Goal: Task Accomplishment & Management: Use online tool/utility

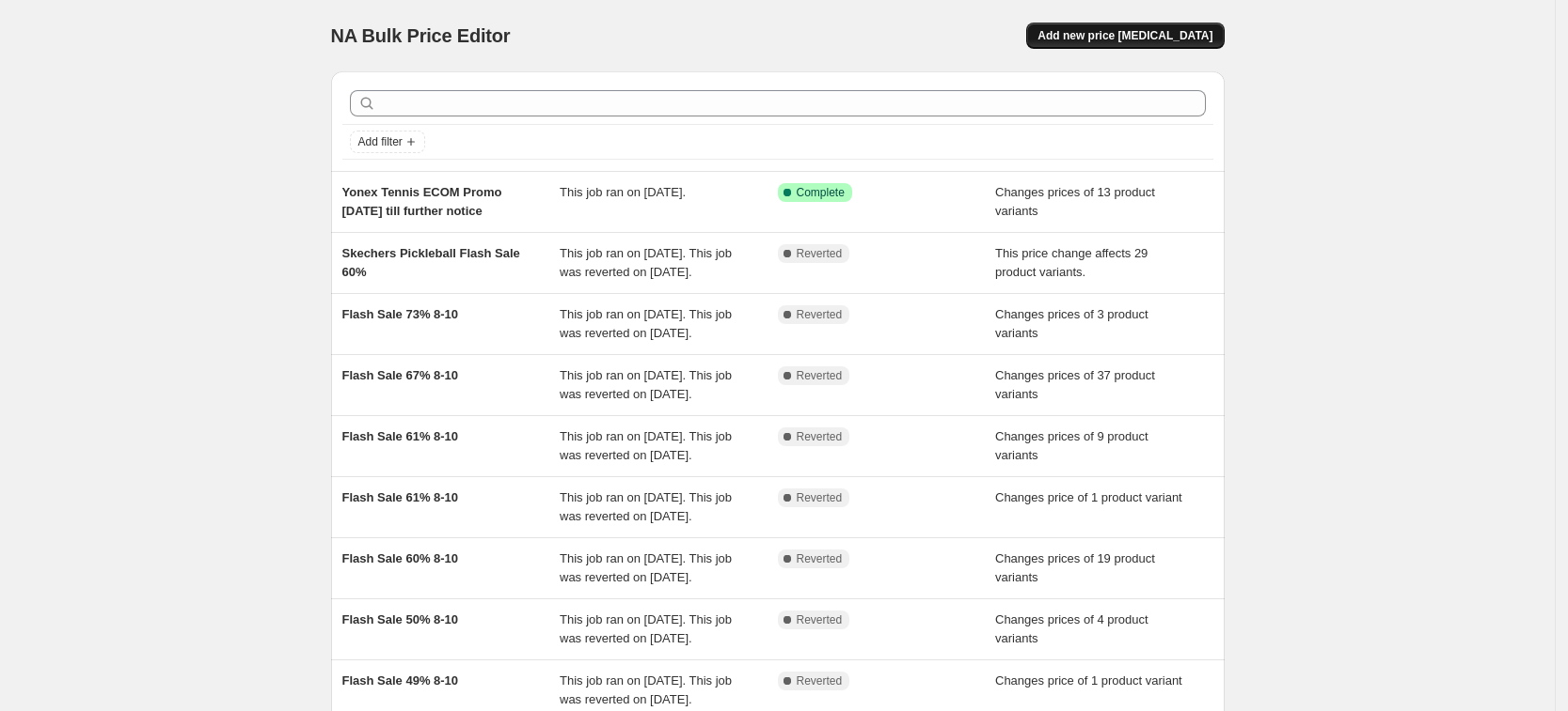
click at [1121, 32] on span "Add new price [MEDICAL_DATA]" at bounding box center [1125, 35] width 175 height 15
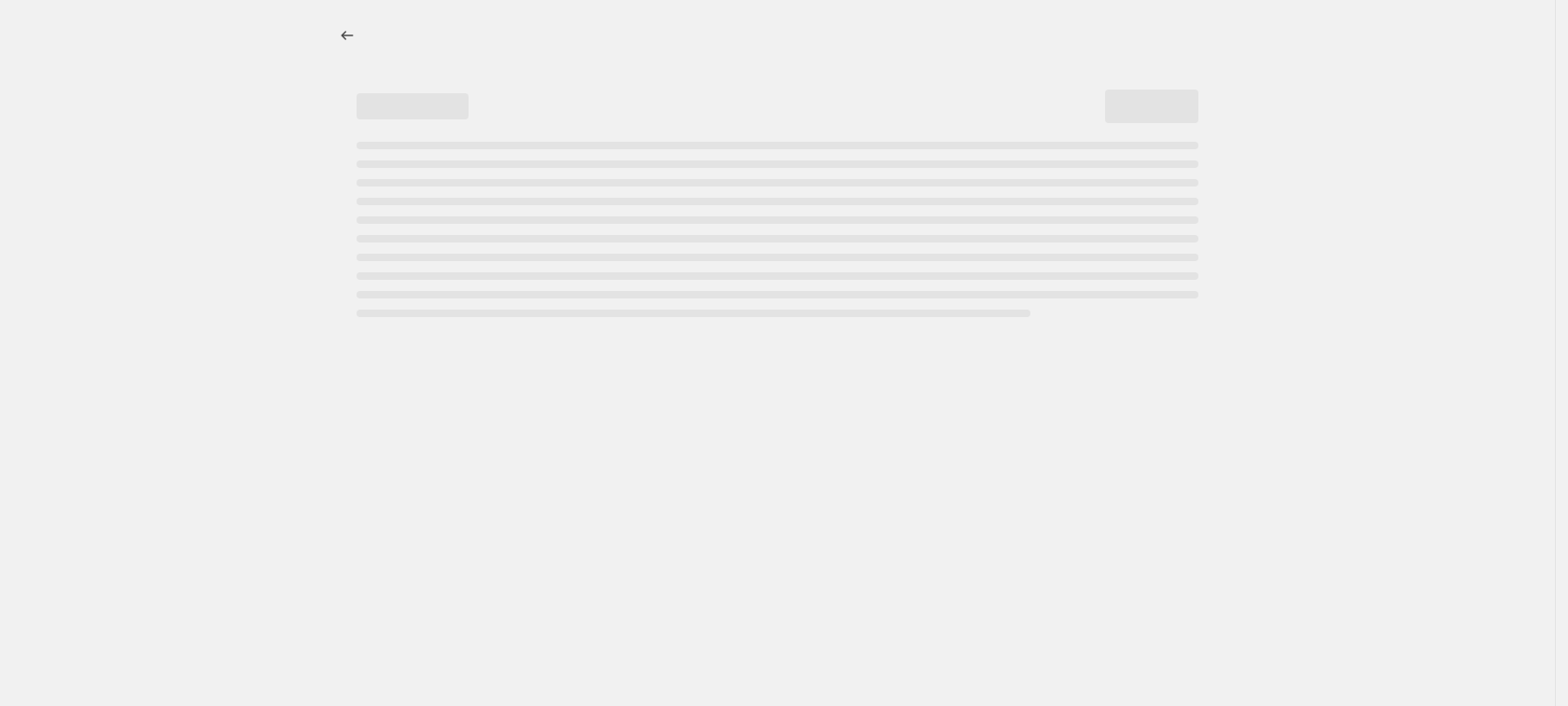
select select "percentage"
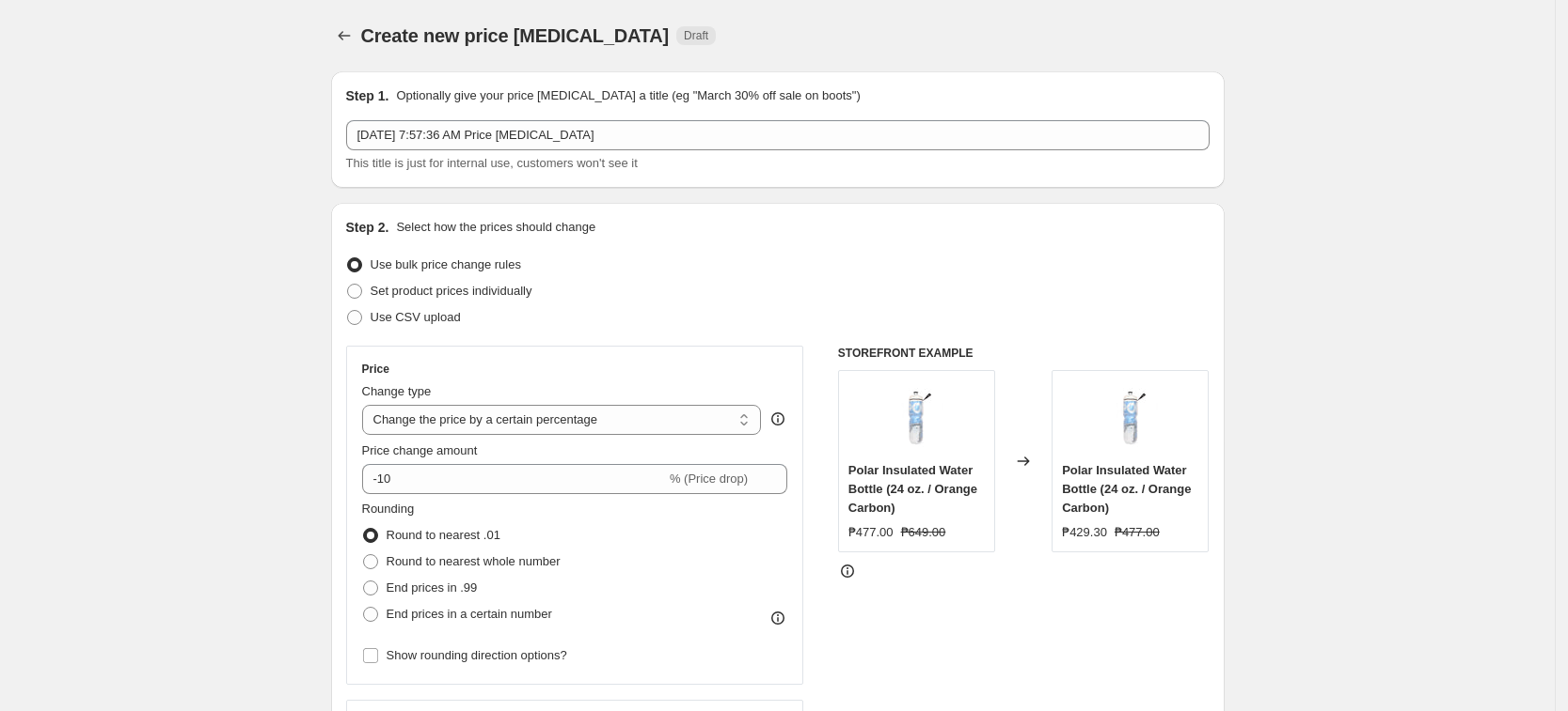
click at [449, 151] on div "[DATE] 7:57:36 AM Price [MEDICAL_DATA] This title is just for internal use, cus…" at bounding box center [778, 147] width 863 height 53
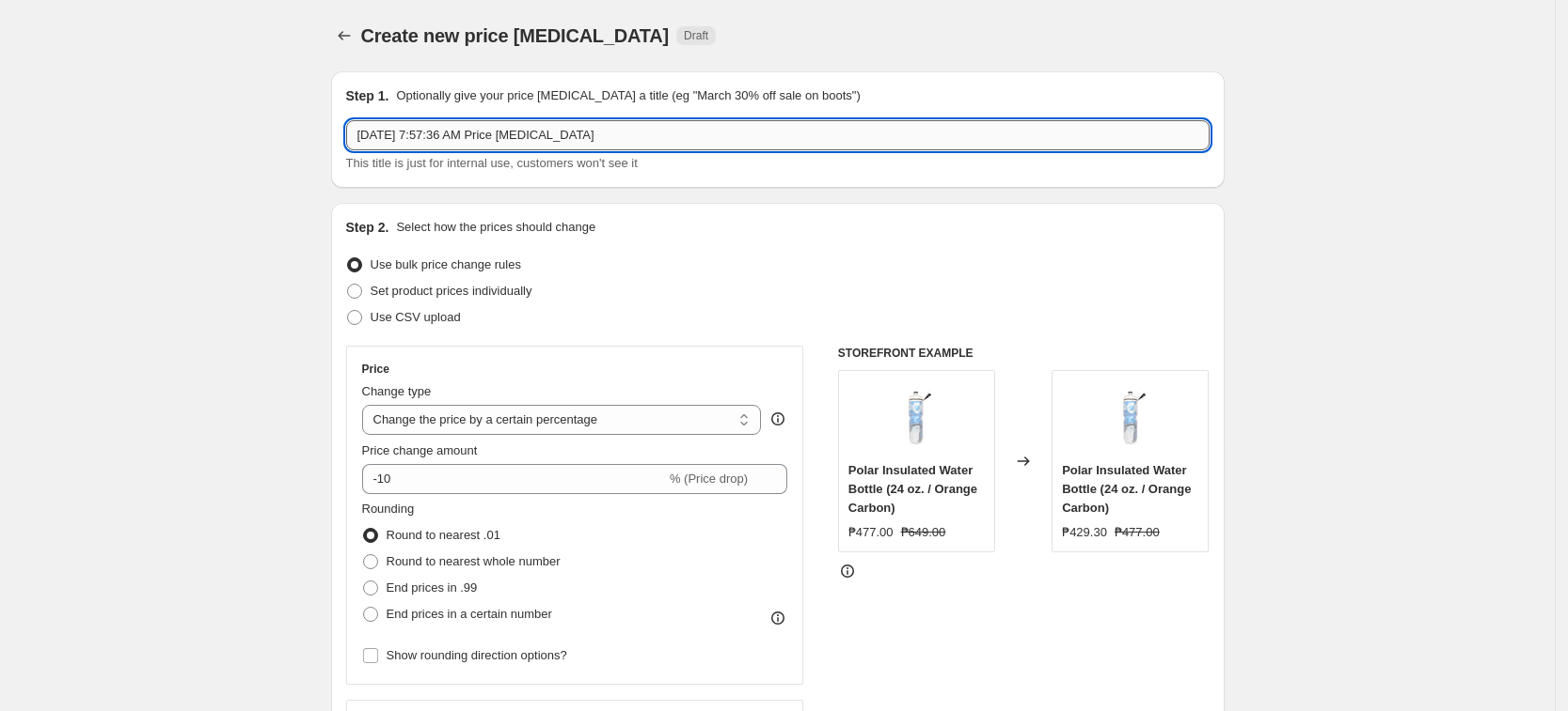
click at [447, 141] on input "[DATE] 7:57:36 AM Price [MEDICAL_DATA]" at bounding box center [778, 135] width 863 height 30
click at [447, 137] on input "[DATE] 7:57:36 AM Price [MEDICAL_DATA]" at bounding box center [778, 135] width 863 height 30
type input "[DATE] Saucony Markdown"
click at [671, 262] on div "Use bulk price change rules" at bounding box center [778, 265] width 863 height 26
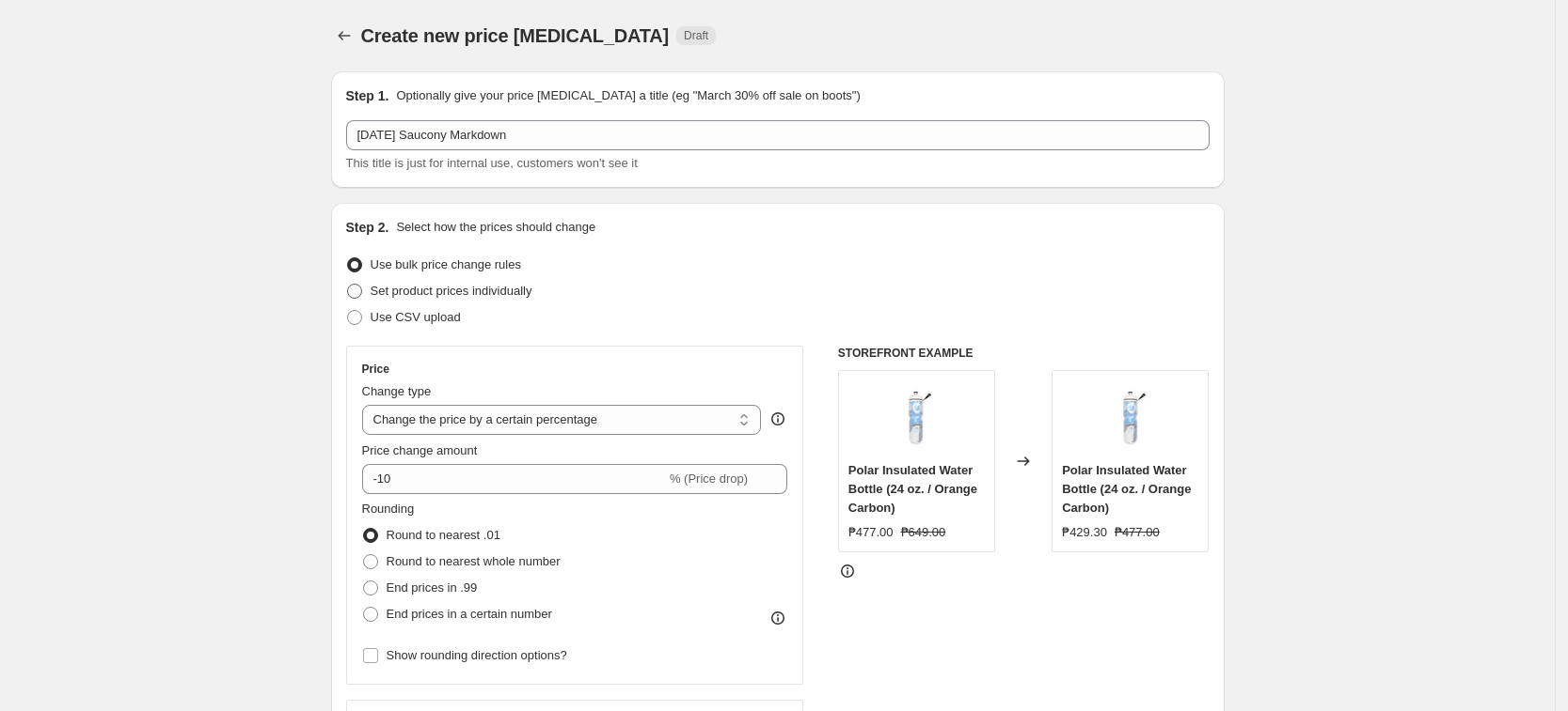
click at [450, 290] on span "Set product prices individually" at bounding box center [452, 291] width 162 height 14
click at [348, 285] on input "Set product prices individually" at bounding box center [347, 284] width 1 height 1
radio input "true"
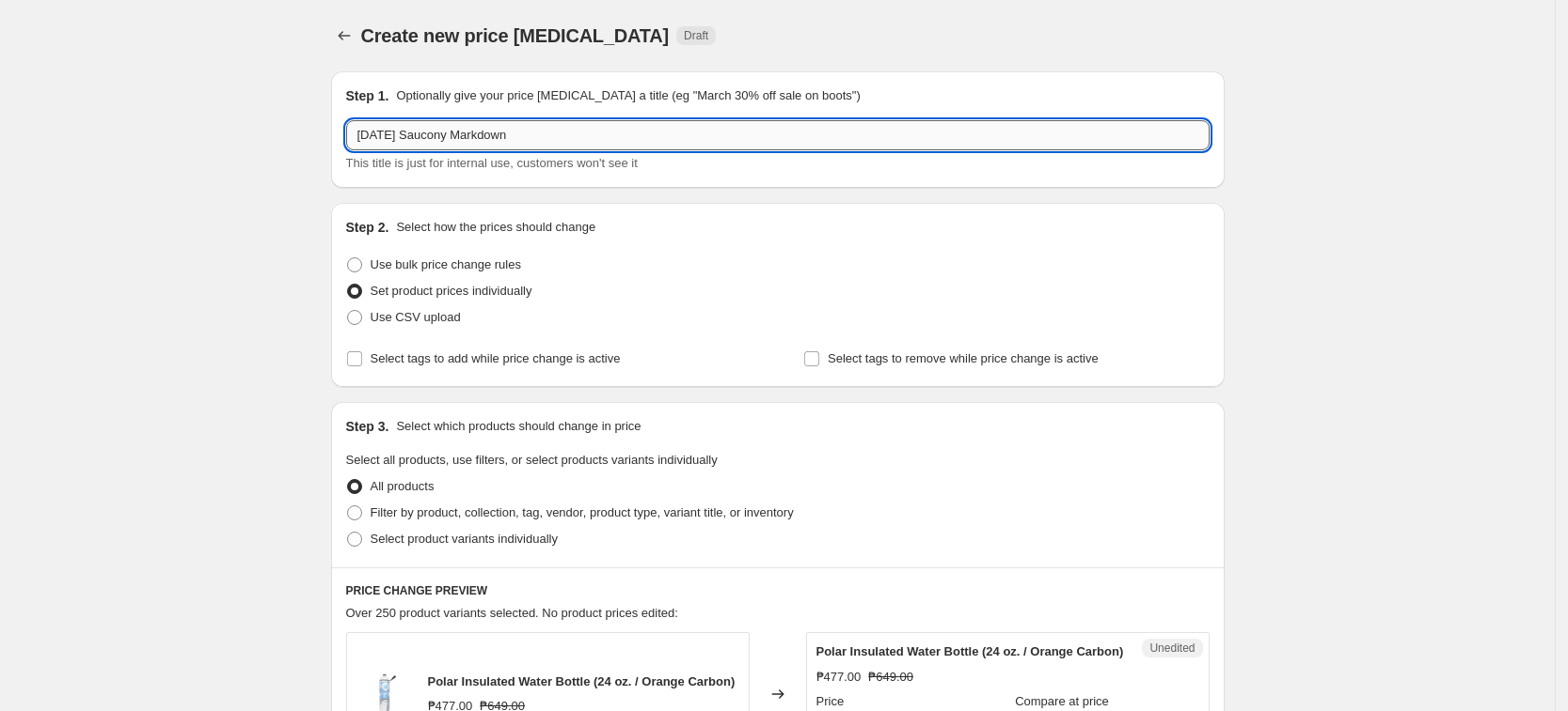
click at [540, 128] on input "[DATE] Saucony Markdown" at bounding box center [778, 135] width 863 height 30
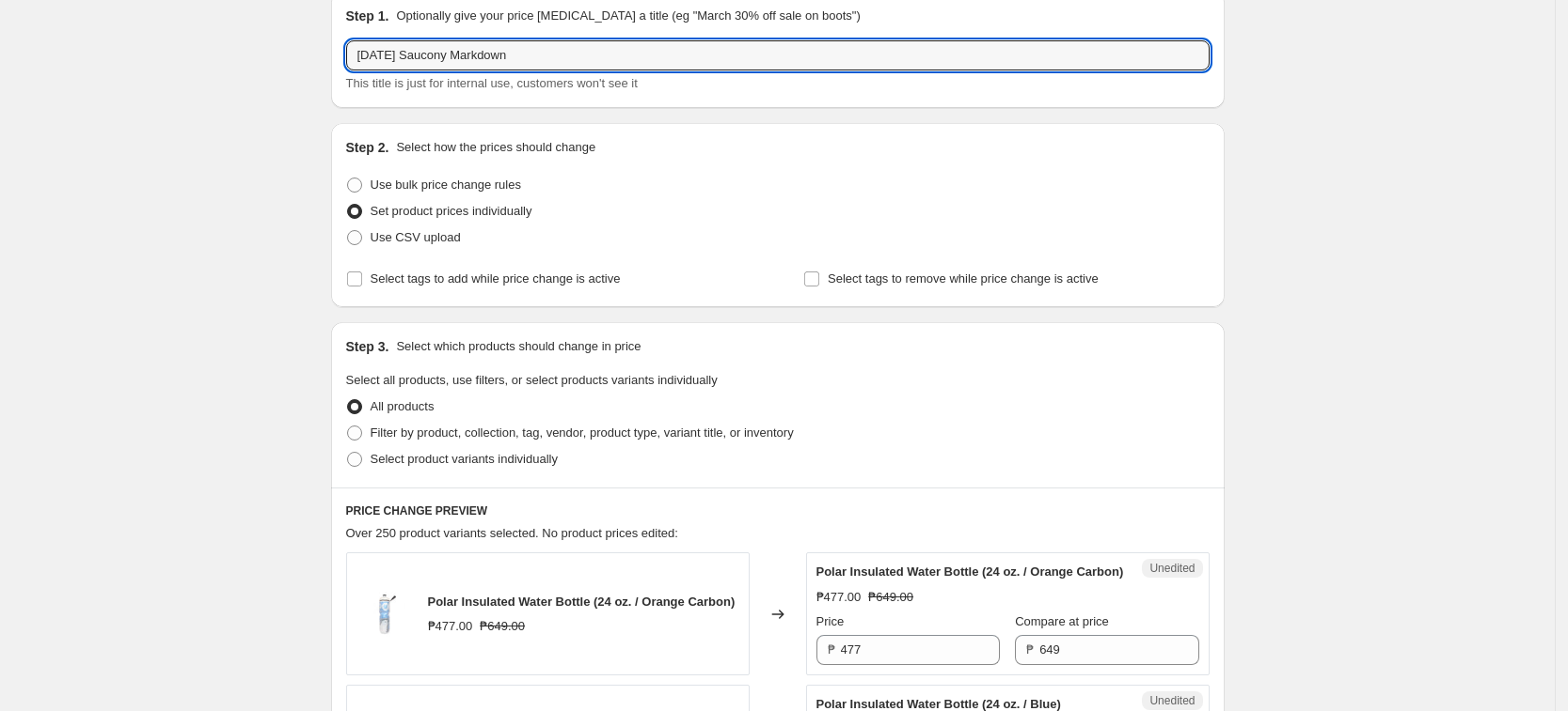
scroll to position [118, 0]
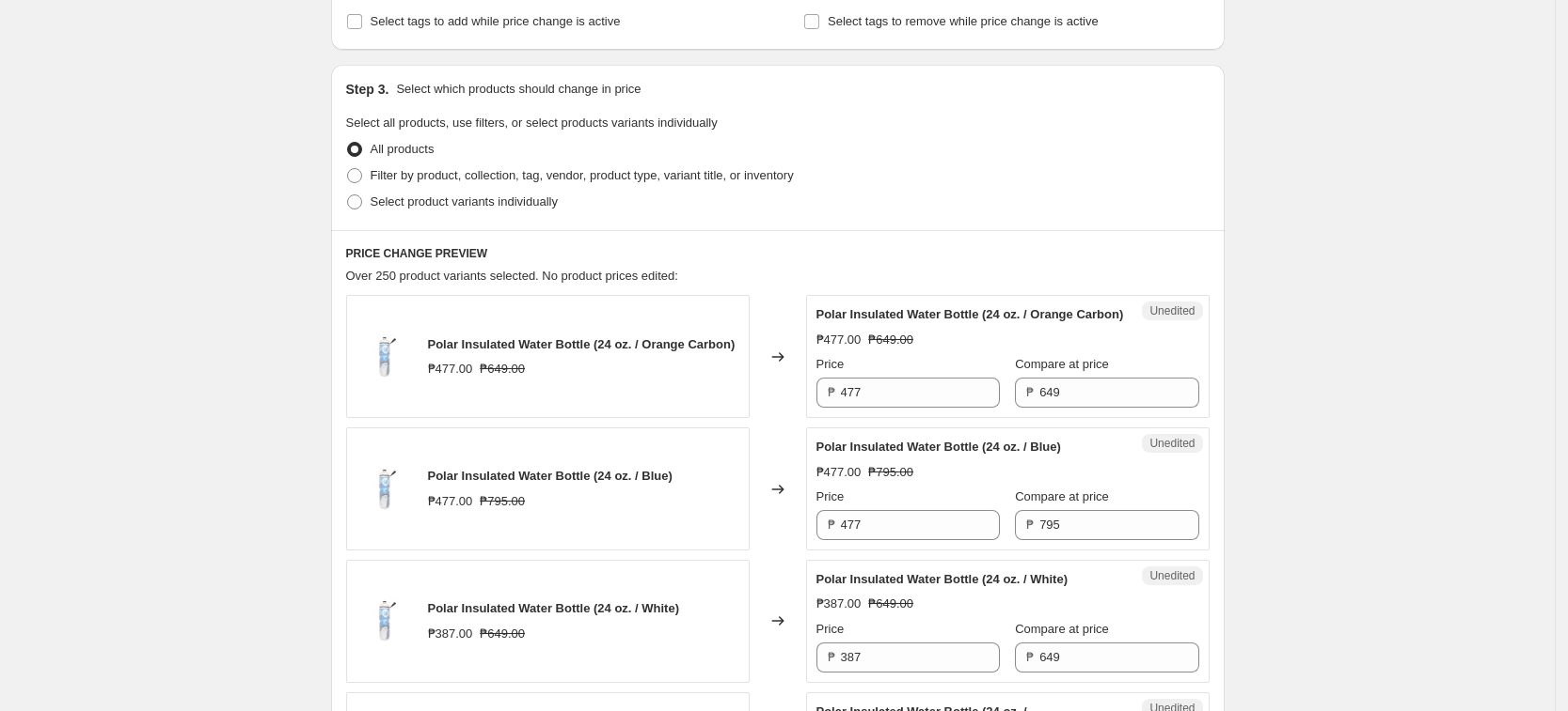
scroll to position [352, 0]
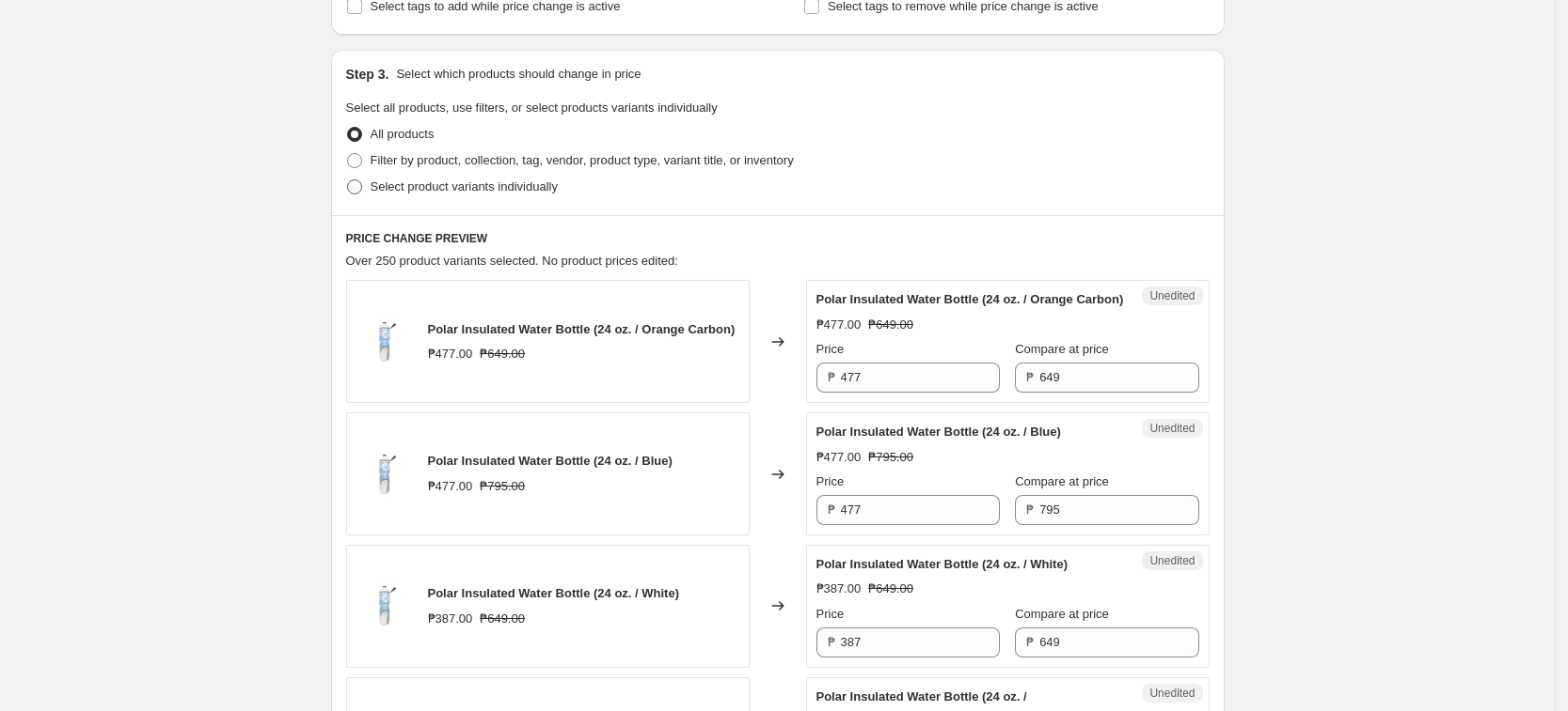
click at [476, 180] on span "Select product variants individually" at bounding box center [464, 187] width 187 height 14
click at [348, 180] on input "Select product variants individually" at bounding box center [347, 180] width 1 height 1
radio input "true"
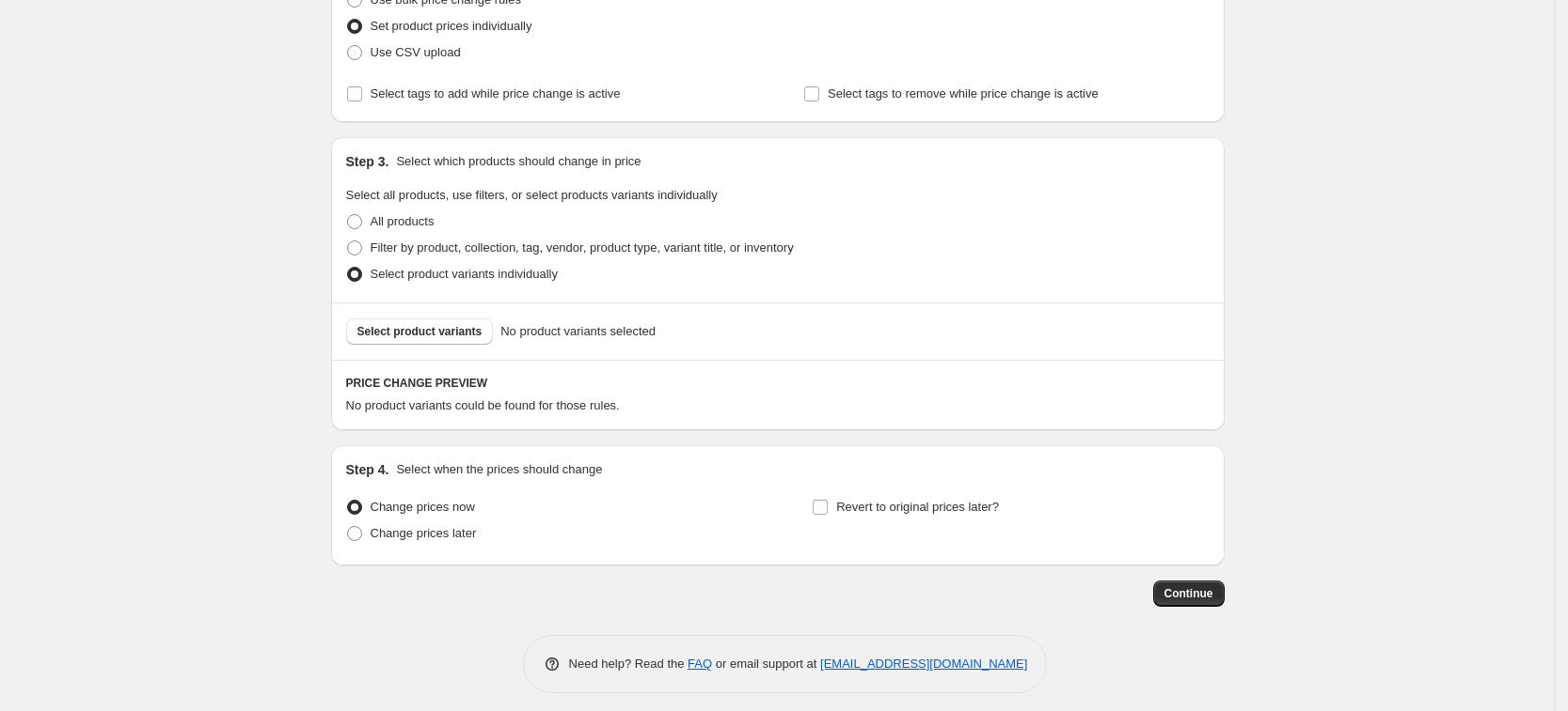
scroll to position [275, 0]
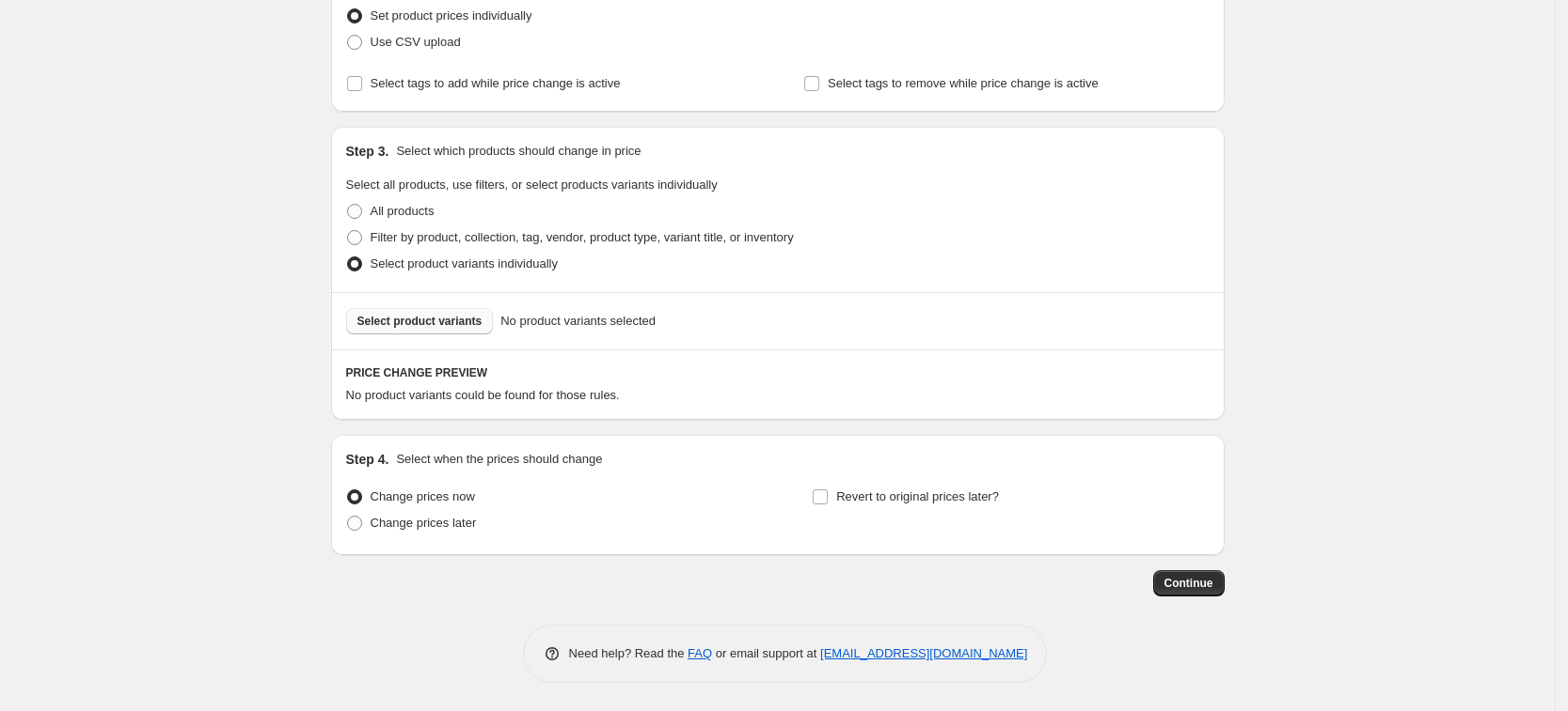
click at [446, 321] on span "Select product variants" at bounding box center [419, 321] width 126 height 15
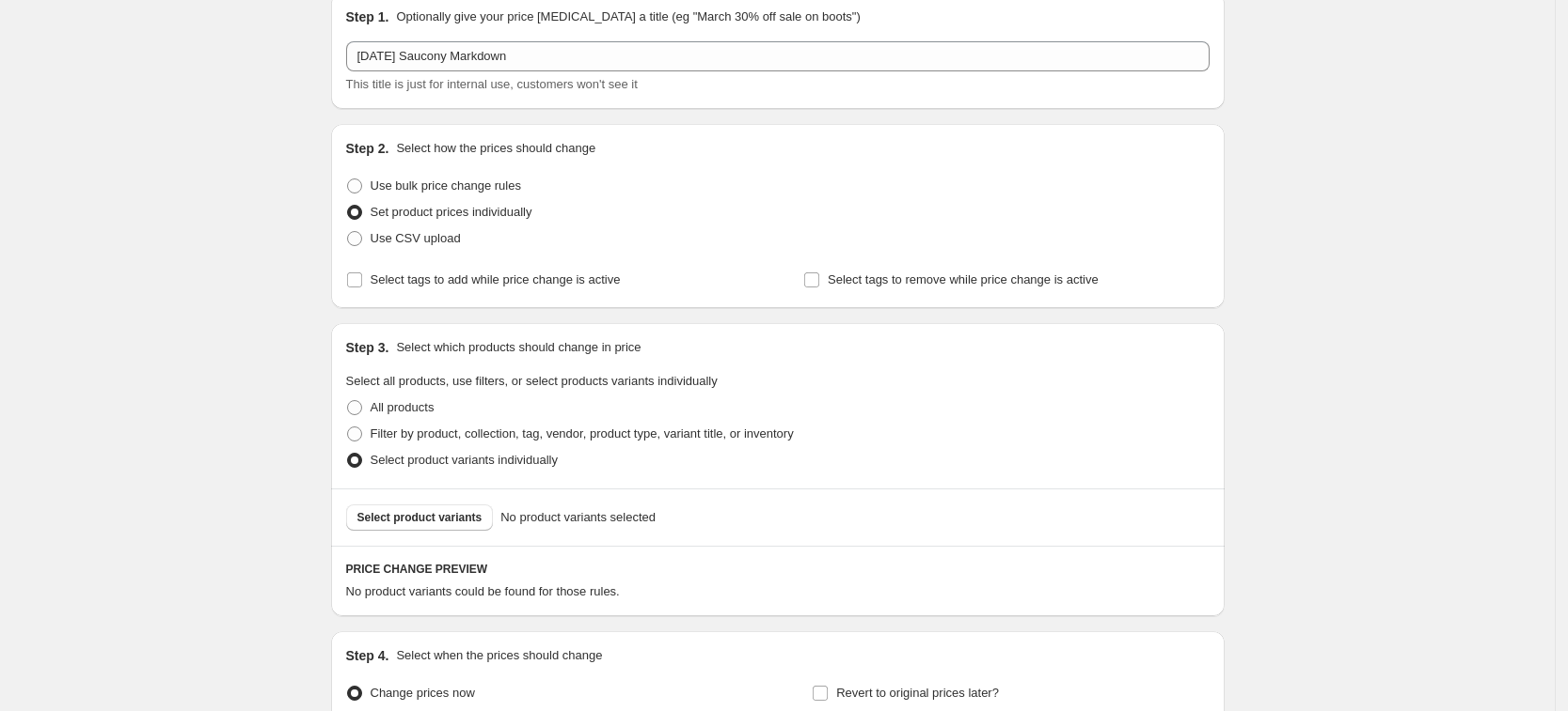
scroll to position [0, 0]
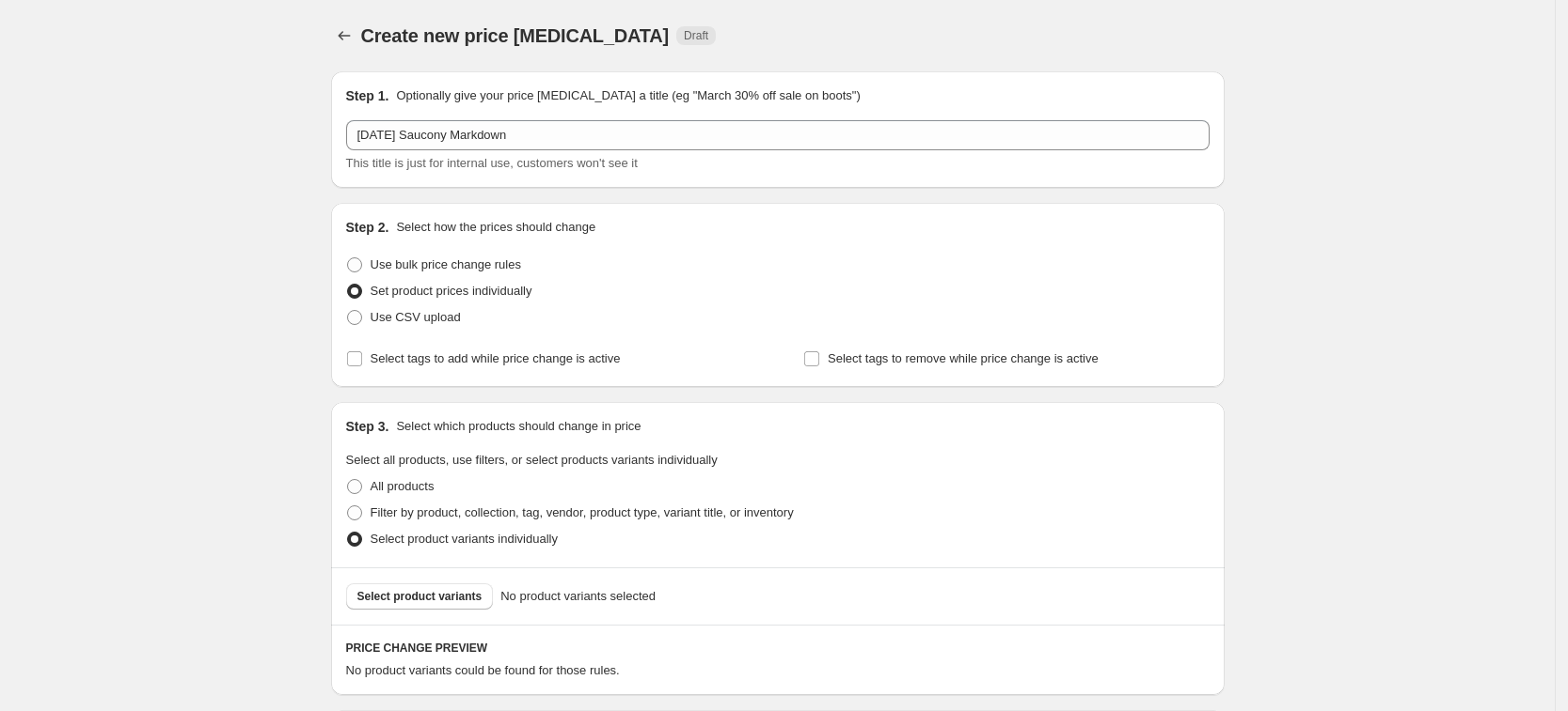
click at [472, 248] on div "Step 2. Select how the prices should change Use bulk price change rules Set pro…" at bounding box center [778, 295] width 863 height 154
click at [478, 266] on span "Use bulk price change rules" at bounding box center [446, 265] width 151 height 14
click at [348, 259] on input "Use bulk price change rules" at bounding box center [347, 258] width 1 height 1
radio input "true"
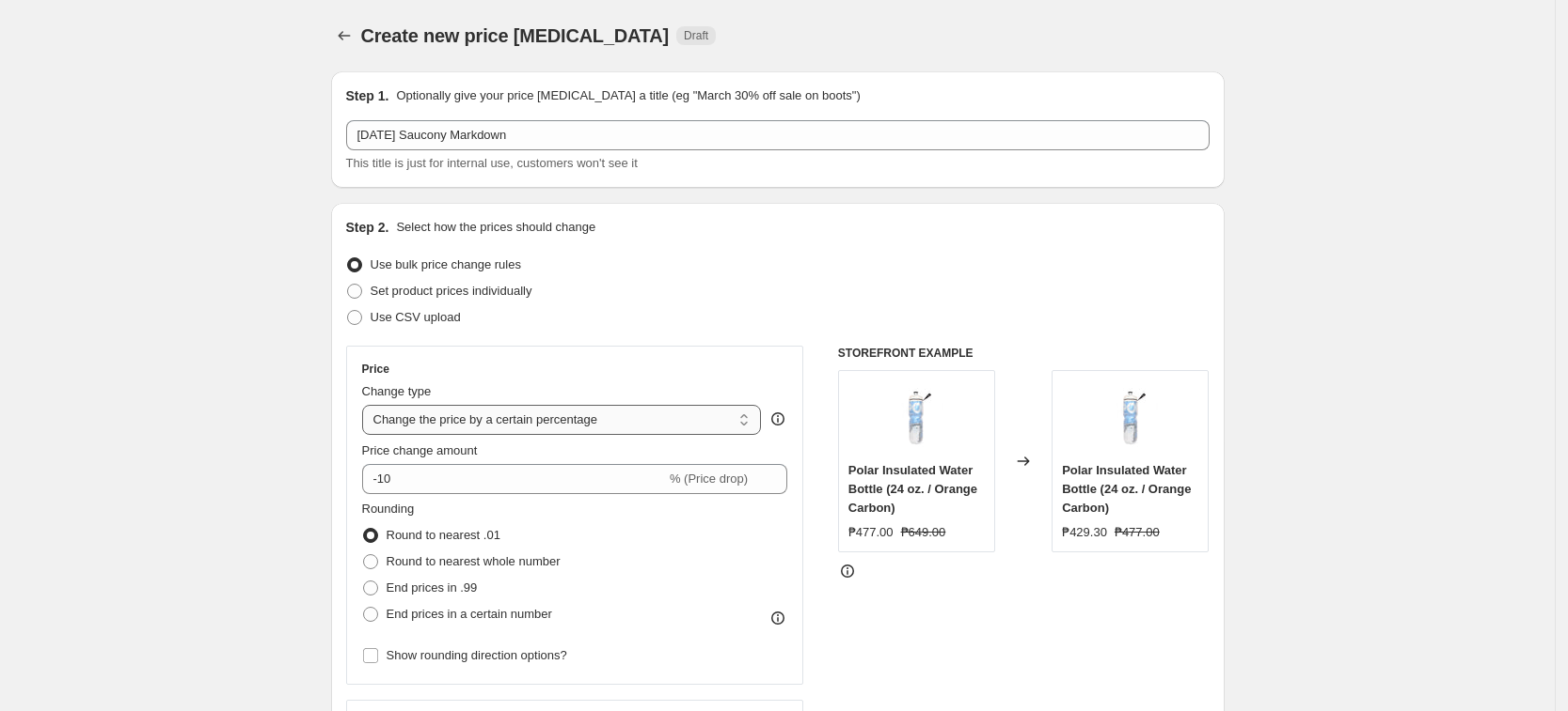
click at [422, 427] on select "Change the price to a certain amount Change the price by a certain amount Chang…" at bounding box center [562, 419] width 400 height 30
drag, startPoint x: 224, startPoint y: 321, endPoint x: 221, endPoint y: 331, distance: 10.4
click at [600, 412] on select "Change the price to a certain amount Change the price by a certain amount Chang…" at bounding box center [562, 419] width 400 height 30
select select "pcap"
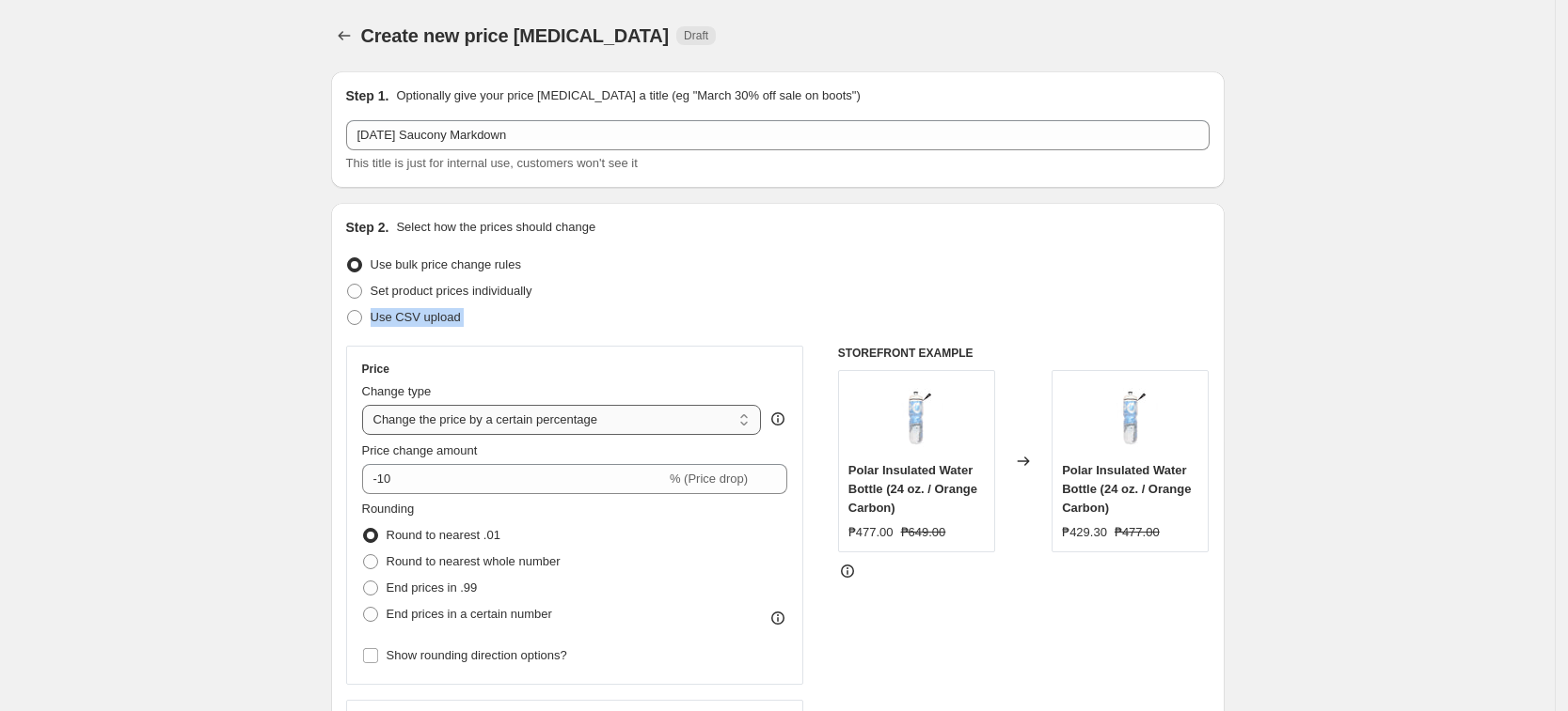
click at [368, 405] on select "Change the price to a certain amount Change the price by a certain amount Chang…" at bounding box center [562, 419] width 400 height 30
type input "-20"
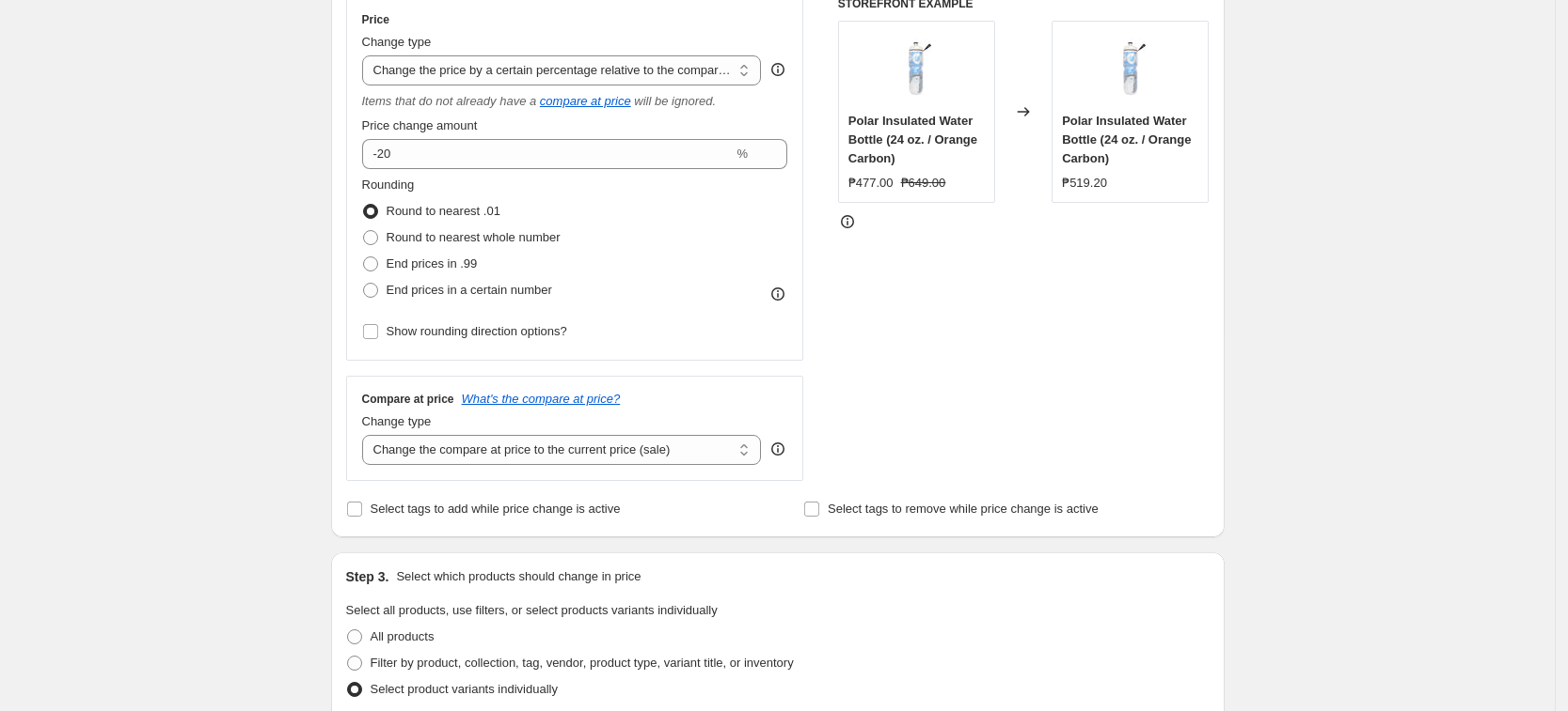
scroll to position [352, 0]
drag, startPoint x: 506, startPoint y: 435, endPoint x: 524, endPoint y: 435, distance: 18.0
click at [506, 435] on select "Change the compare at price to the current price (sale) Change the compare at p…" at bounding box center [562, 446] width 400 height 30
select select "no_change"
click at [368, 432] on select "Change the compare at price to the current price (sale) Change the compare at p…" at bounding box center [562, 446] width 400 height 30
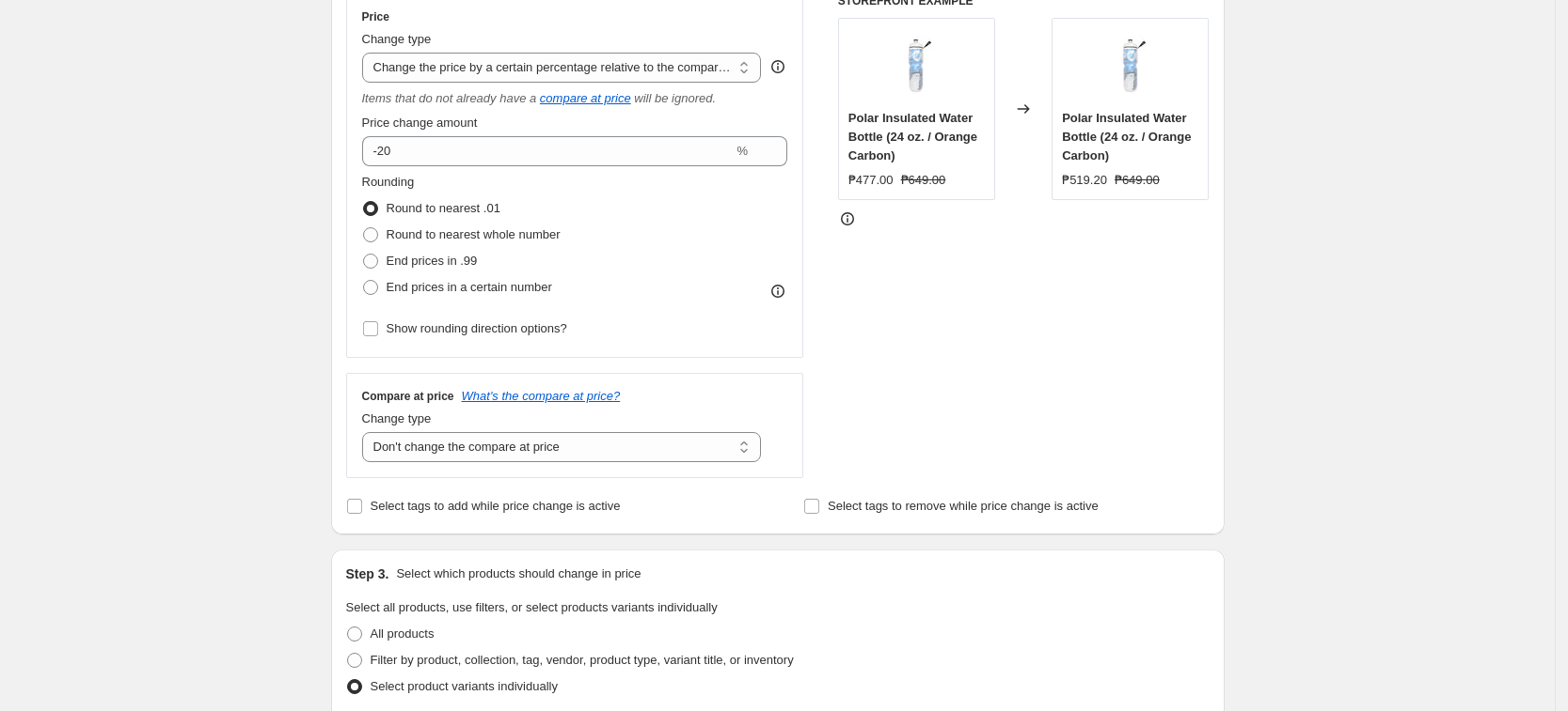
click at [250, 614] on div "Create new price [MEDICAL_DATA]. This page is ready Create new price [MEDICAL_D…" at bounding box center [777, 391] width 1554 height 1487
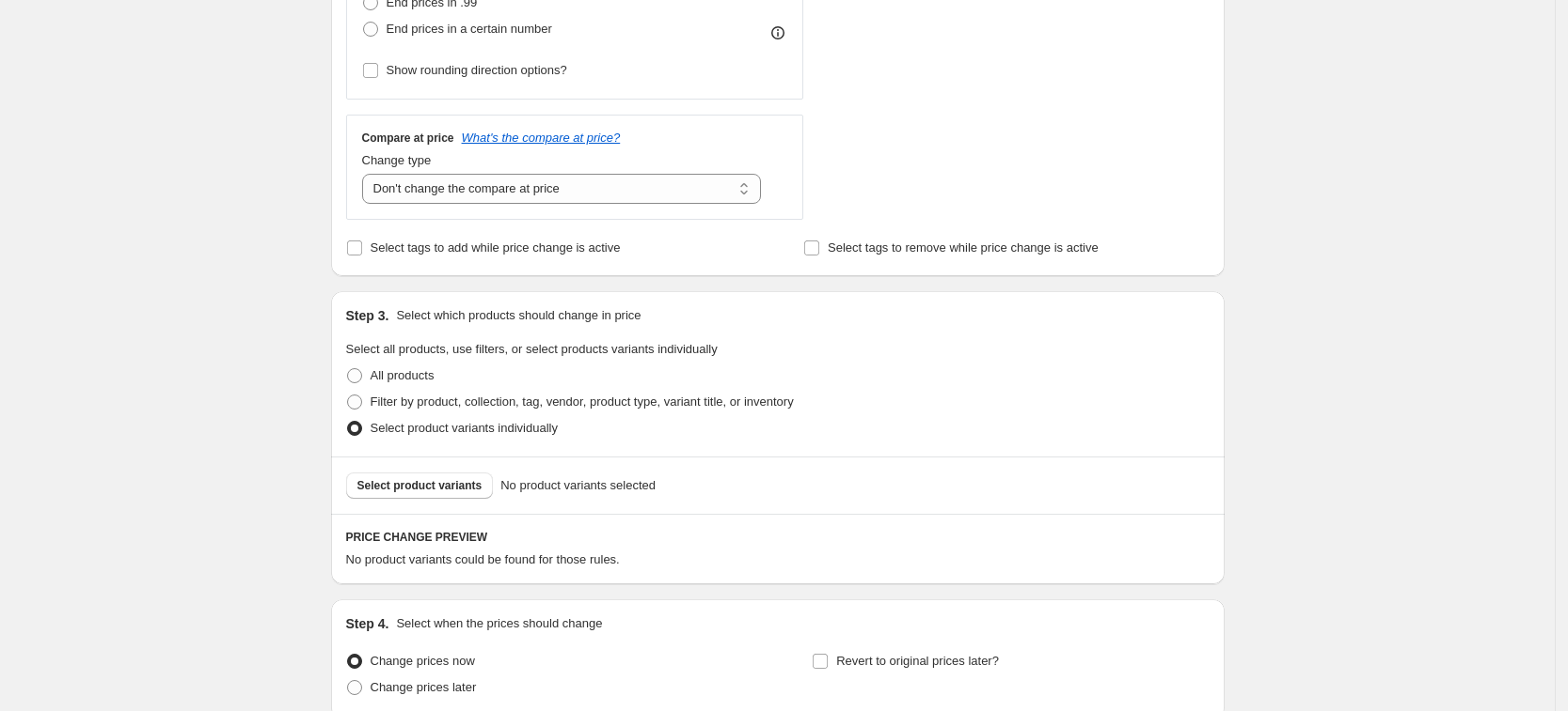
scroll to position [776, 0]
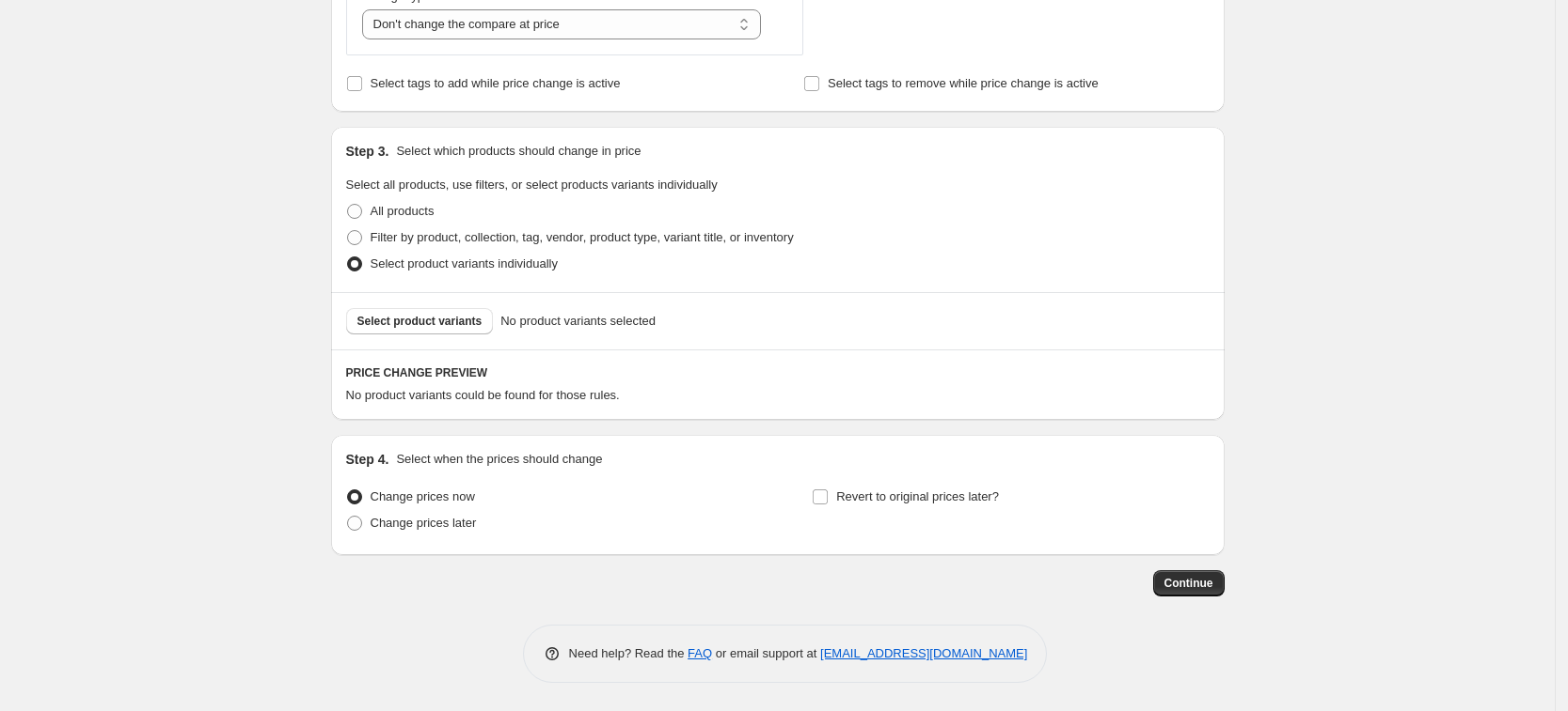
click at [405, 306] on div "Select product variants No product variants selected" at bounding box center [778, 321] width 893 height 57
click at [423, 317] on span "Select product variants" at bounding box center [419, 321] width 126 height 15
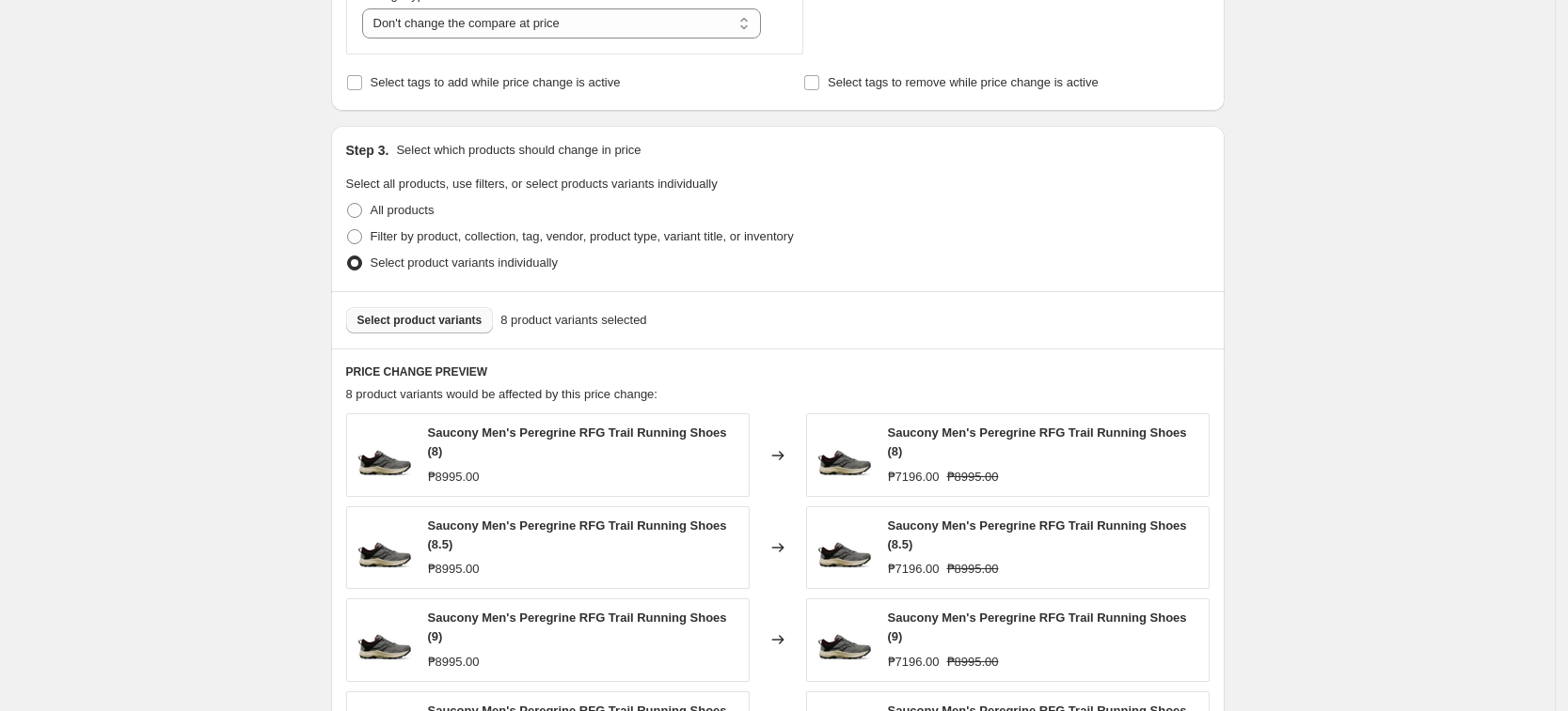
click at [166, 290] on div "Create new price [MEDICAL_DATA]. This page is ready Create new price [MEDICAL_D…" at bounding box center [777, 219] width 1554 height 1991
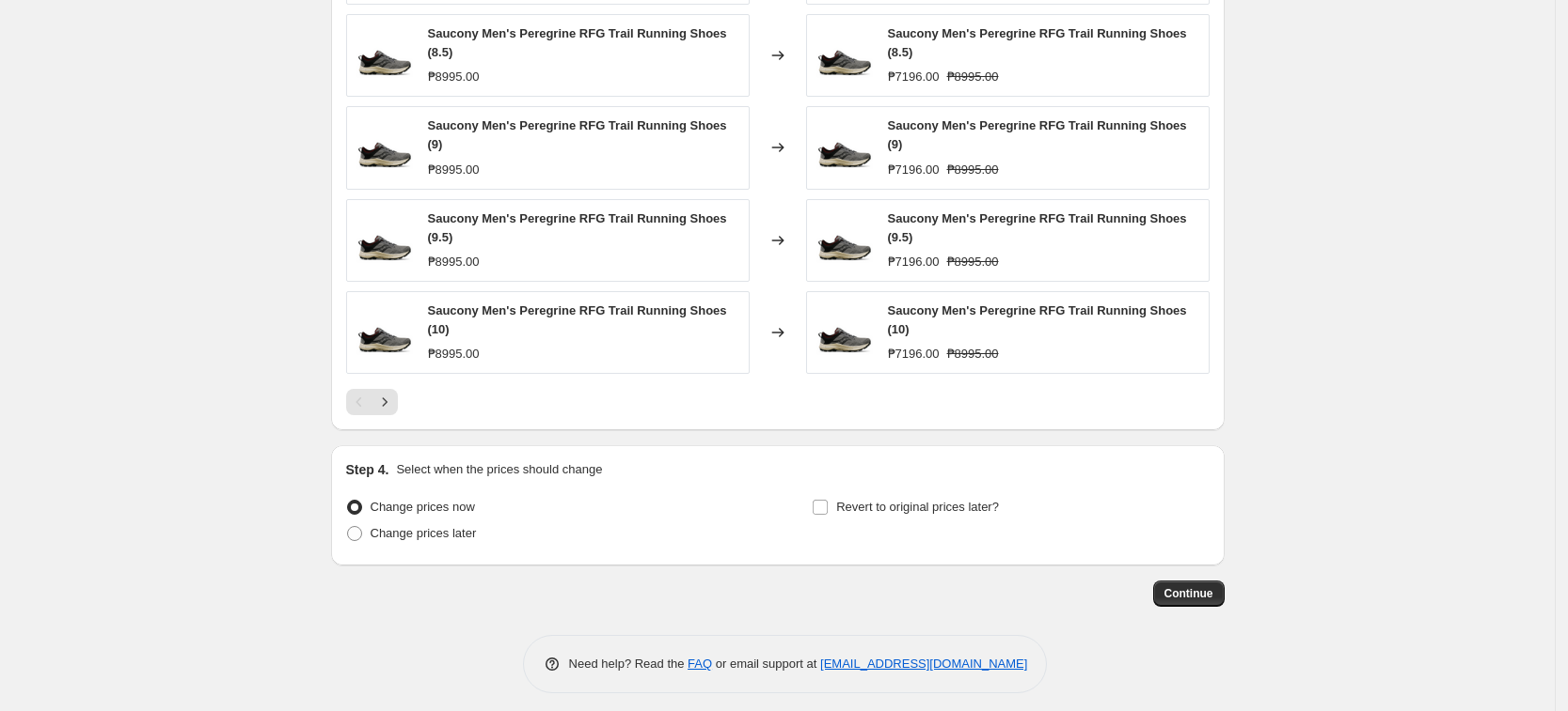
scroll to position [1034, 0]
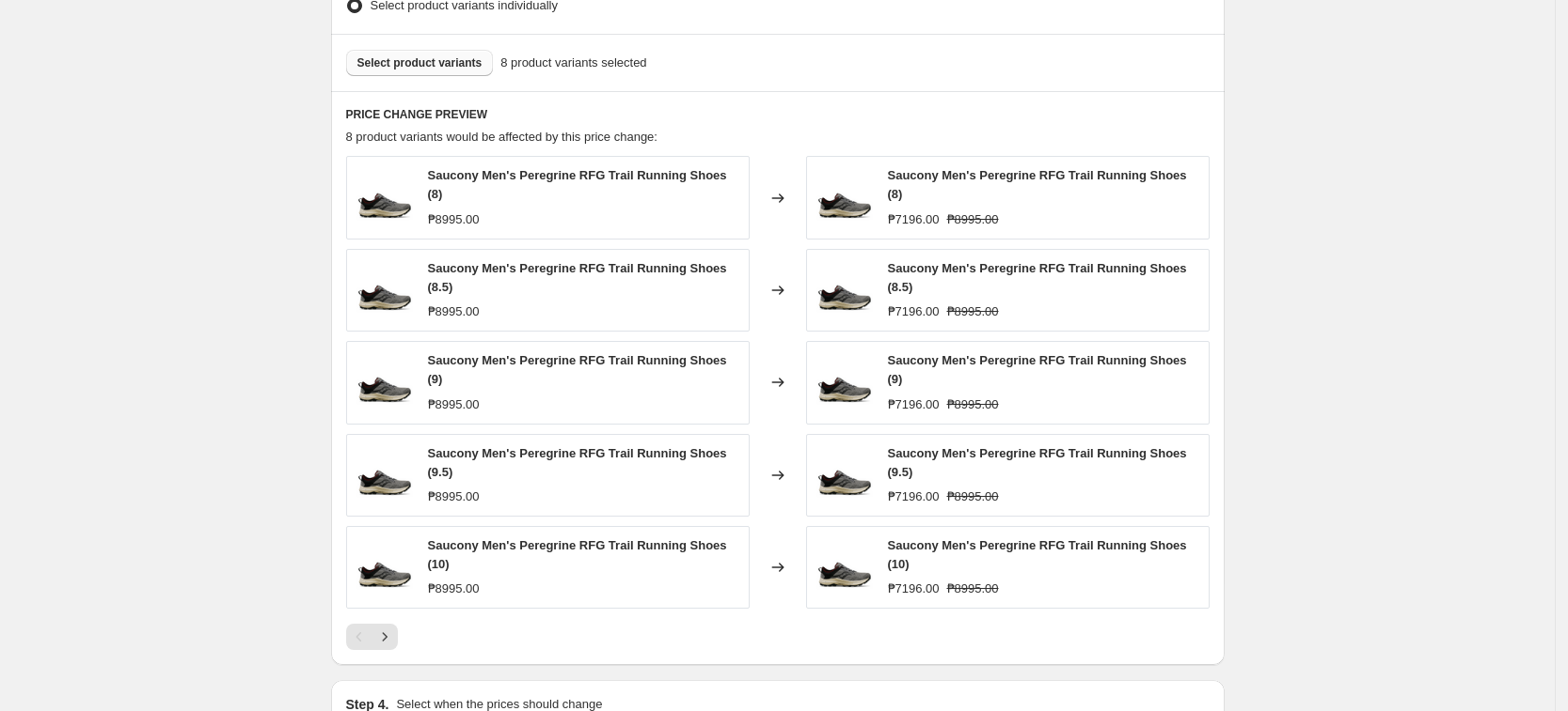
click at [456, 66] on span "Select product variants" at bounding box center [419, 62] width 126 height 15
click at [472, 56] on span "Select product variants" at bounding box center [419, 62] width 126 height 15
click at [394, 627] on icon "Next" at bounding box center [384, 636] width 18 height 18
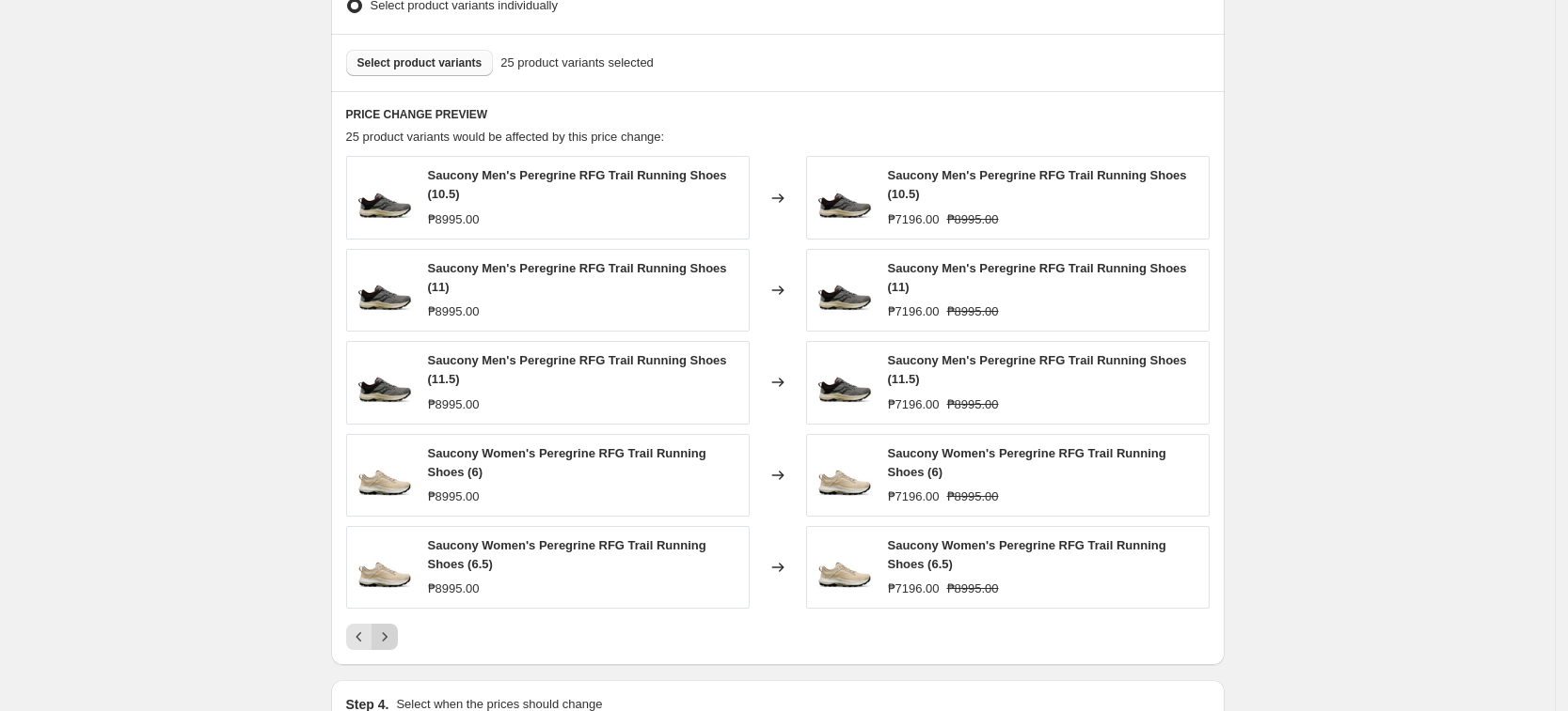
click at [397, 626] on button "Next" at bounding box center [384, 637] width 26 height 26
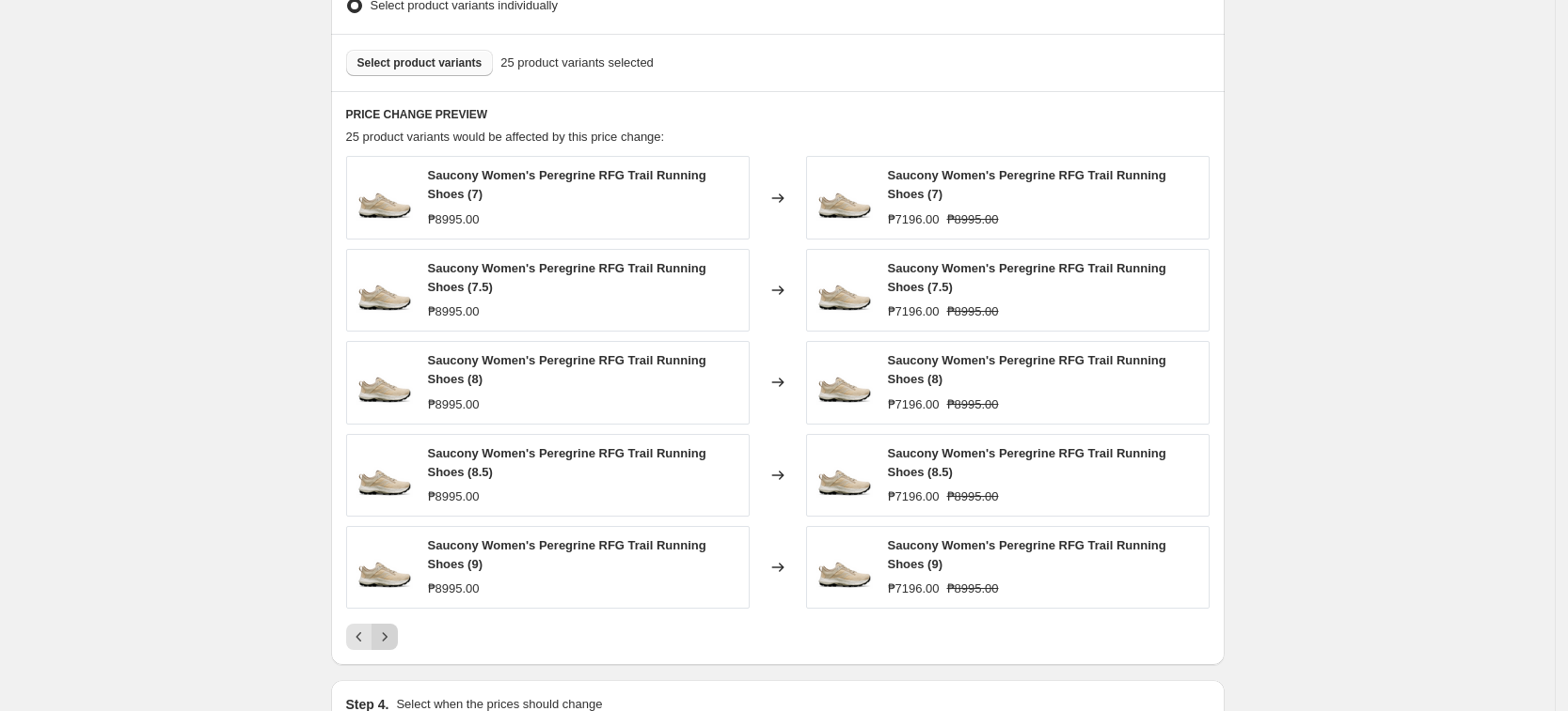
click at [397, 626] on button "Next" at bounding box center [384, 637] width 26 height 26
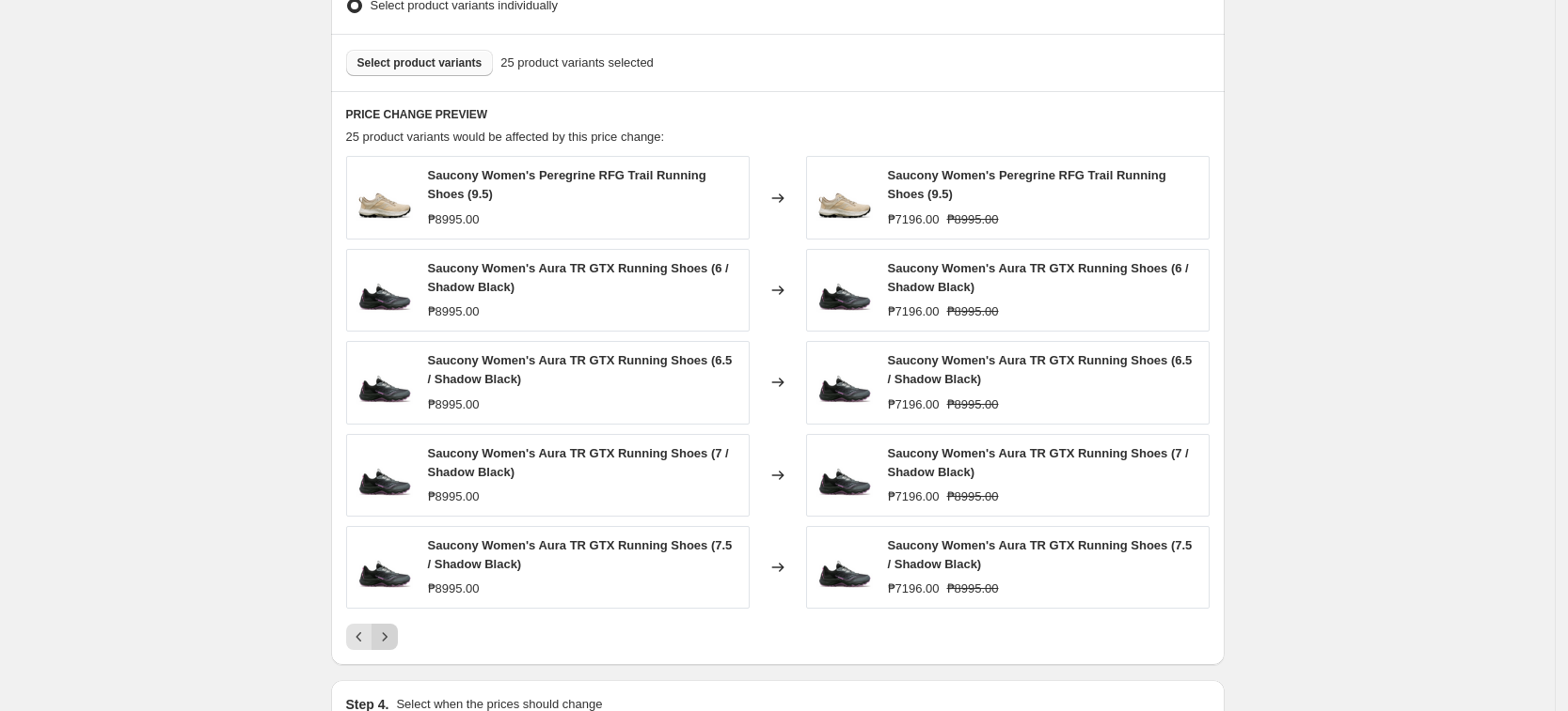
click at [397, 626] on button "Next" at bounding box center [384, 637] width 26 height 26
click at [397, 626] on div "Pagination" at bounding box center [384, 637] width 26 height 26
click at [456, 53] on button "Select product variants" at bounding box center [420, 62] width 148 height 26
click at [392, 61] on span "Select product variants" at bounding box center [419, 62] width 126 height 15
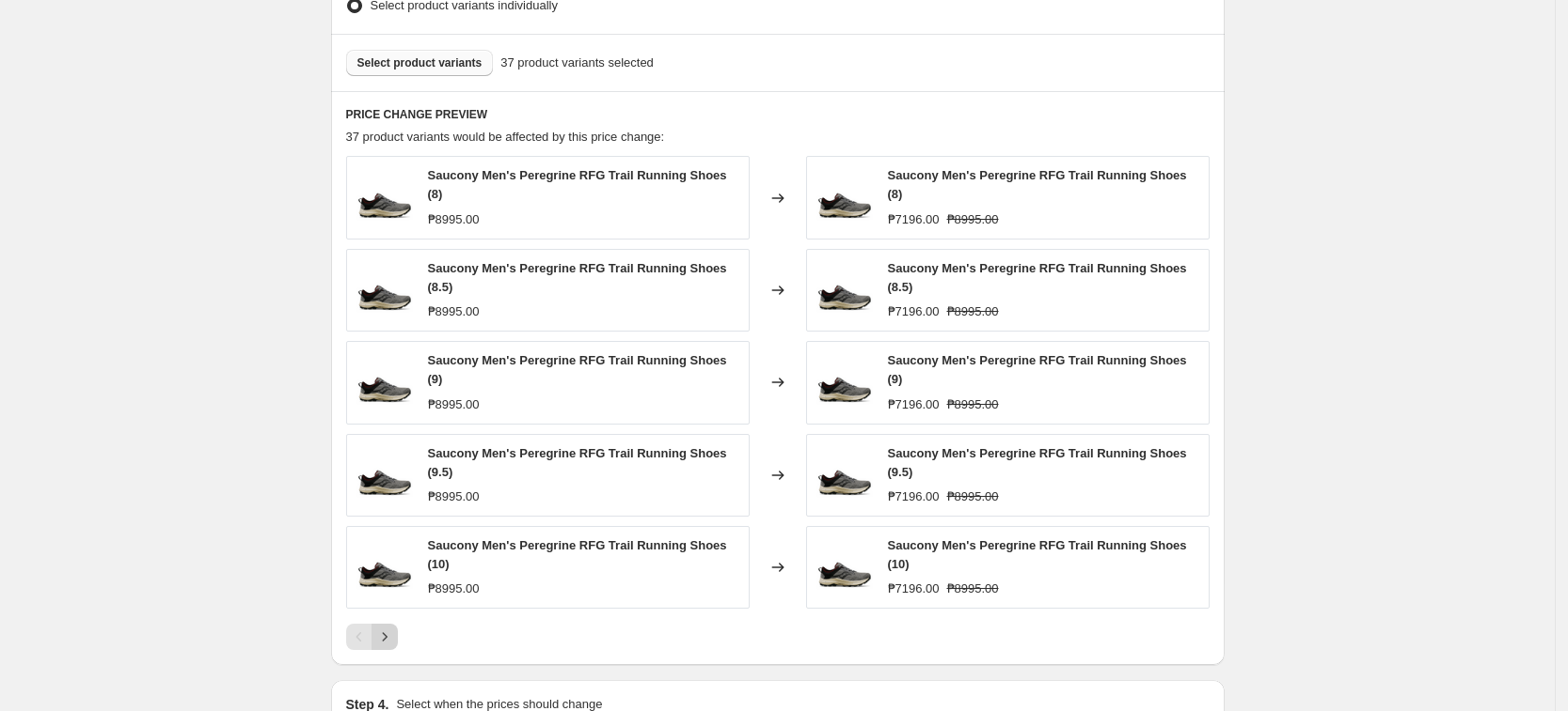
click at [393, 627] on icon "Next" at bounding box center [384, 636] width 18 height 18
click at [393, 624] on button "Next" at bounding box center [384, 637] width 26 height 26
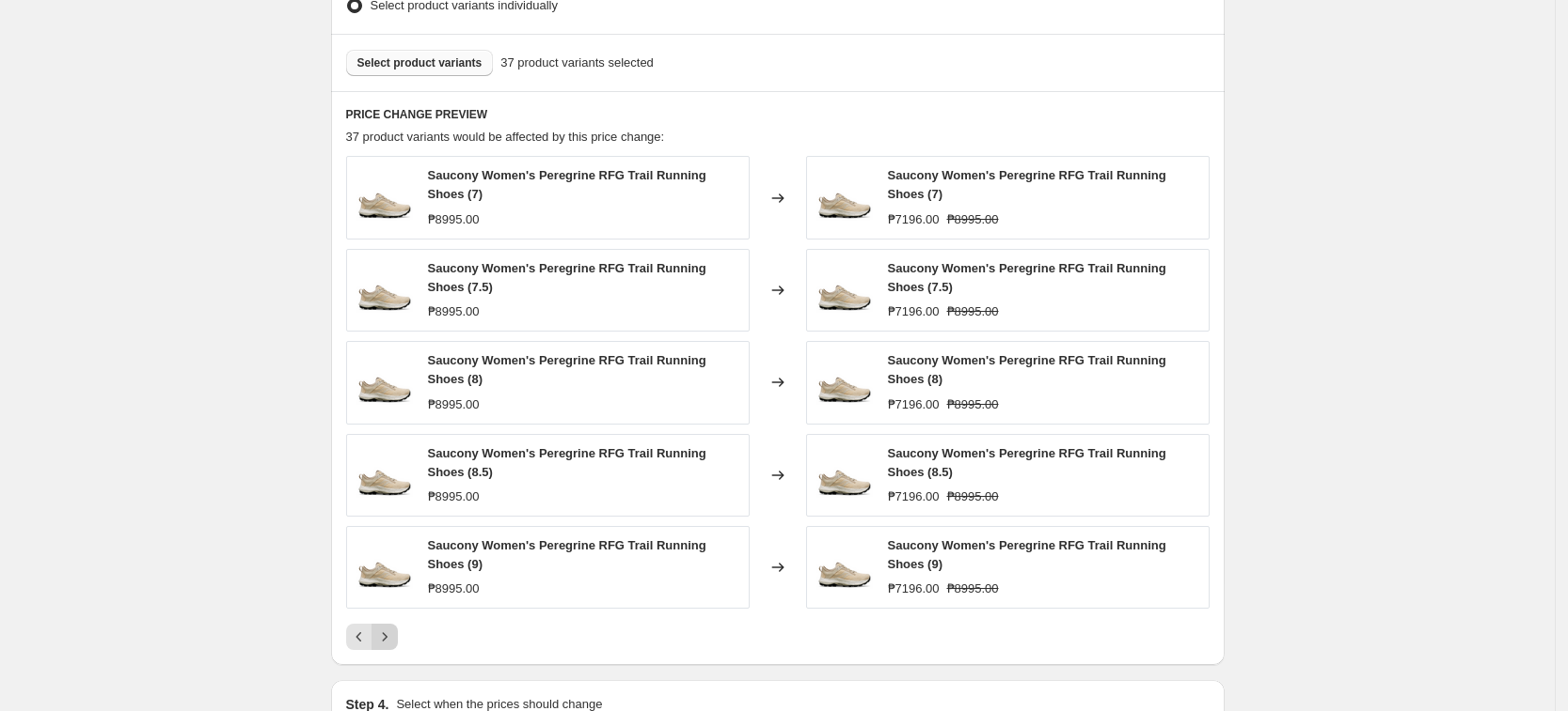
click at [393, 624] on button "Next" at bounding box center [384, 637] width 26 height 26
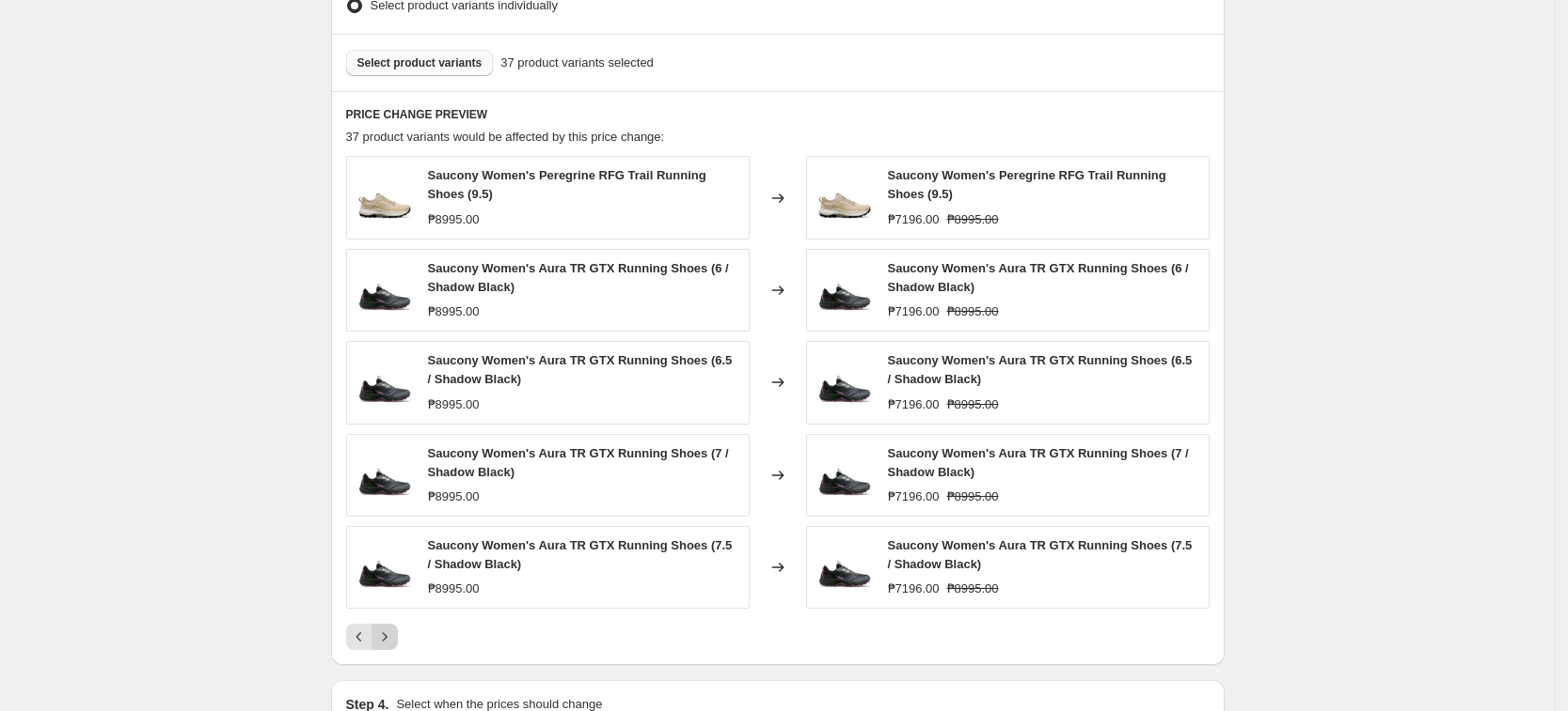
click at [393, 624] on button "Next" at bounding box center [384, 637] width 26 height 26
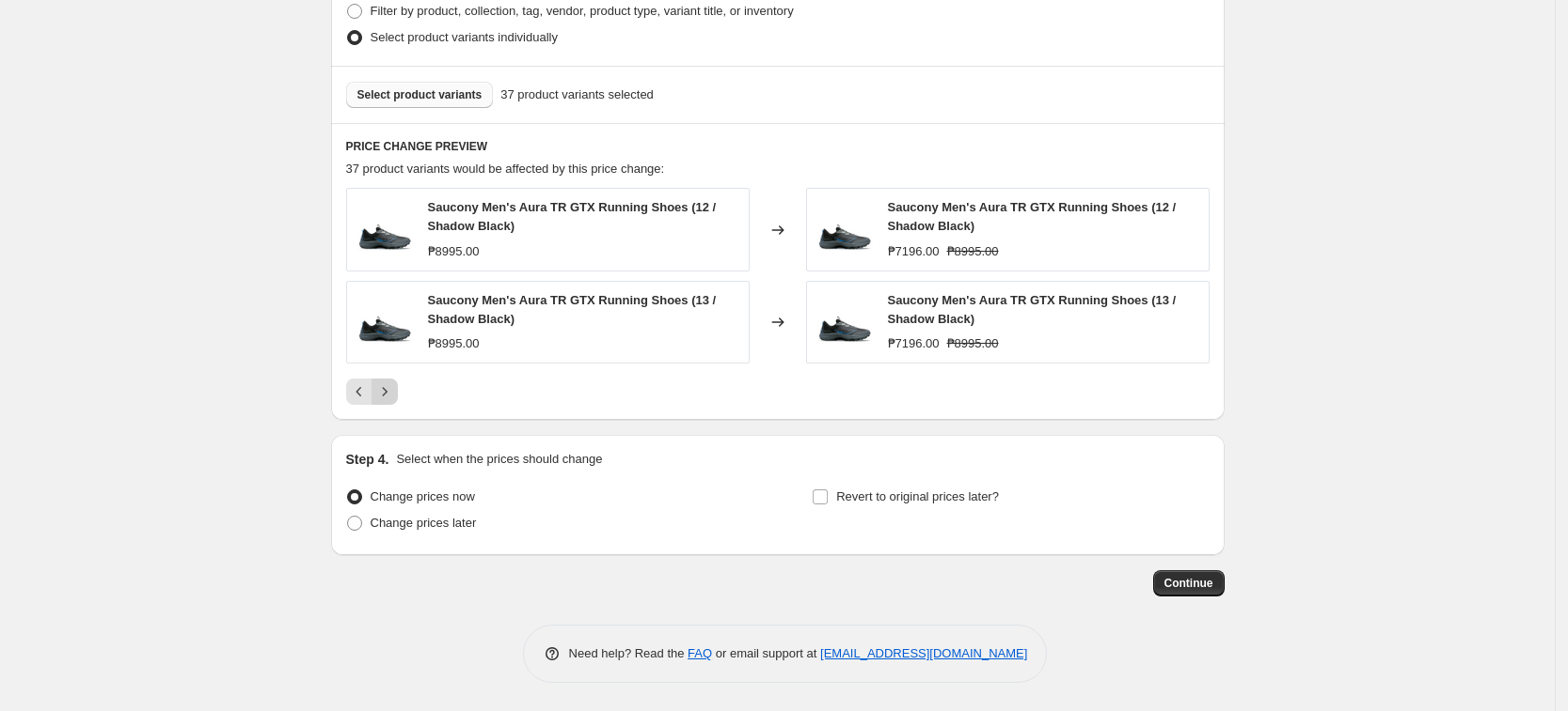
scroll to position [1003, 0]
click at [452, 95] on span "Select product variants" at bounding box center [419, 94] width 126 height 15
click at [360, 92] on button "Select product variants" at bounding box center [420, 94] width 148 height 26
click at [416, 90] on span "Select product variants" at bounding box center [419, 94] width 126 height 15
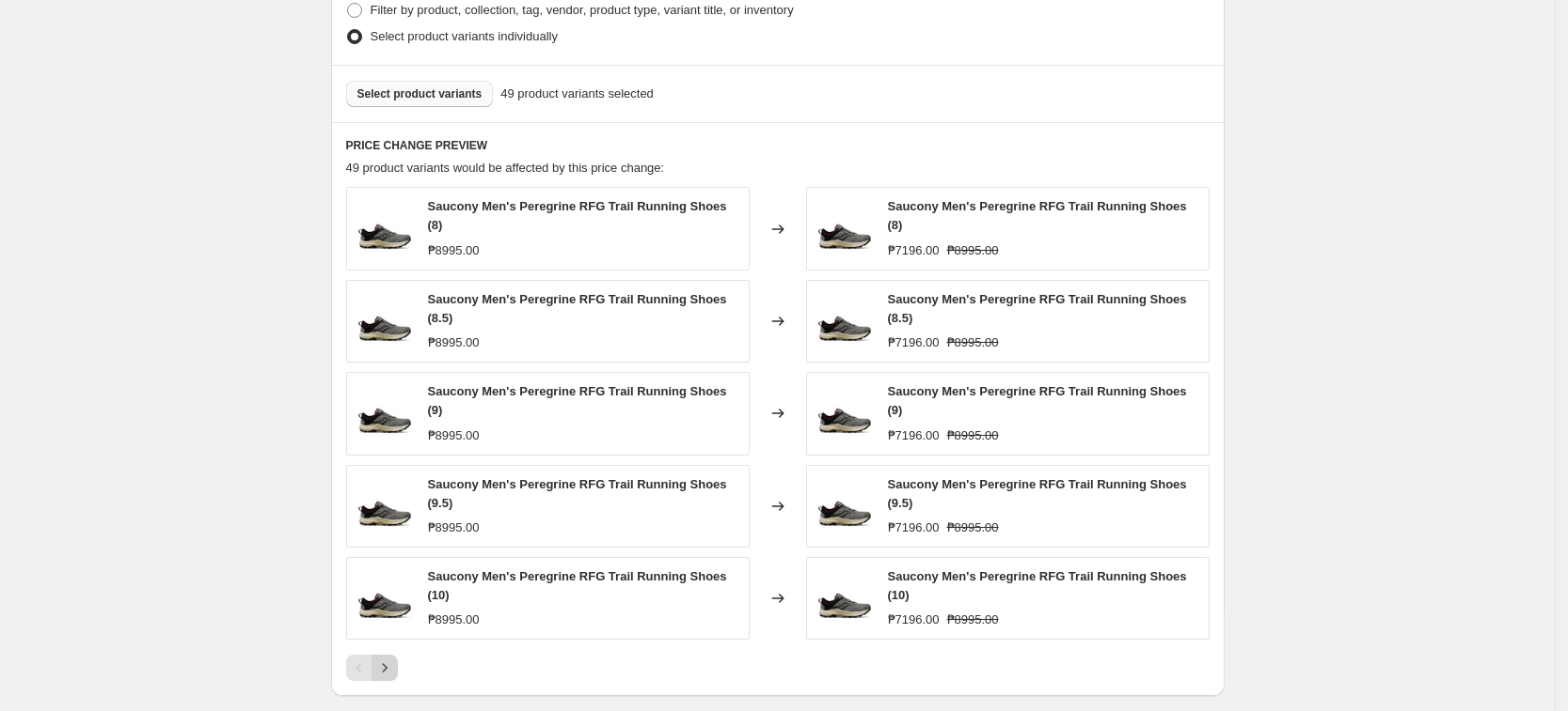
click at [394, 663] on icon "Next" at bounding box center [384, 667] width 18 height 18
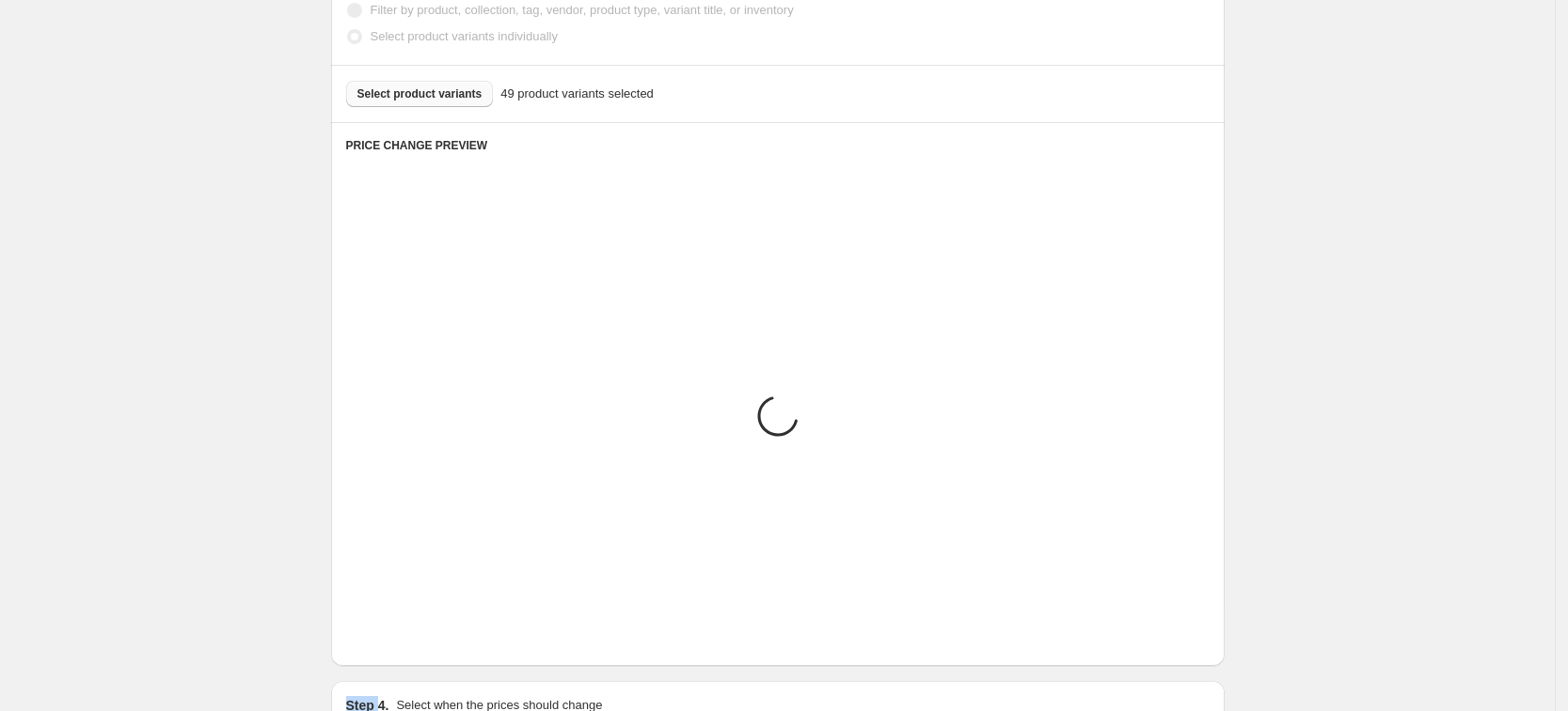
click at [397, 663] on div "PRICE CHANGE PREVIEW Placeholder Loading product variants... Loading... Placeho…" at bounding box center [778, 394] width 893 height 544
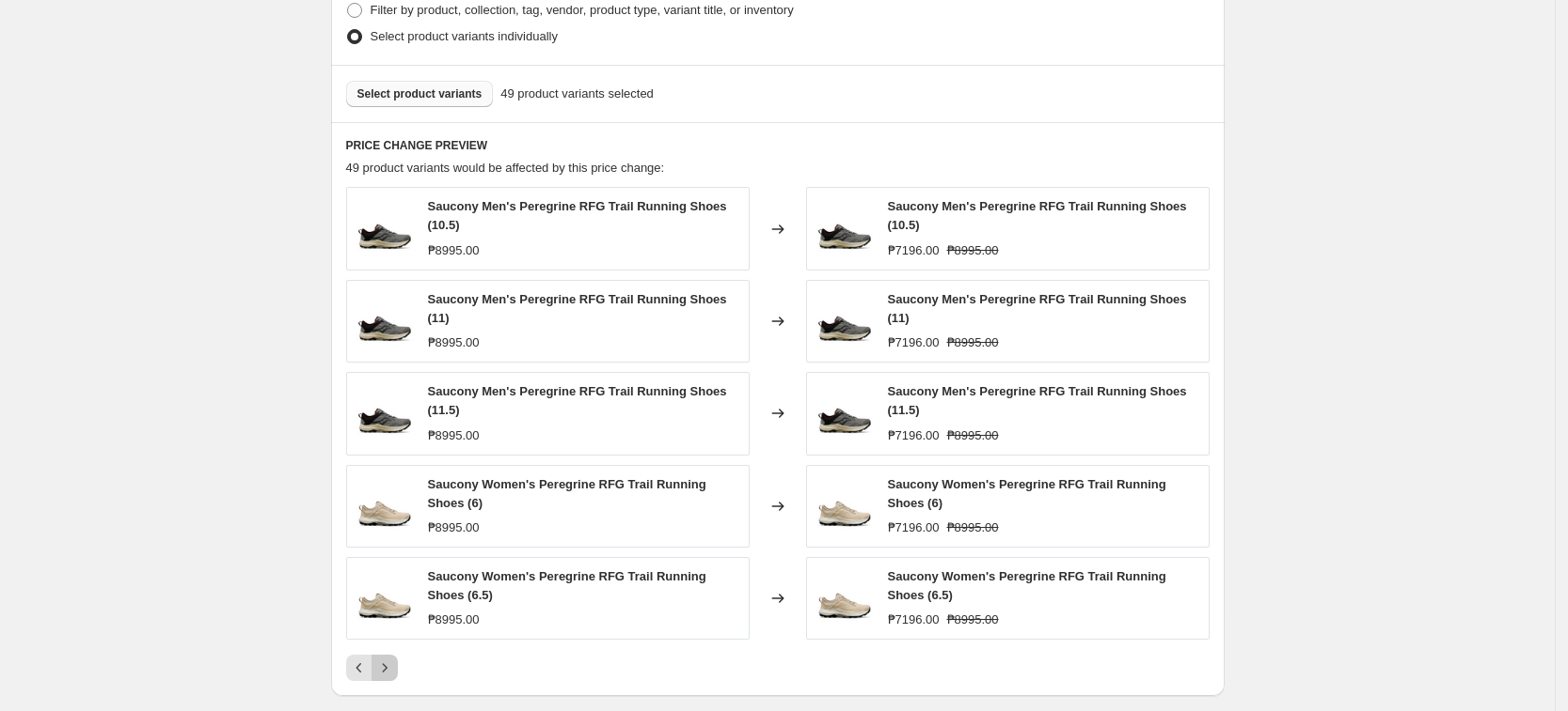
click at [394, 663] on icon "Next" at bounding box center [384, 667] width 18 height 18
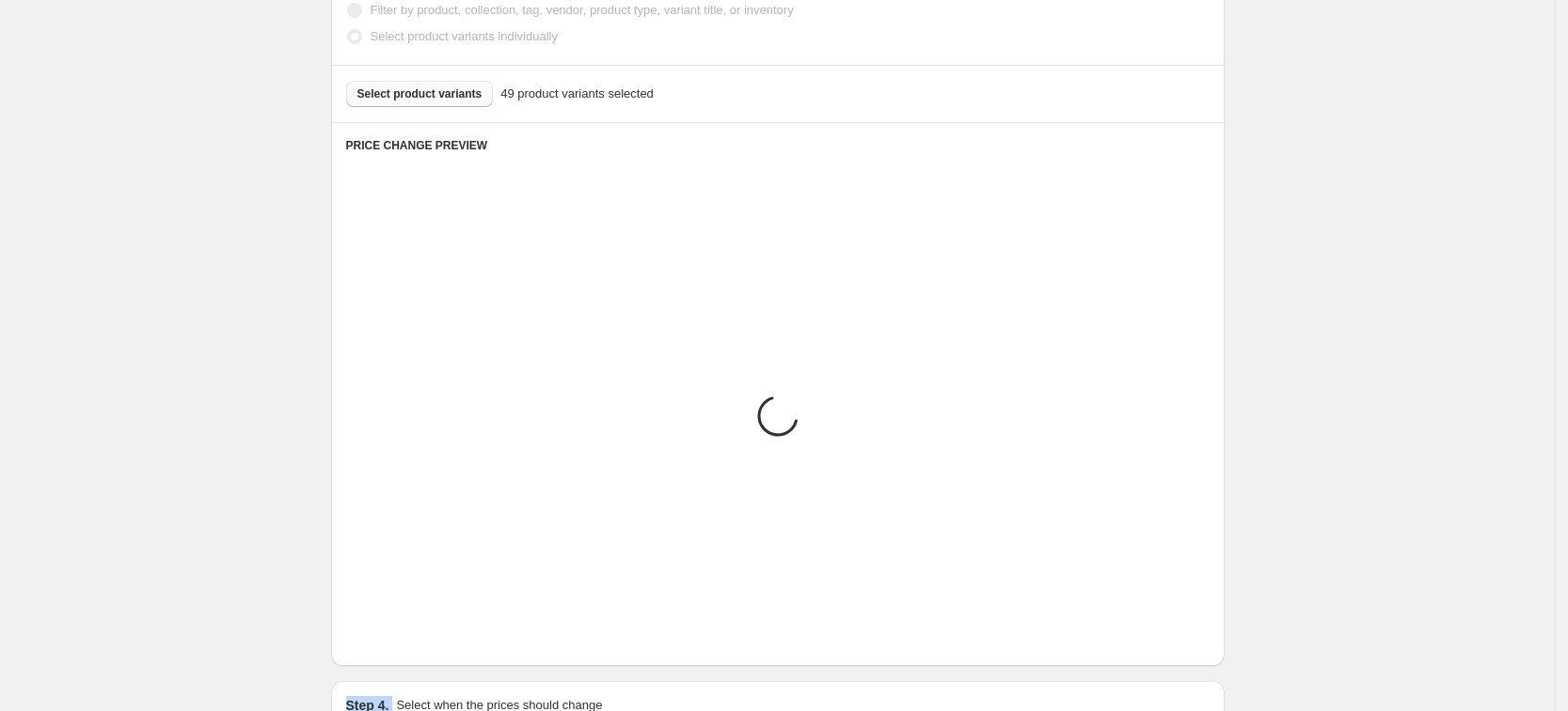
click at [397, 663] on div "PRICE CHANGE PREVIEW Placeholder Loading product variants... Loading... Placeho…" at bounding box center [778, 394] width 893 height 544
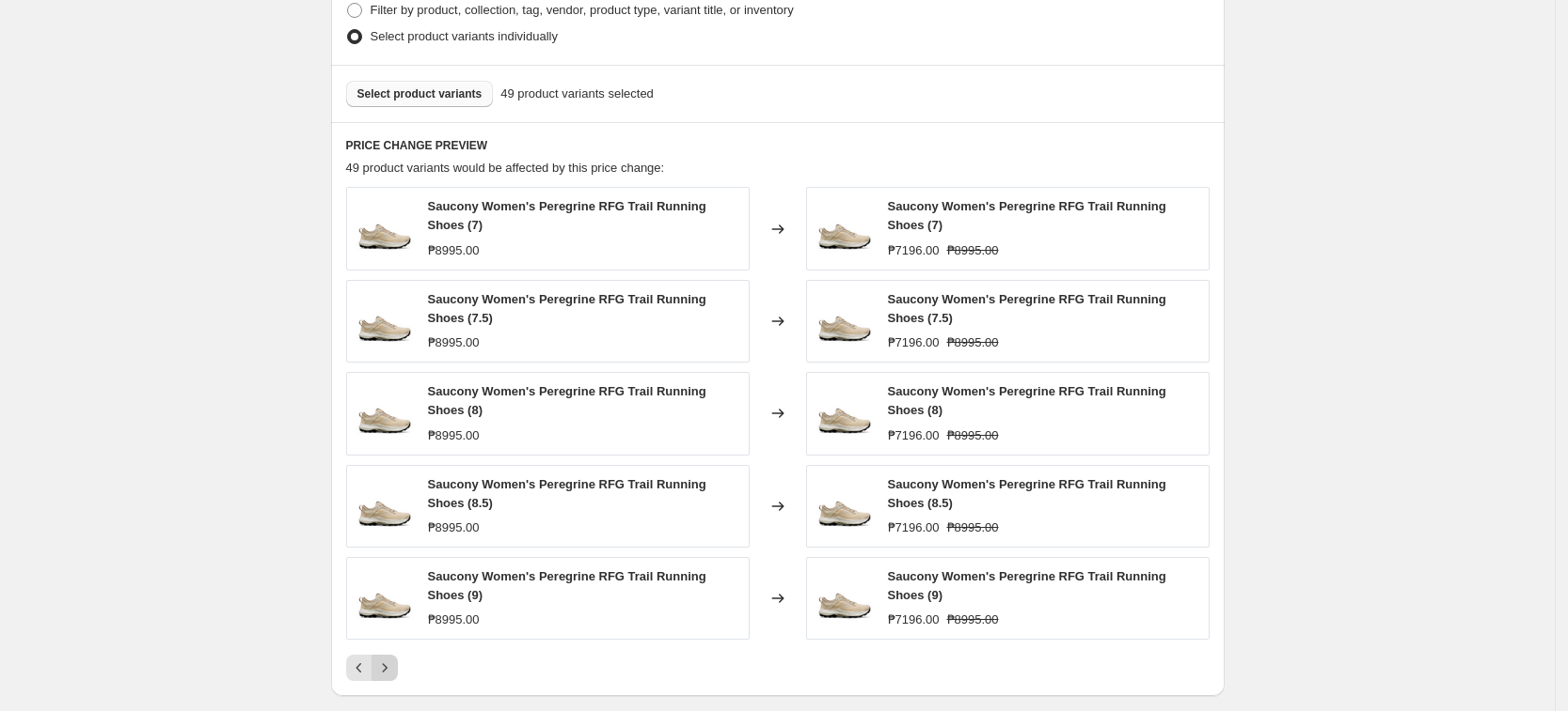
click at [392, 661] on icon "Next" at bounding box center [384, 667] width 18 height 18
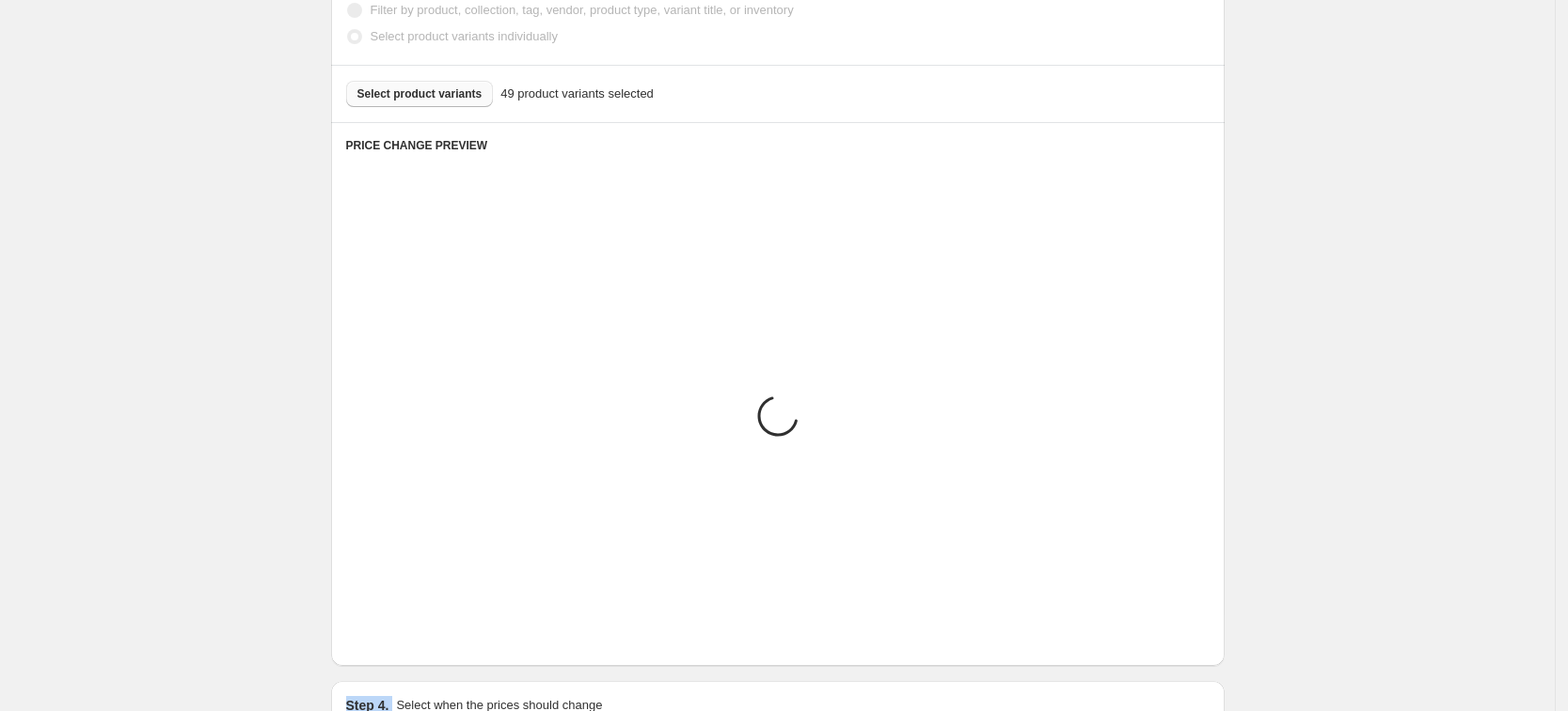
click at [392, 661] on div "PRICE CHANGE PREVIEW Placeholder Loading product variants... Loading... Placeho…" at bounding box center [778, 394] width 893 height 544
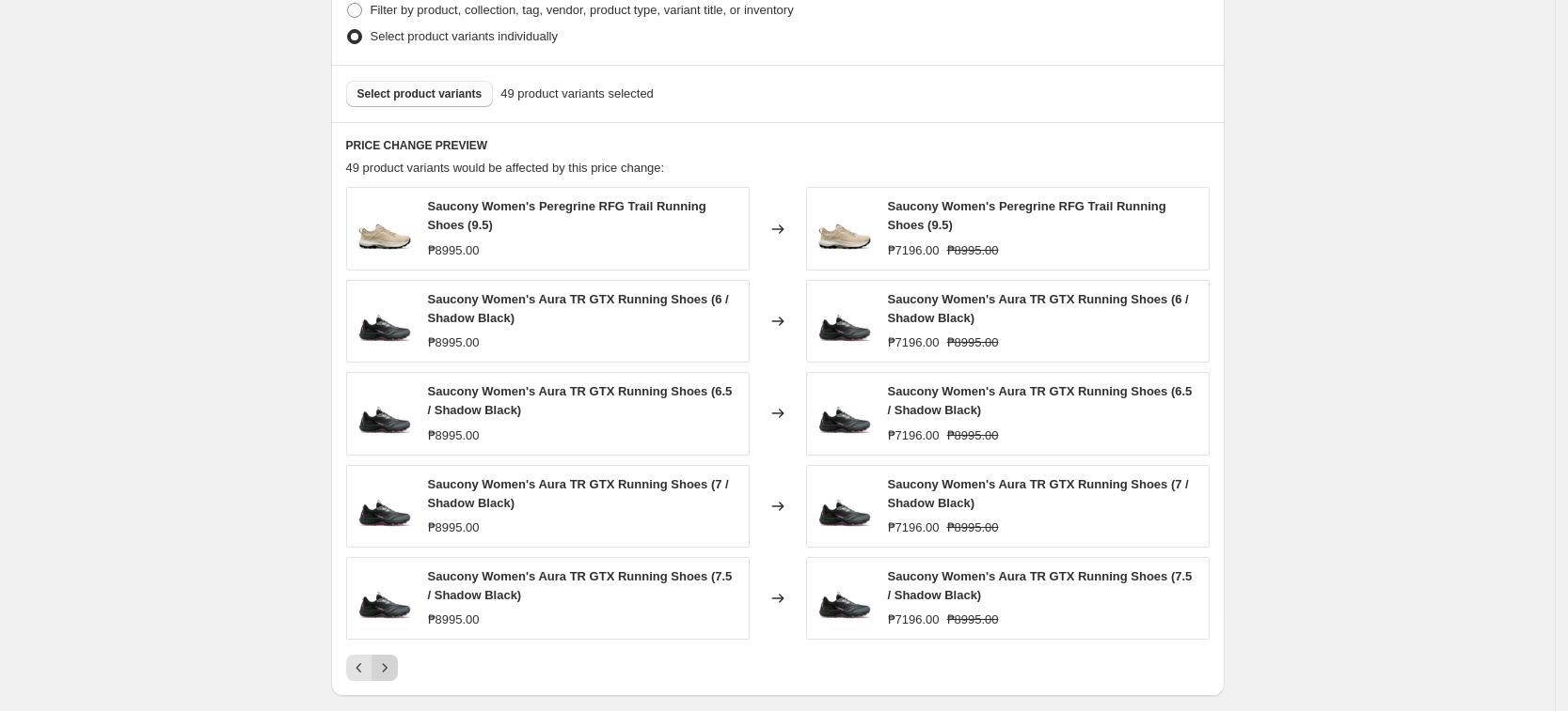
click at [392, 661] on icon "Next" at bounding box center [384, 667] width 18 height 18
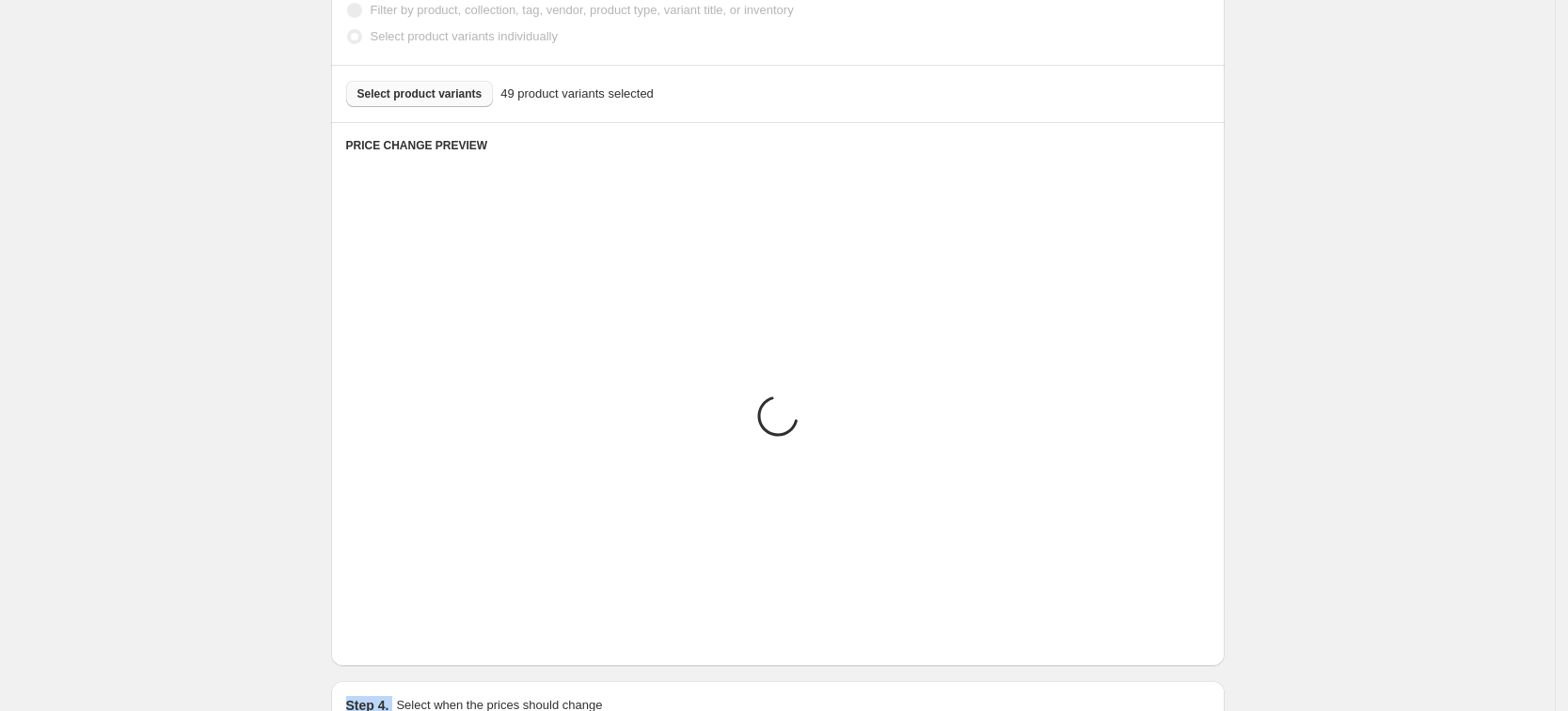
click at [392, 661] on div "PRICE CHANGE PREVIEW Placeholder Loading product variants... Loading... Placeho…" at bounding box center [778, 394] width 893 height 544
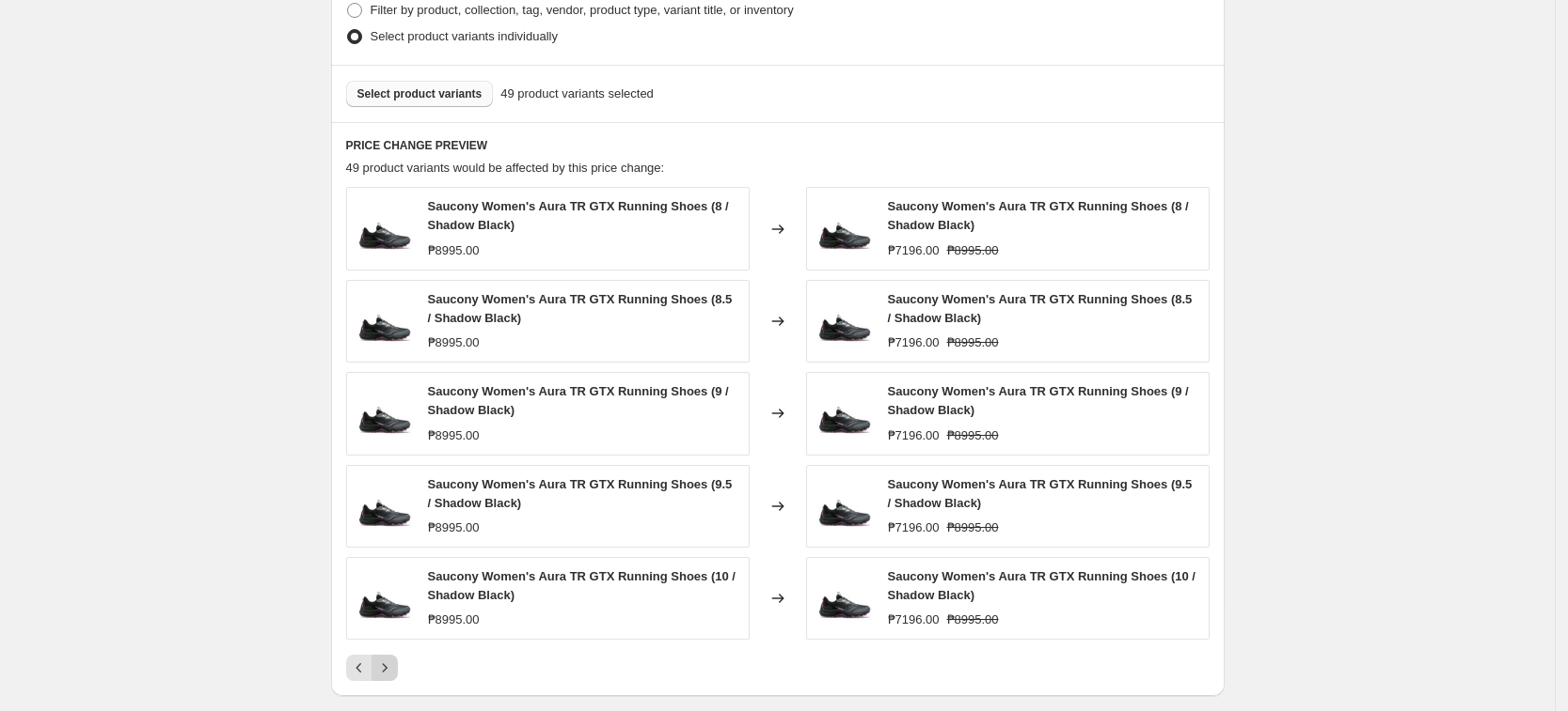
click at [392, 661] on div "PRICE CHANGE PREVIEW 49 product variants would be affected by this price change…" at bounding box center [778, 409] width 893 height 574
click at [392, 661] on icon "Next" at bounding box center [384, 667] width 18 height 18
click at [392, 661] on div "PRICE CHANGE PREVIEW 49 product variants would be affected by this price change…" at bounding box center [778, 409] width 893 height 574
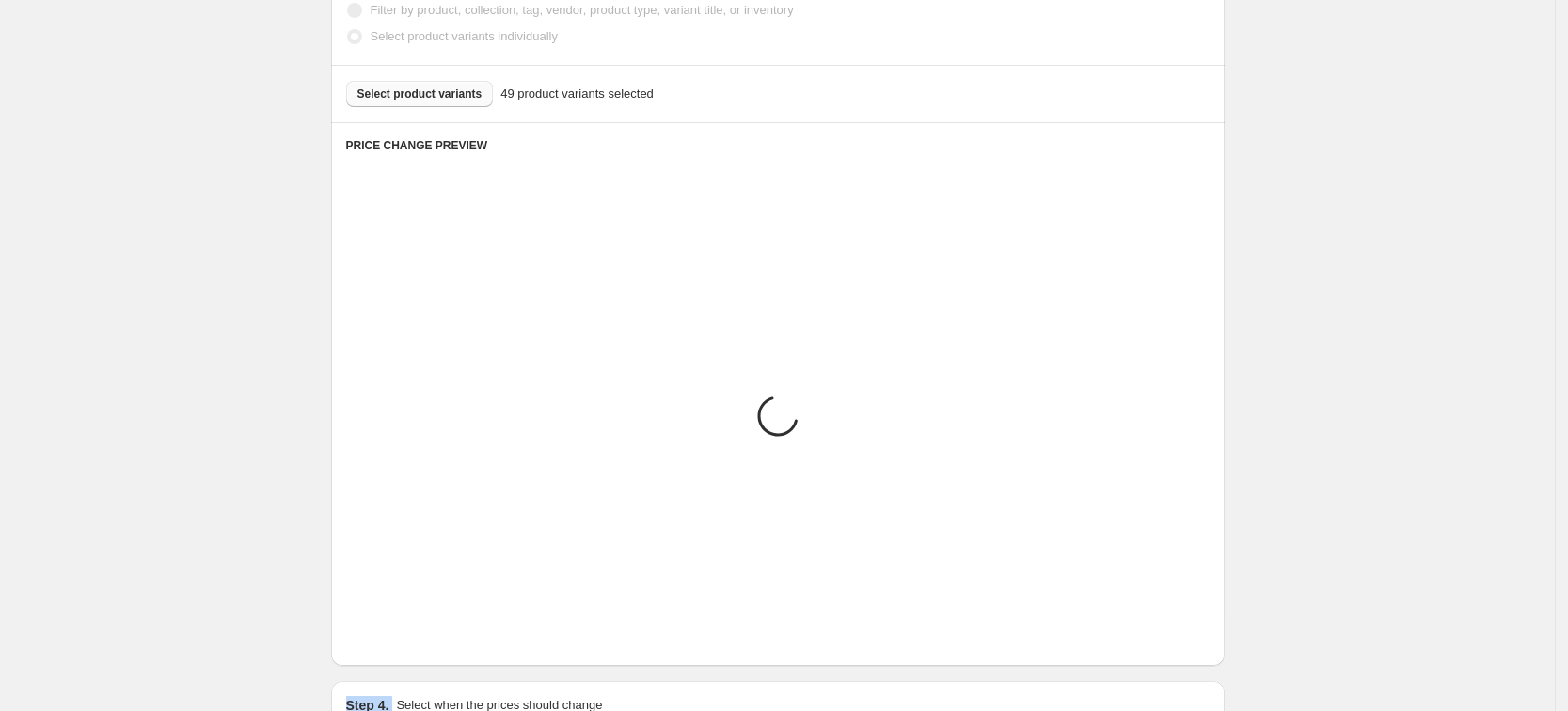
click at [392, 661] on div "PRICE CHANGE PREVIEW Placeholder Loading product variants... Loading... Placeho…" at bounding box center [778, 394] width 893 height 544
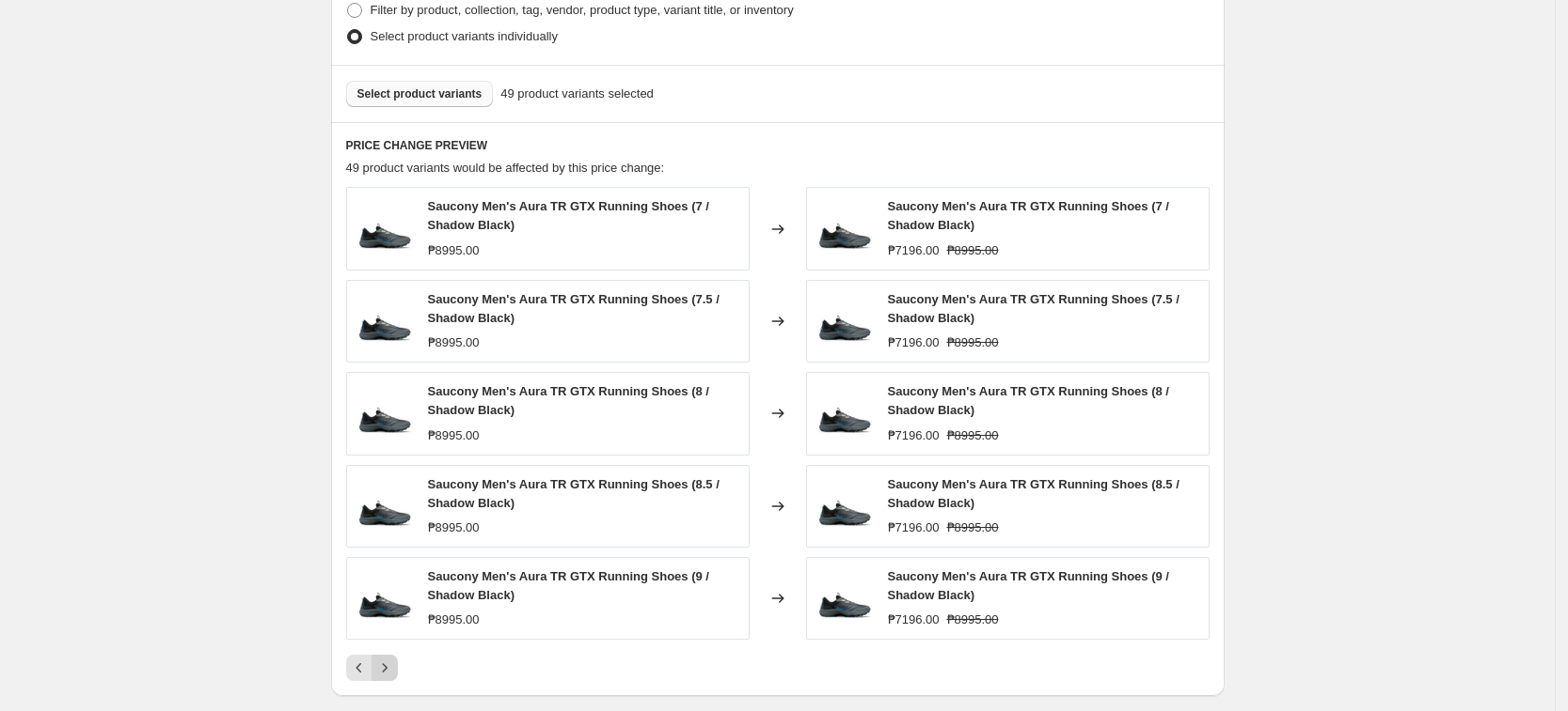
click at [392, 661] on div "PRICE CHANGE PREVIEW 49 product variants would be affected by this price change…" at bounding box center [778, 409] width 893 height 574
click at [392, 661] on icon "Next" at bounding box center [384, 667] width 18 height 18
click at [392, 661] on div "PRICE CHANGE PREVIEW 49 product variants would be affected by this price change…" at bounding box center [778, 409] width 893 height 574
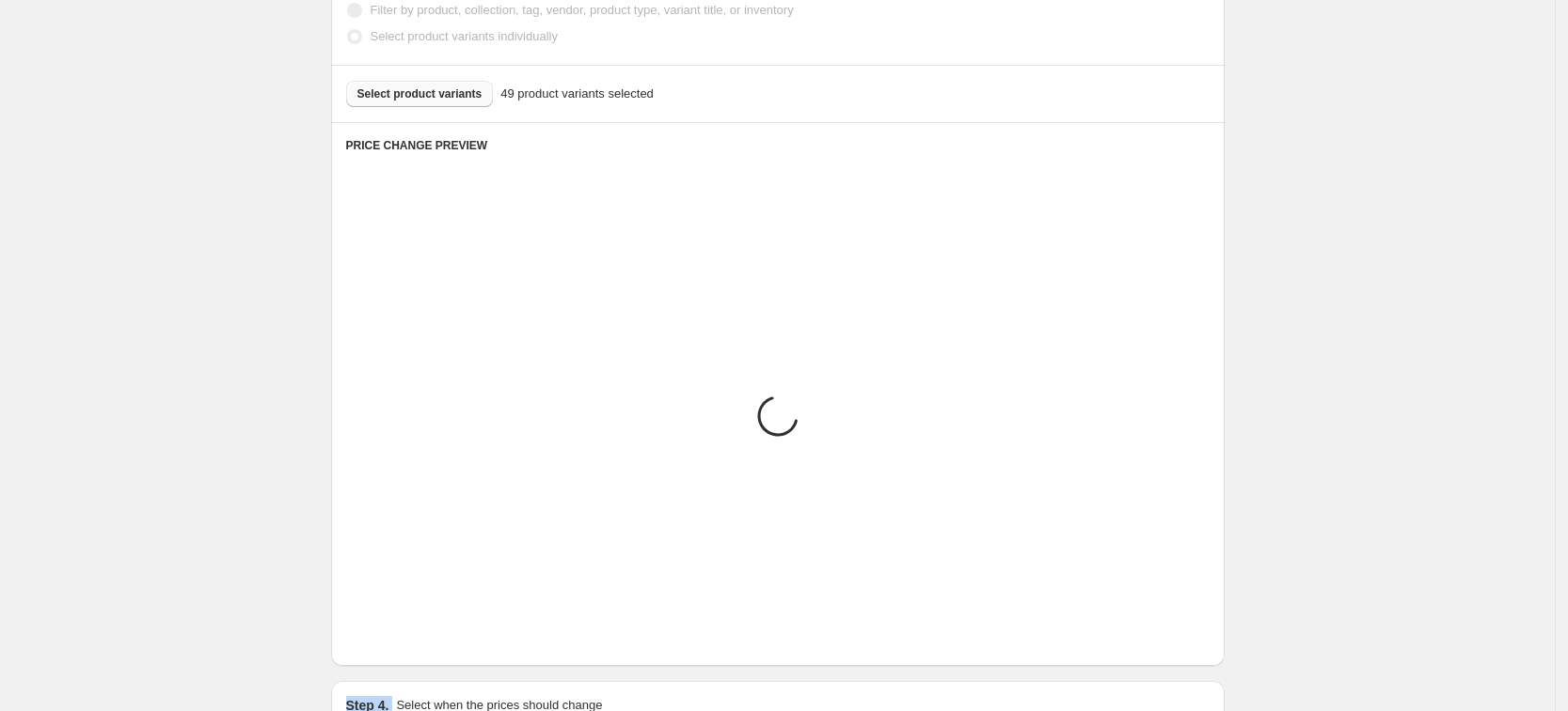
click at [392, 661] on div "PRICE CHANGE PREVIEW Placeholder Loading product variants... Loading... Placeho…" at bounding box center [778, 394] width 893 height 544
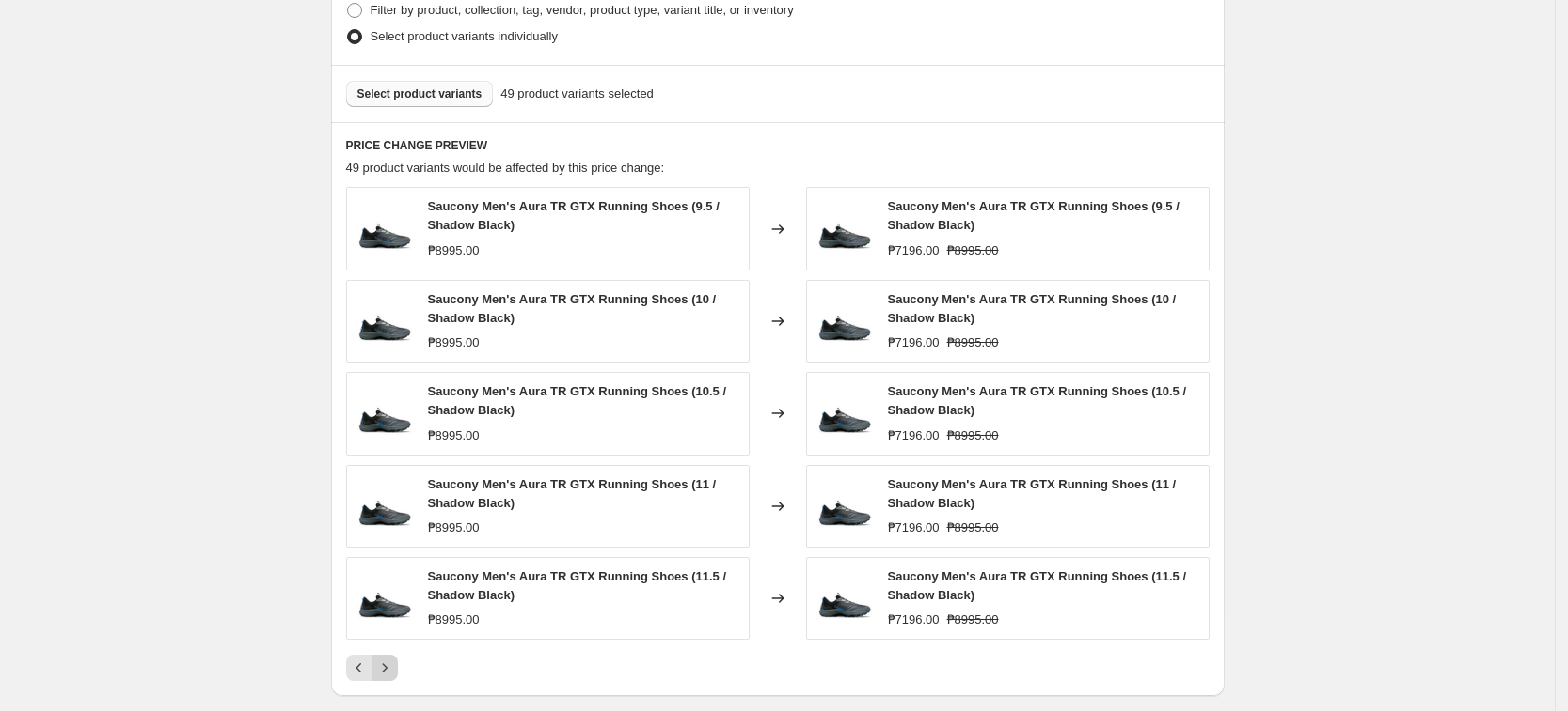
click at [392, 661] on icon "Next" at bounding box center [384, 667] width 18 height 18
click at [392, 661] on div "PRICE CHANGE PREVIEW 49 product variants would be affected by this price change…" at bounding box center [778, 409] width 893 height 574
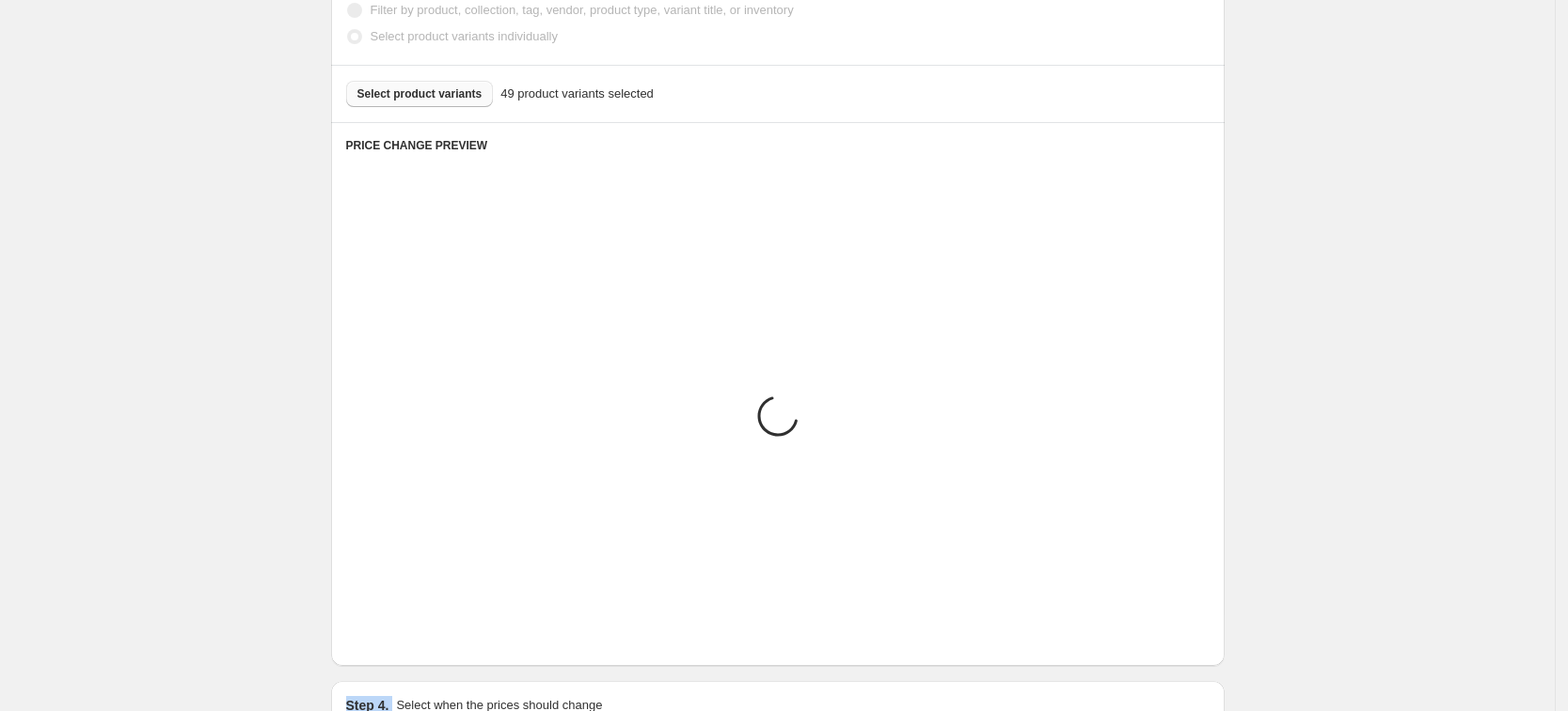
click at [392, 661] on div "PRICE CHANGE PREVIEW Placeholder Loading product variants... Loading... Placeho…" at bounding box center [778, 394] width 893 height 544
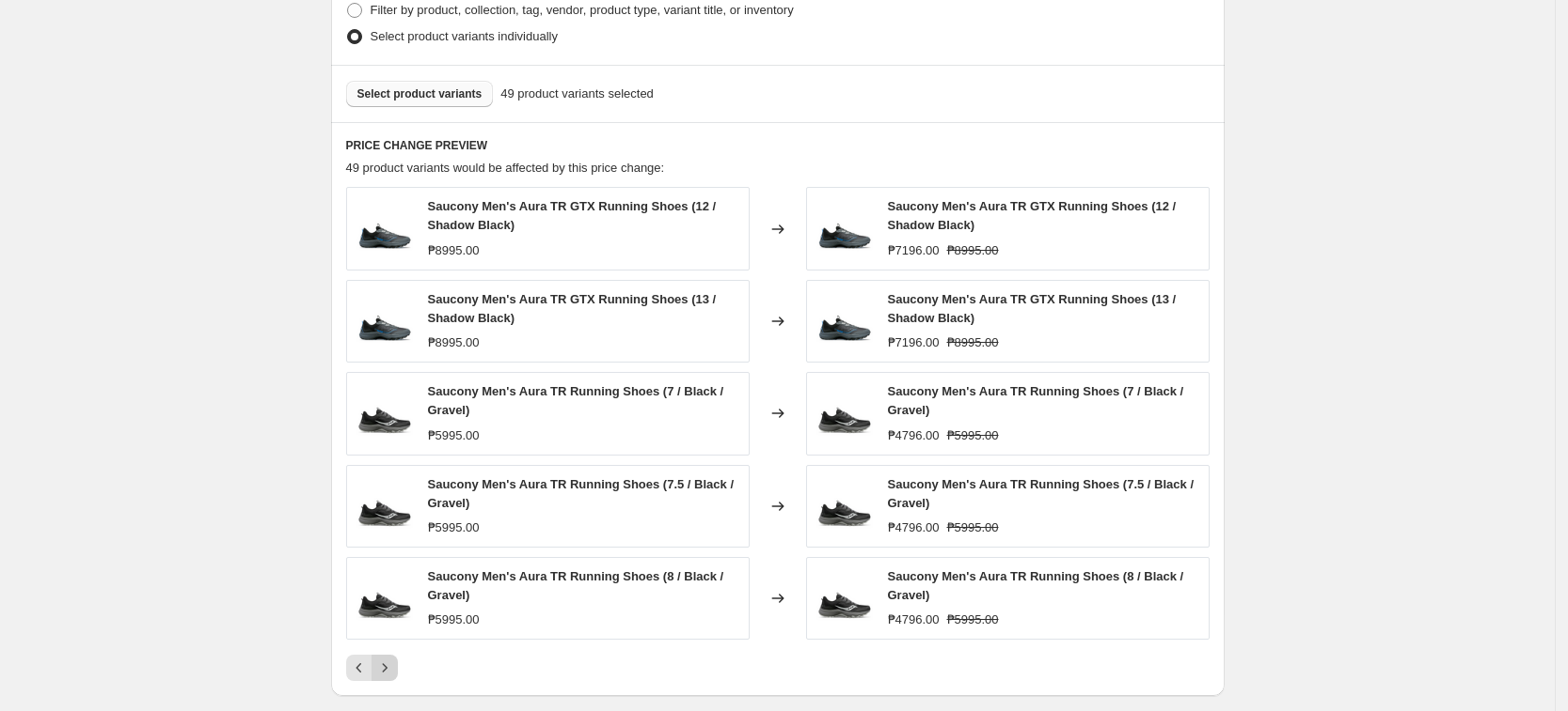
click at [392, 661] on icon "Next" at bounding box center [384, 667] width 18 height 18
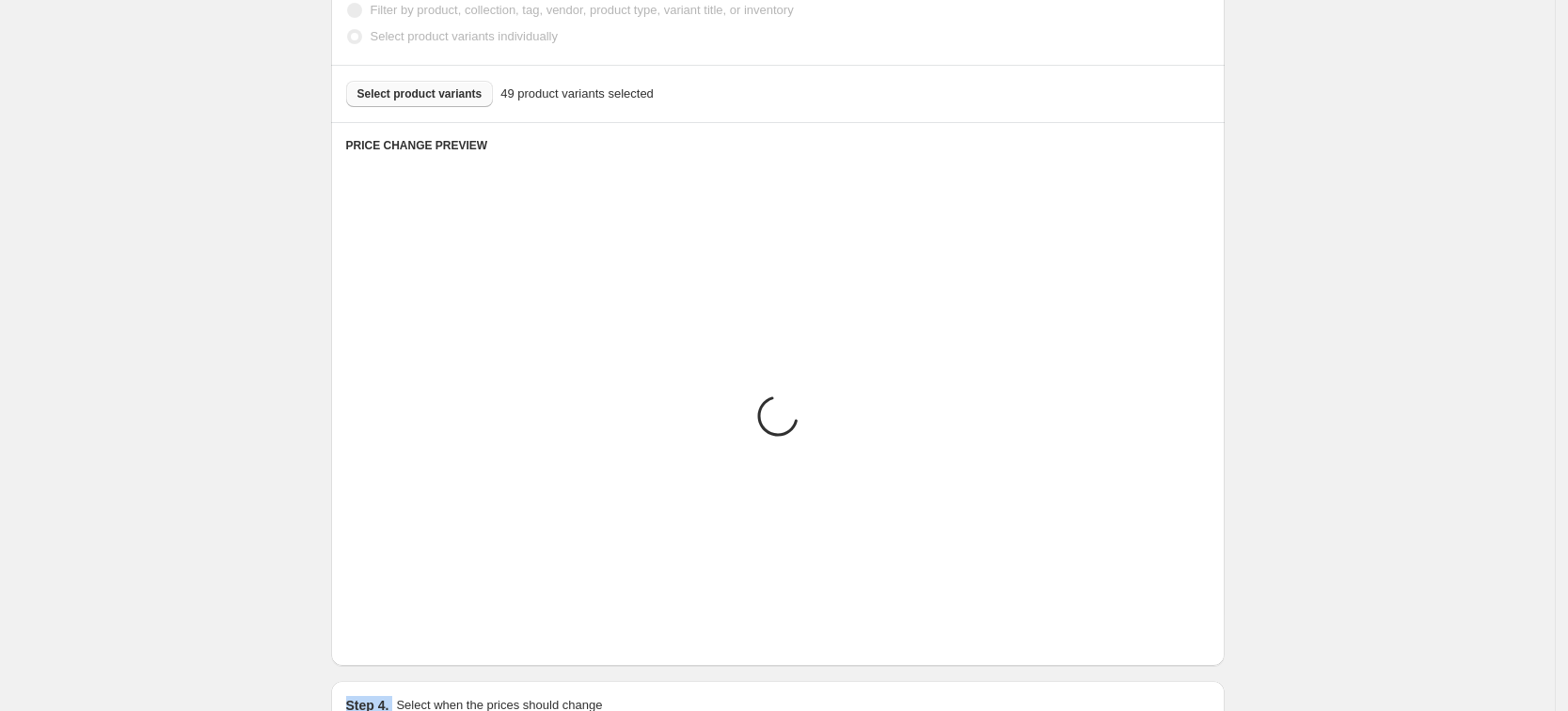
click at [392, 661] on div "PRICE CHANGE PREVIEW Placeholder Loading product variants... Loading... Placeho…" at bounding box center [778, 394] width 893 height 544
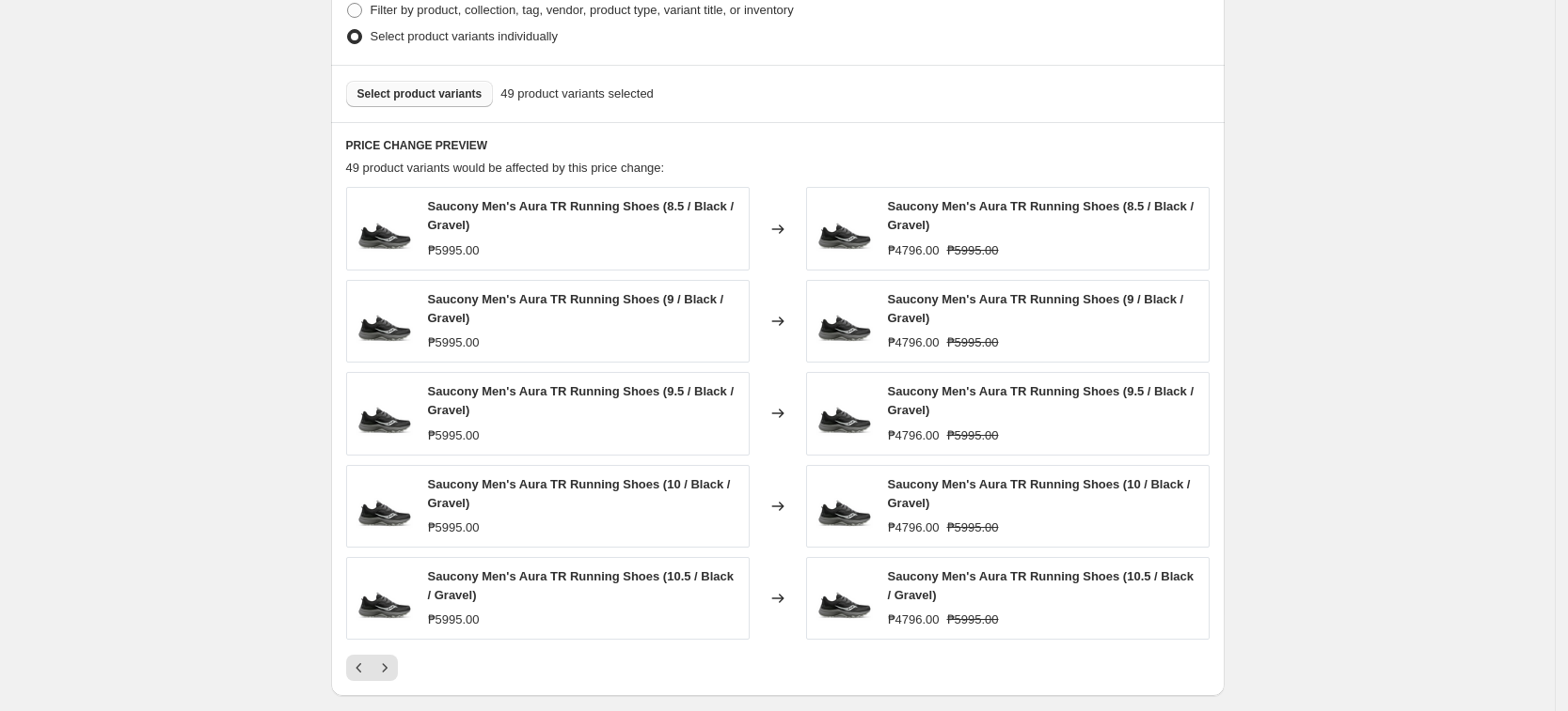
click at [437, 105] on button "Select product variants" at bounding box center [420, 93] width 148 height 26
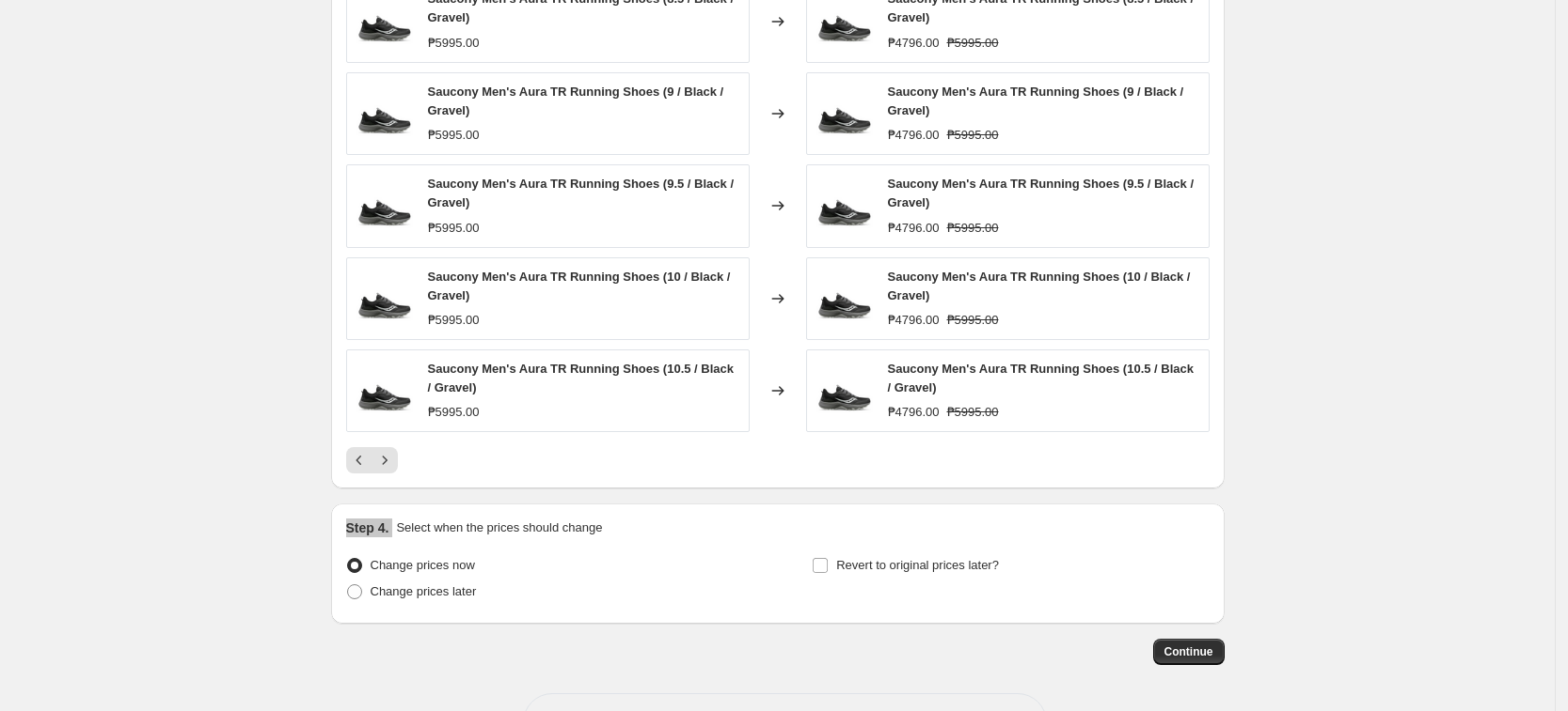
scroll to position [1280, 0]
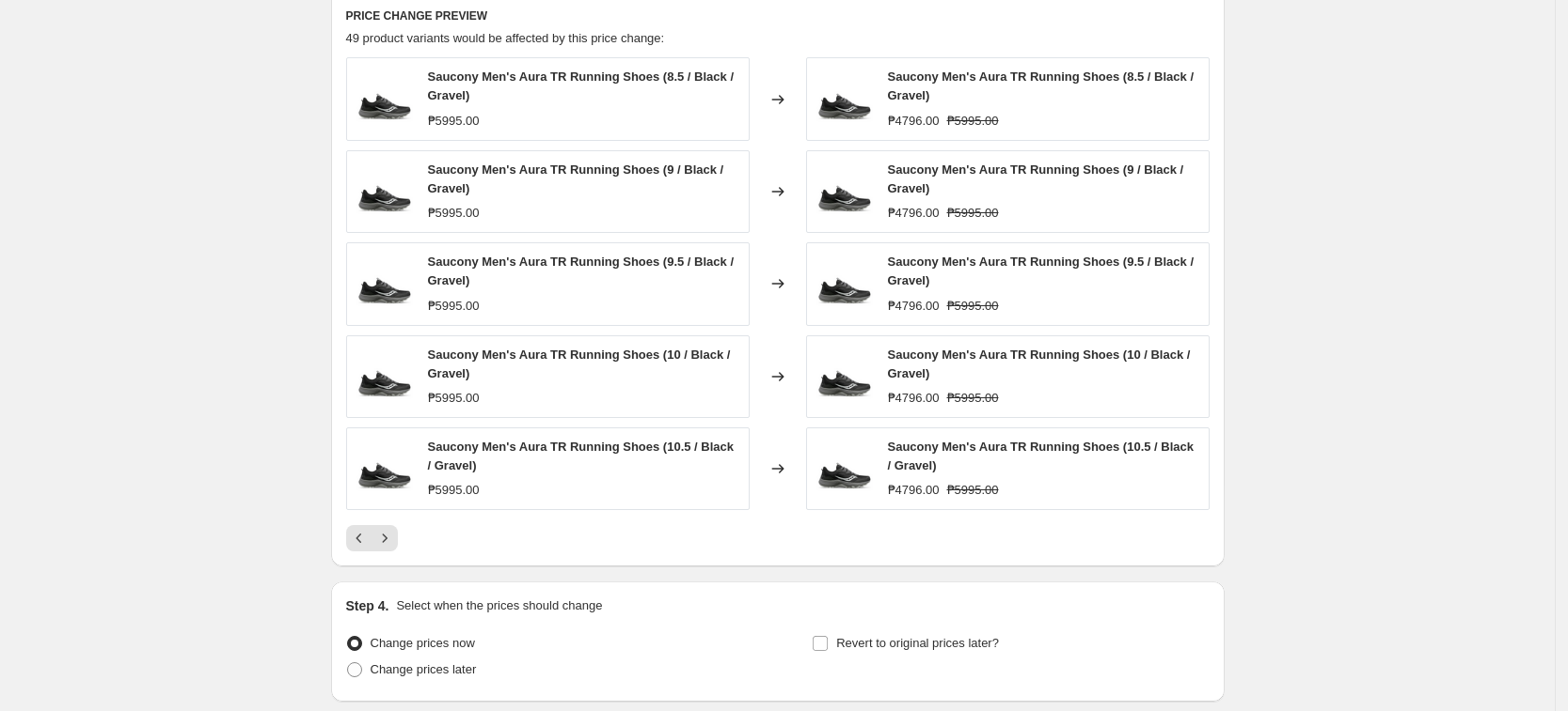
scroll to position [810, 0]
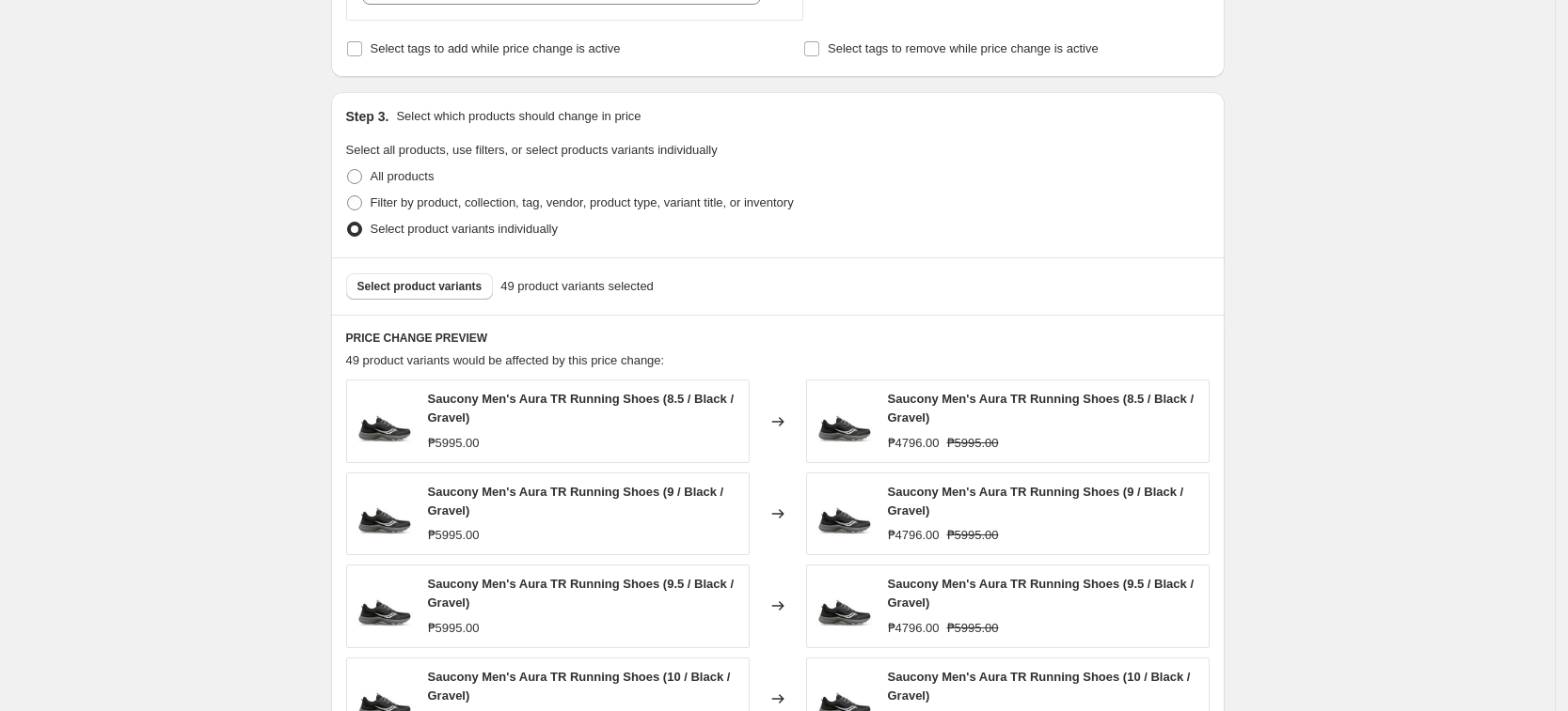
click at [429, 267] on div "Select product variants 49 product variants selected" at bounding box center [778, 286] width 893 height 57
click at [431, 281] on span "Select product variants" at bounding box center [419, 286] width 126 height 15
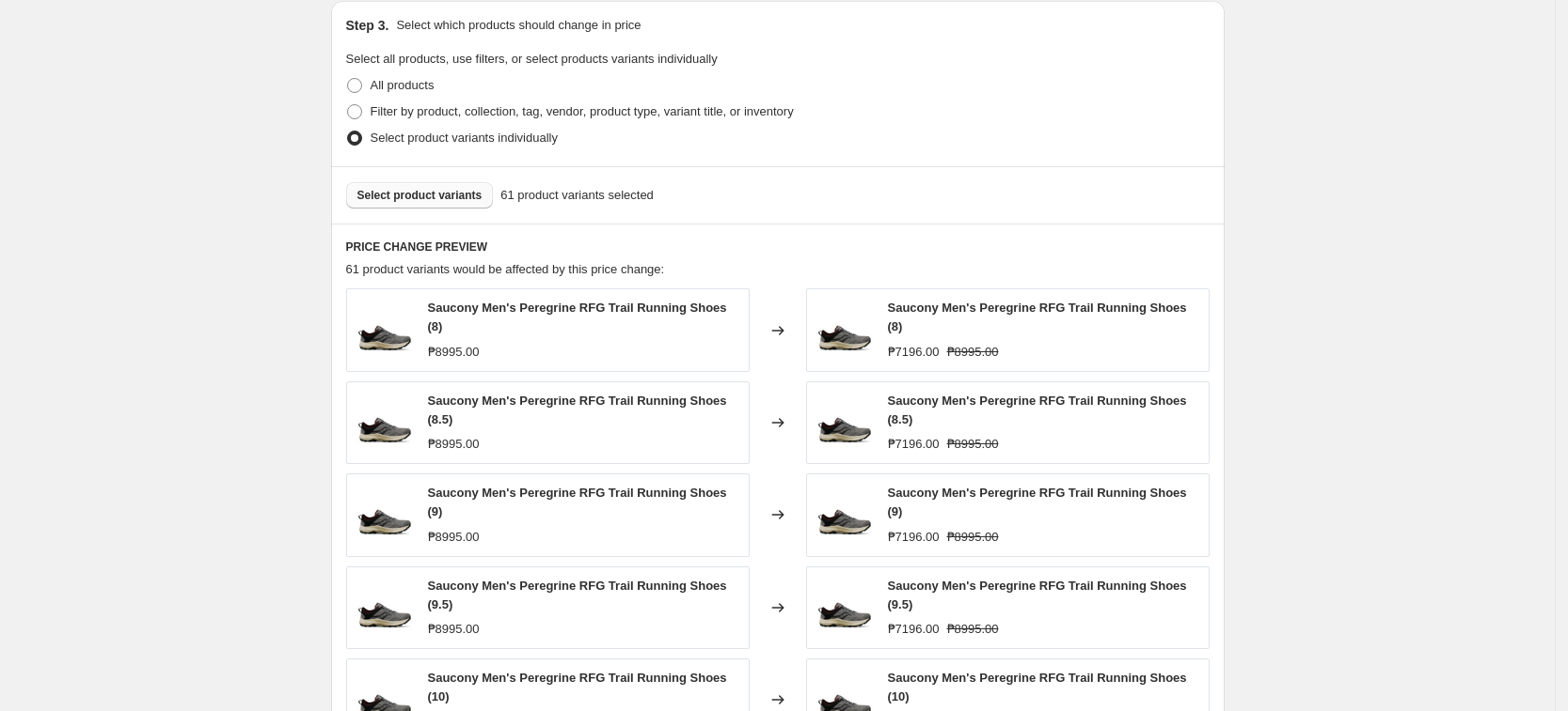
scroll to position [1046, 0]
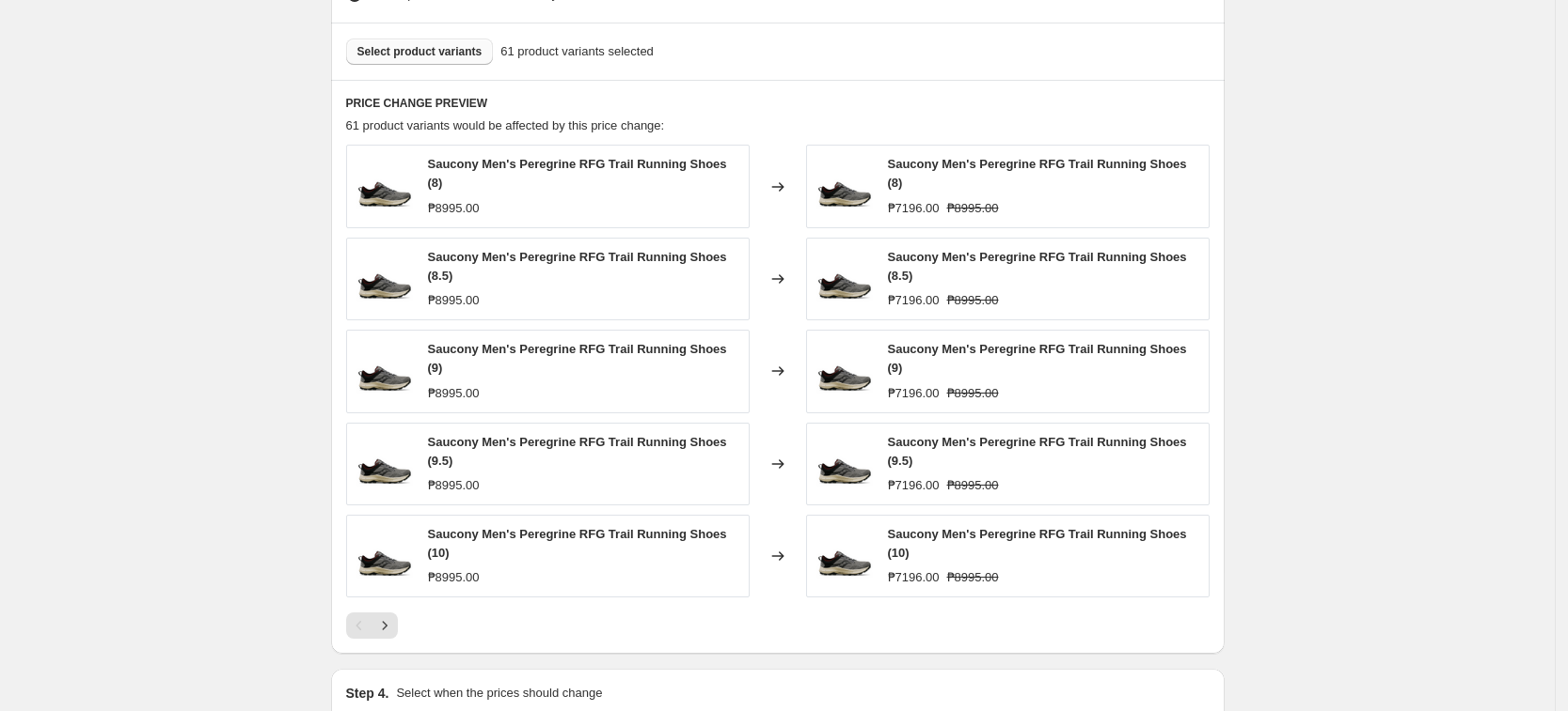
click at [385, 599] on div "Saucony Men's Peregrine RFG Trail Running Shoes (8) ₱8995.00 Changed to Saucony…" at bounding box center [778, 392] width 863 height 494
click at [386, 622] on icon "Next" at bounding box center [383, 626] width 5 height 9
click at [392, 618] on icon "Next" at bounding box center [384, 625] width 18 height 18
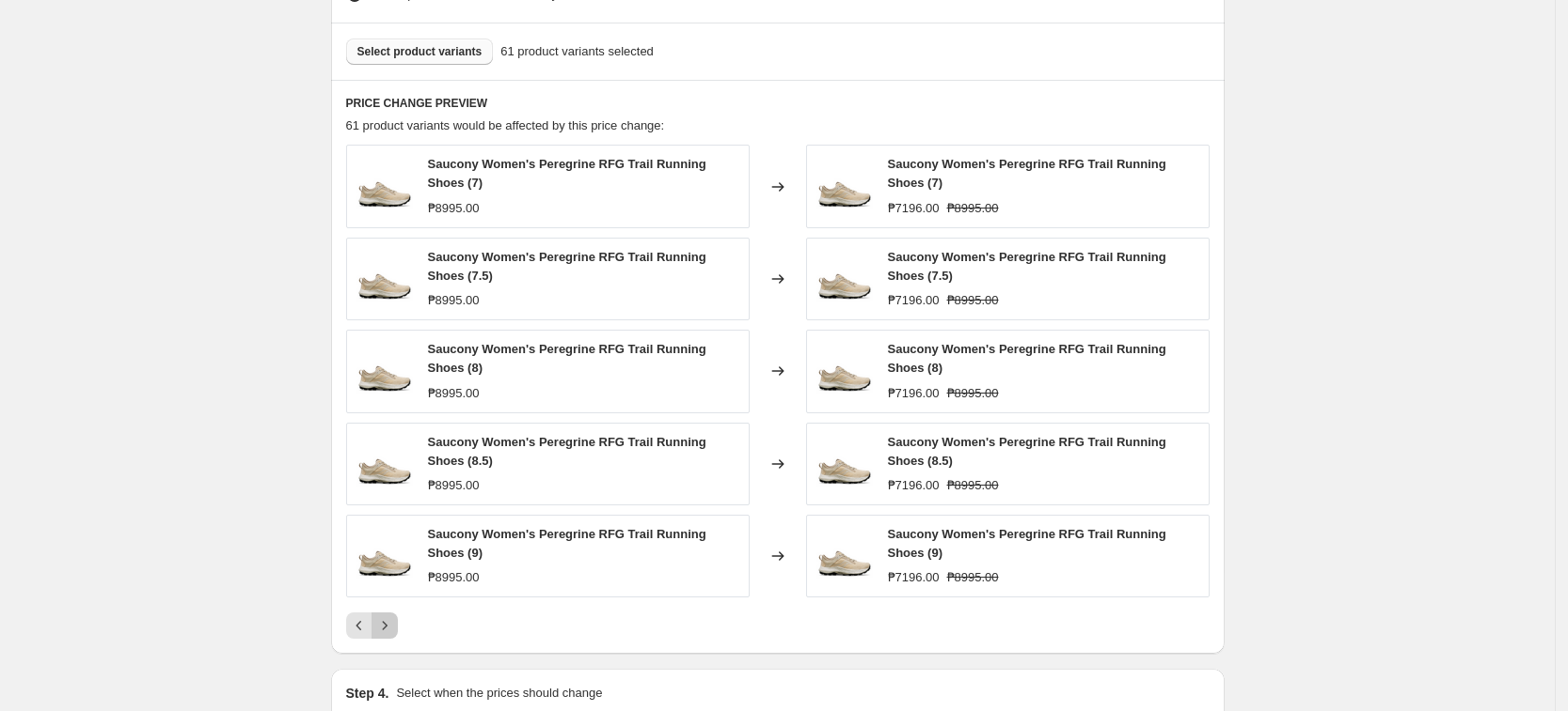
click at [393, 622] on icon "Next" at bounding box center [384, 625] width 18 height 18
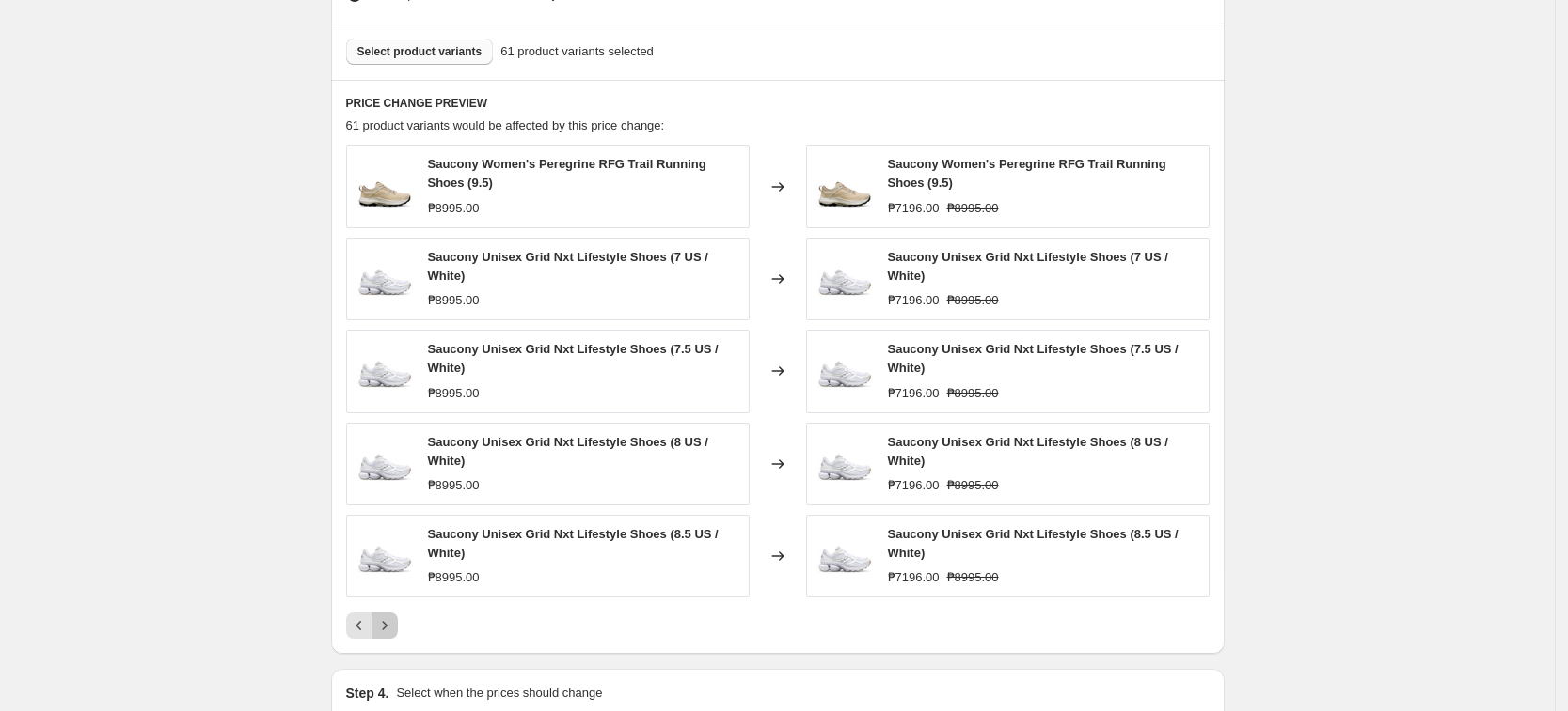
click at [394, 629] on icon "Next" at bounding box center [384, 625] width 18 height 18
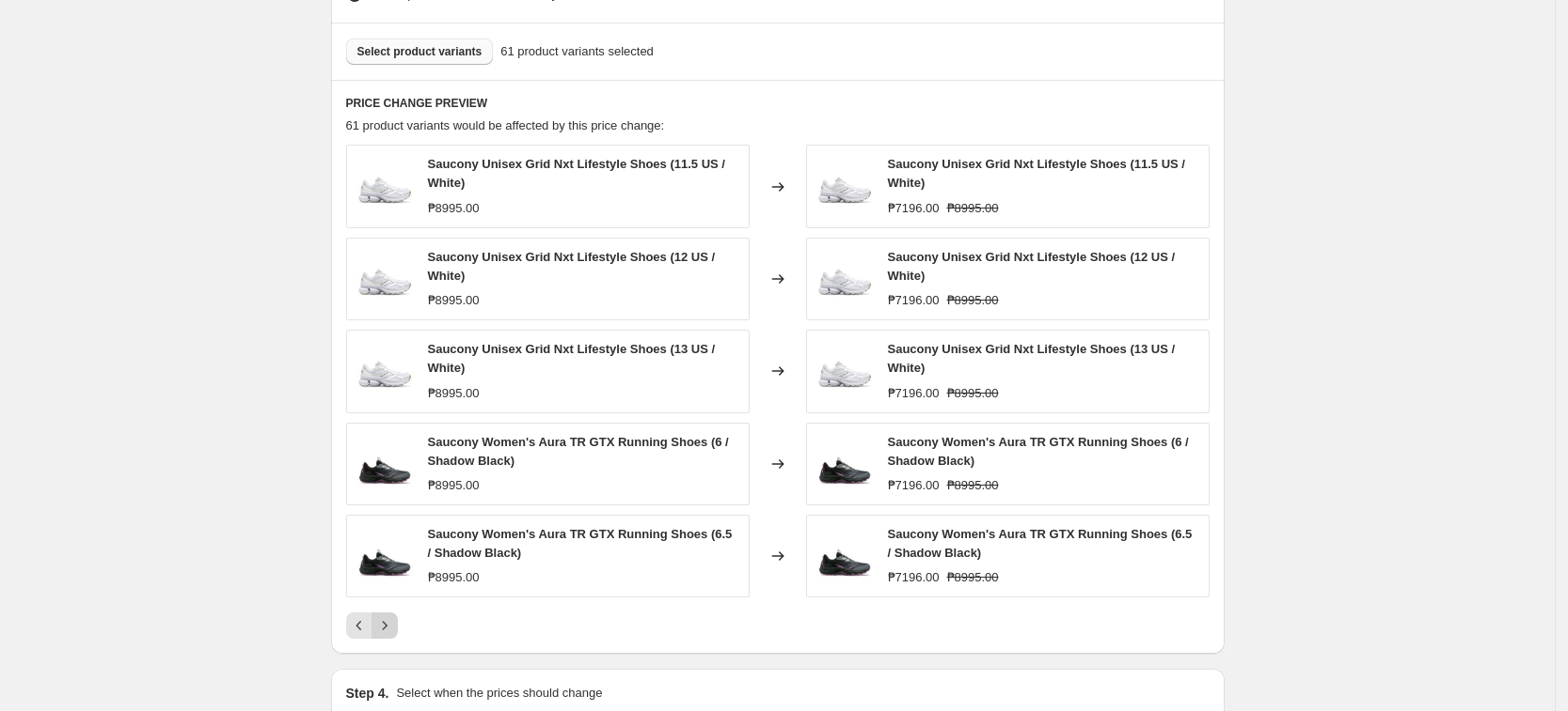
click at [394, 629] on icon "Next" at bounding box center [384, 625] width 18 height 18
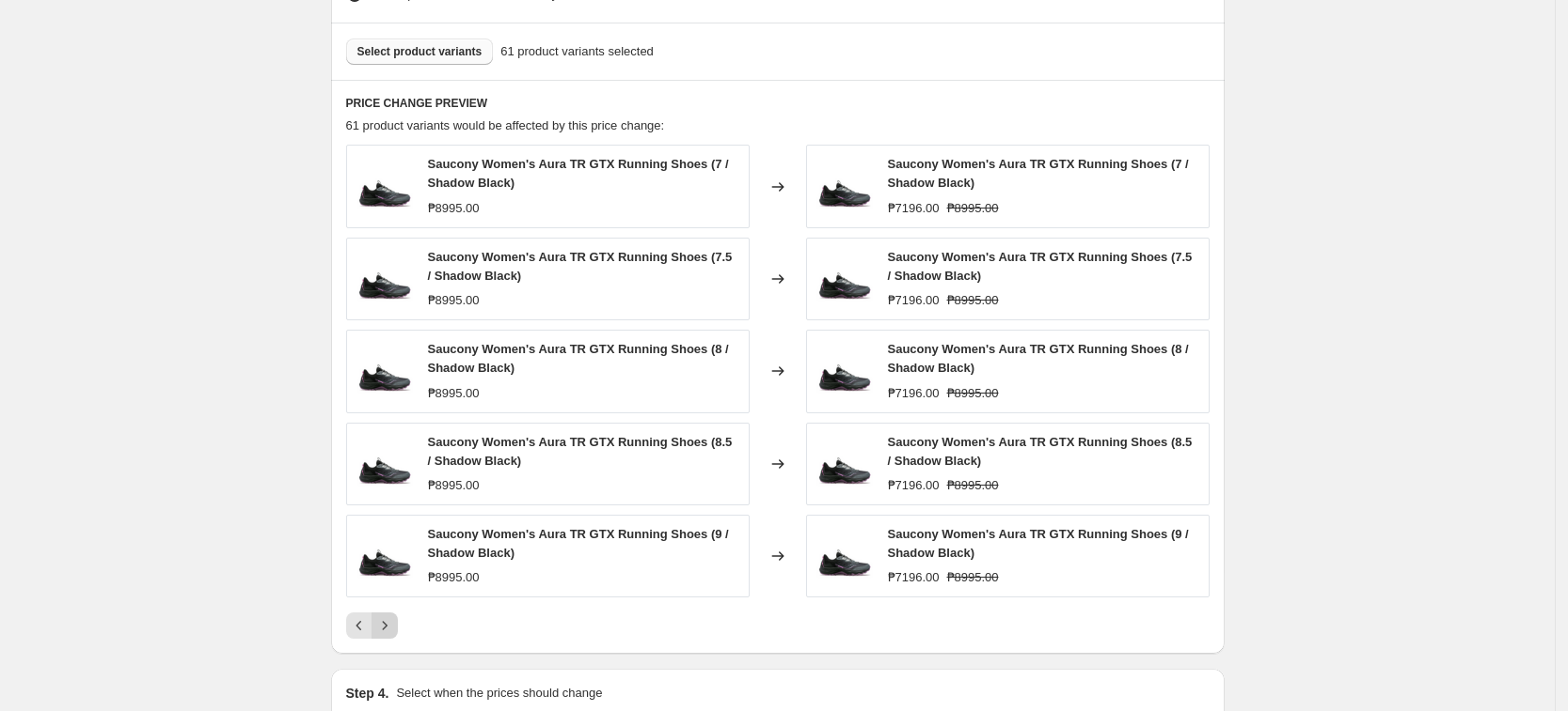
click at [394, 629] on icon "Next" at bounding box center [384, 625] width 18 height 18
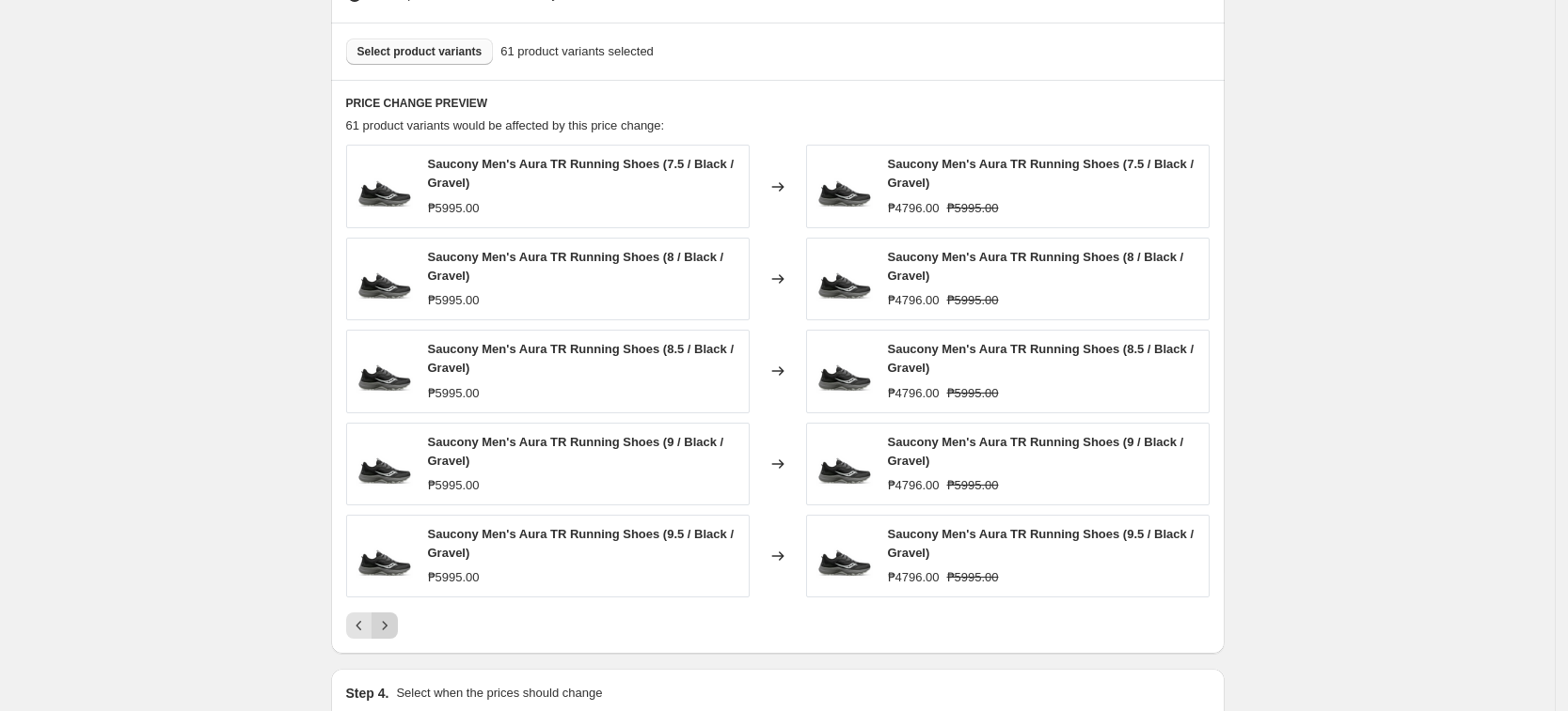
click at [394, 629] on icon "Next" at bounding box center [384, 625] width 18 height 18
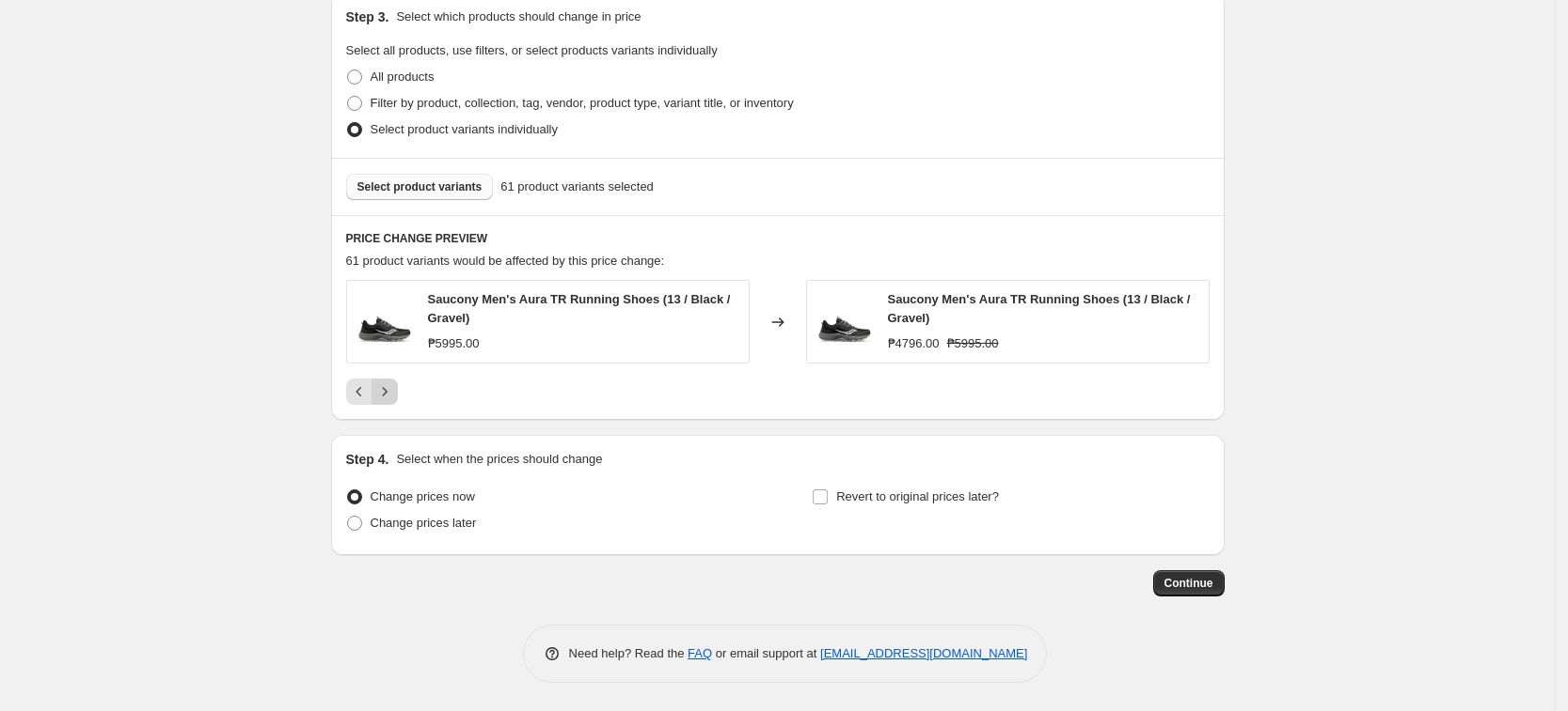
scroll to position [910, 0]
click at [451, 180] on span "Select product variants" at bounding box center [419, 187] width 126 height 15
click at [451, 179] on button "Select product variants" at bounding box center [420, 187] width 148 height 26
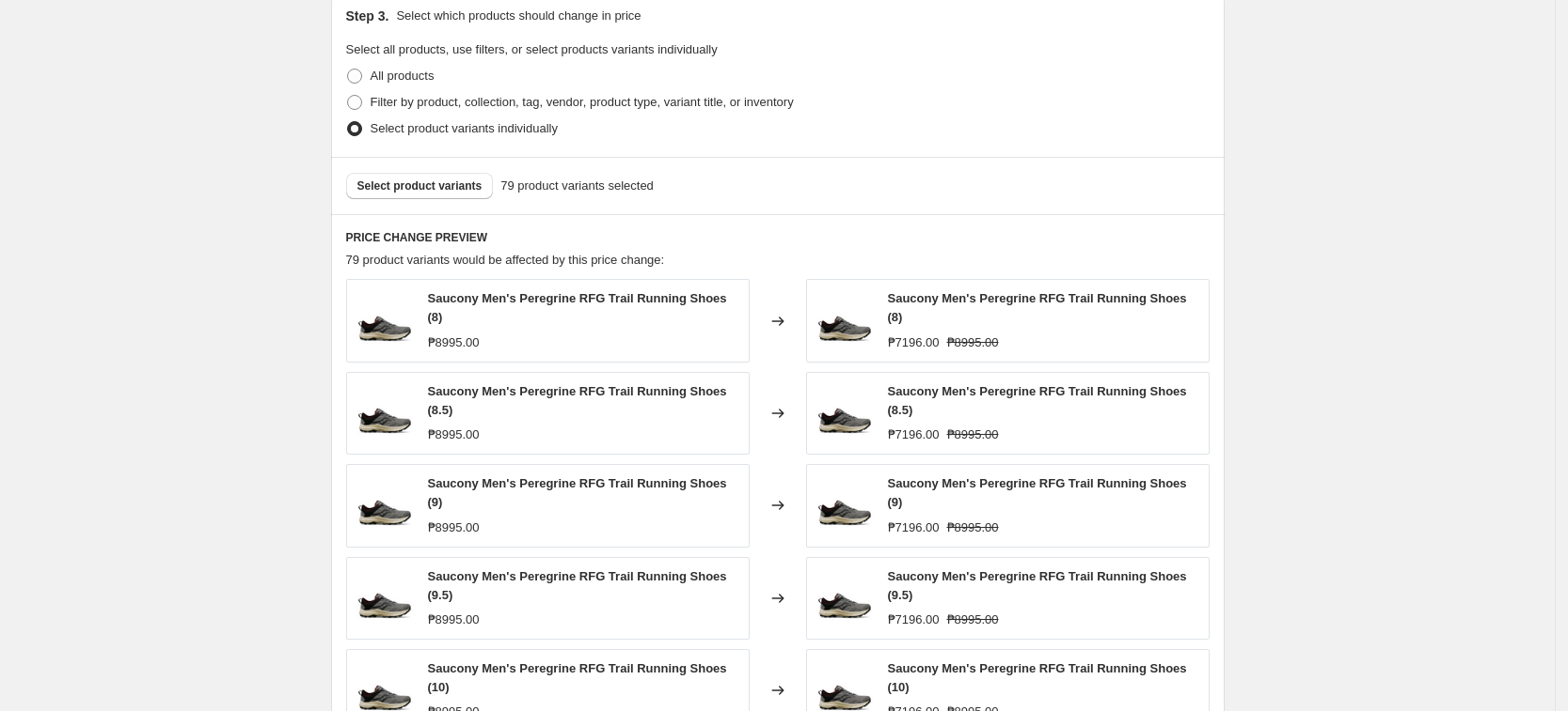
click at [272, 534] on div "Create new price [MEDICAL_DATA]. This page is ready Create new price [MEDICAL_D…" at bounding box center [777, 85] width 1554 height 1991
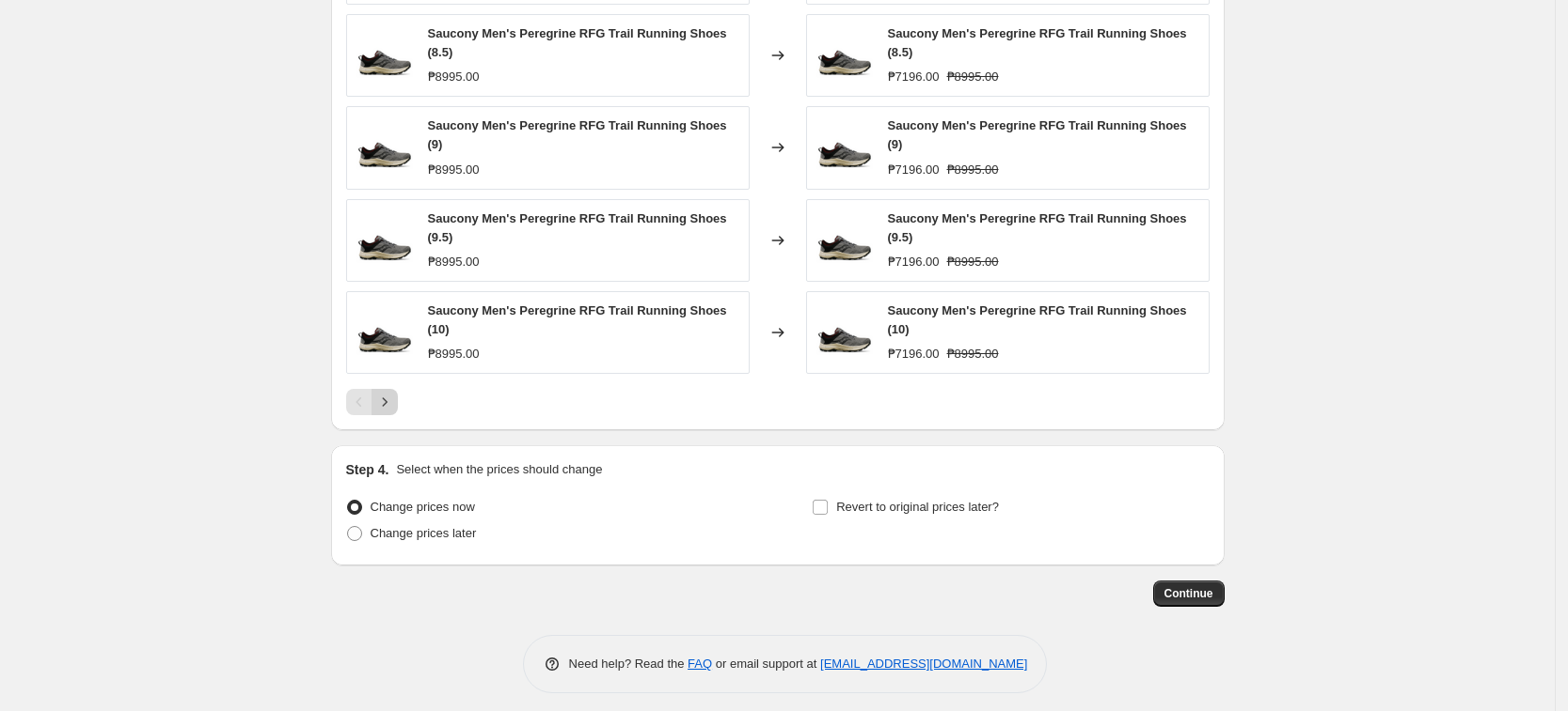
click at [387, 399] on icon "Next" at bounding box center [384, 402] width 18 height 18
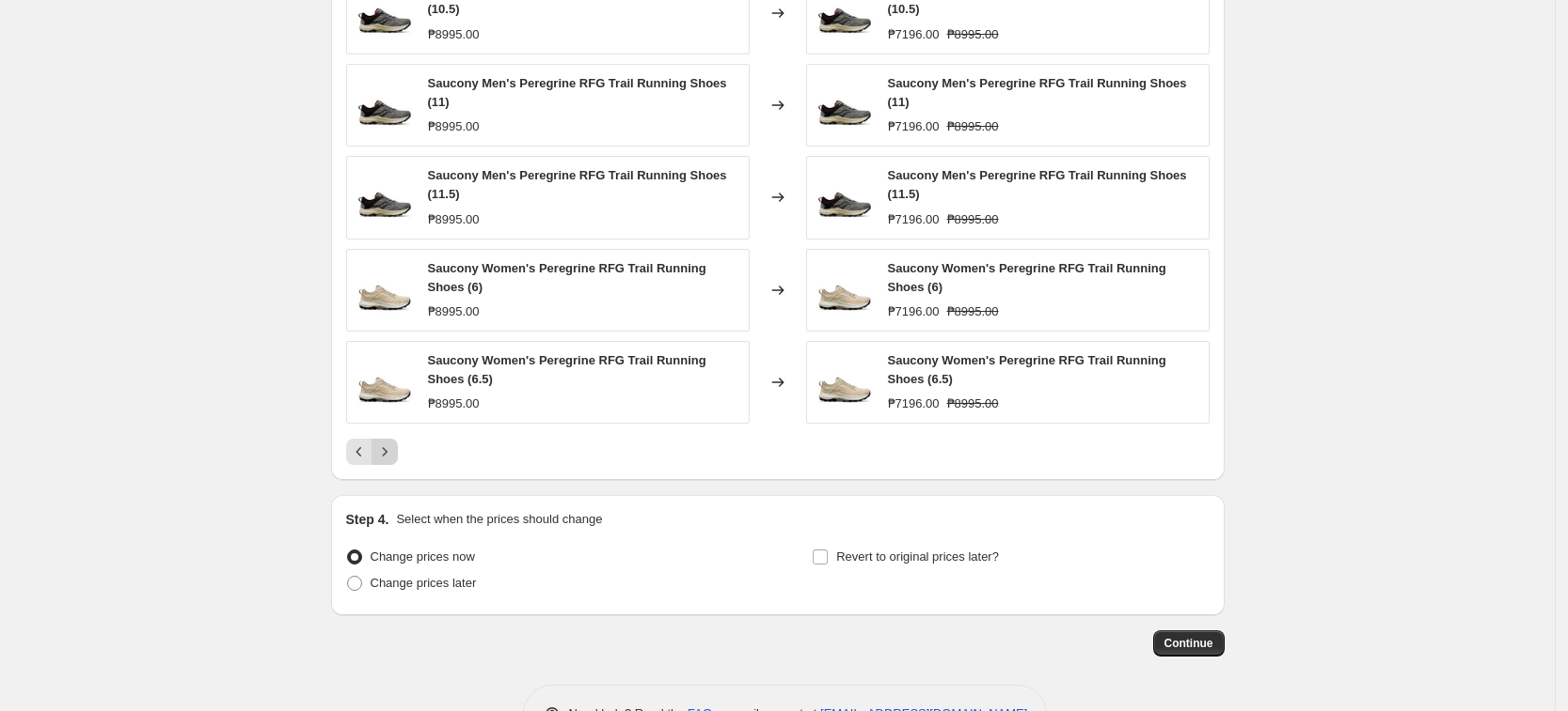
scroll to position [1162, 0]
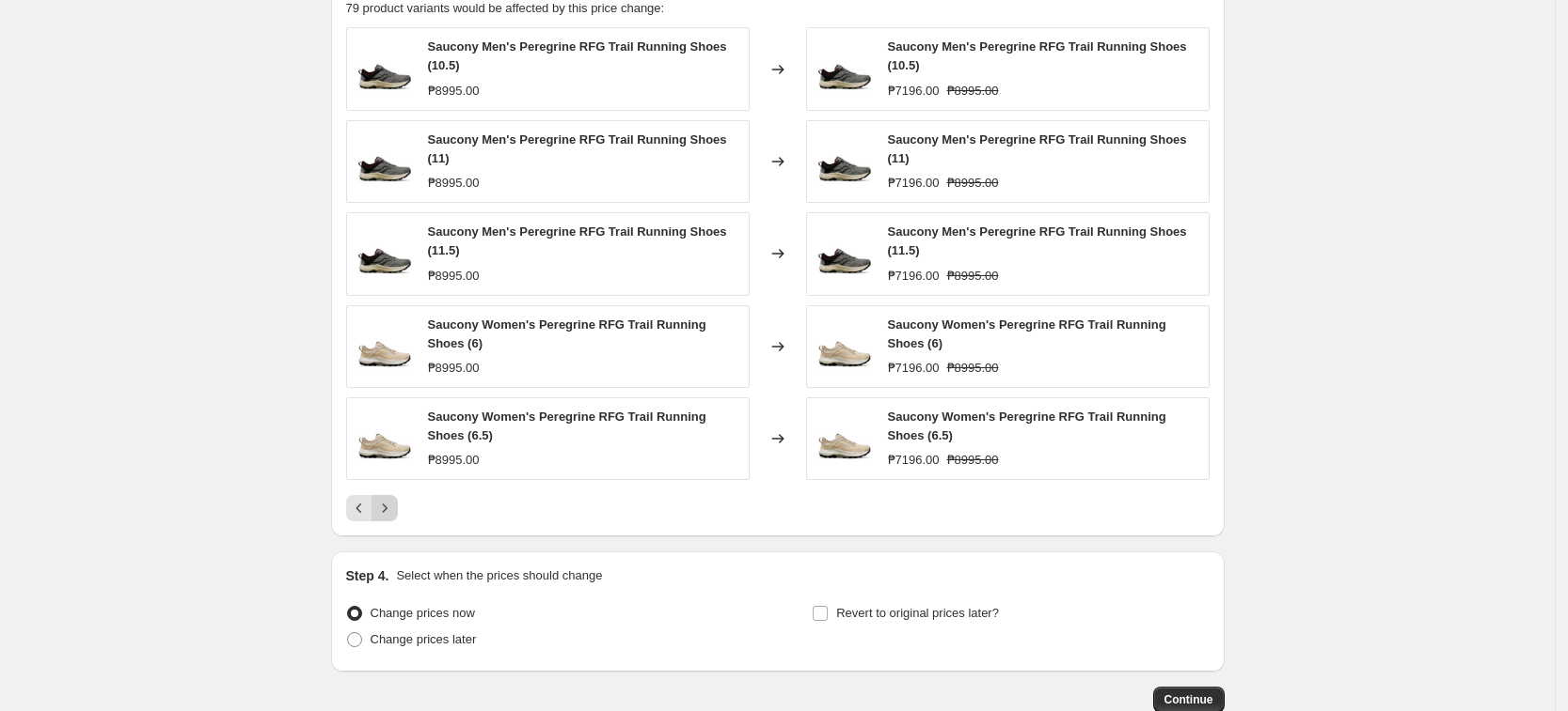
click at [398, 502] on button "Next" at bounding box center [384, 508] width 26 height 26
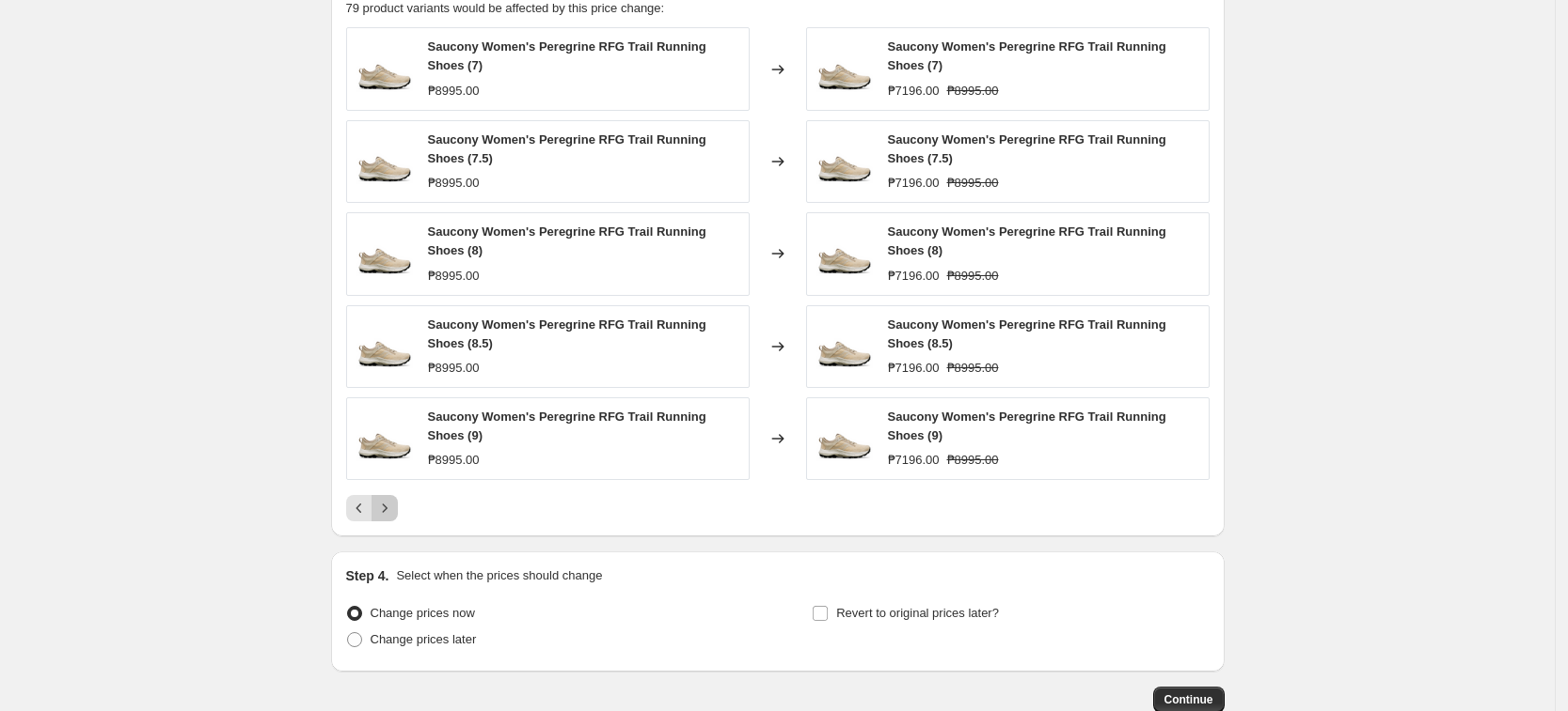
click at [394, 507] on icon "Next" at bounding box center [384, 508] width 18 height 18
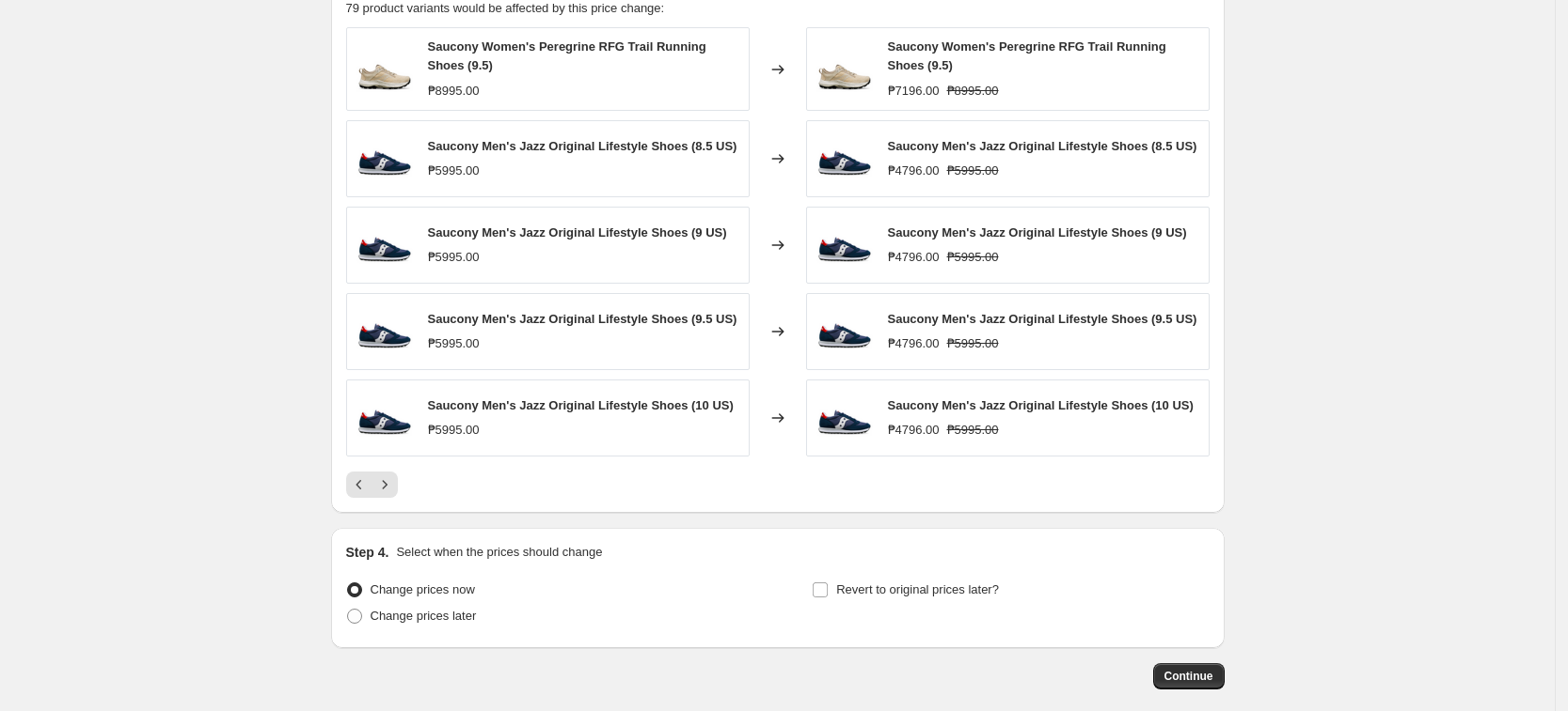
click at [386, 487] on icon "Next" at bounding box center [384, 484] width 18 height 18
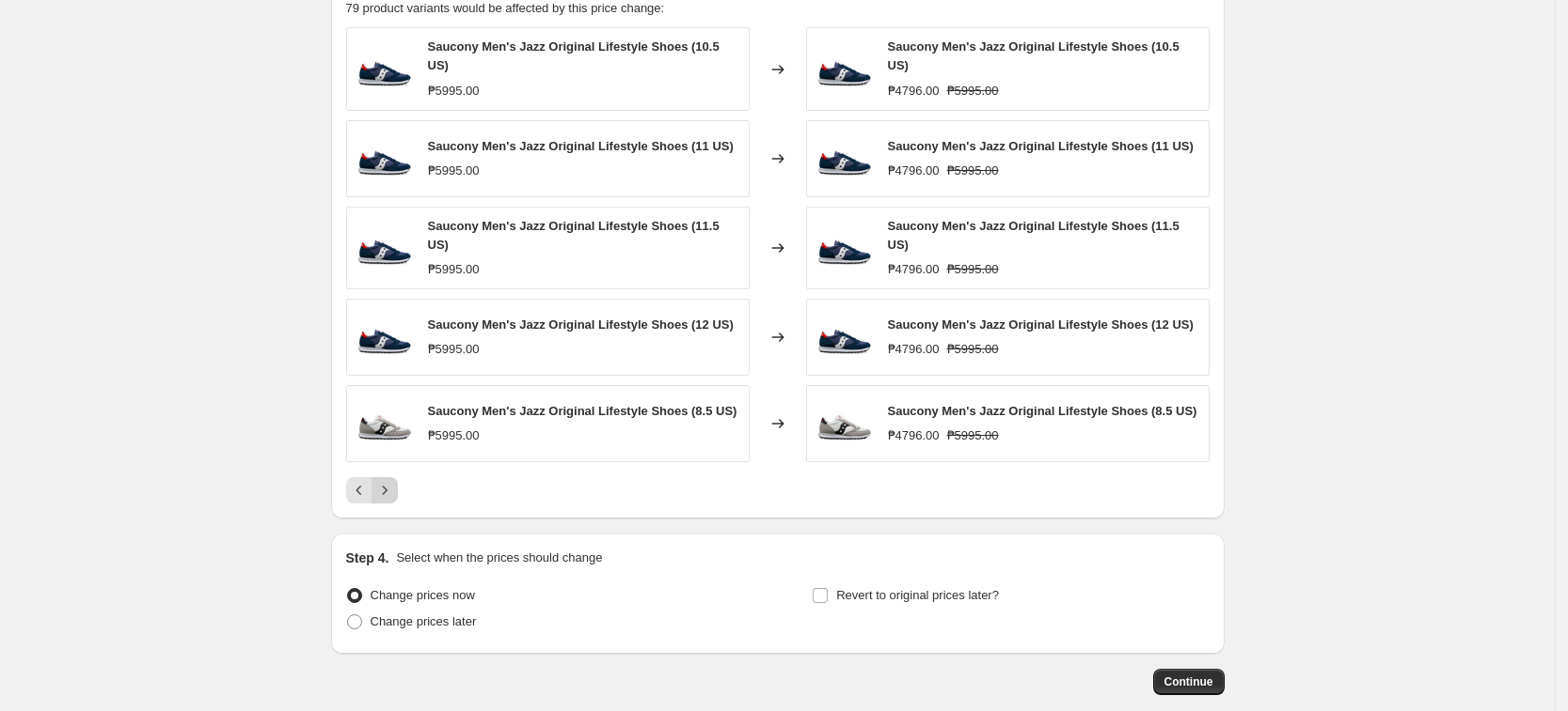
click at [386, 487] on icon "Next" at bounding box center [384, 490] width 18 height 18
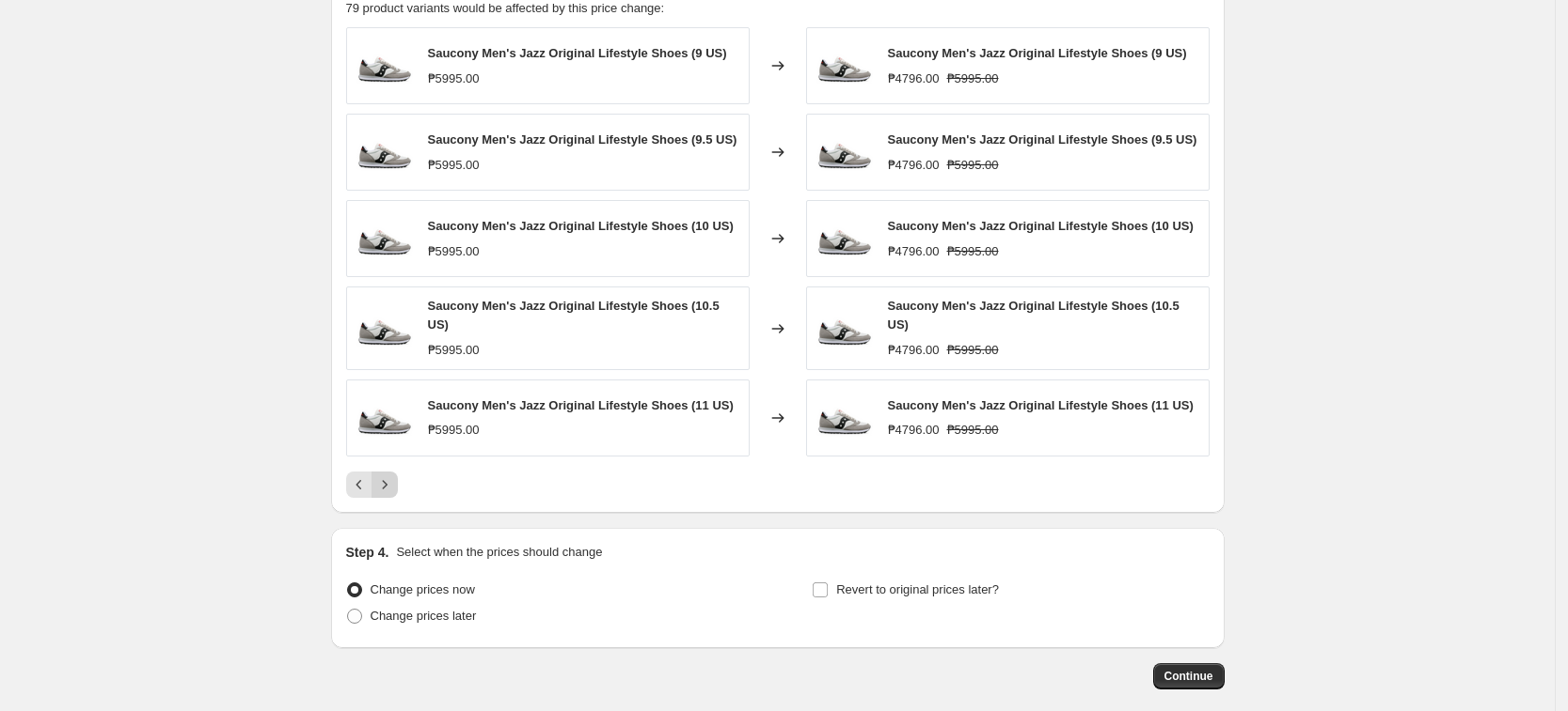
click at [386, 487] on icon "Next" at bounding box center [384, 484] width 18 height 18
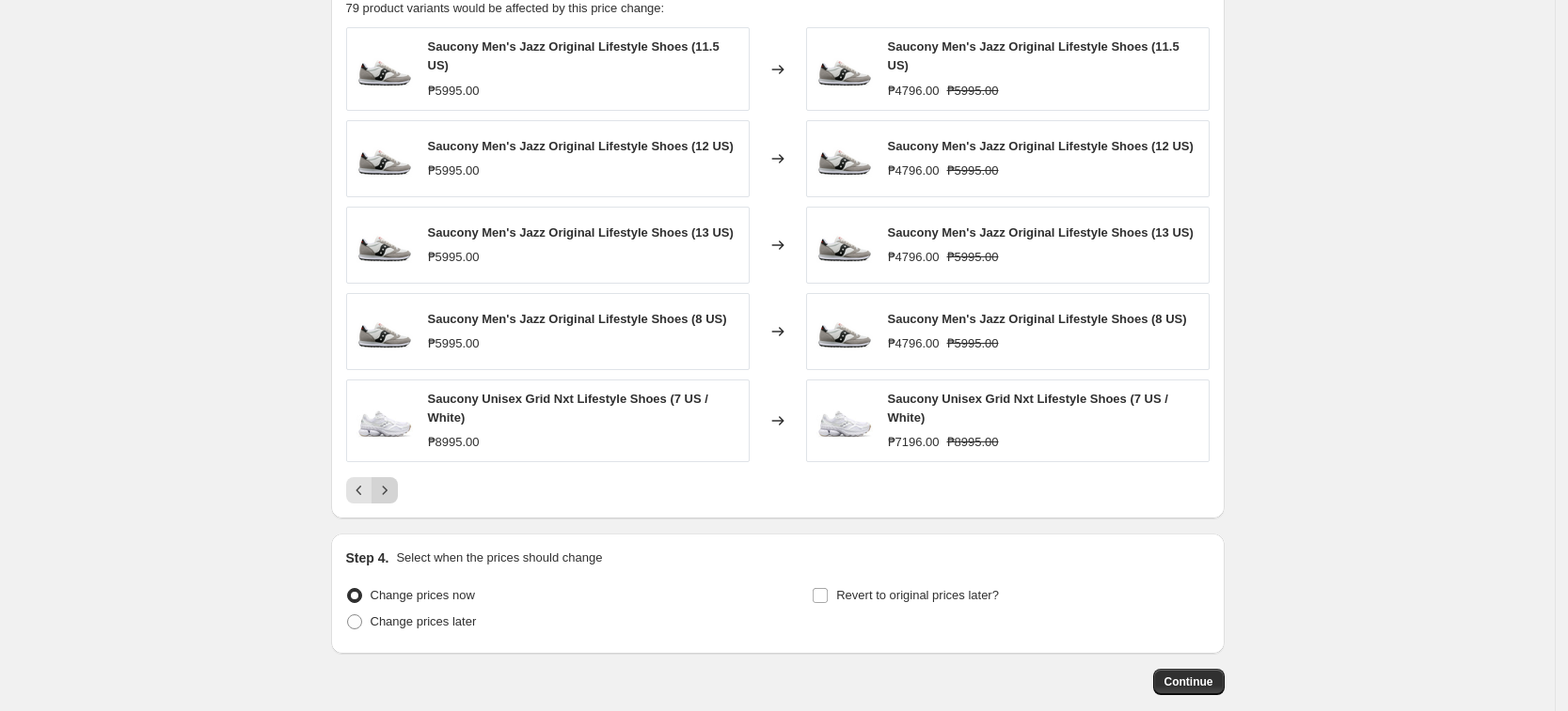
click at [386, 487] on icon "Next" at bounding box center [384, 490] width 18 height 18
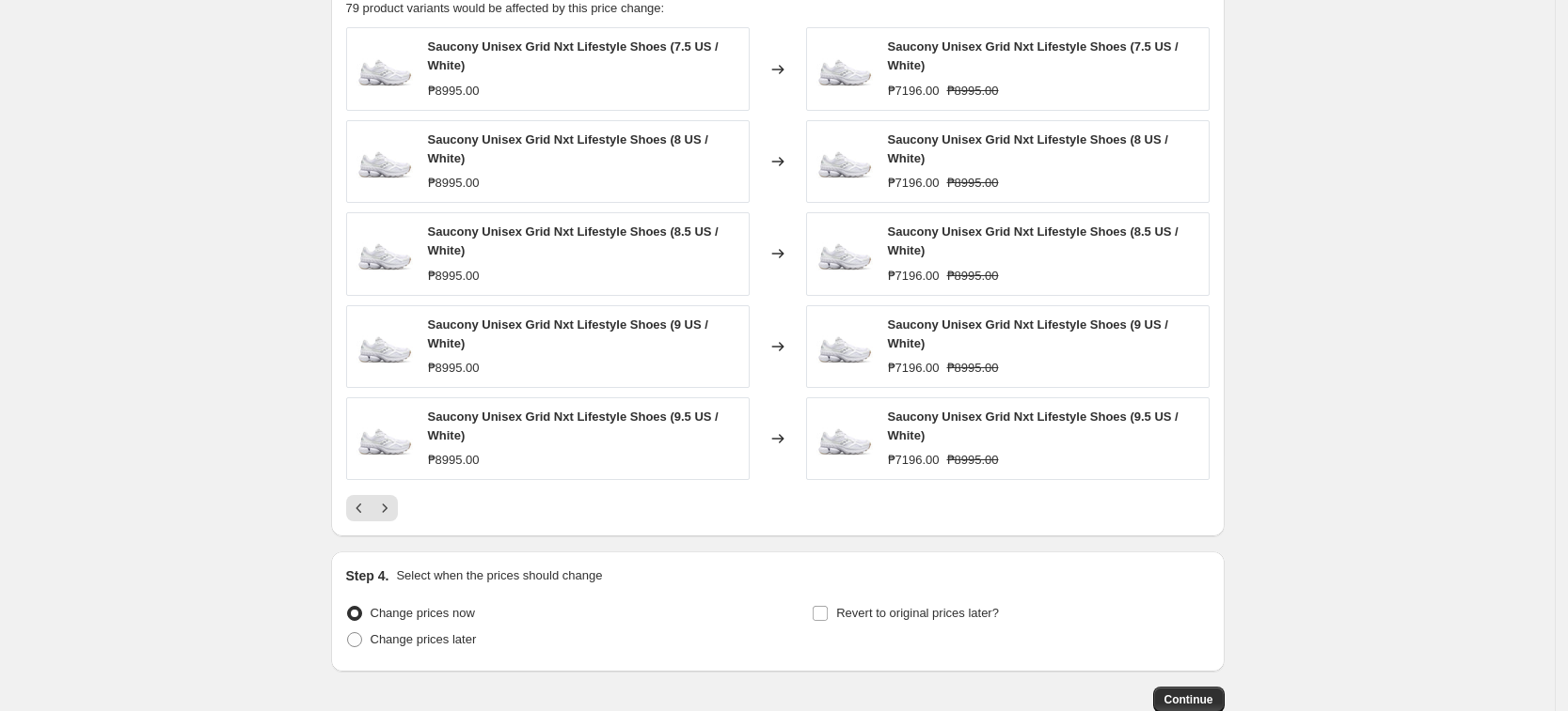
click at [383, 492] on div "Saucony Unisex Grid Nxt Lifestyle Shoes (7.5 US / White) ₱8995.00 Changed to Sa…" at bounding box center [778, 274] width 863 height 494
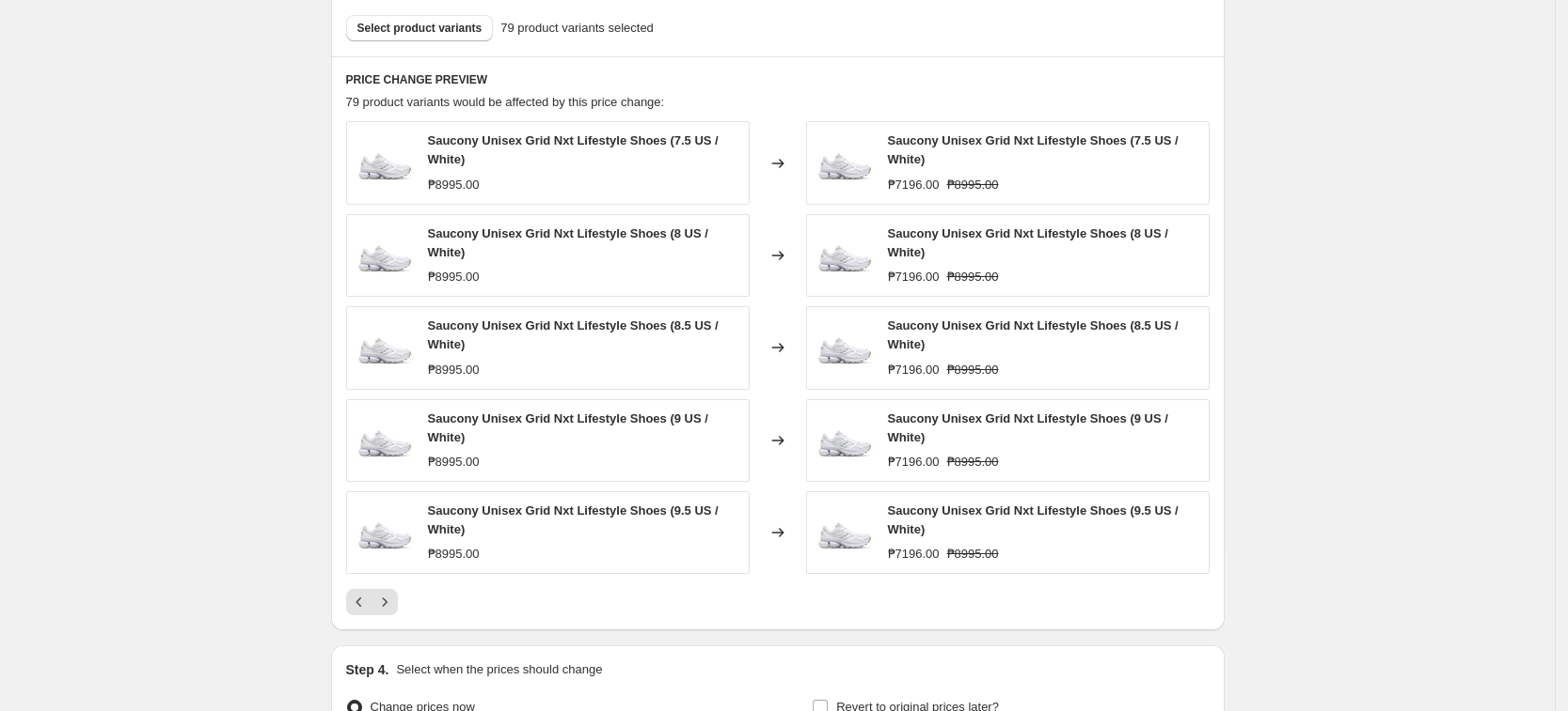
scroll to position [1046, 0]
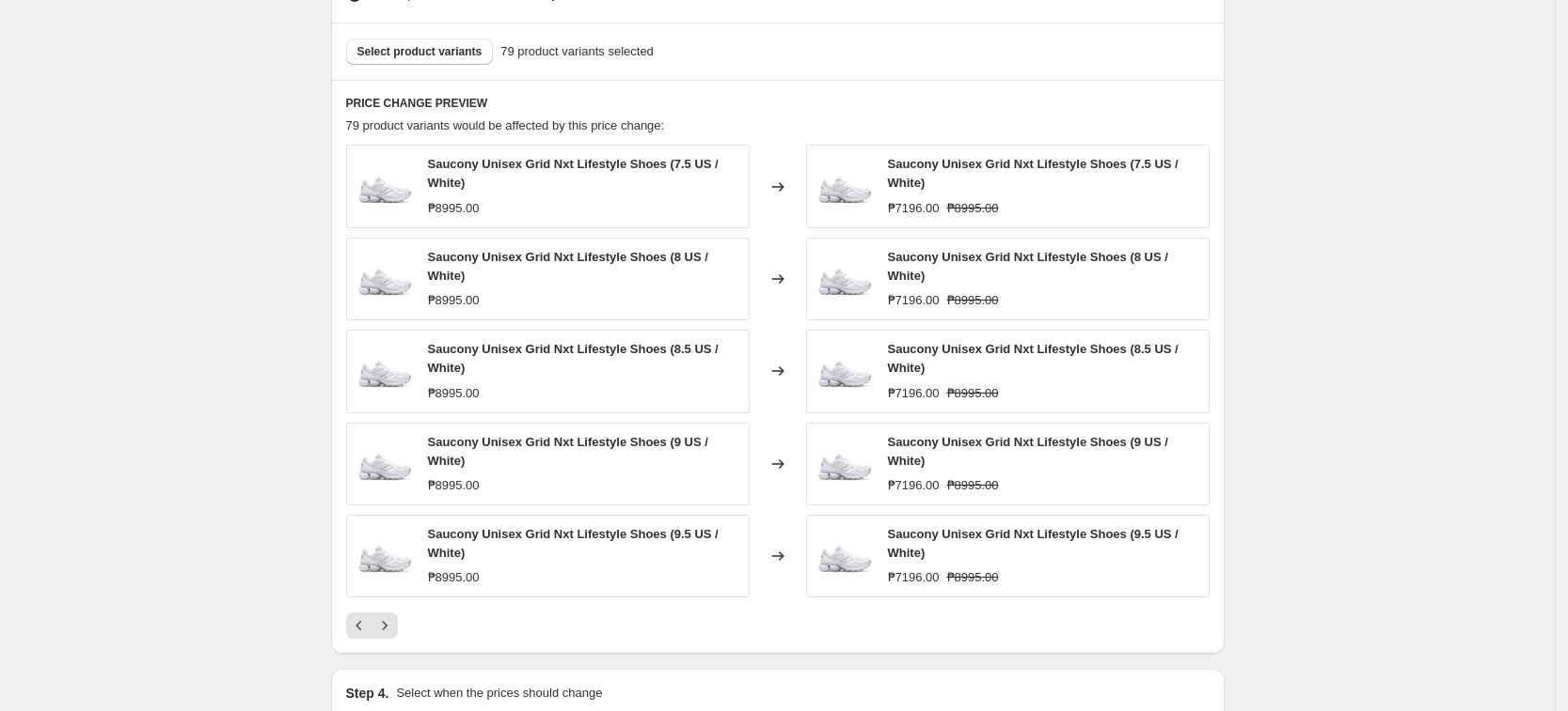
click at [449, 74] on div "Select product variants 79 product variants selected" at bounding box center [778, 51] width 893 height 57
click at [444, 43] on button "Select product variants" at bounding box center [420, 52] width 148 height 26
click at [428, 45] on span "Select product variants" at bounding box center [419, 51] width 126 height 15
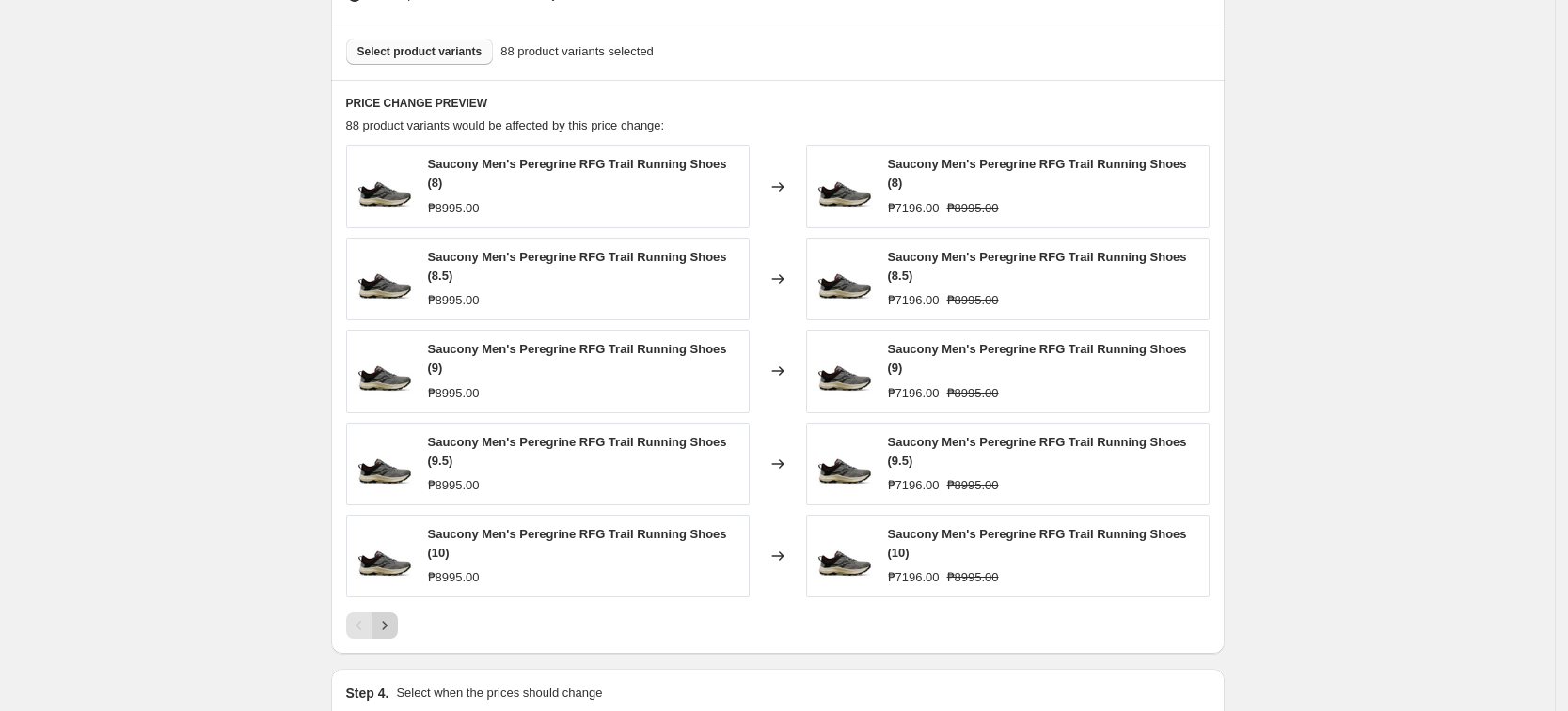
click at [383, 617] on icon "Next" at bounding box center [384, 625] width 18 height 18
click at [388, 638] on button "Next" at bounding box center [384, 625] width 26 height 26
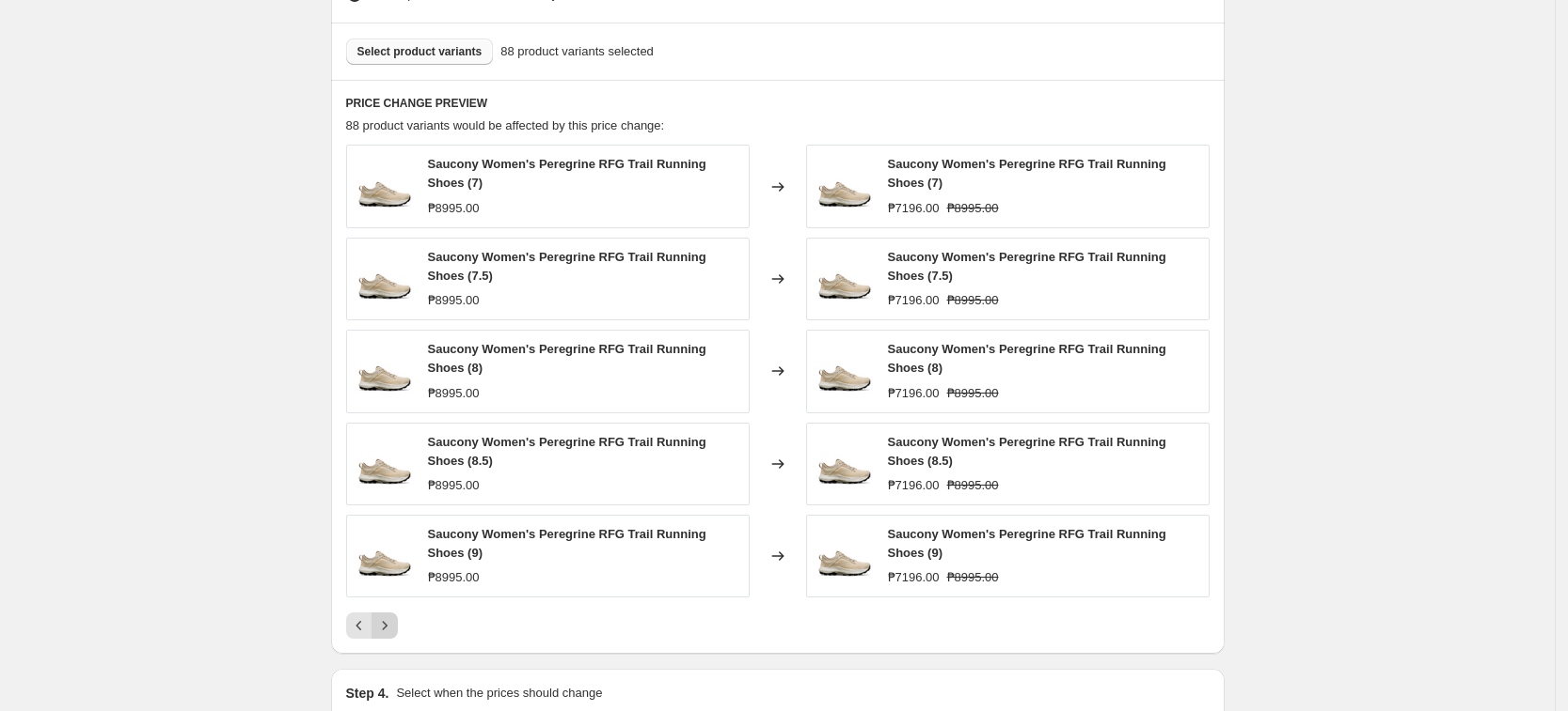
click at [388, 638] on button "Next" at bounding box center [384, 625] width 26 height 26
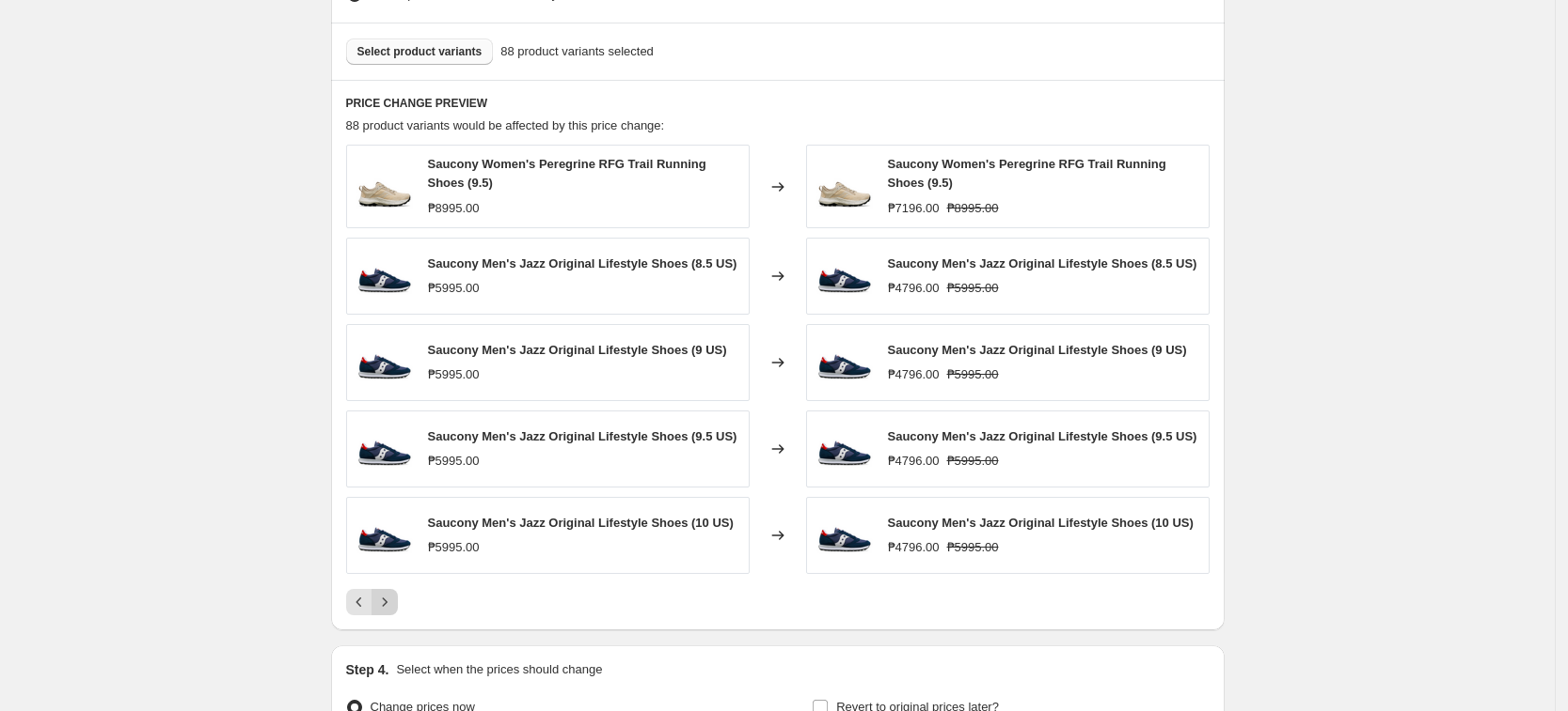
click at [389, 609] on icon "Next" at bounding box center [384, 602] width 18 height 18
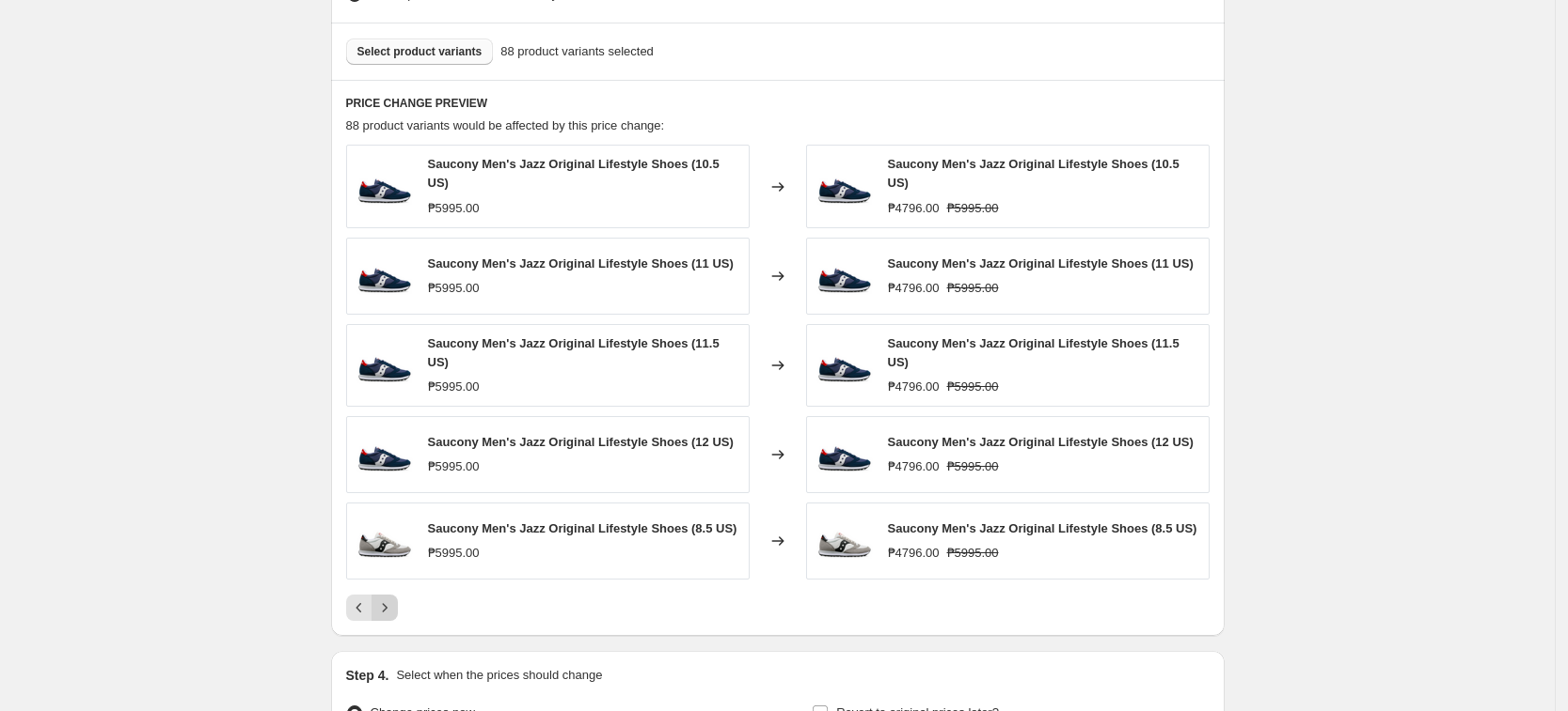
click at [389, 609] on button "Next" at bounding box center [384, 608] width 26 height 26
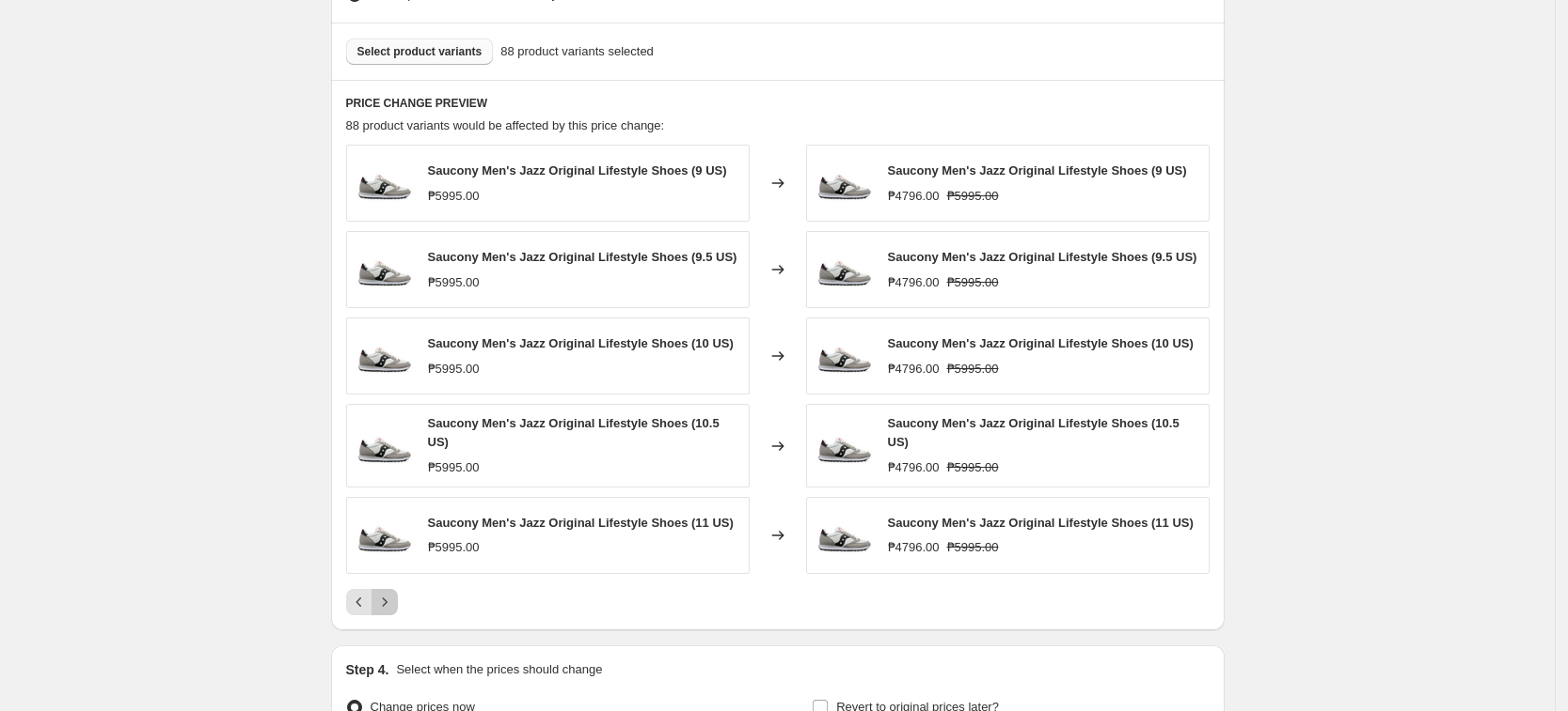
click at [389, 609] on button "Next" at bounding box center [384, 602] width 26 height 26
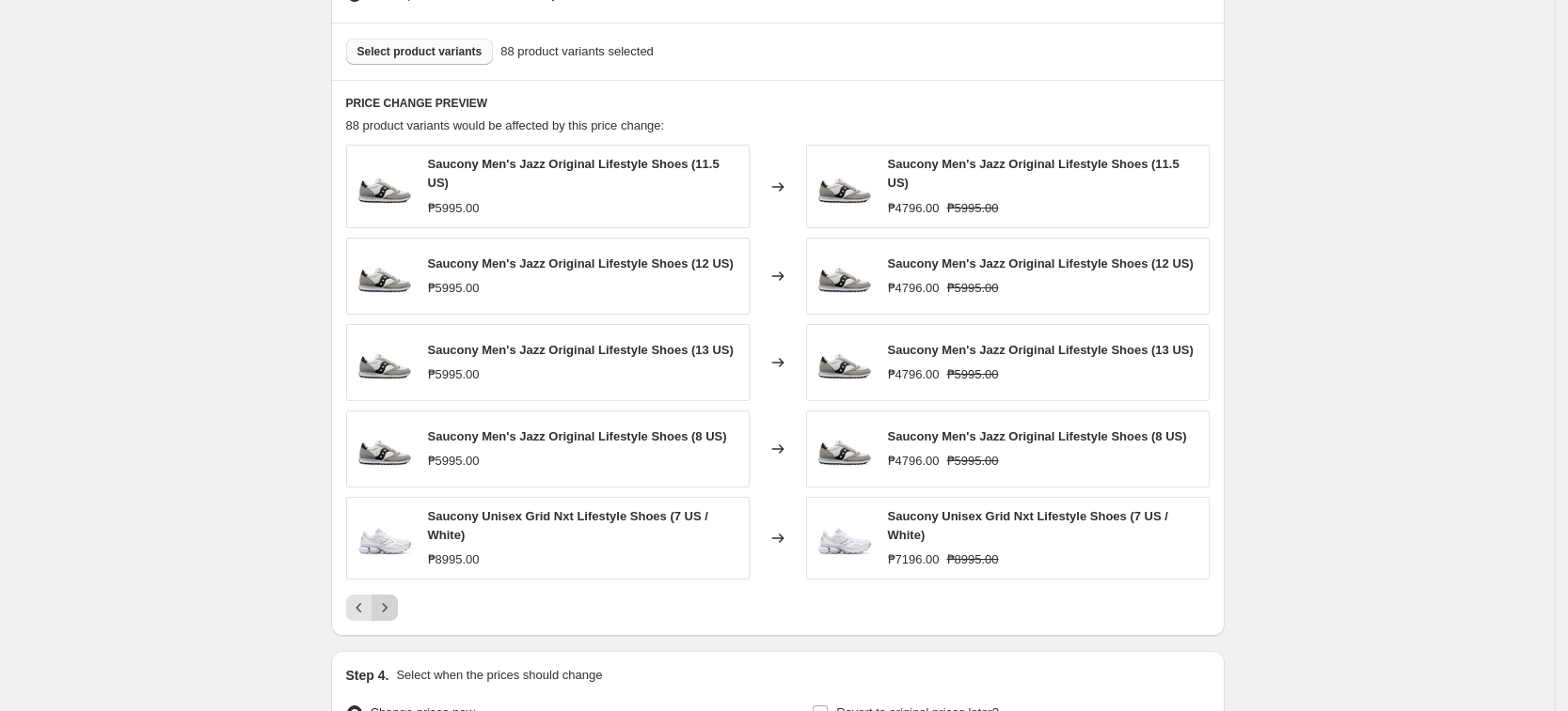
click at [389, 609] on icon "Next" at bounding box center [384, 608] width 18 height 18
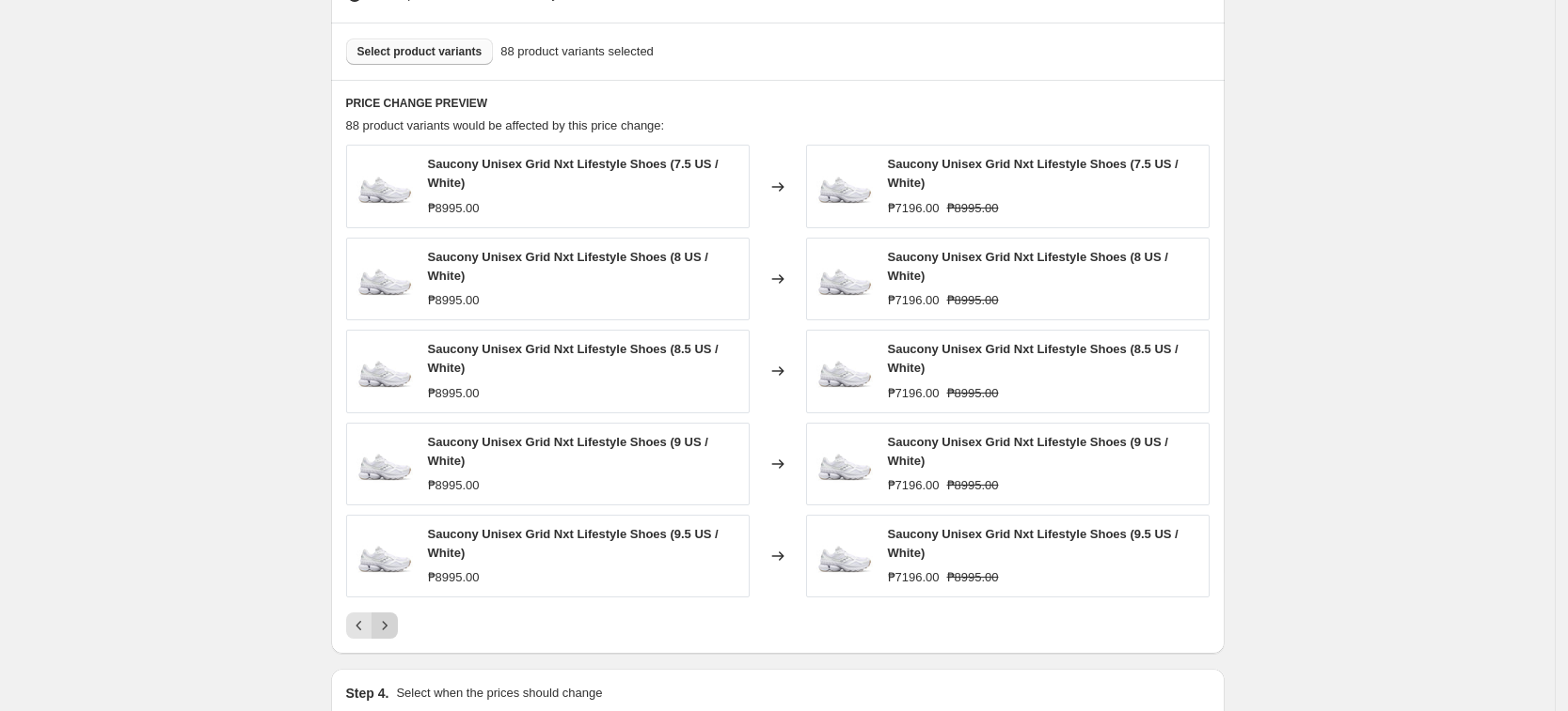
click at [389, 609] on div "Saucony Unisex Grid Nxt Lifestyle Shoes (7.5 US / White) ₱8995.00 Changed to Sa…" at bounding box center [778, 392] width 863 height 494
click at [393, 622] on icon "Next" at bounding box center [384, 625] width 18 height 18
drag, startPoint x: 393, startPoint y: 622, endPoint x: 505, endPoint y: 660, distance: 118.3
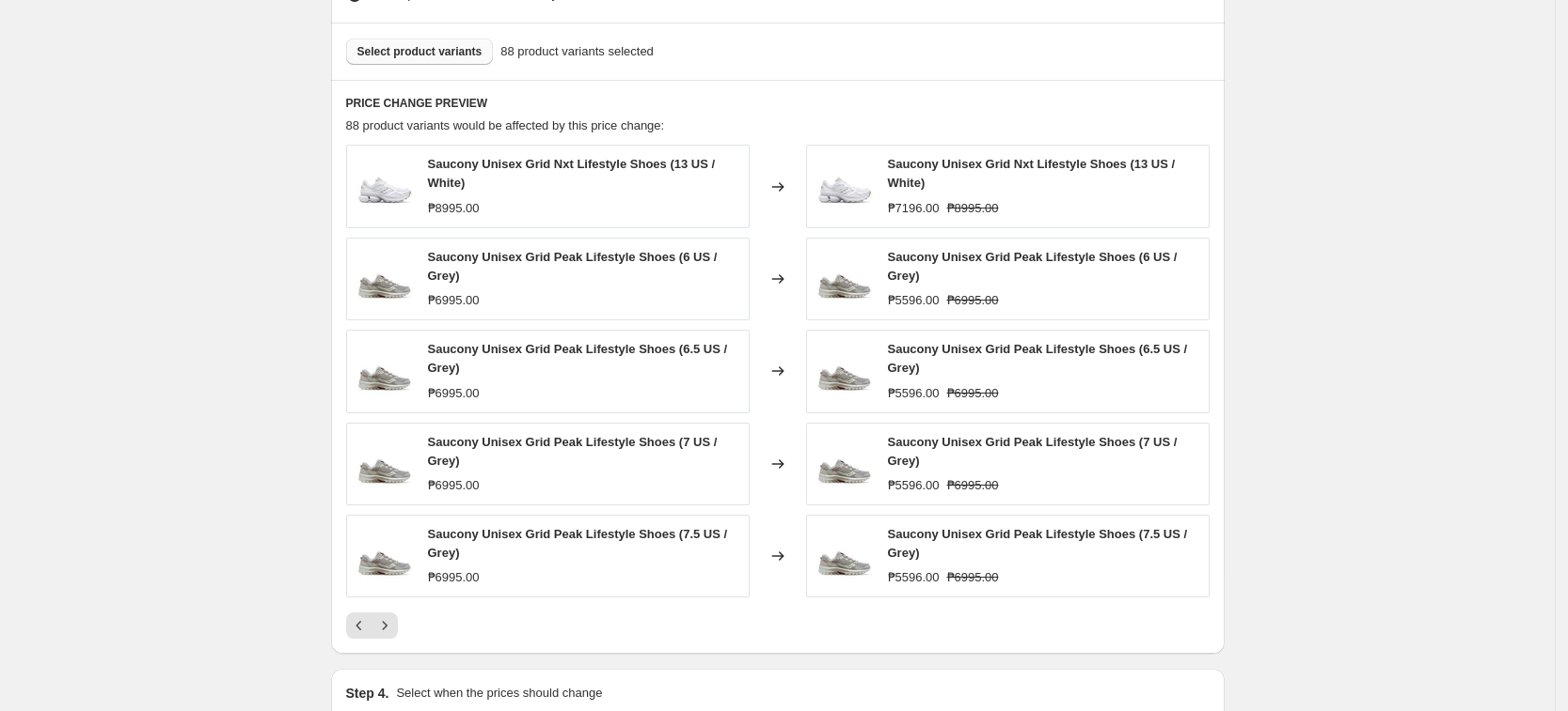
click at [420, 54] on span "Select product variants" at bounding box center [419, 51] width 126 height 15
click at [442, 53] on span "Select product variants" at bounding box center [419, 51] width 126 height 15
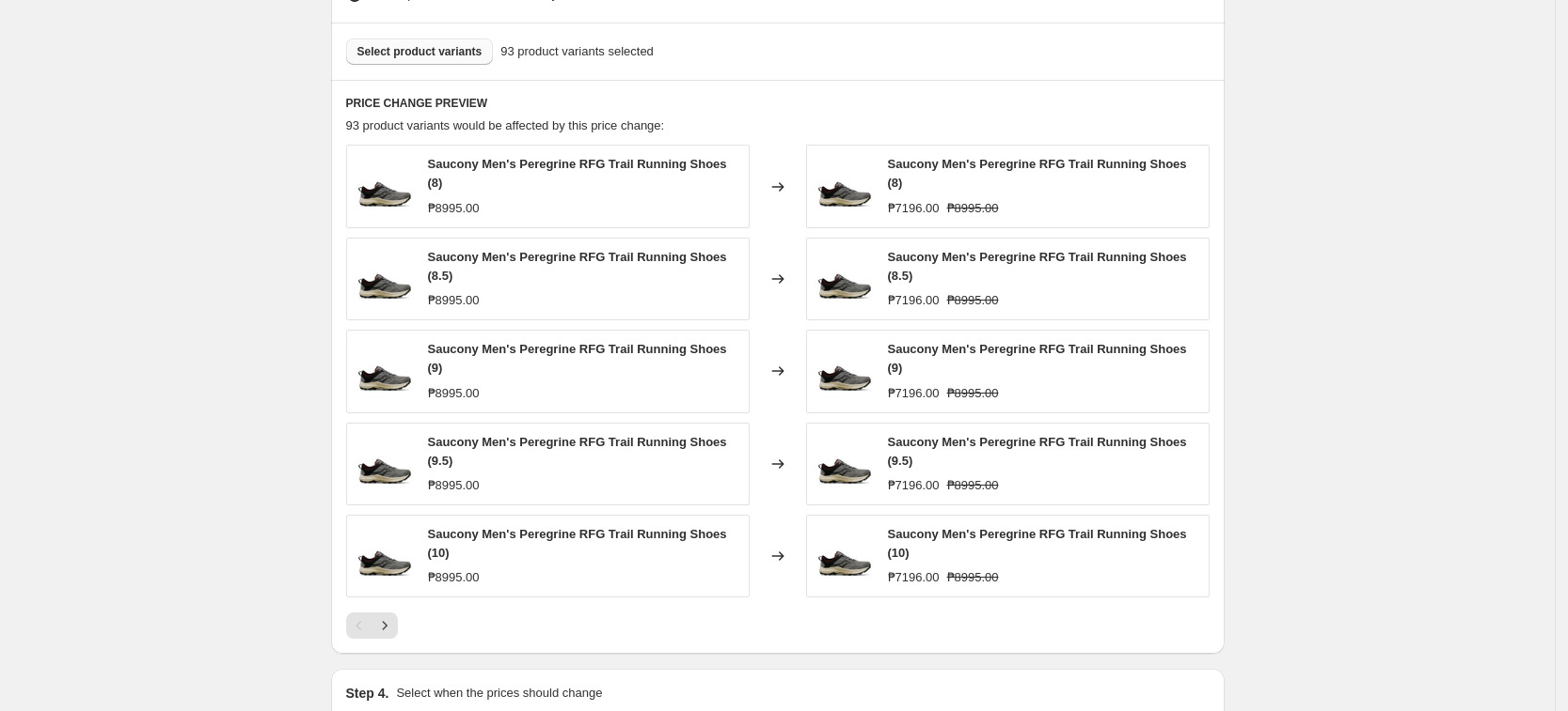
click at [394, 618] on icon "Next" at bounding box center [384, 625] width 18 height 18
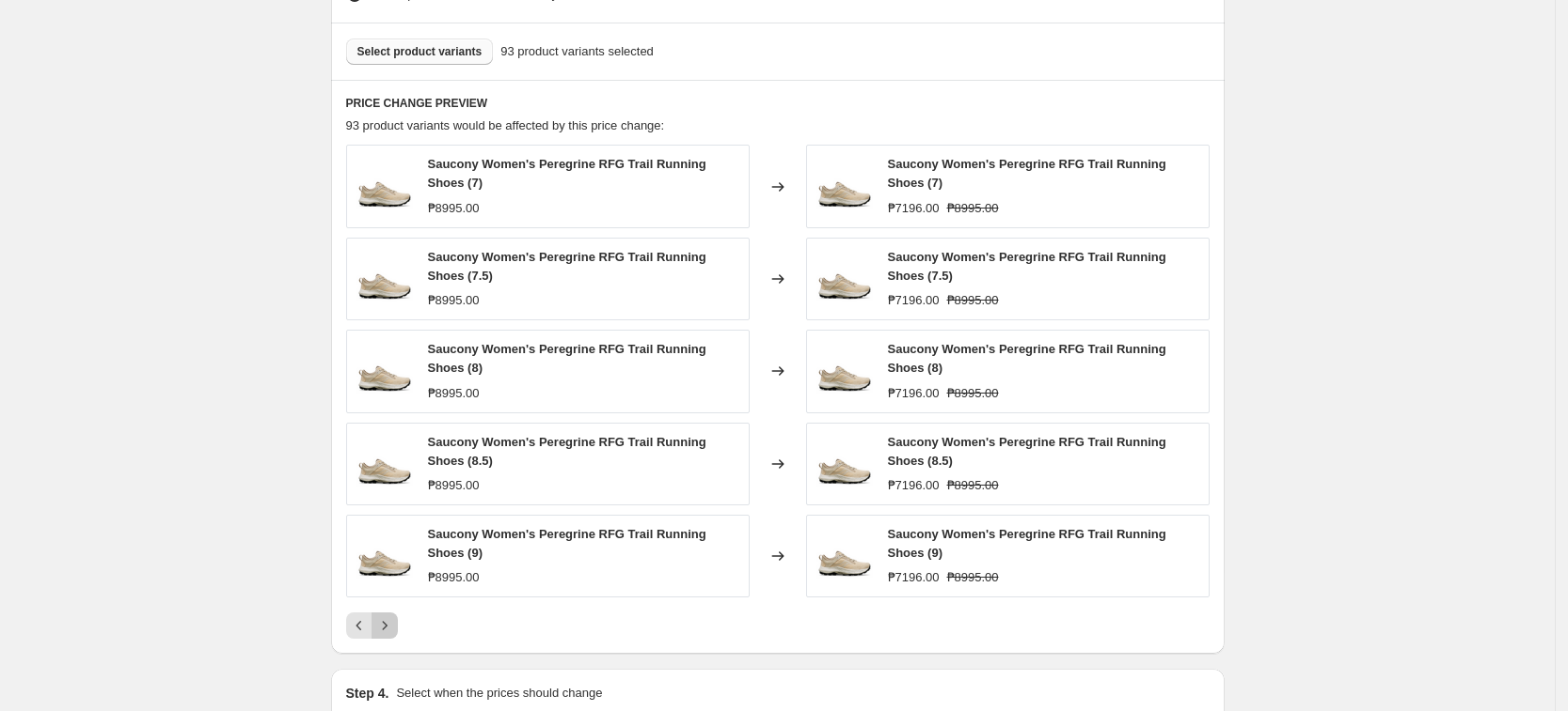
click at [394, 619] on icon "Next" at bounding box center [384, 625] width 18 height 18
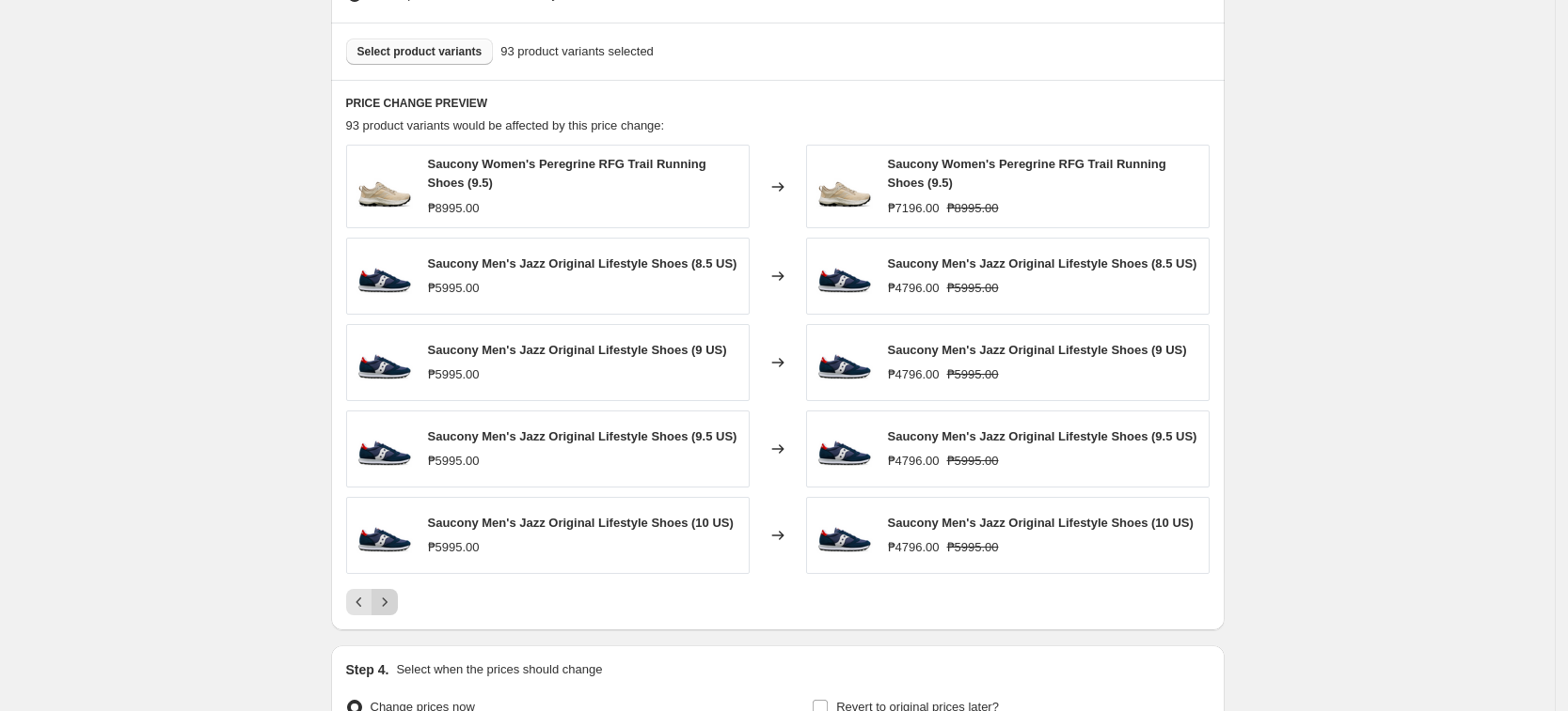
click at [396, 619] on div "PRICE CHANGE PREVIEW 93 product variants would be affected by this price change…" at bounding box center [778, 355] width 893 height 551
click at [388, 596] on icon "Next" at bounding box center [384, 602] width 18 height 18
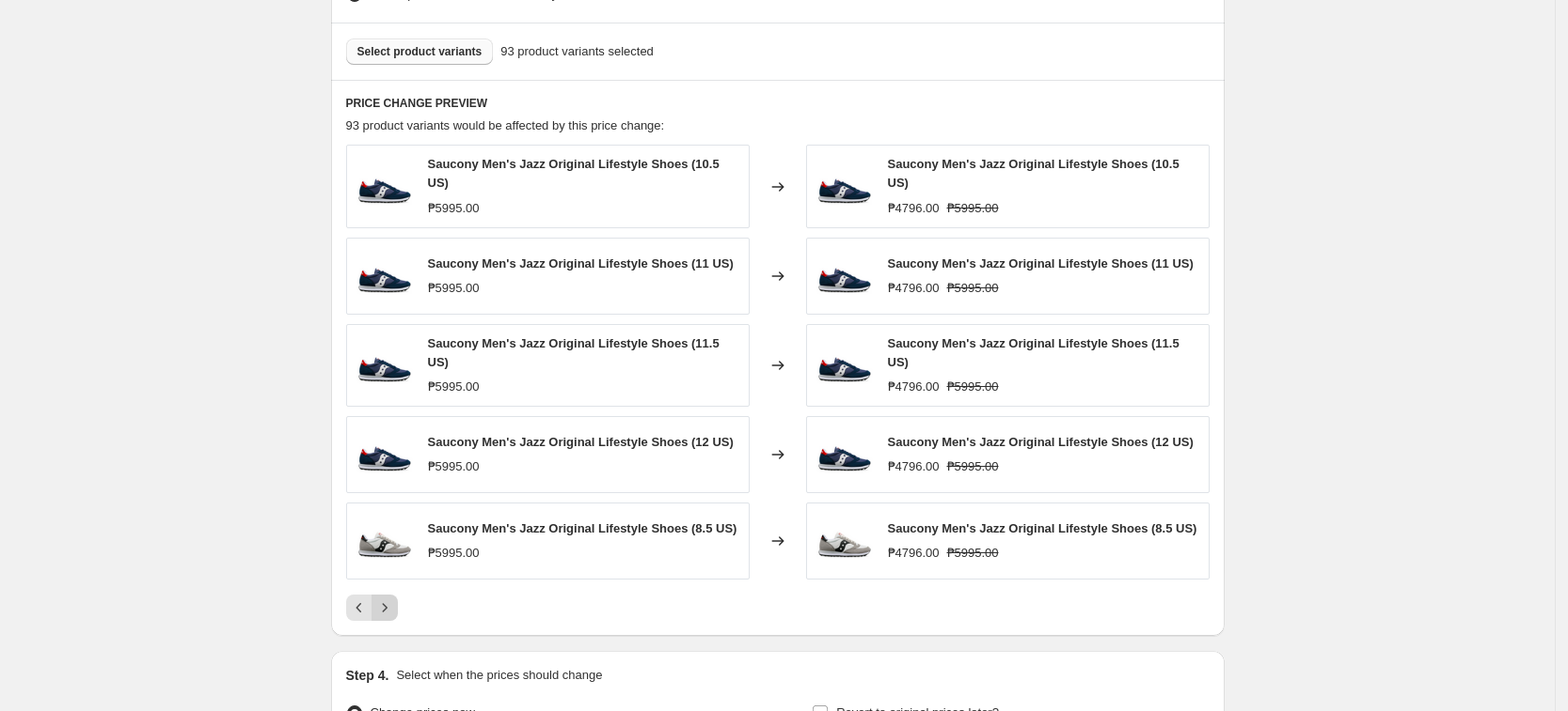
click at [388, 599] on icon "Next" at bounding box center [384, 608] width 18 height 18
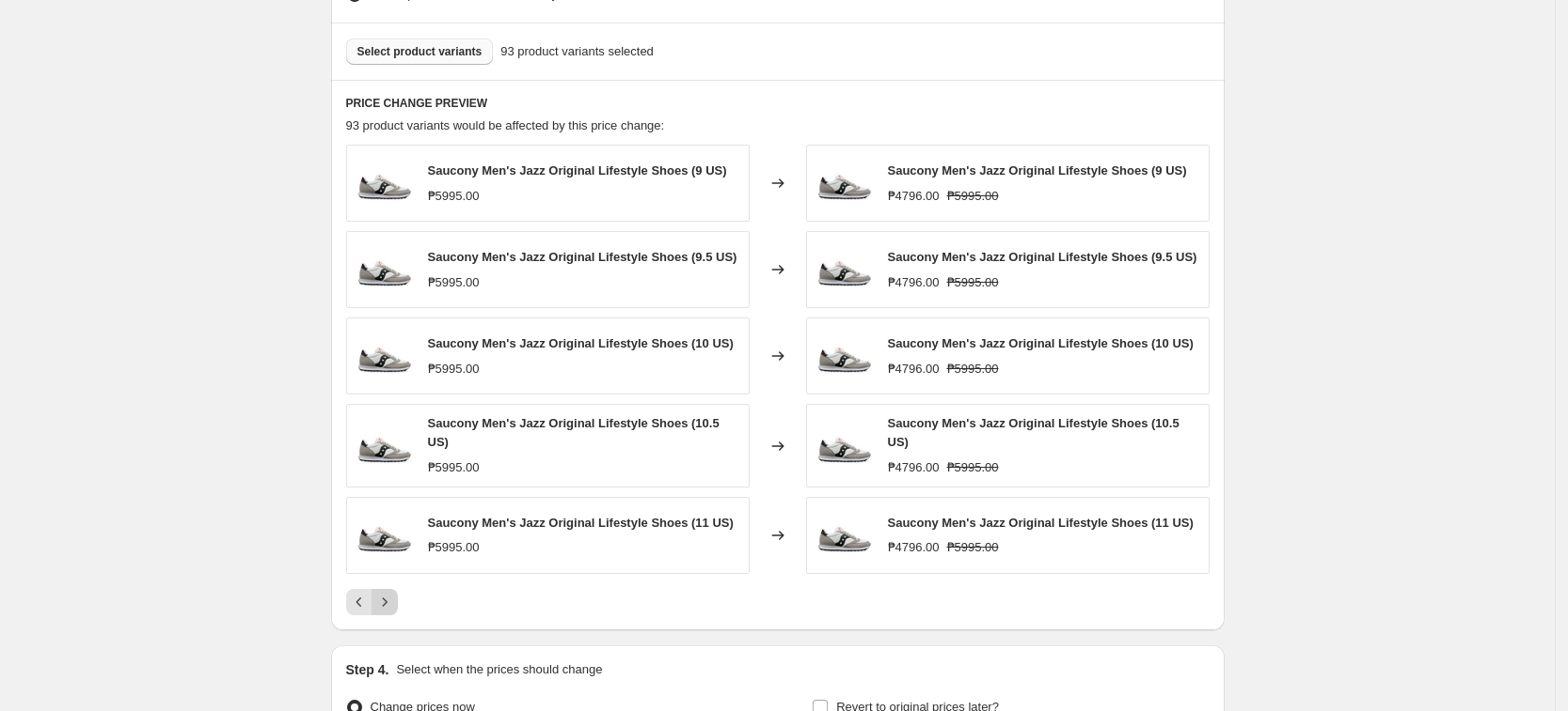
click at [388, 596] on icon "Next" at bounding box center [384, 602] width 18 height 18
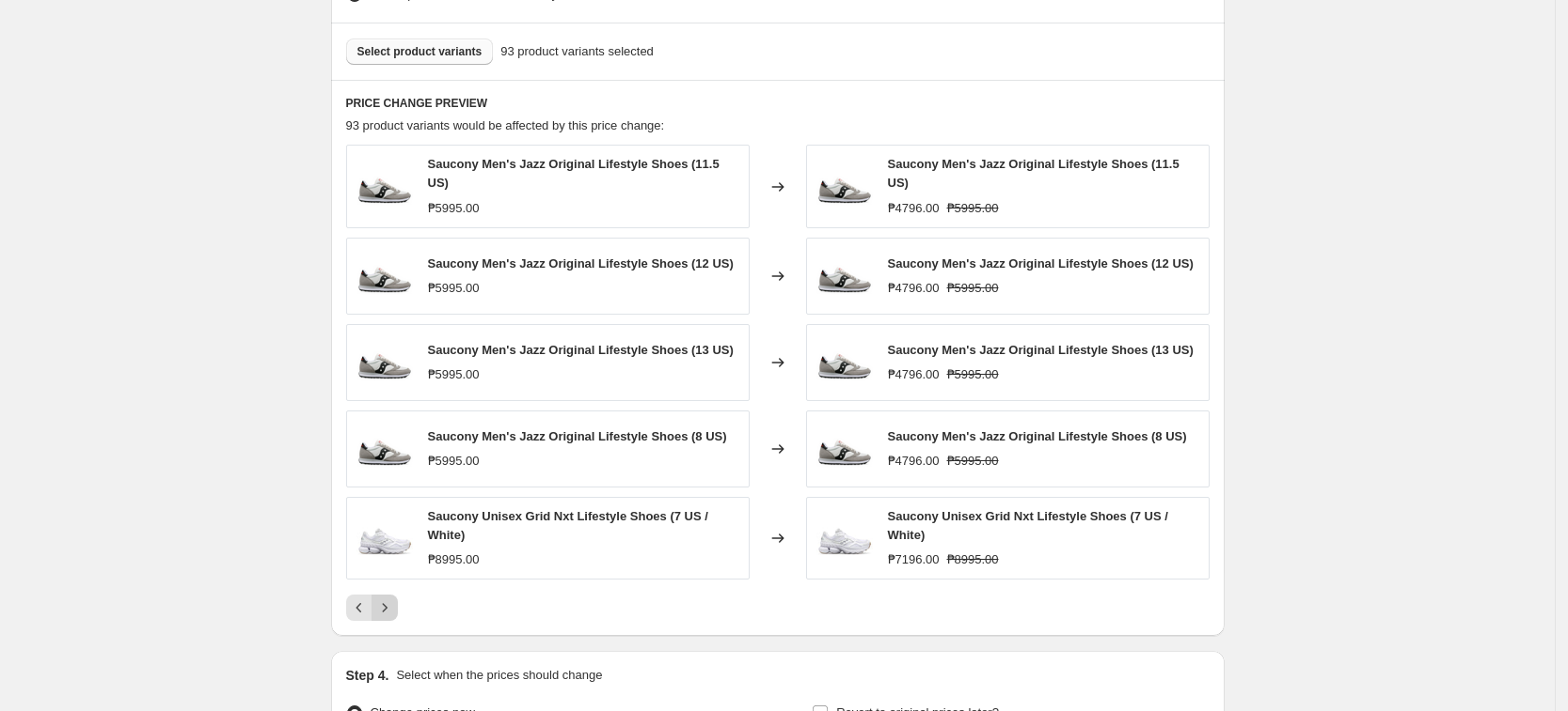
click at [388, 599] on icon "Next" at bounding box center [384, 608] width 18 height 18
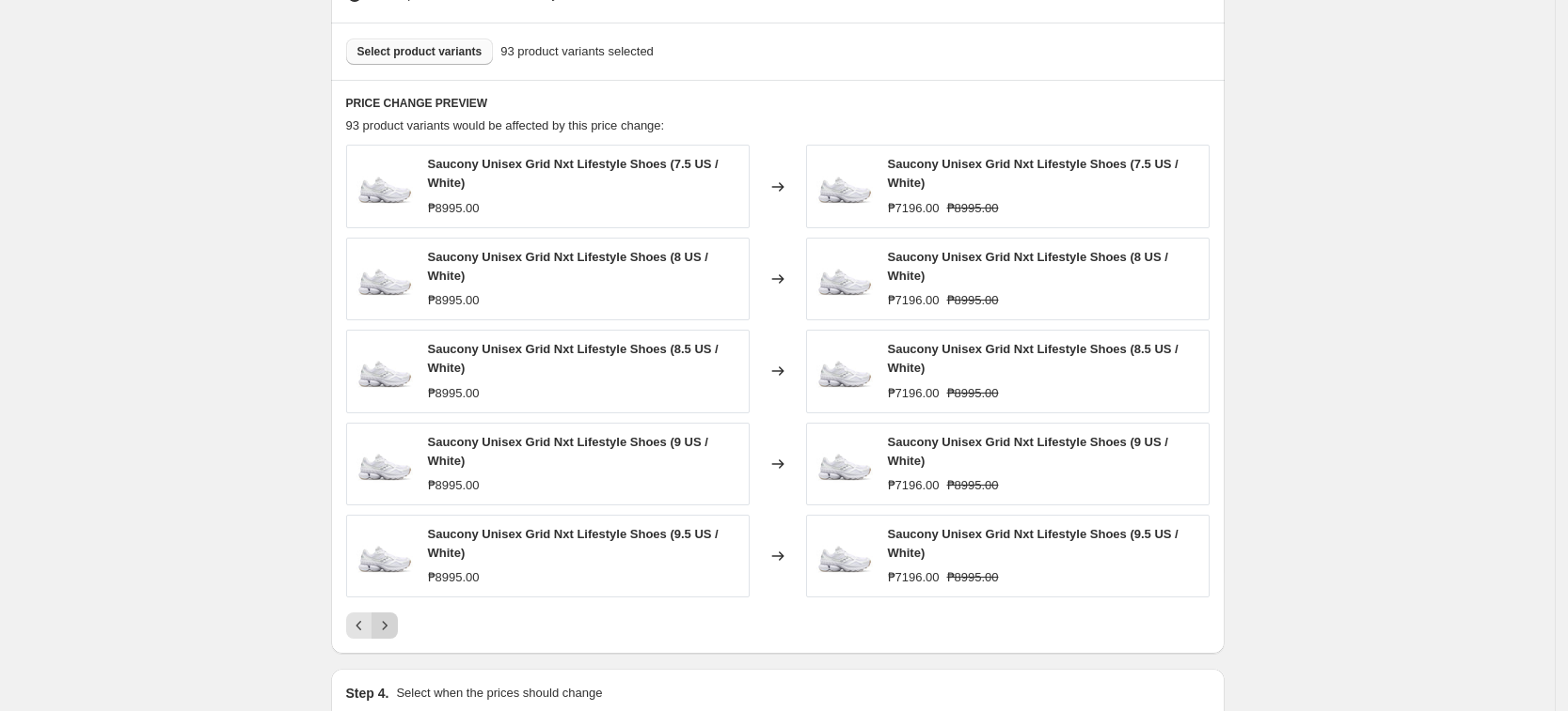
click at [388, 596] on div "Saucony Unisex Grid Nxt Lifestyle Shoes (9.5 US / White) ₱8995.00" at bounding box center [548, 556] width 404 height 83
click at [392, 635] on icon "Next" at bounding box center [384, 625] width 18 height 18
click at [392, 616] on button "Next" at bounding box center [384, 625] width 26 height 26
click at [392, 628] on icon "Next" at bounding box center [384, 625] width 18 height 18
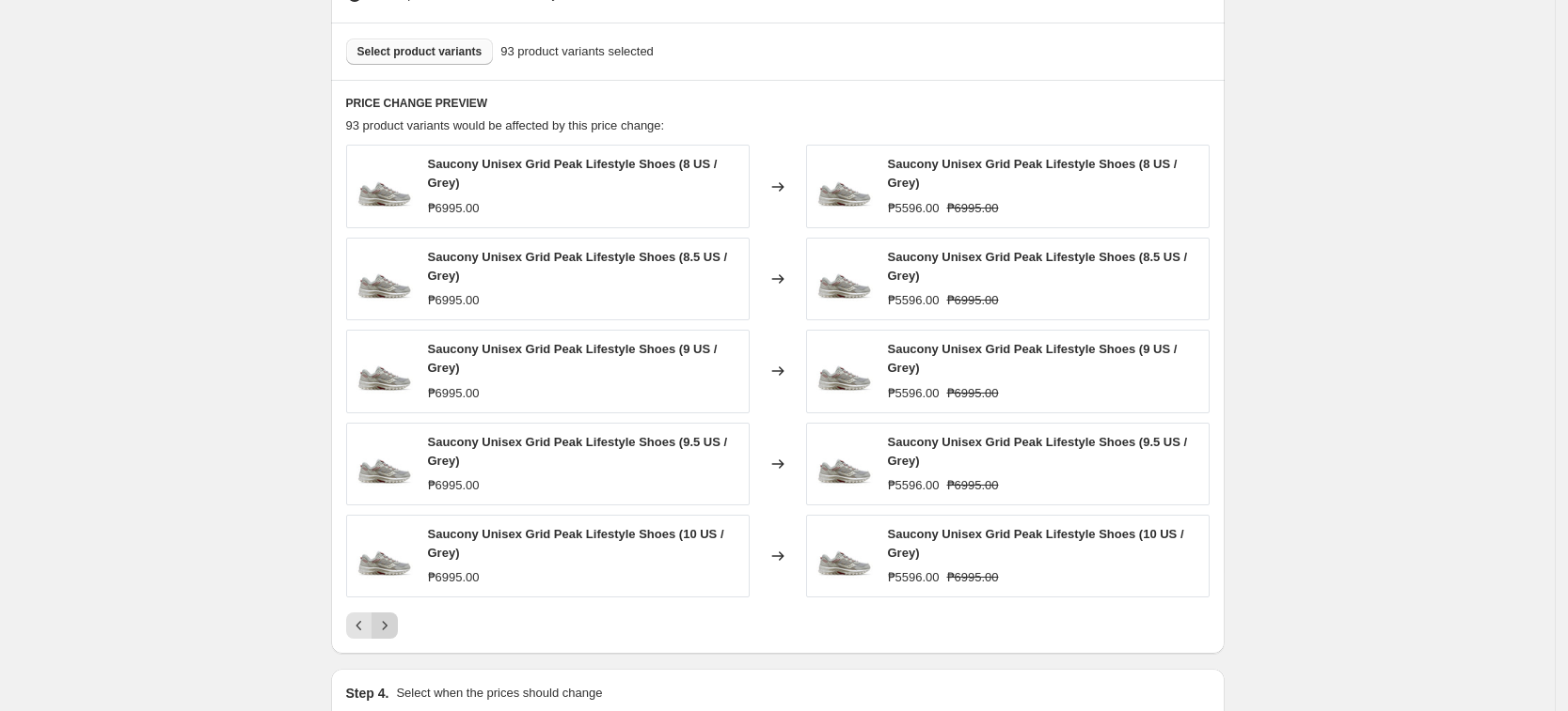
click at [392, 628] on icon "Next" at bounding box center [384, 625] width 18 height 18
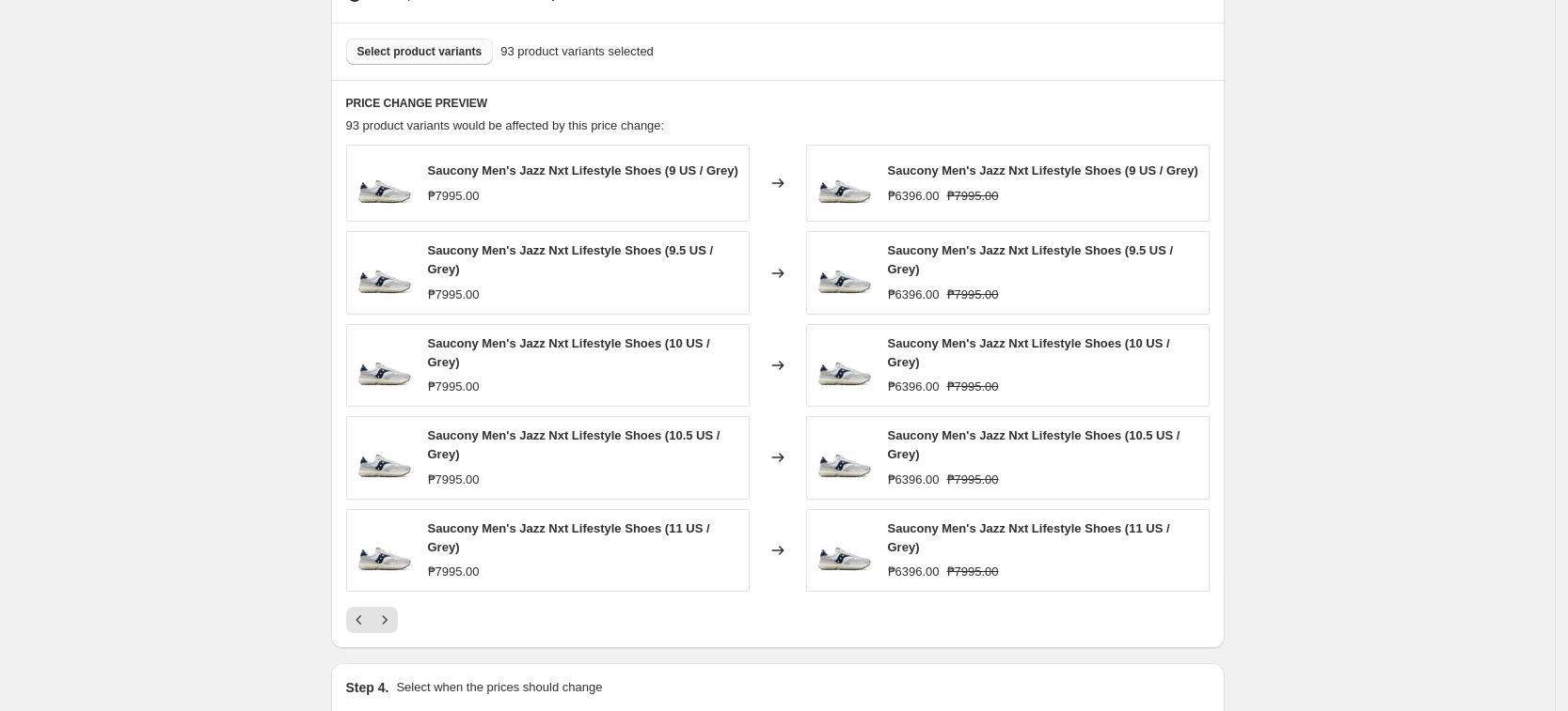
click at [420, 54] on span "Select product variants" at bounding box center [419, 51] width 126 height 15
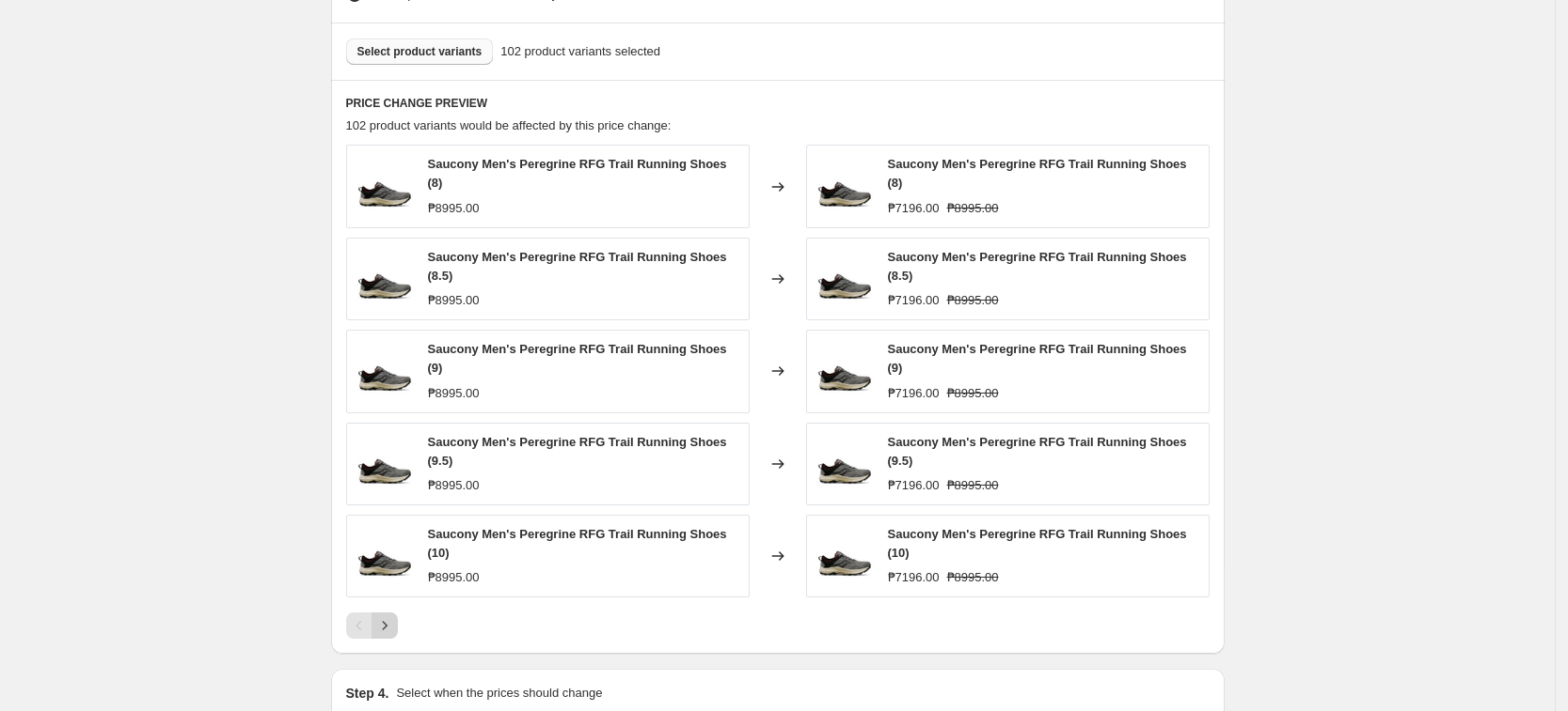
click at [398, 617] on button "Next" at bounding box center [384, 625] width 26 height 26
click at [402, 617] on div "PRICE CHANGE PREVIEW 102 product variants would be affected by this price chang…" at bounding box center [778, 367] width 893 height 574
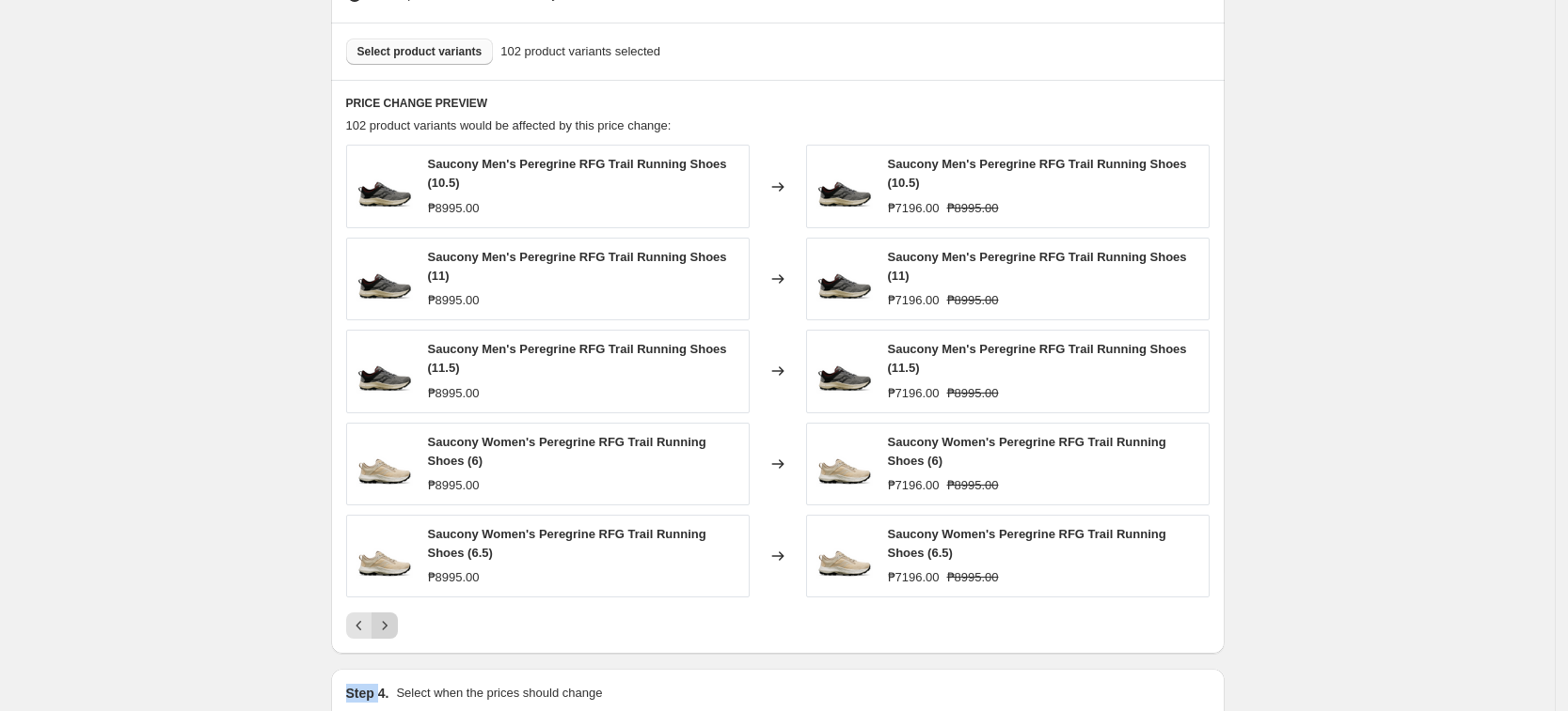
click at [398, 617] on button "Next" at bounding box center [384, 625] width 26 height 26
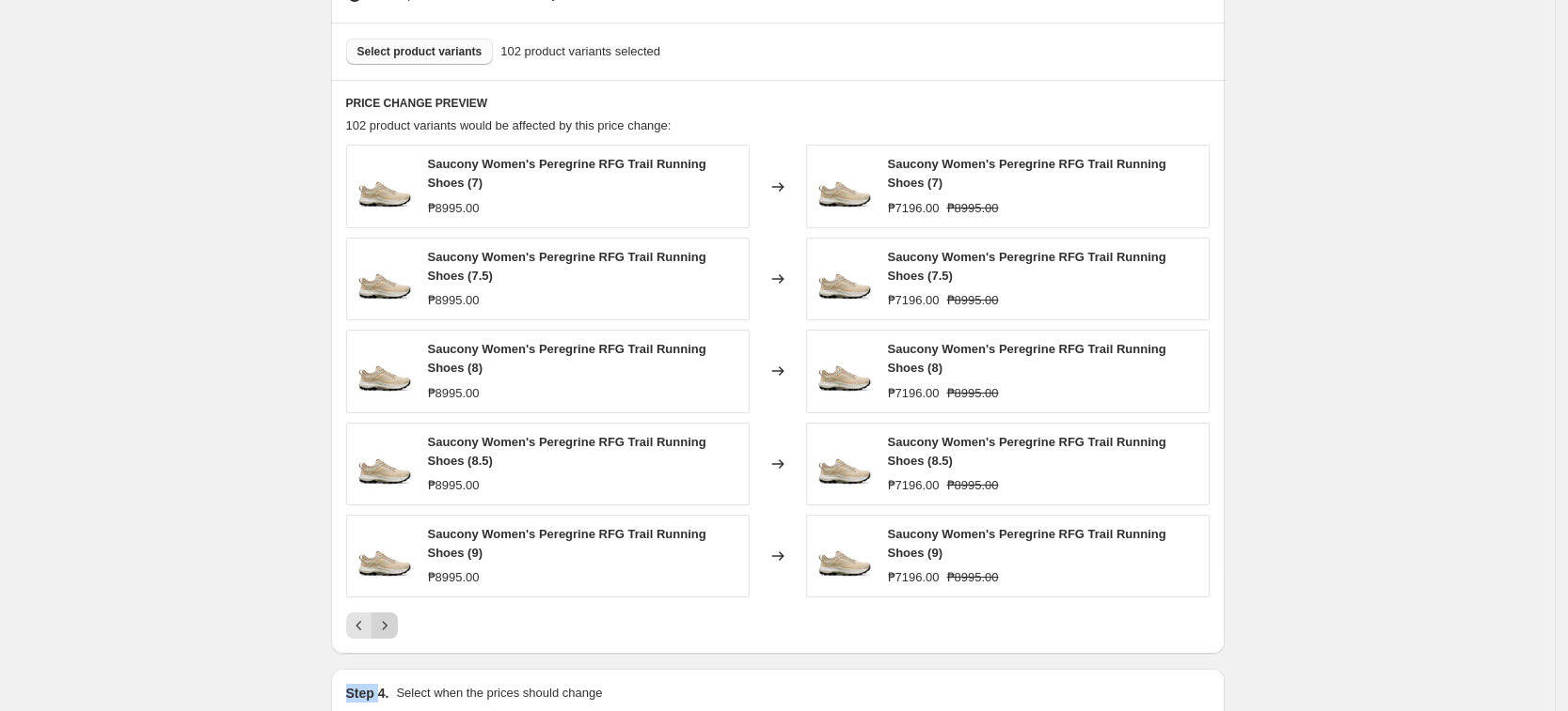
click at [398, 617] on button "Next" at bounding box center [384, 625] width 26 height 26
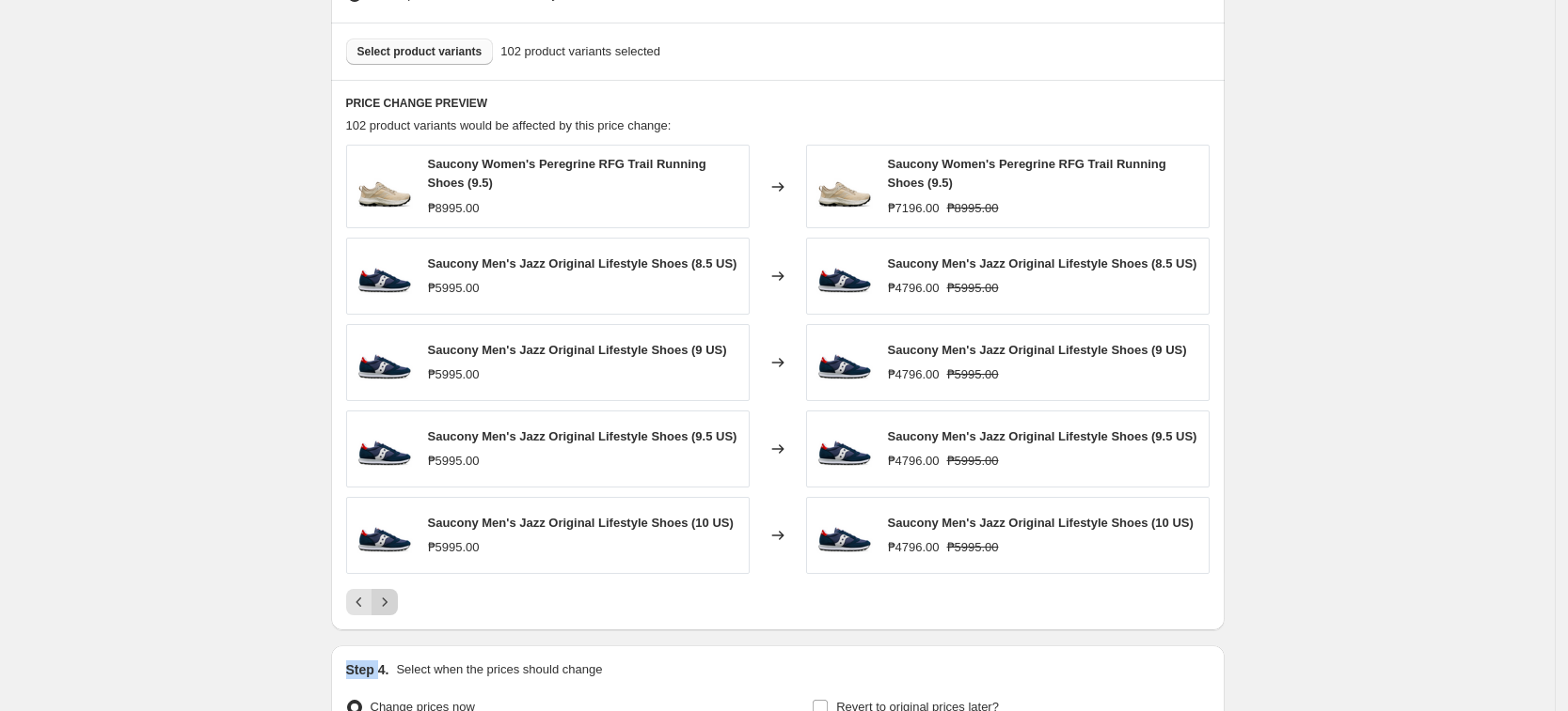
click at [394, 601] on icon "Next" at bounding box center [384, 602] width 18 height 18
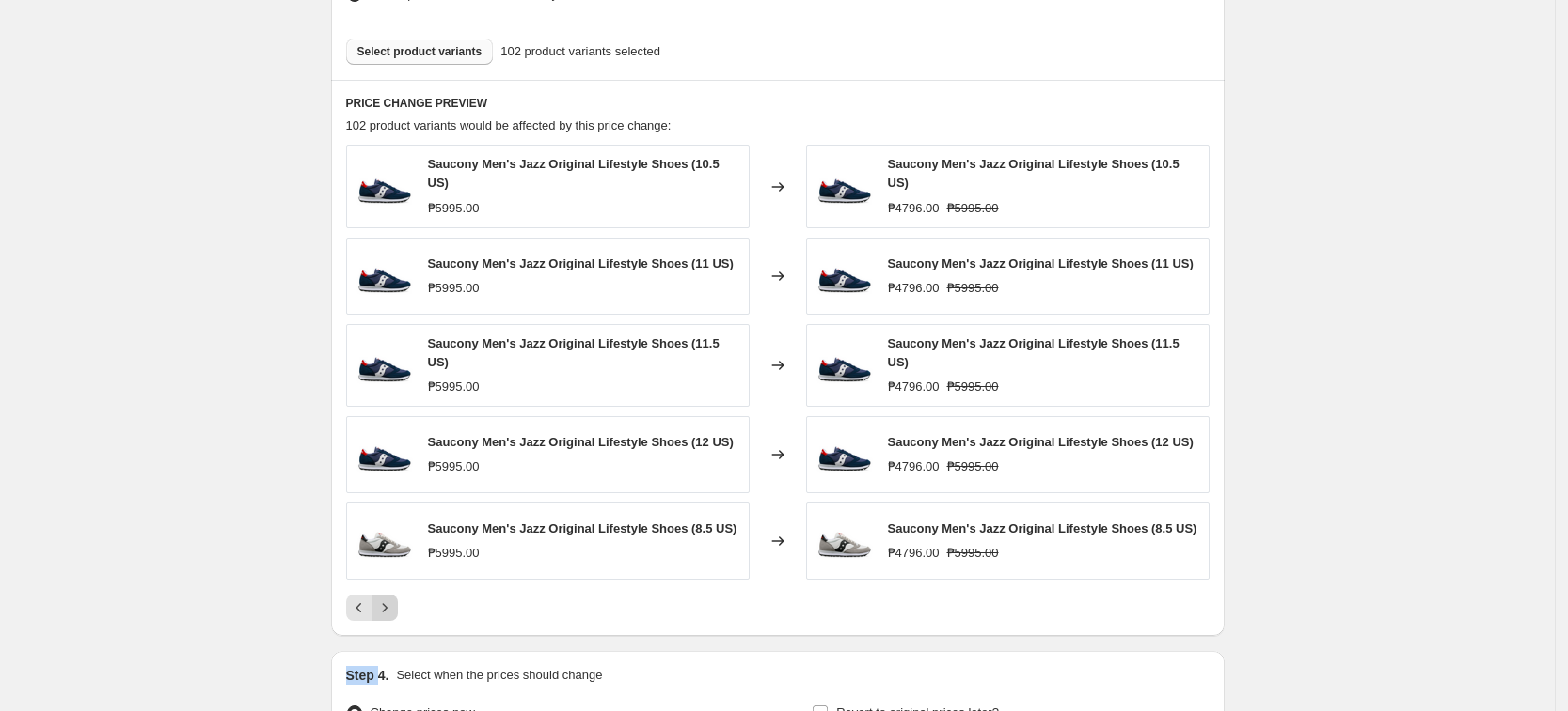
click at [394, 601] on icon "Next" at bounding box center [384, 608] width 18 height 18
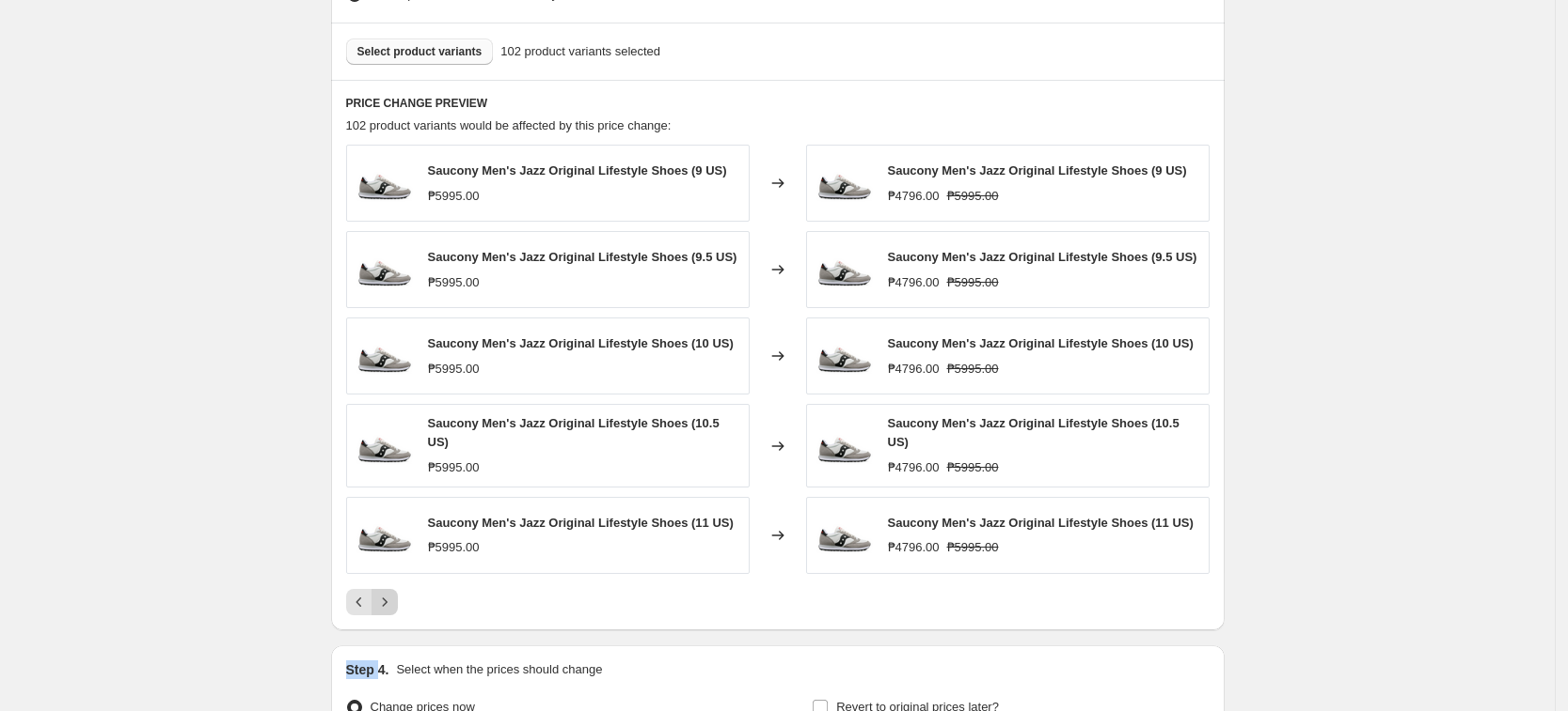
click at [394, 601] on icon "Next" at bounding box center [384, 602] width 18 height 18
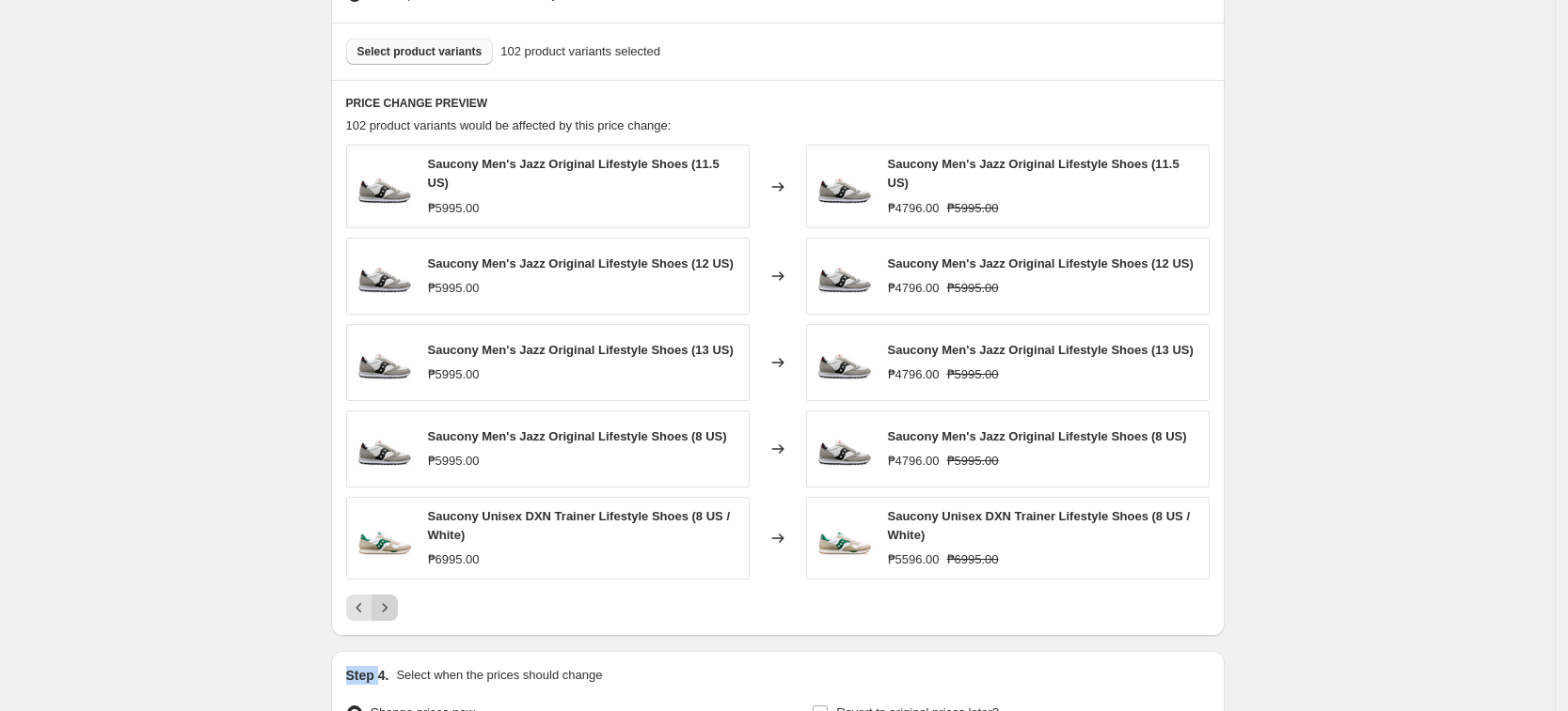
click at [394, 601] on icon "Next" at bounding box center [384, 608] width 18 height 18
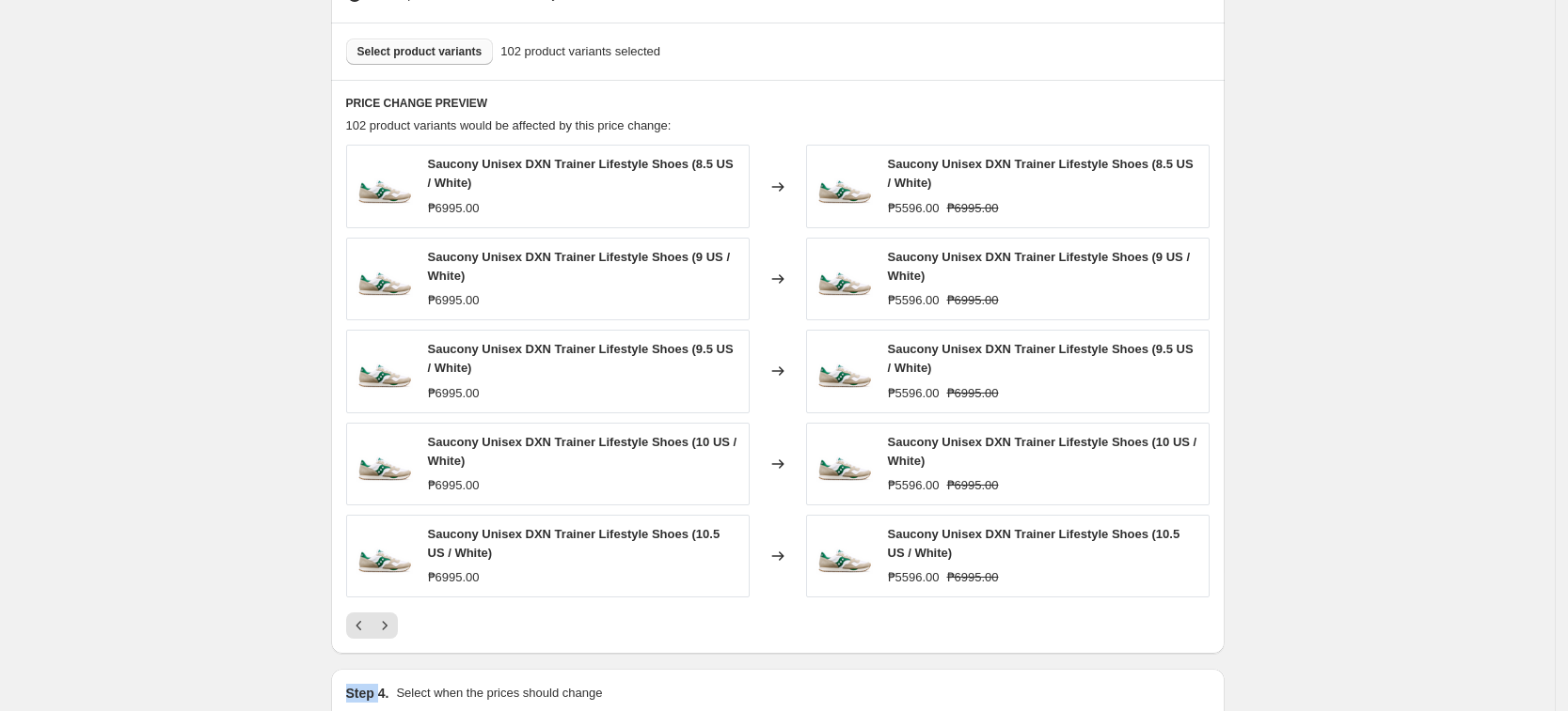
click at [443, 53] on span "Select product variants" at bounding box center [419, 51] width 126 height 15
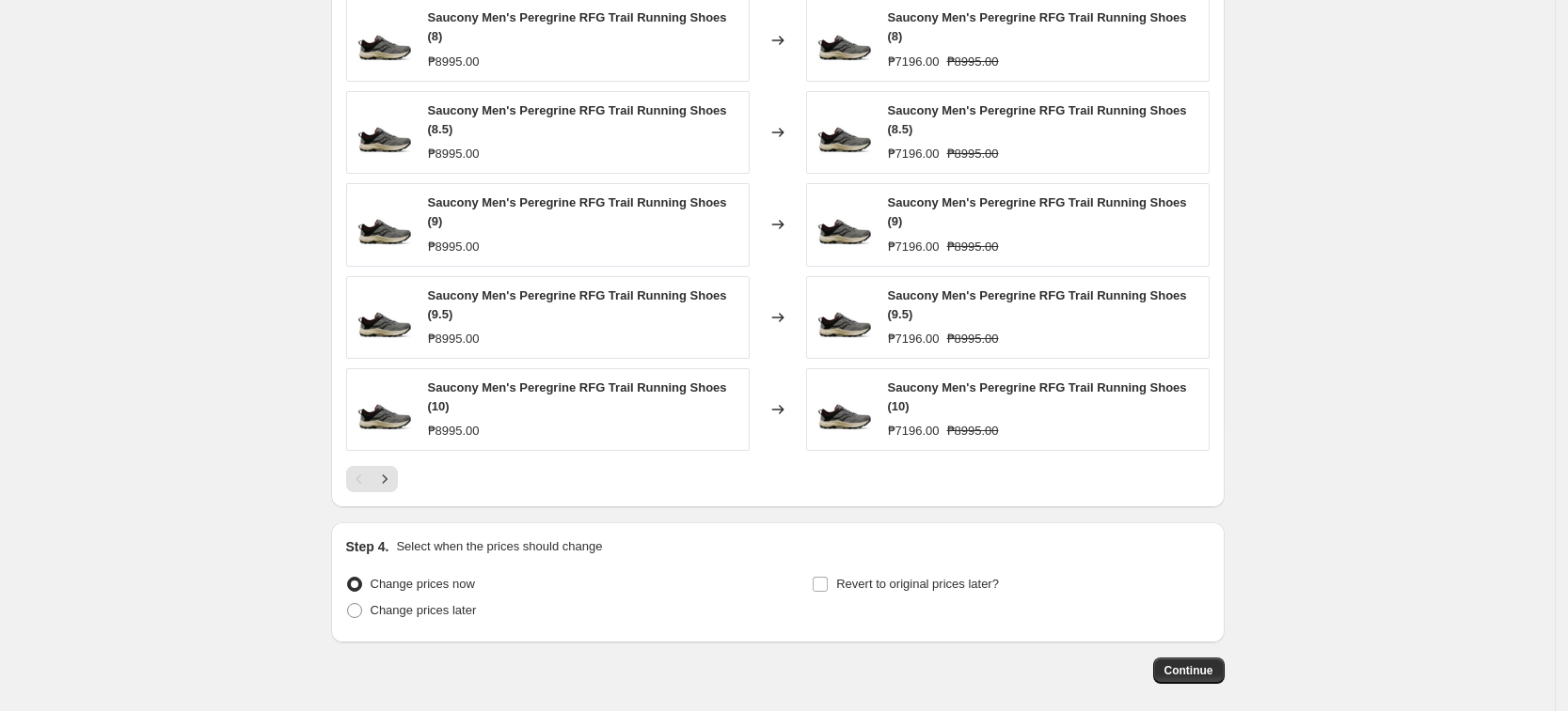
scroll to position [1152, 0]
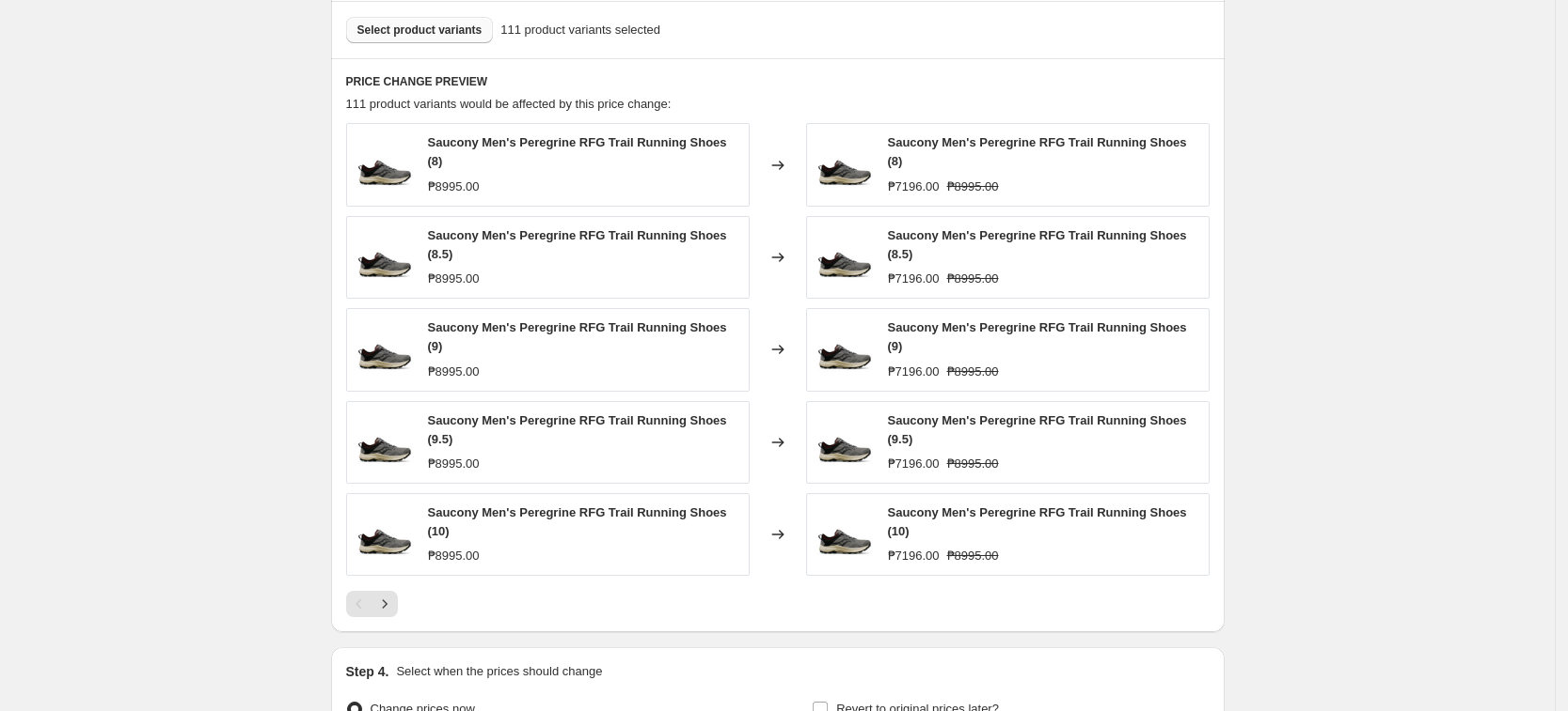
scroll to position [916, 0]
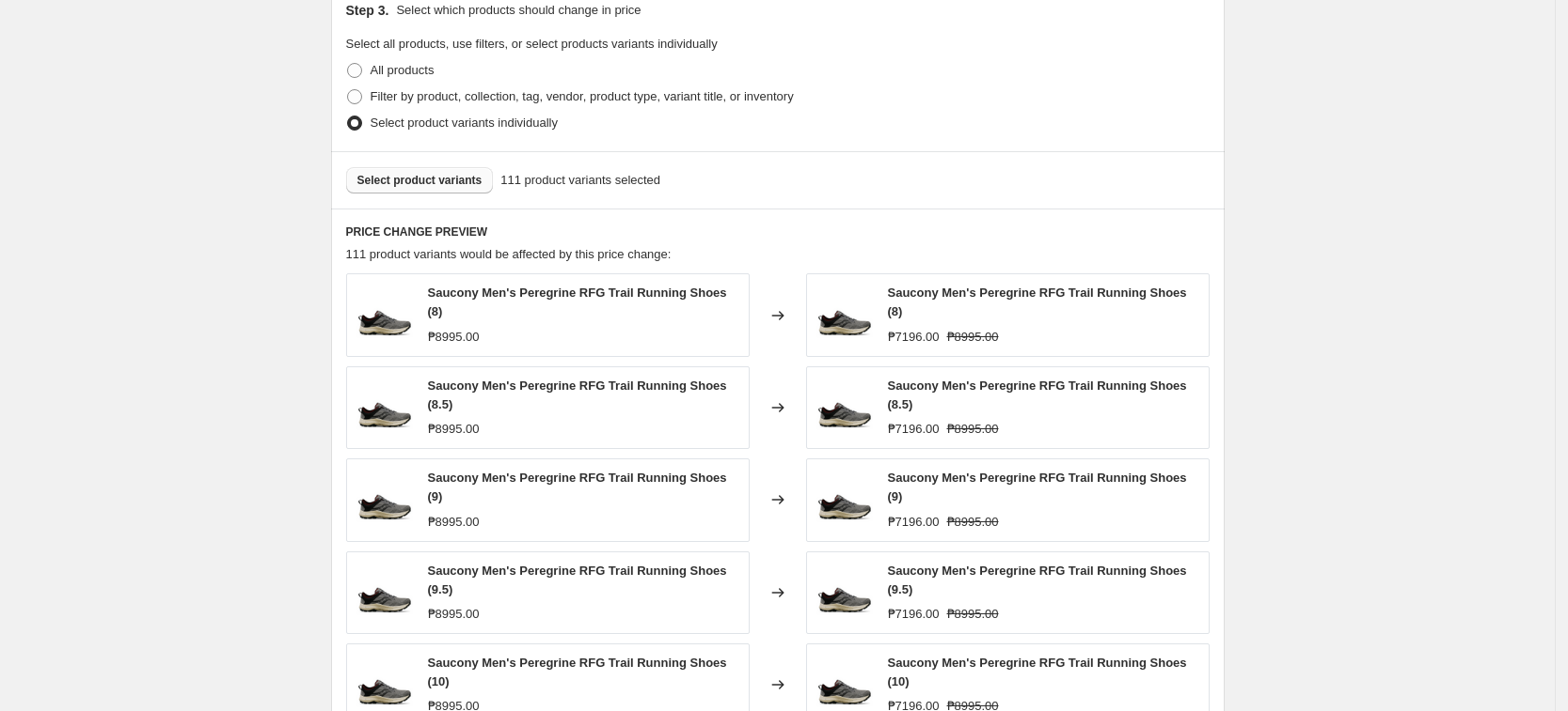
click at [452, 185] on span "Select product variants" at bounding box center [419, 180] width 126 height 15
click at [1247, 279] on div "Create new price [MEDICAL_DATA]. This page is ready Create new price [MEDICAL_D…" at bounding box center [778, 79] width 938 height 1991
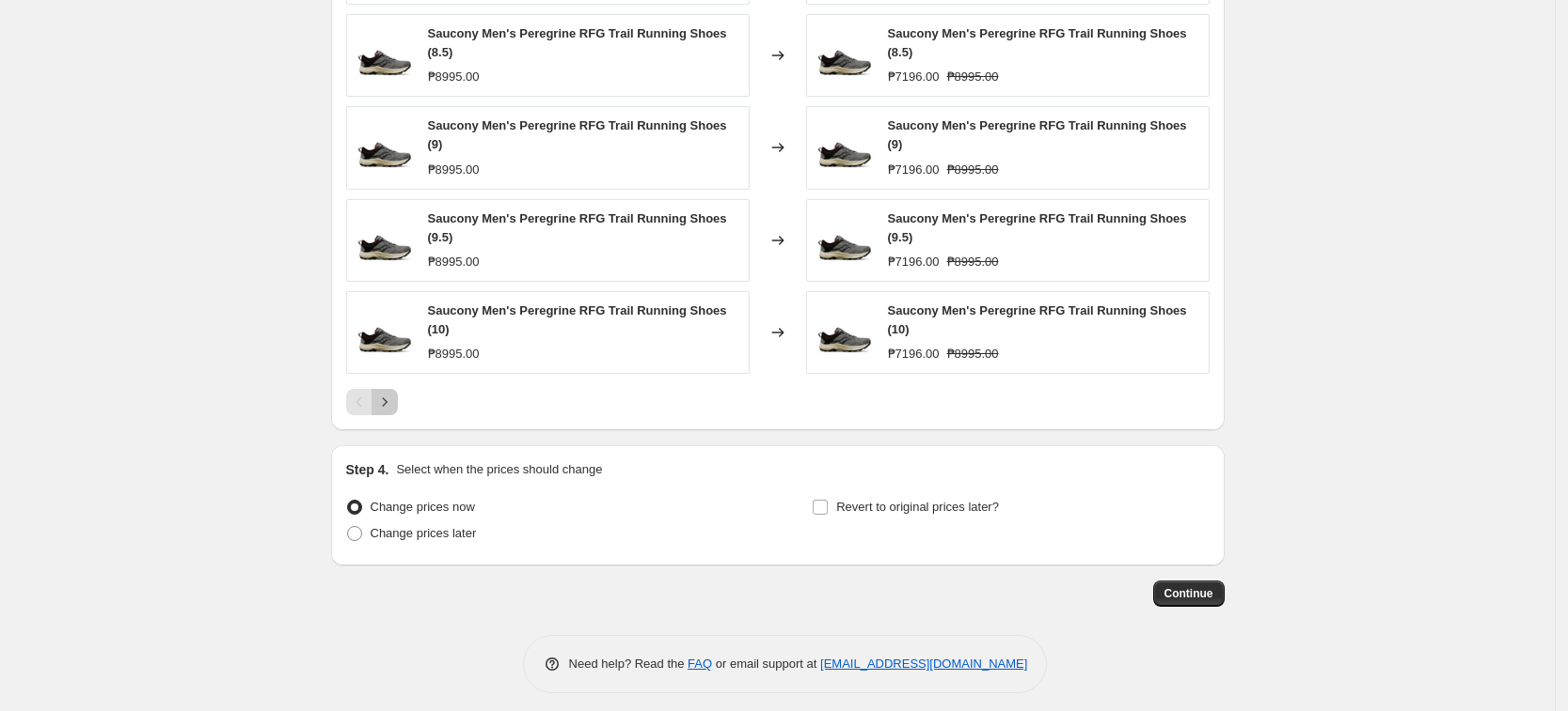
drag, startPoint x: 383, startPoint y: 388, endPoint x: 388, endPoint y: 397, distance: 10.3
click at [388, 396] on icon "Next" at bounding box center [384, 402] width 18 height 18
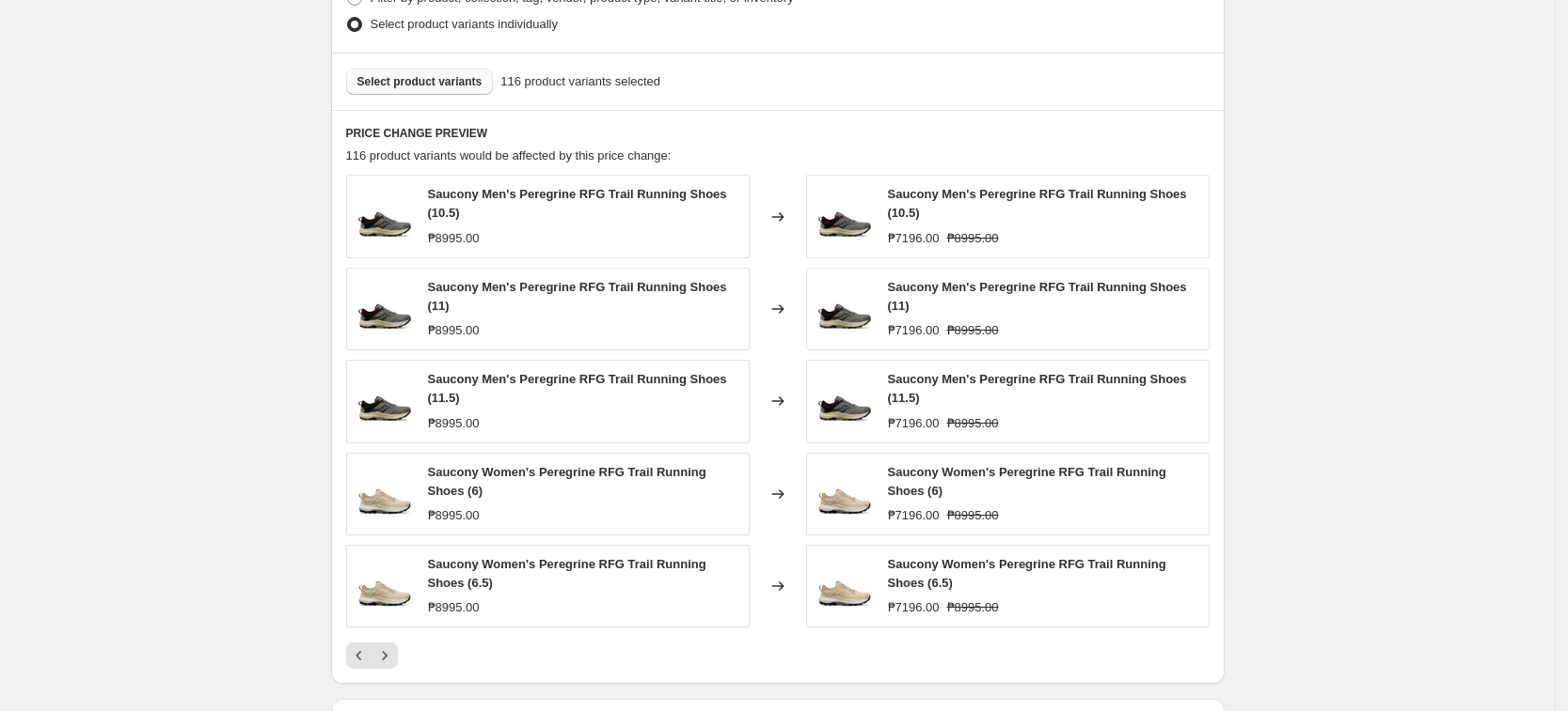
scroll to position [1250, 0]
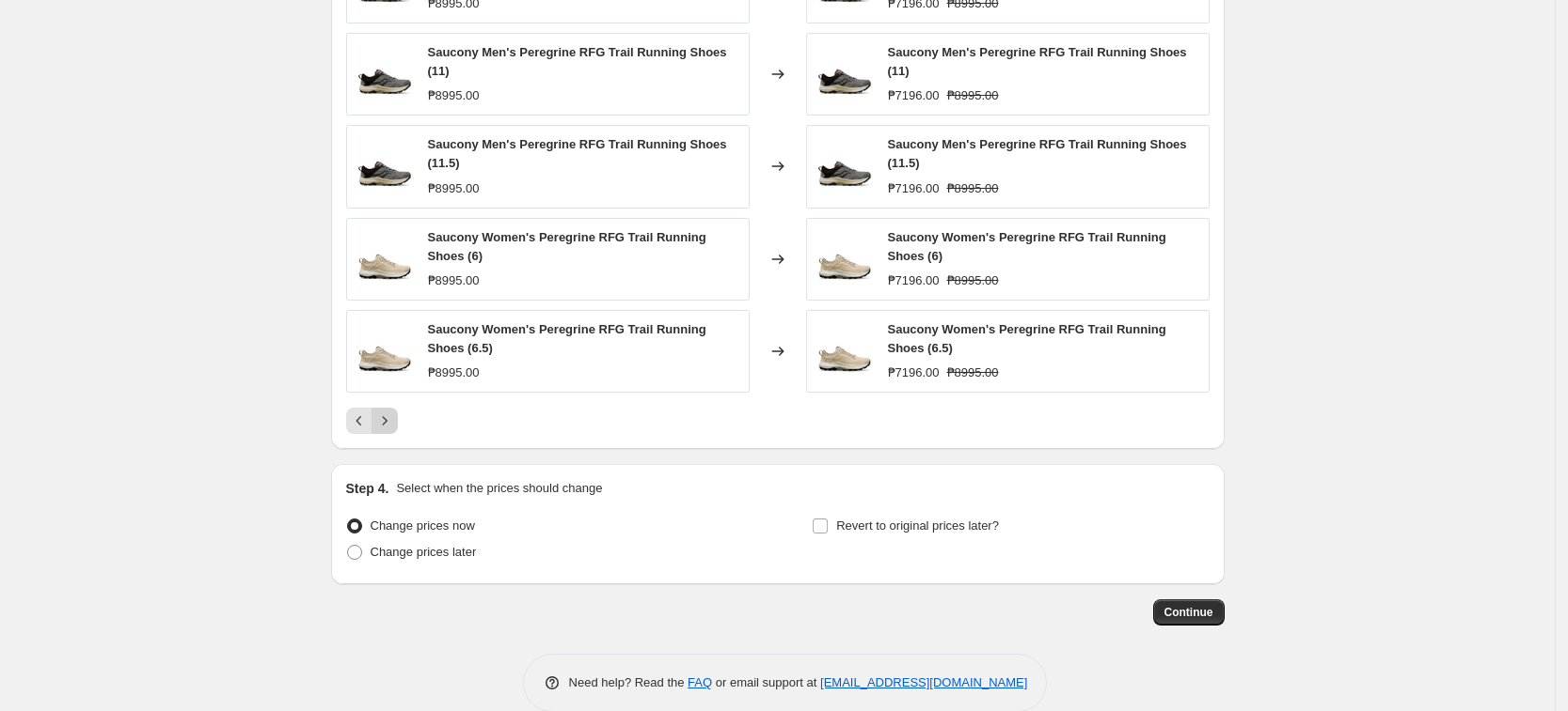
click at [390, 414] on icon "Next" at bounding box center [384, 420] width 18 height 18
click at [391, 414] on icon "Next" at bounding box center [384, 420] width 18 height 18
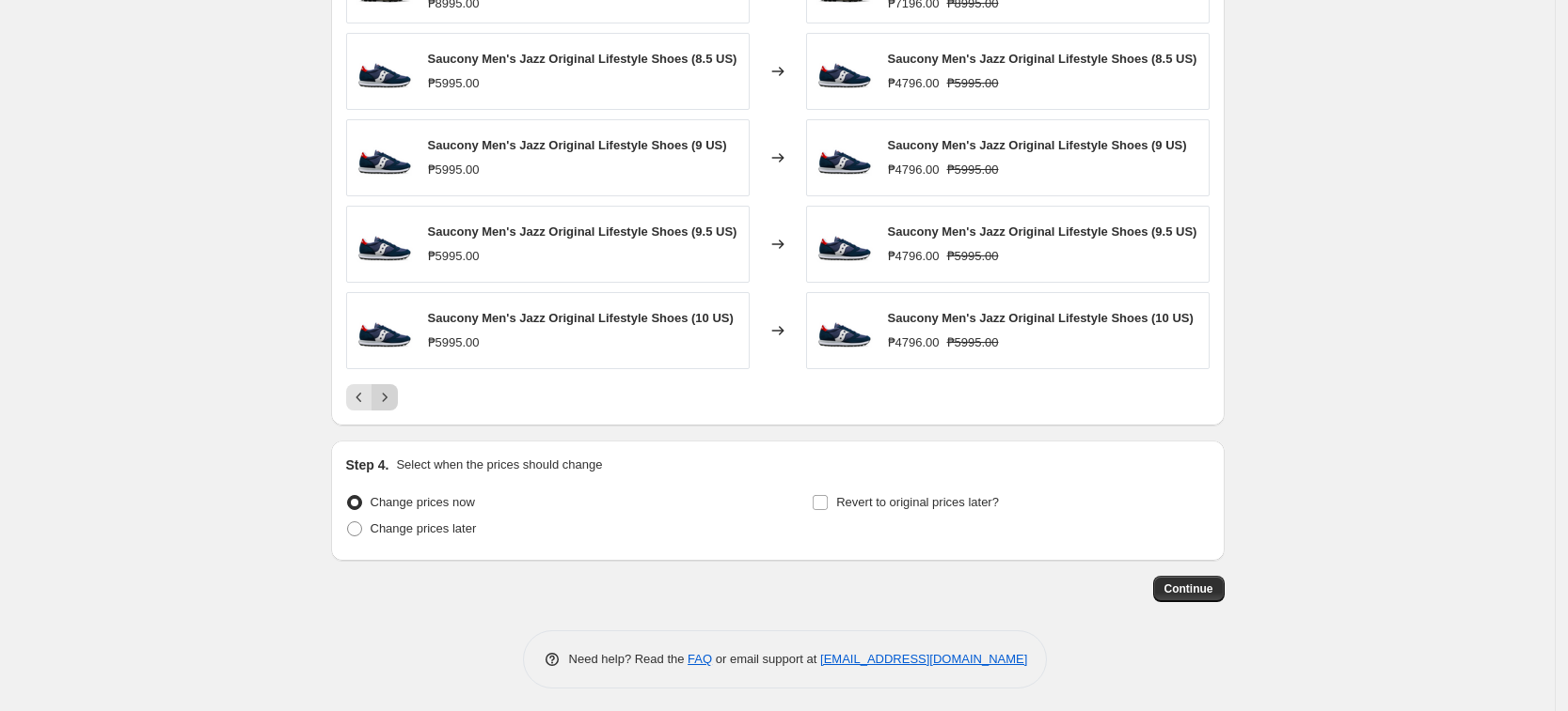
click at [391, 414] on div "PRICE CHANGE PREVIEW 116 product variants would be affected by this price chang…" at bounding box center [778, 150] width 893 height 551
click at [390, 388] on icon "Next" at bounding box center [384, 397] width 18 height 18
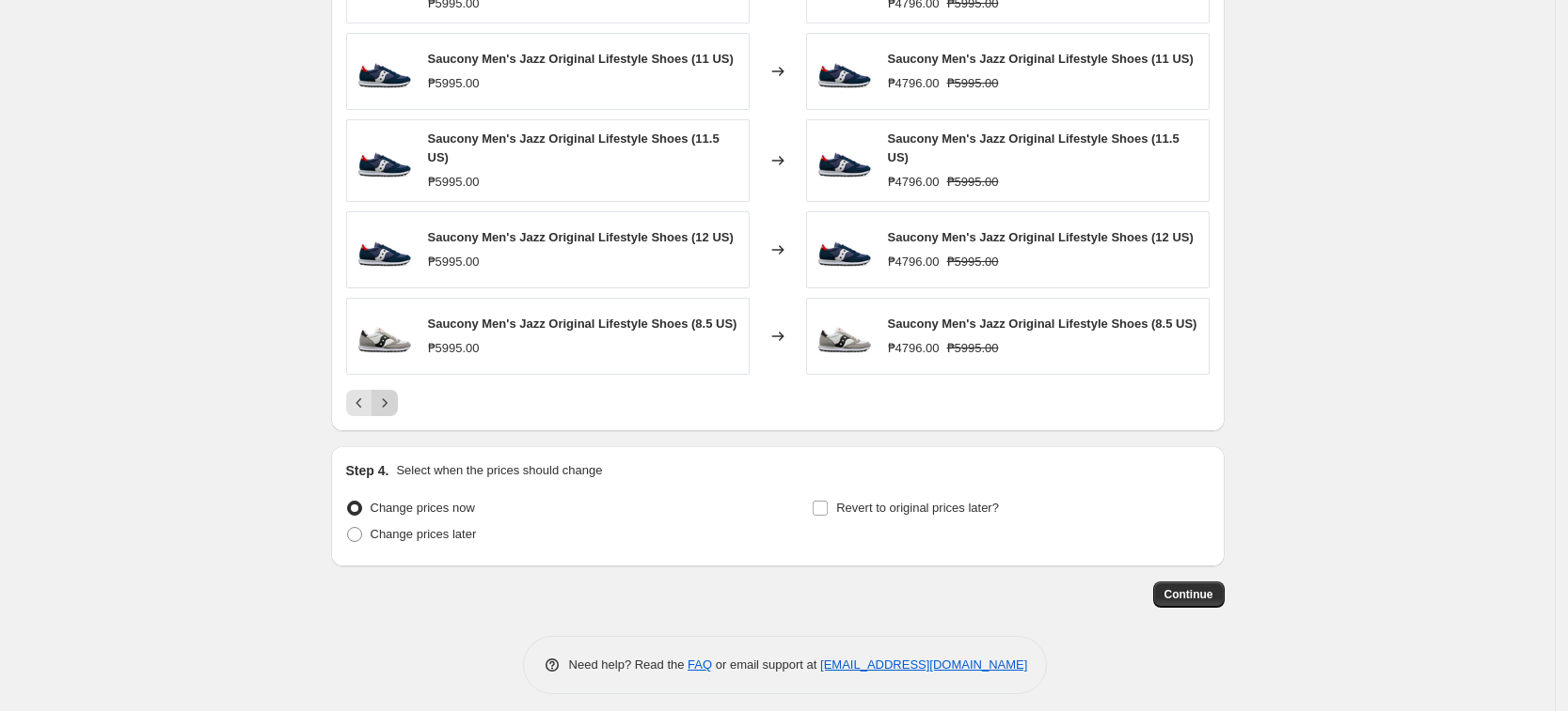
click at [390, 394] on icon "Next" at bounding box center [384, 403] width 18 height 18
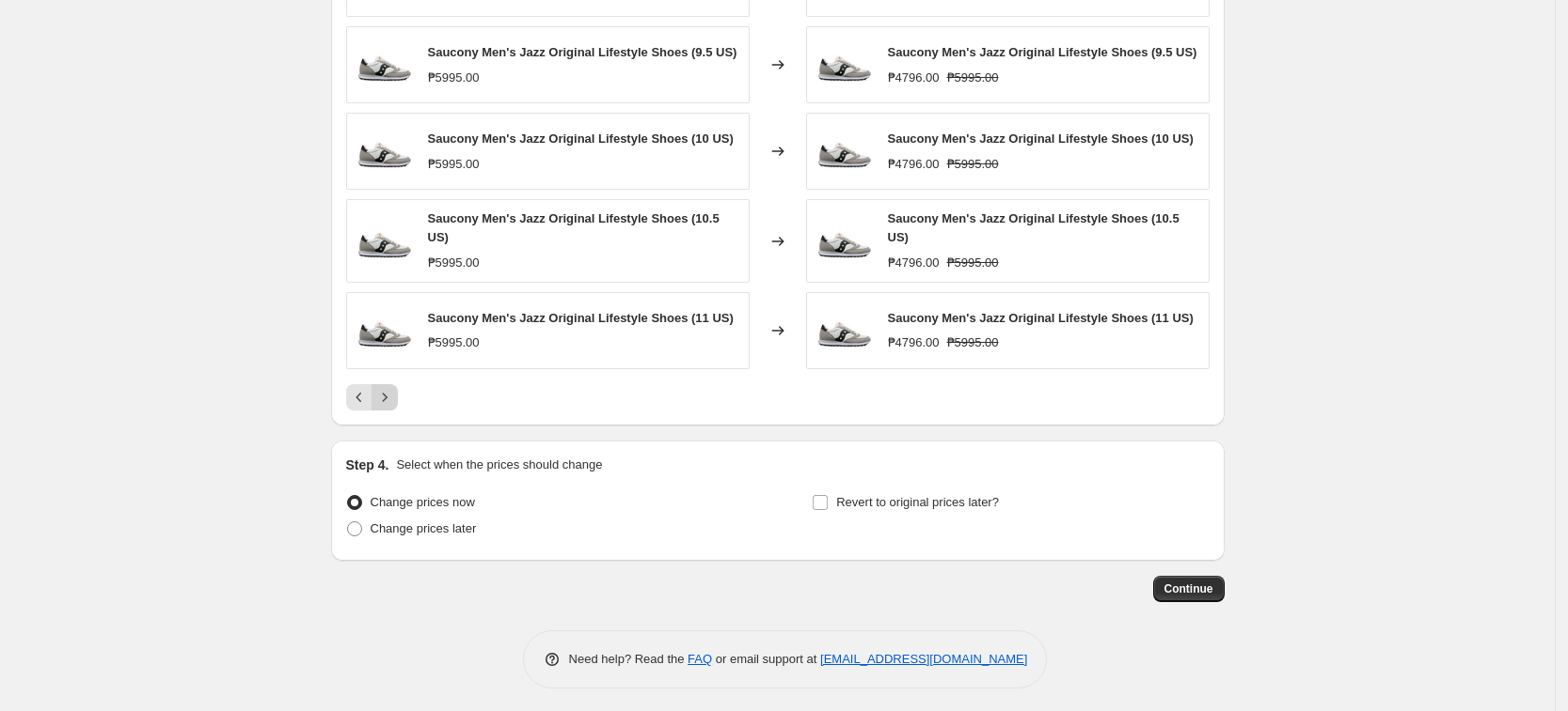
click at [390, 388] on icon "Next" at bounding box center [384, 397] width 18 height 18
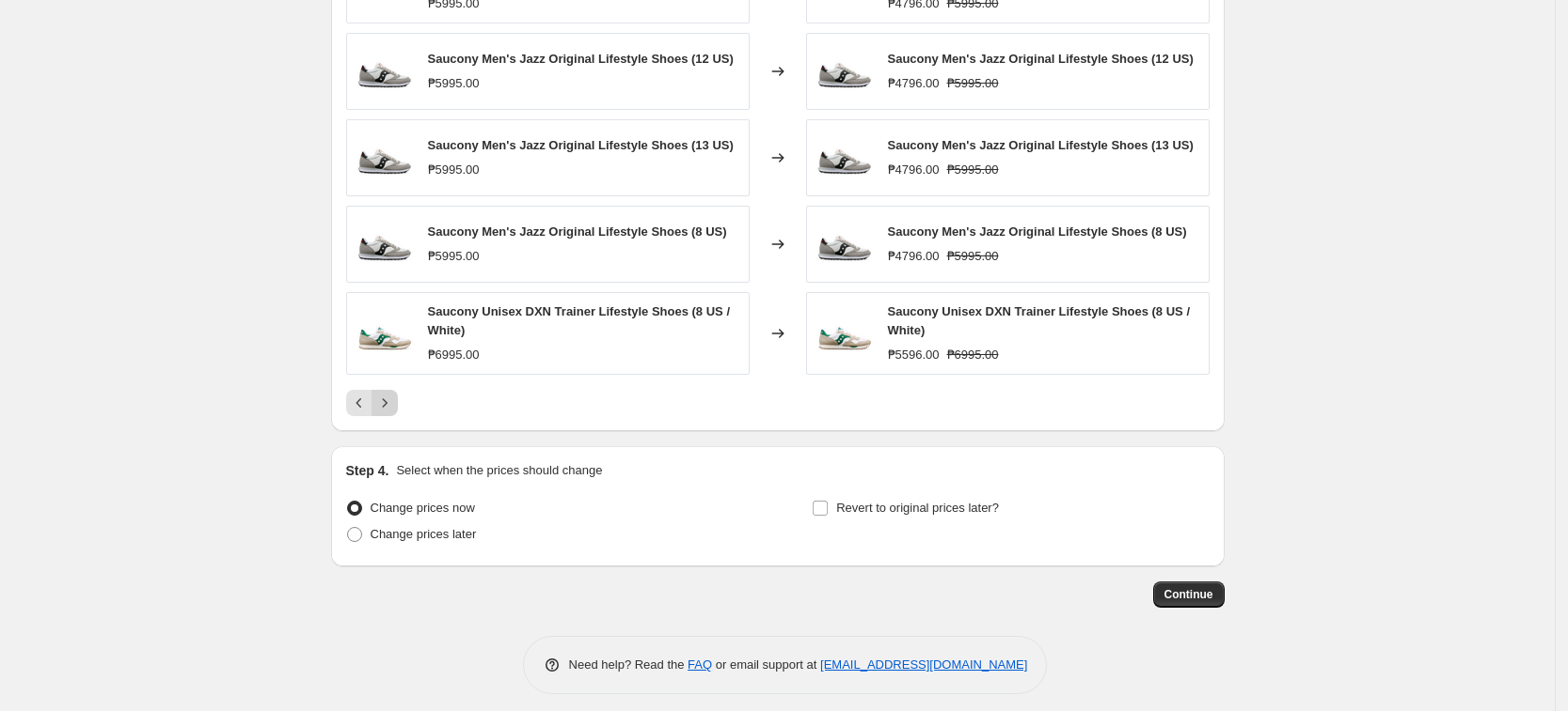
click at [390, 394] on icon "Next" at bounding box center [384, 403] width 18 height 18
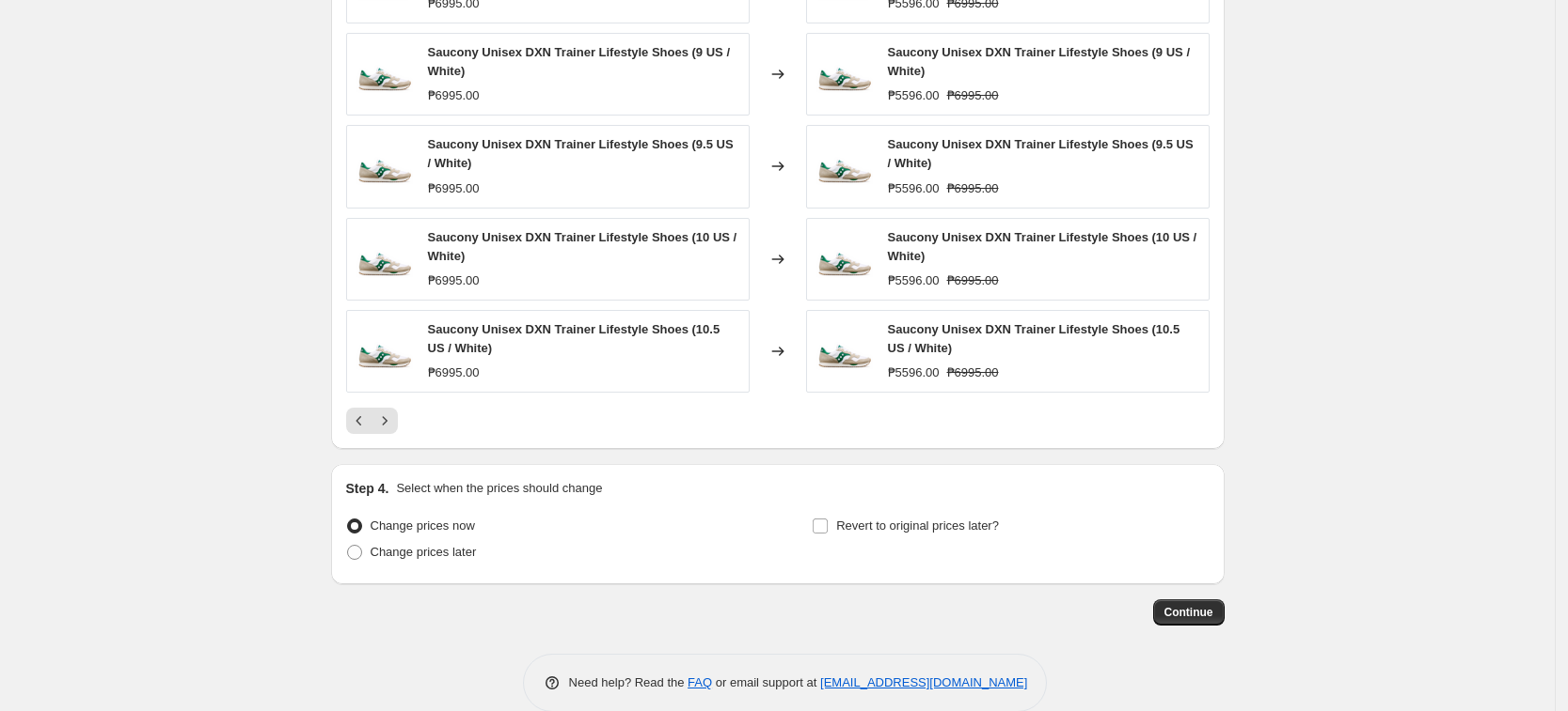
click at [395, 388] on div "Saucony Unisex DXN Trainer Lifestyle Shoes (10.5 US / White) ₱6995.00" at bounding box center [548, 351] width 404 height 83
click at [394, 412] on icon "Next" at bounding box center [384, 420] width 18 height 18
click at [392, 412] on icon "Next" at bounding box center [384, 420] width 18 height 18
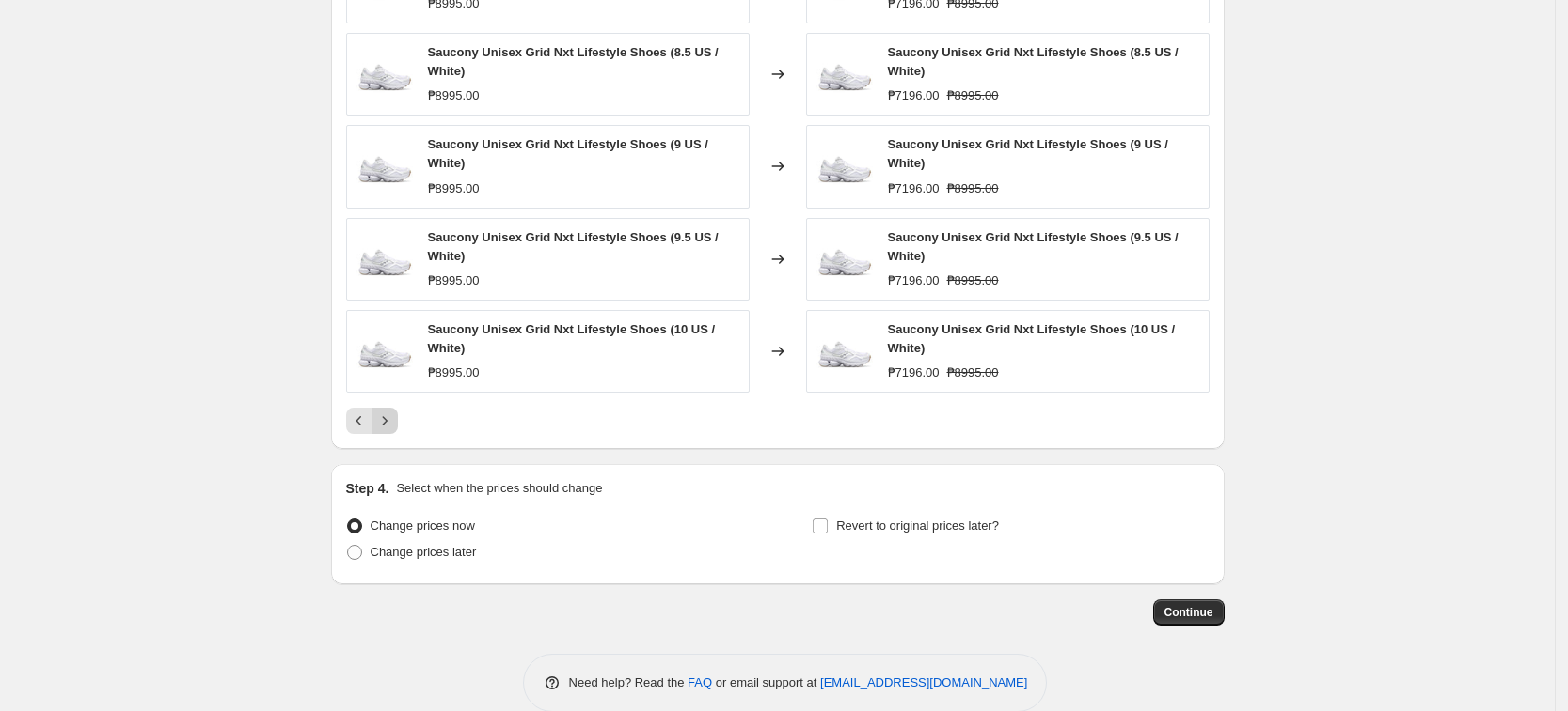
click at [392, 423] on icon "Next" at bounding box center [384, 420] width 18 height 18
click at [394, 424] on icon "Next" at bounding box center [384, 420] width 18 height 18
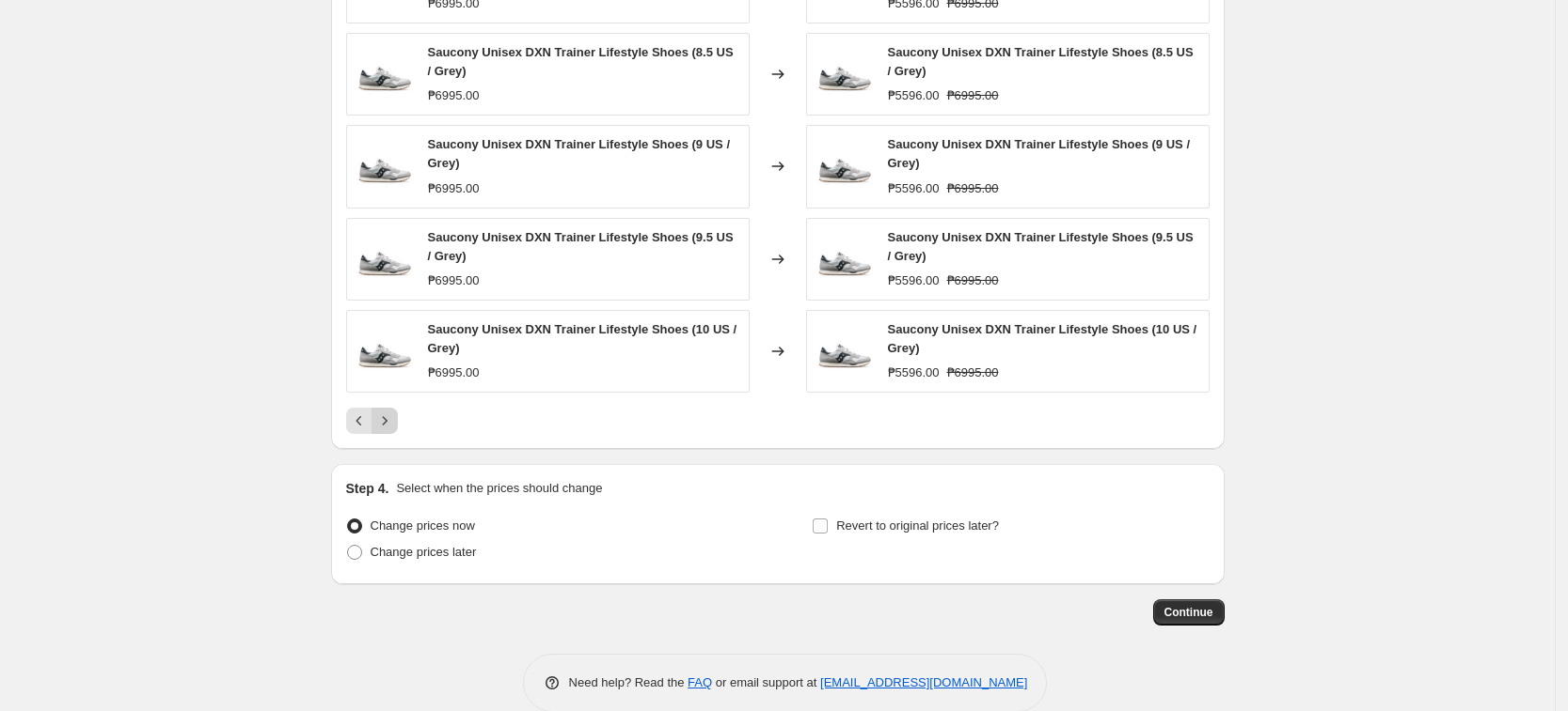
click at [394, 424] on icon "Next" at bounding box center [384, 420] width 18 height 18
click at [398, 411] on button "Next" at bounding box center [384, 420] width 26 height 26
click at [398, 389] on div "Saucony Unisex Grid Peak Lifestyle Shoes (8.5 US / Grey) ₱6995.00" at bounding box center [548, 351] width 404 height 83
click at [390, 428] on icon "Next" at bounding box center [384, 420] width 18 height 18
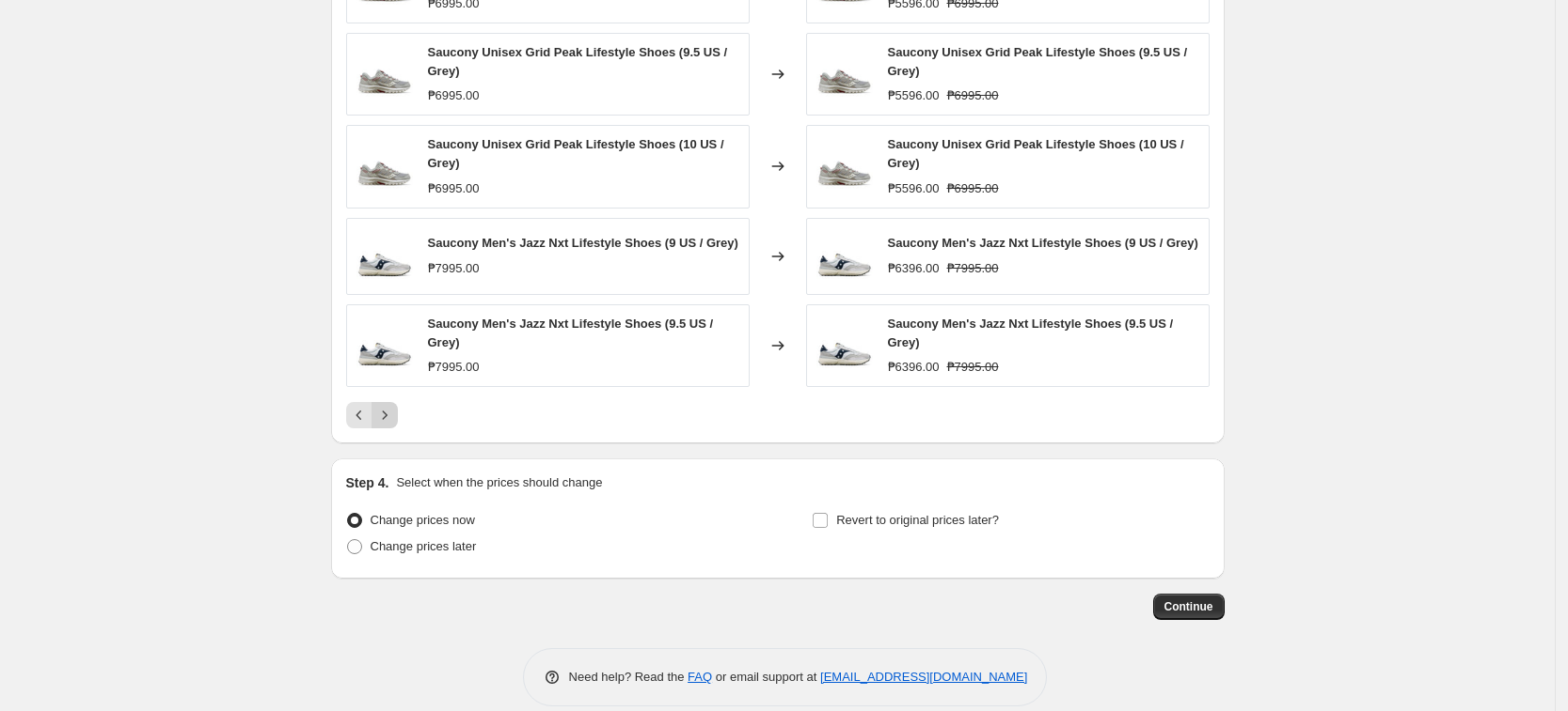
click at [398, 417] on button "Next" at bounding box center [384, 415] width 26 height 26
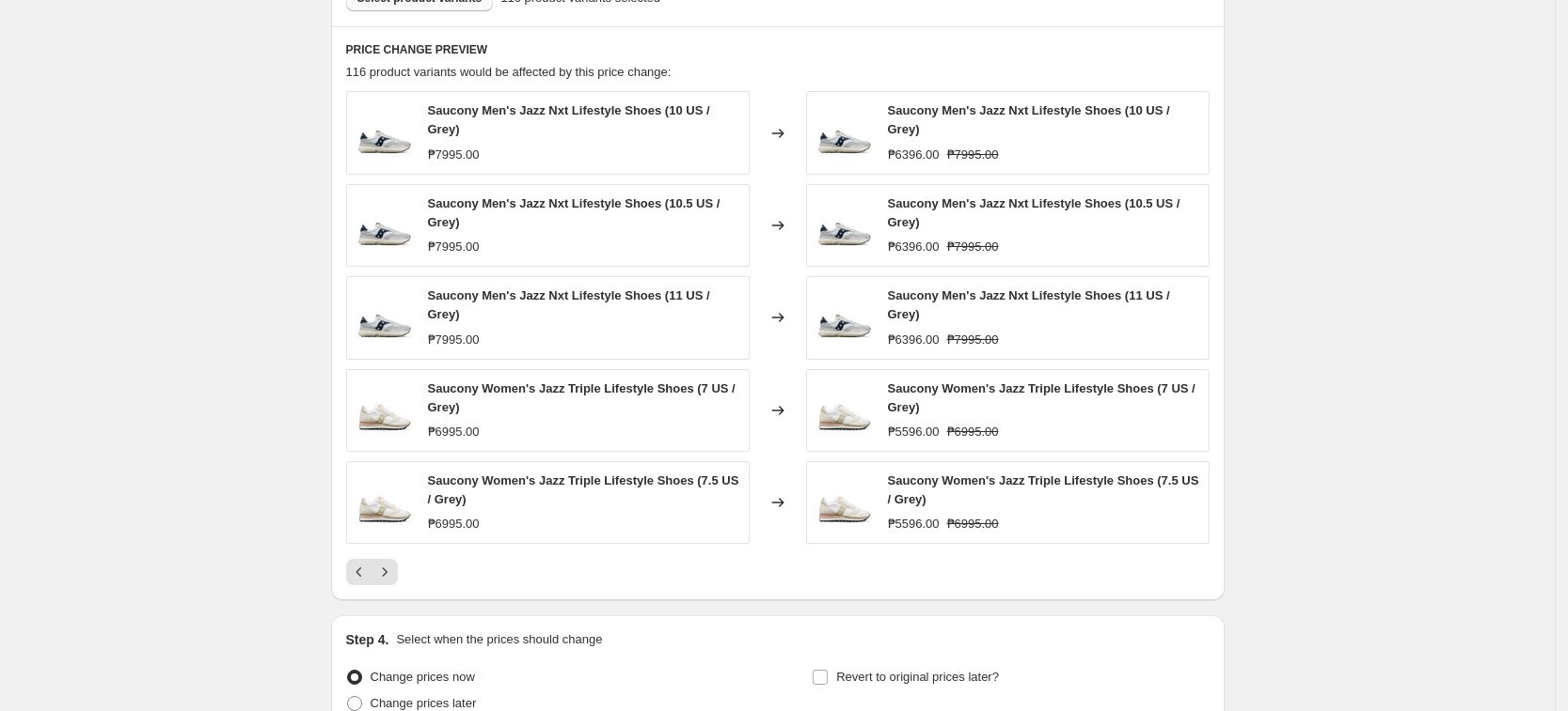
scroll to position [1132, 0]
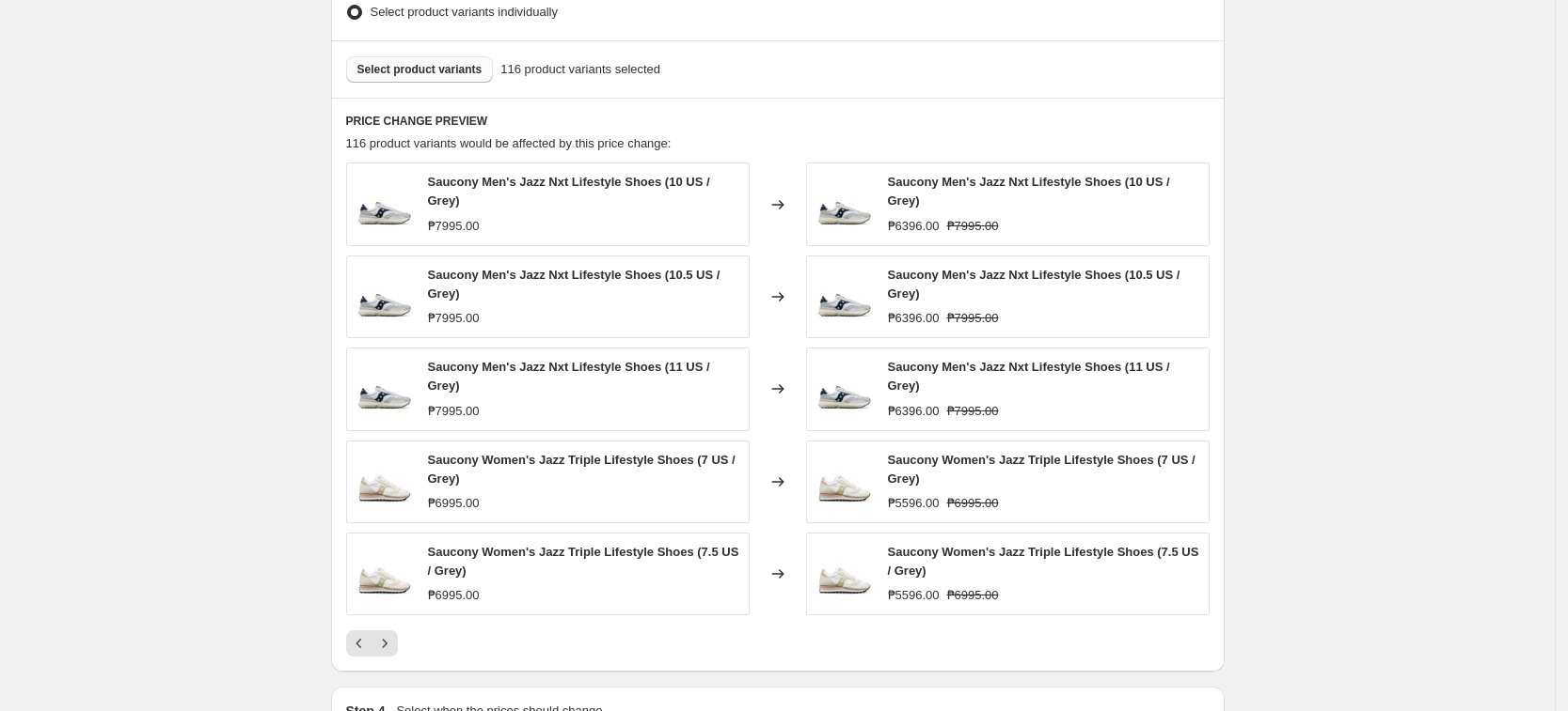
scroll to position [1015, 0]
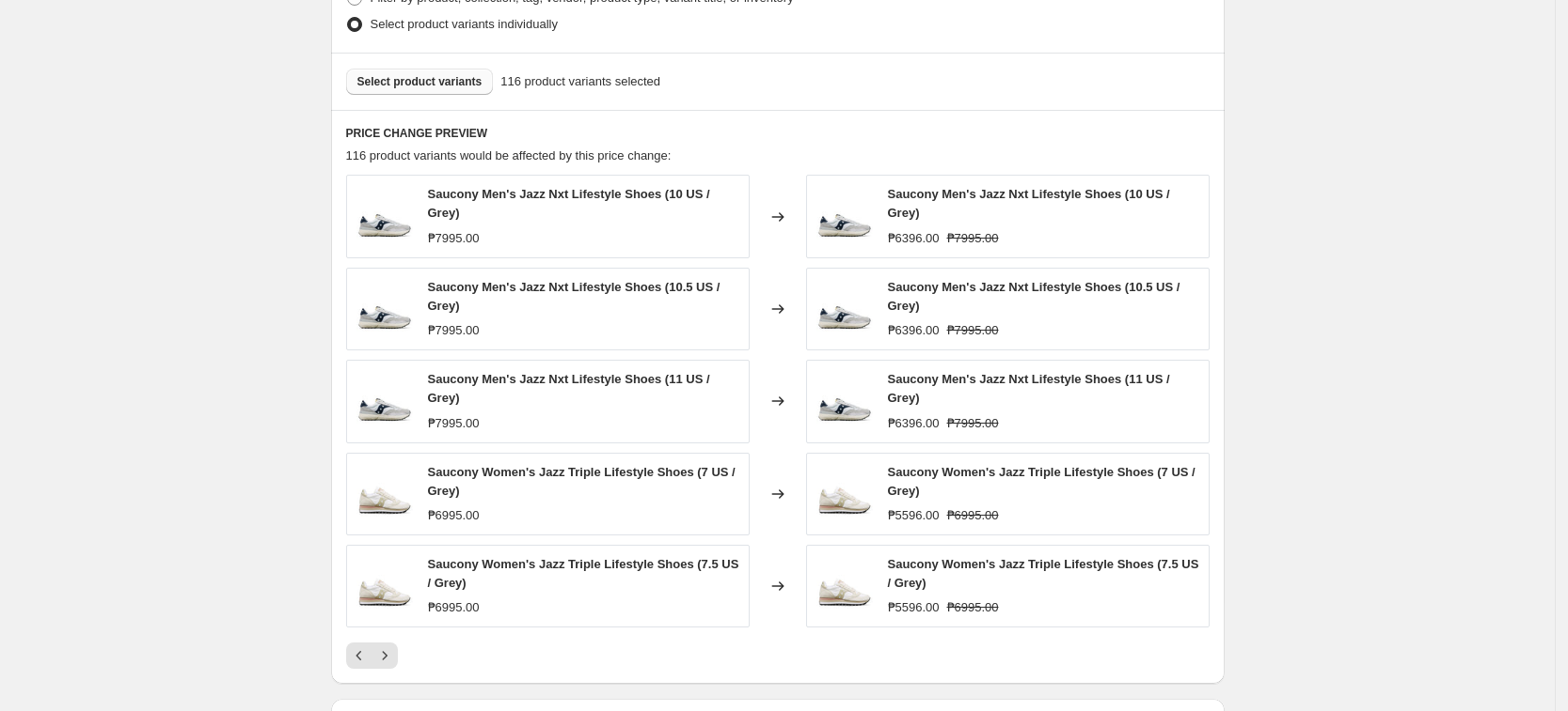
click at [453, 75] on span "Select product variants" at bounding box center [419, 81] width 126 height 15
click at [383, 647] on icon "Next" at bounding box center [384, 656] width 18 height 18
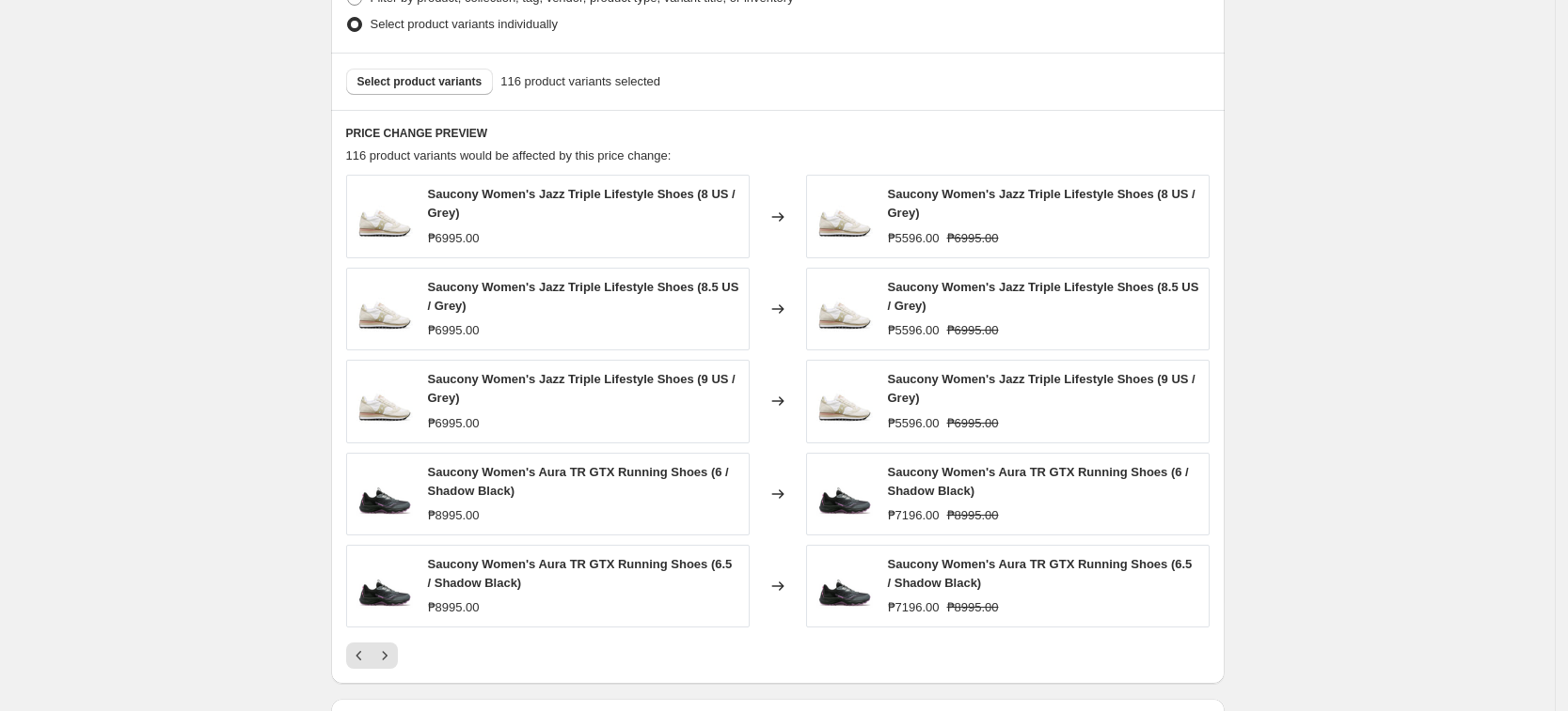
drag, startPoint x: 1357, startPoint y: 548, endPoint x: 1203, endPoint y: 528, distance: 155.3
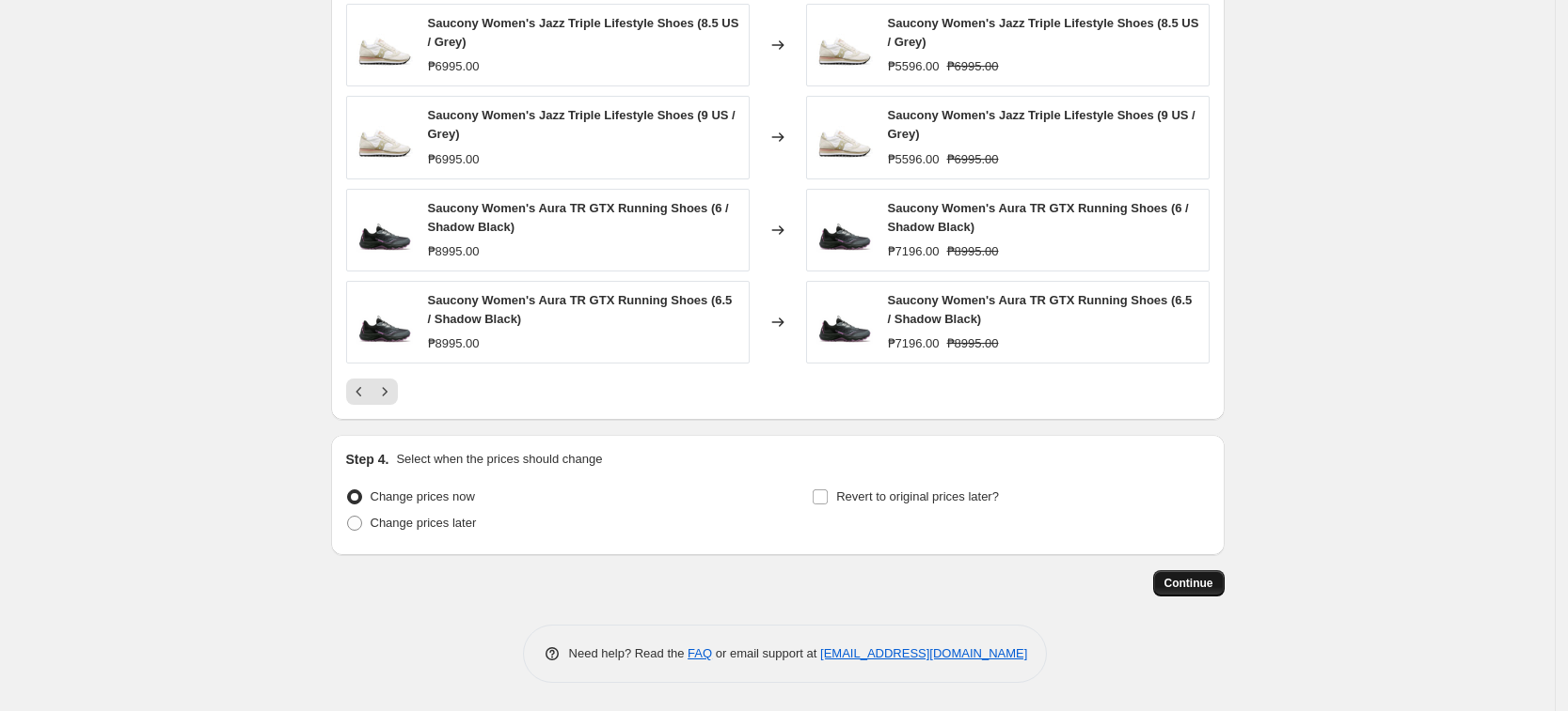
click at [1214, 580] on span "Continue" at bounding box center [1188, 583] width 49 height 15
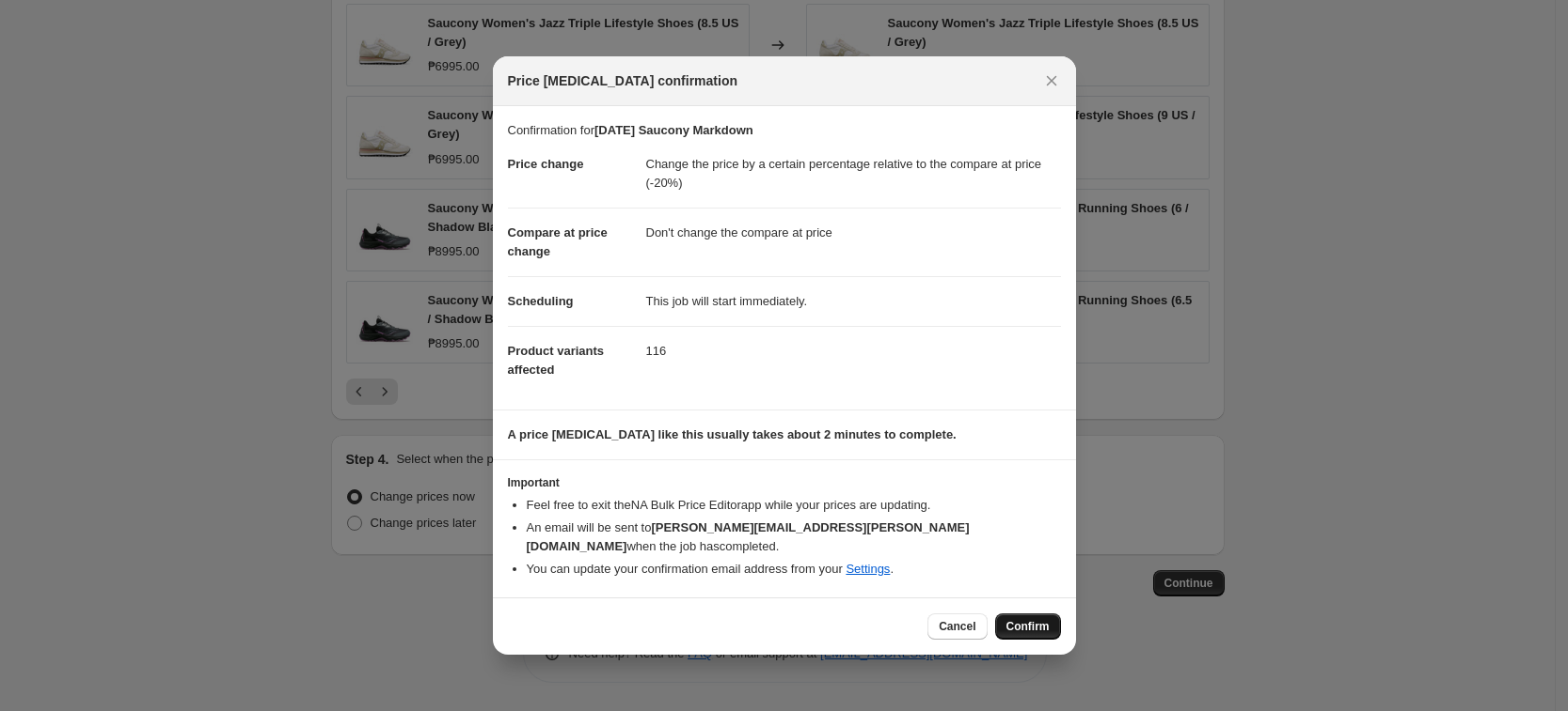
click at [1031, 614] on button "Confirm" at bounding box center [1028, 626] width 66 height 26
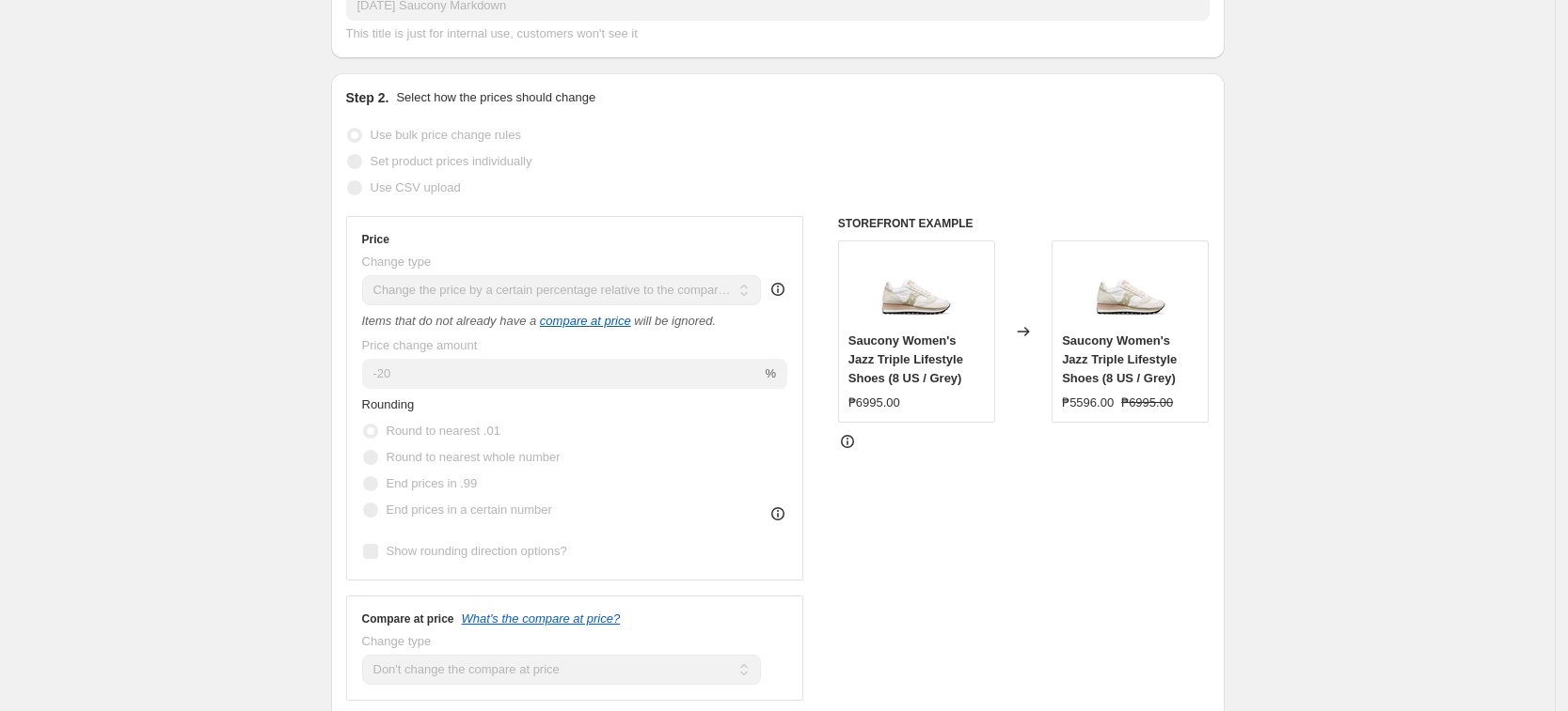
scroll to position [118, 0]
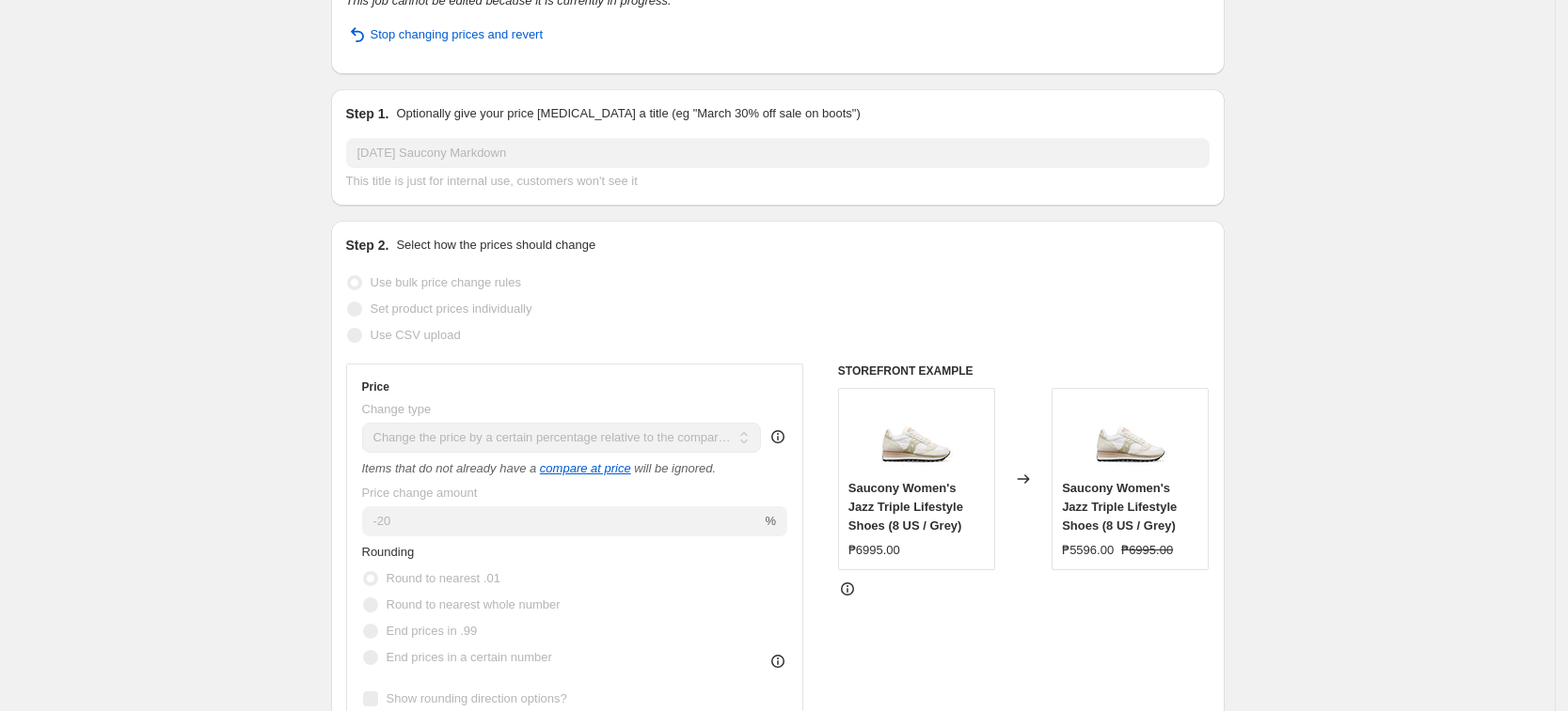
select select "pcap"
select select "no_change"
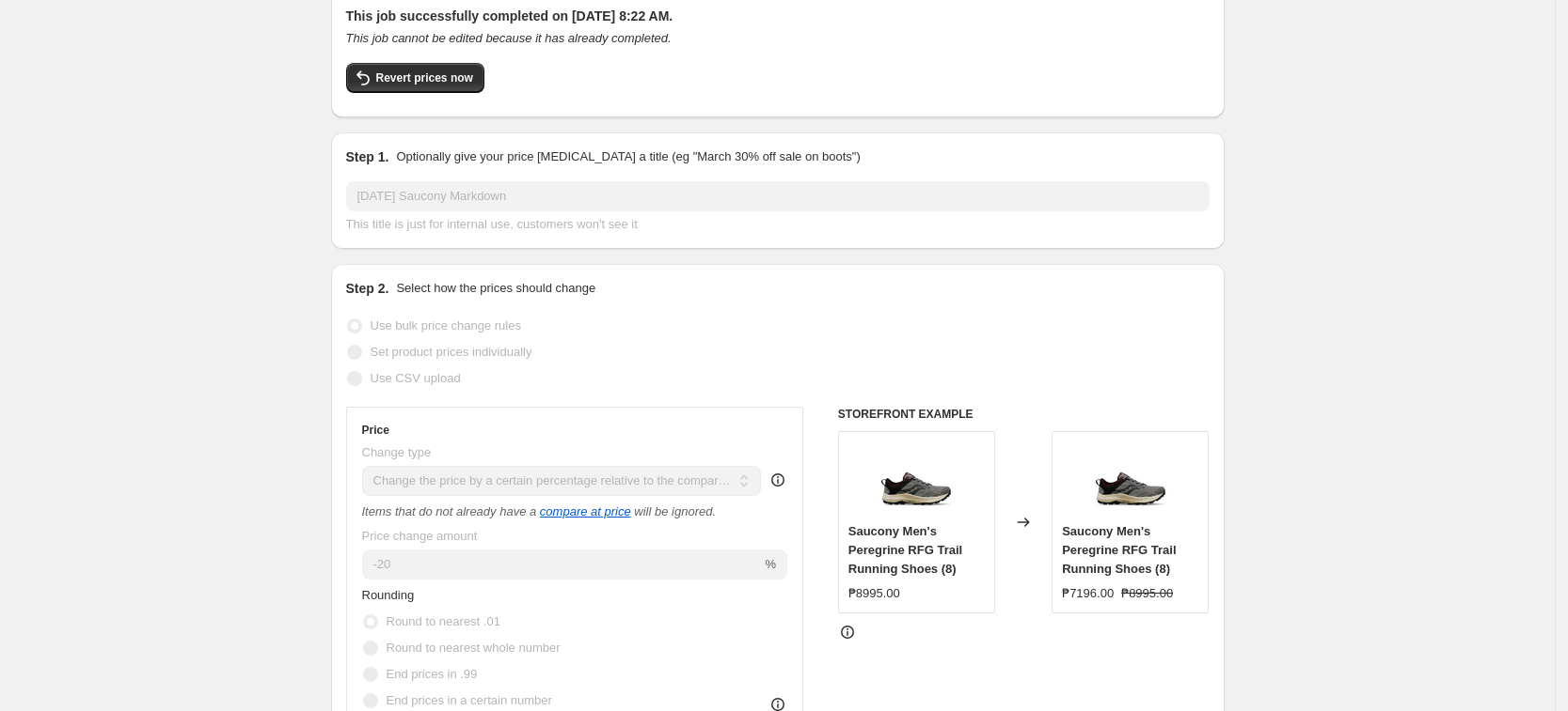
scroll to position [0, 0]
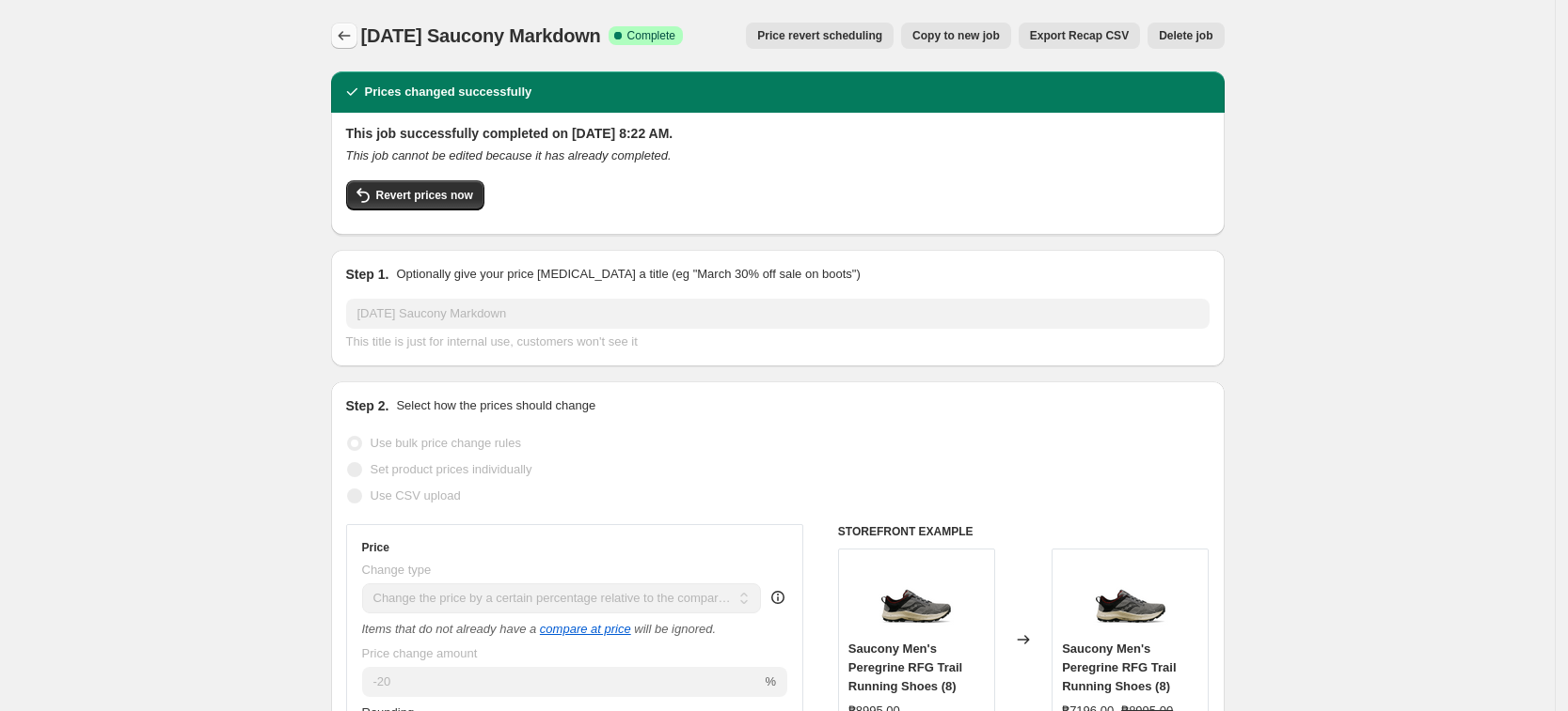
click at [348, 42] on icon "Price change jobs" at bounding box center [344, 35] width 18 height 18
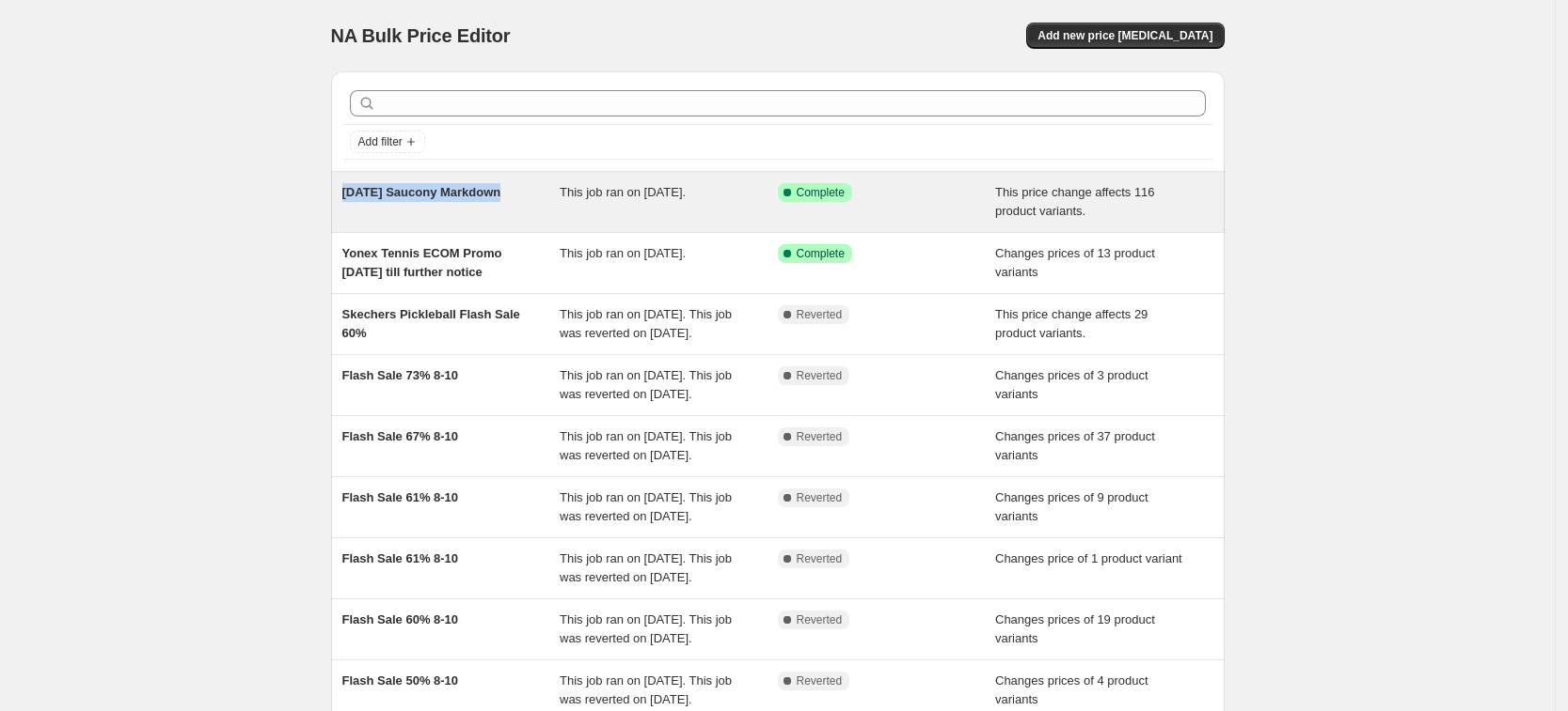
drag, startPoint x: 326, startPoint y: 192, endPoint x: 511, endPoint y: 183, distance: 185.2
click at [511, 183] on div "NA Bulk Price Editor. This page is ready NA Bulk Price Editor Add new price [ME…" at bounding box center [777, 483] width 1554 height 968
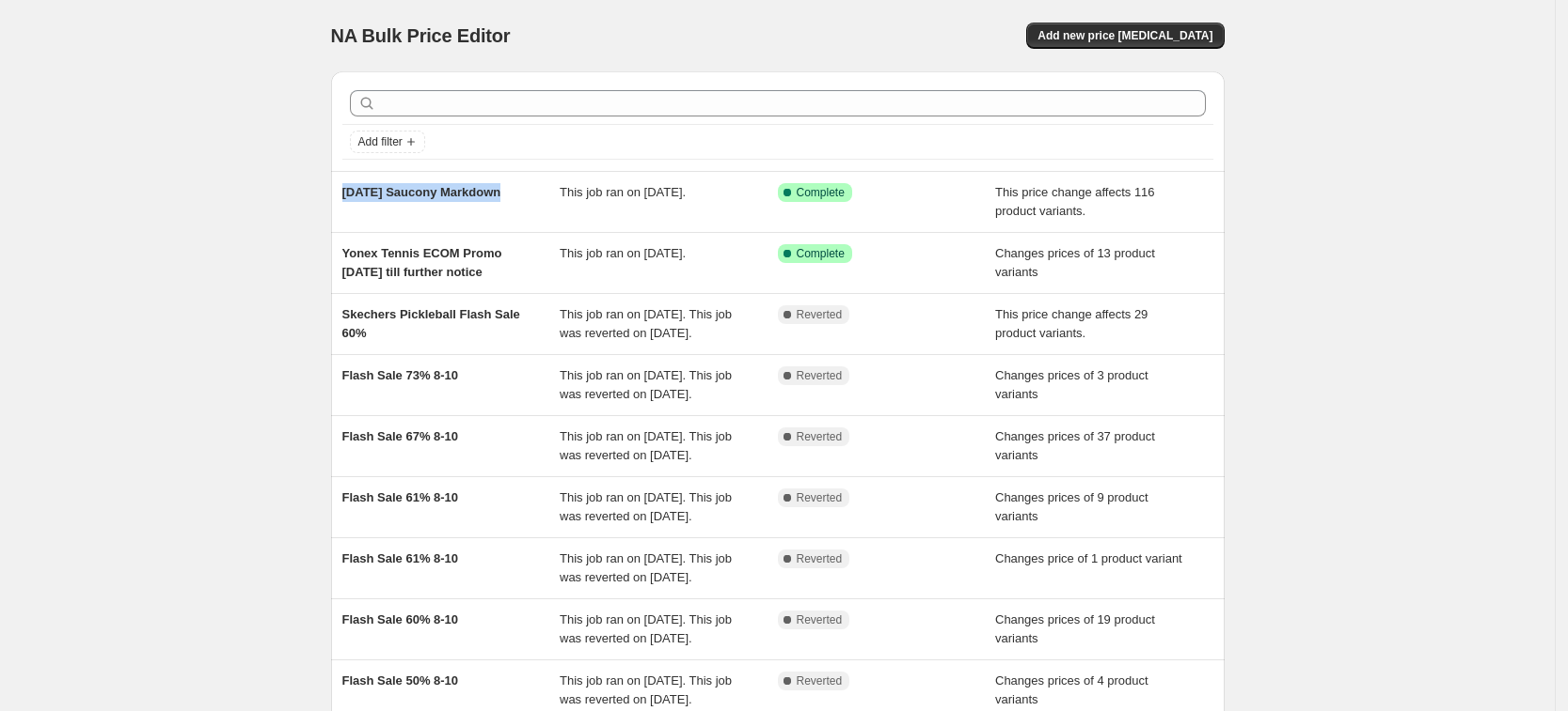
copy span "[DATE] Saucony Markdown"
click at [1184, 46] on button "Add new price [MEDICAL_DATA]" at bounding box center [1124, 35] width 198 height 26
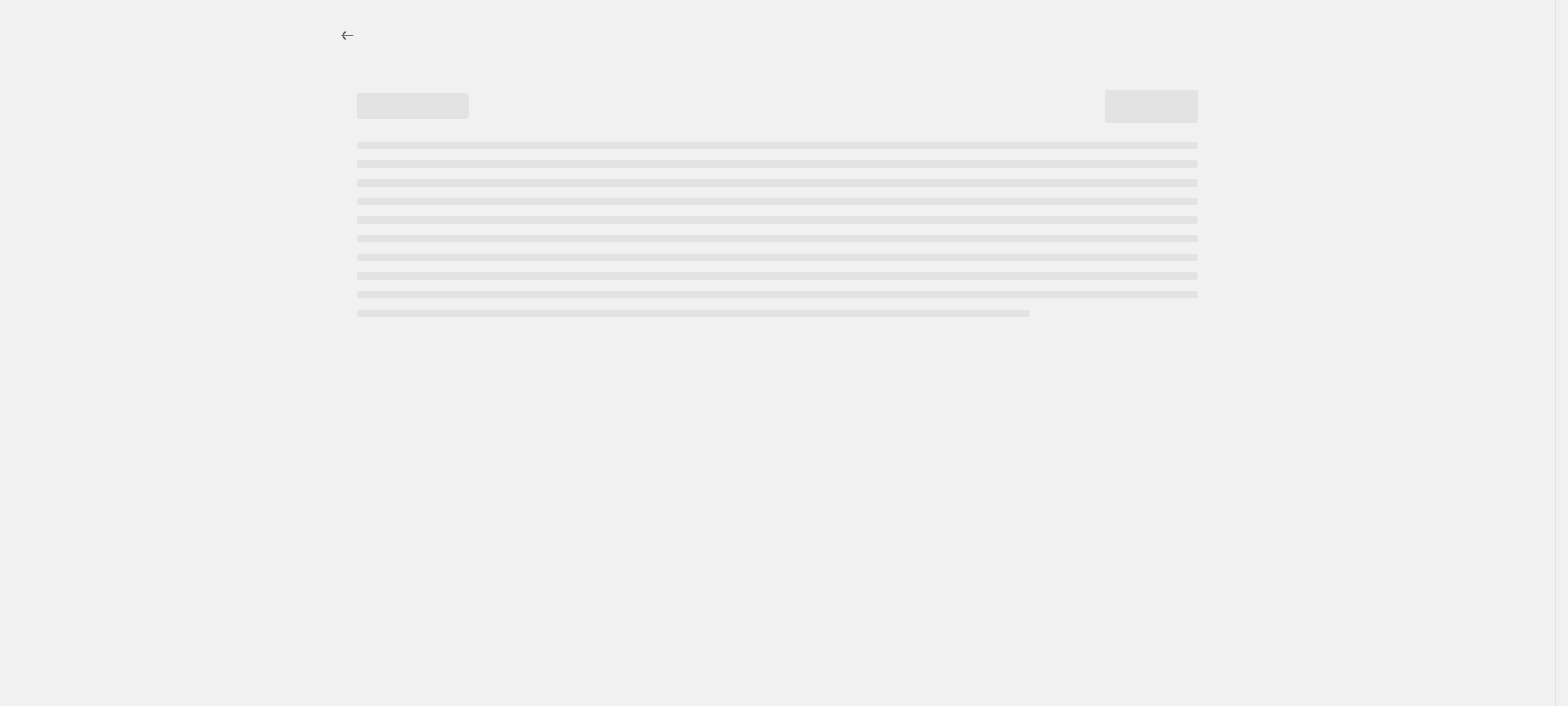
select select "percentage"
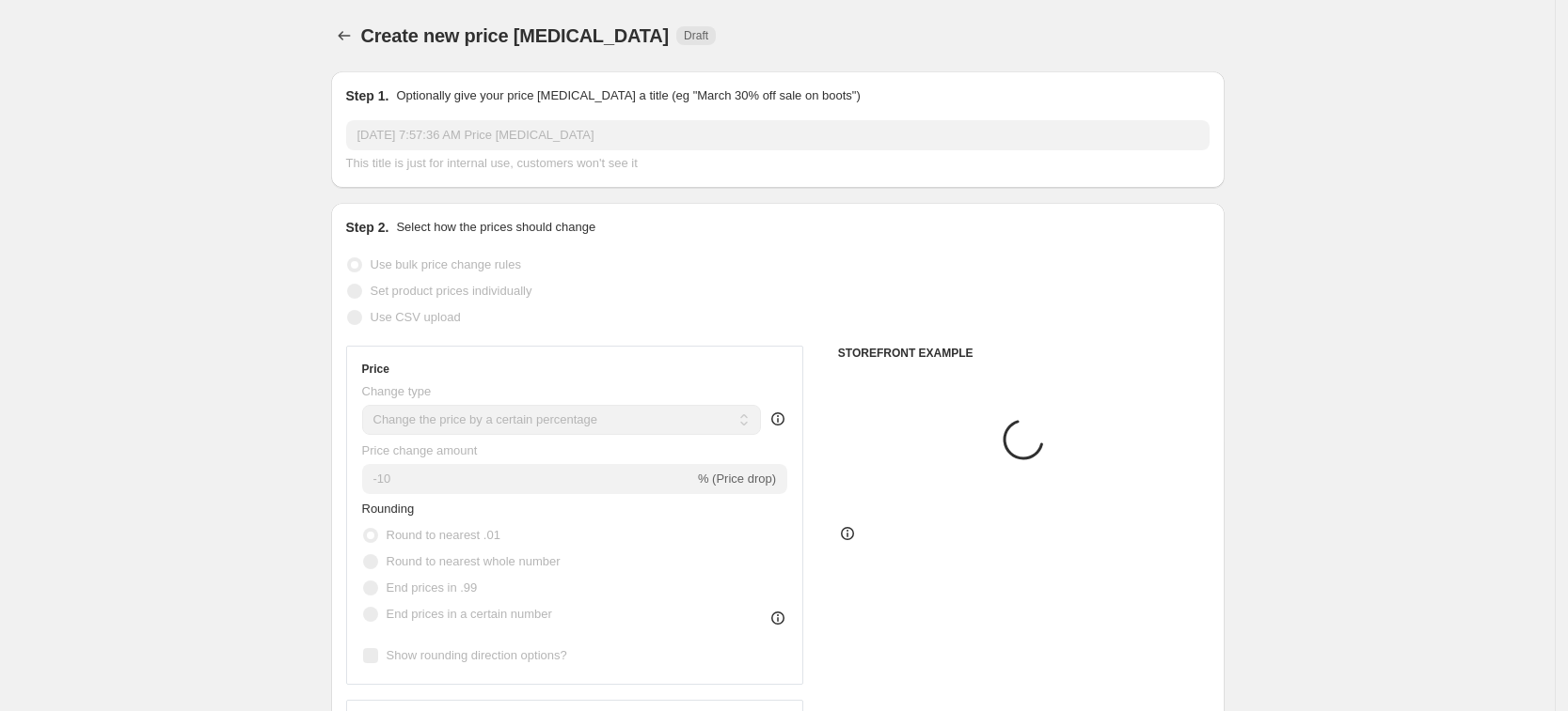
click at [507, 130] on input "[DATE] 7:57:36 AM Price [MEDICAL_DATA]" at bounding box center [778, 135] width 863 height 30
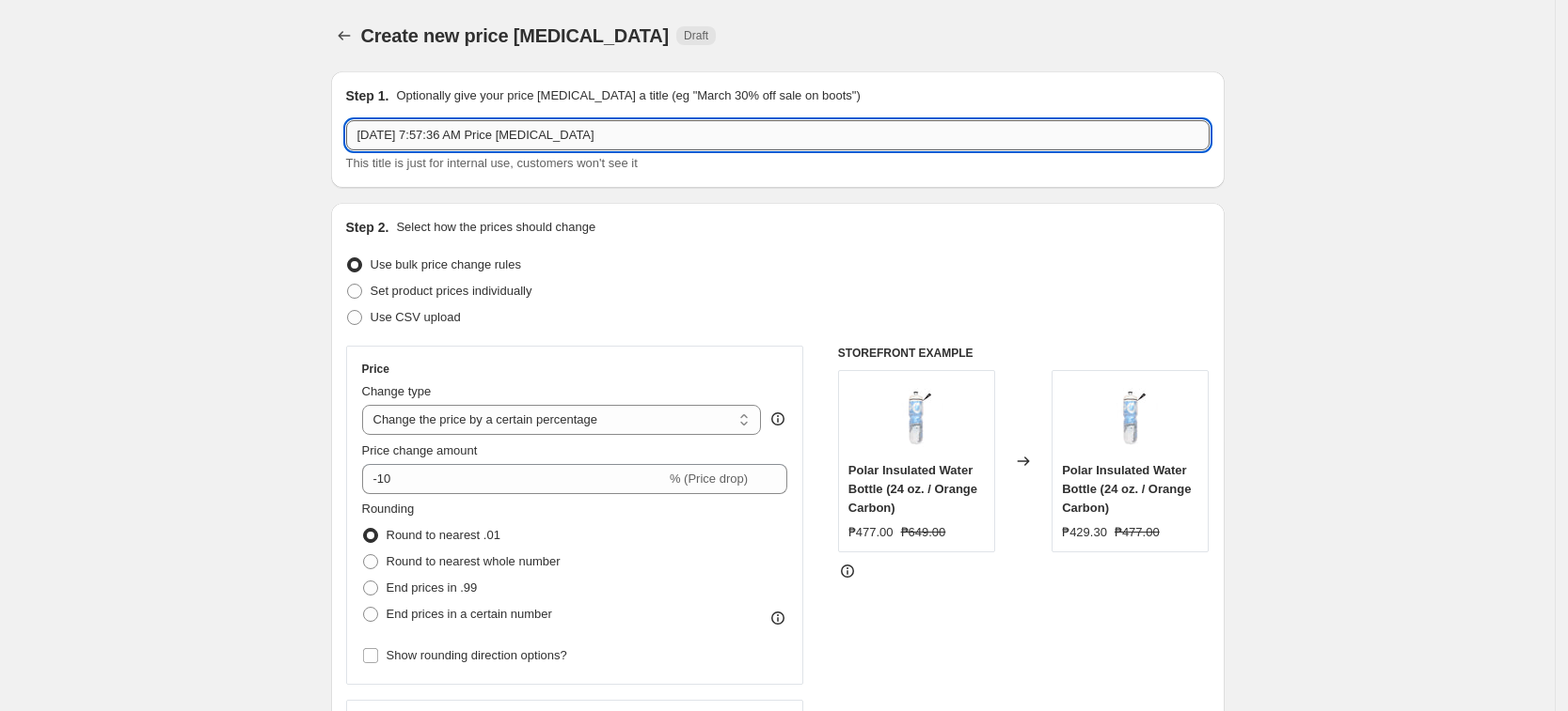
click at [507, 130] on input "[DATE] 7:57:36 AM Price [MEDICAL_DATA]" at bounding box center [778, 135] width 863 height 30
paste input "6 Saucony Markdown"
click at [565, 129] on input "[DATE] Saucony Markdown" at bounding box center [778, 135] width 863 height 30
click at [400, 142] on input "[DATE] Saucony Markdown 40" at bounding box center [778, 135] width 863 height 30
click at [601, 131] on input "[DATE] Saucony Markdown 40" at bounding box center [778, 135] width 863 height 30
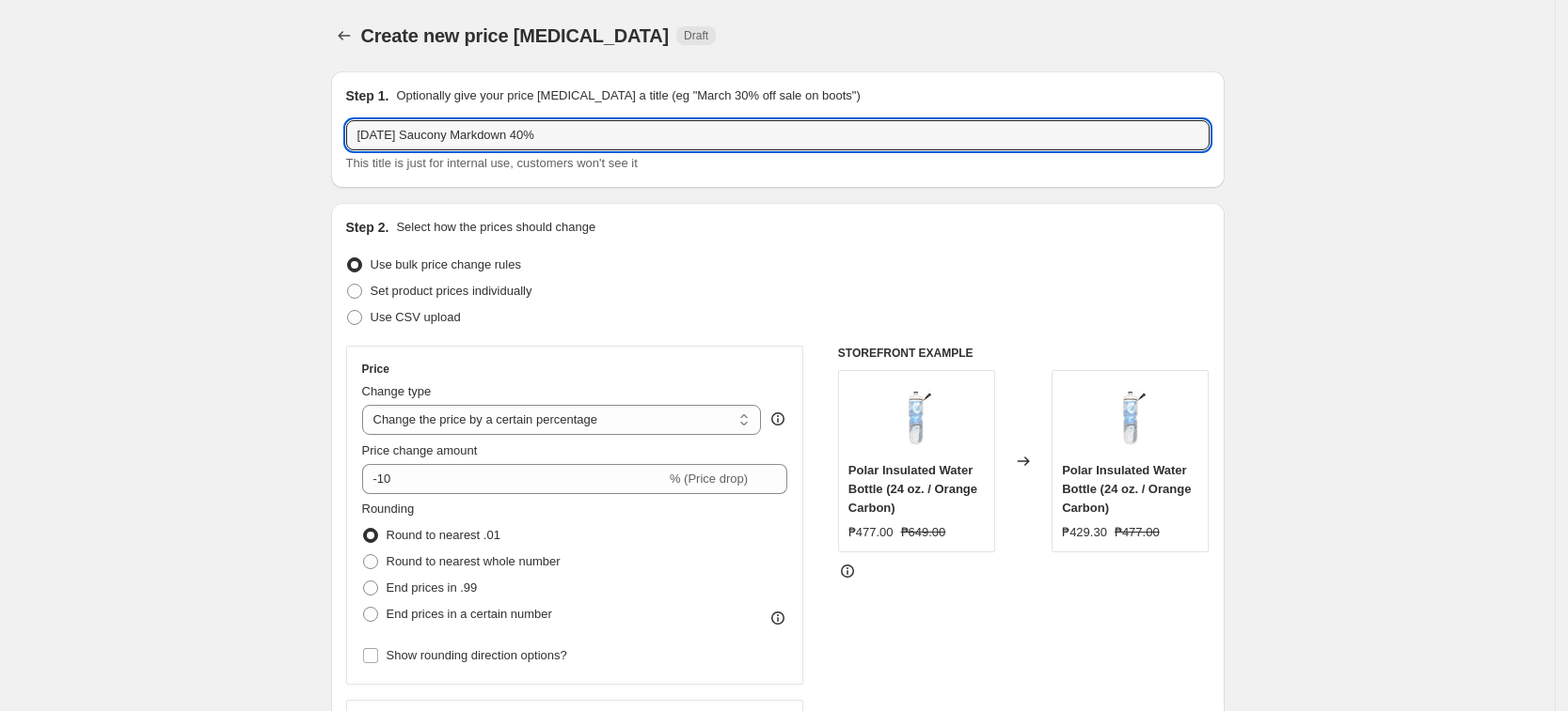
type input "[DATE] Saucony Markdown 40%"
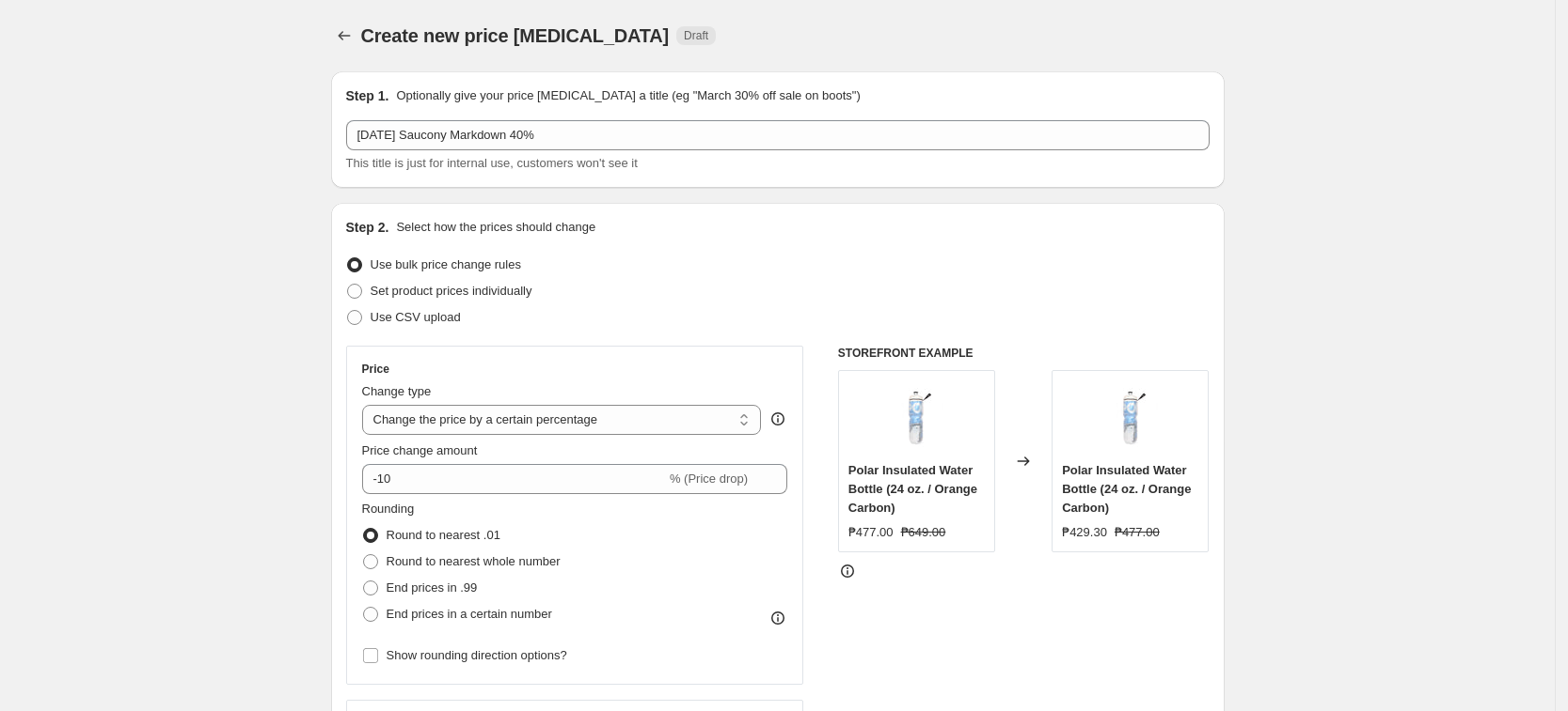
click at [634, 212] on div "Step 2. Select how the prices should change Use bulk price change rules Set pro…" at bounding box center [778, 533] width 893 height 659
click at [504, 417] on select "Change the price to a certain amount Change the price by a certain amount Chang…" at bounding box center [562, 419] width 400 height 30
select select "pcap"
click at [368, 405] on select "Change the price to a certain amount Change the price by a certain amount Chang…" at bounding box center [562, 419] width 400 height 30
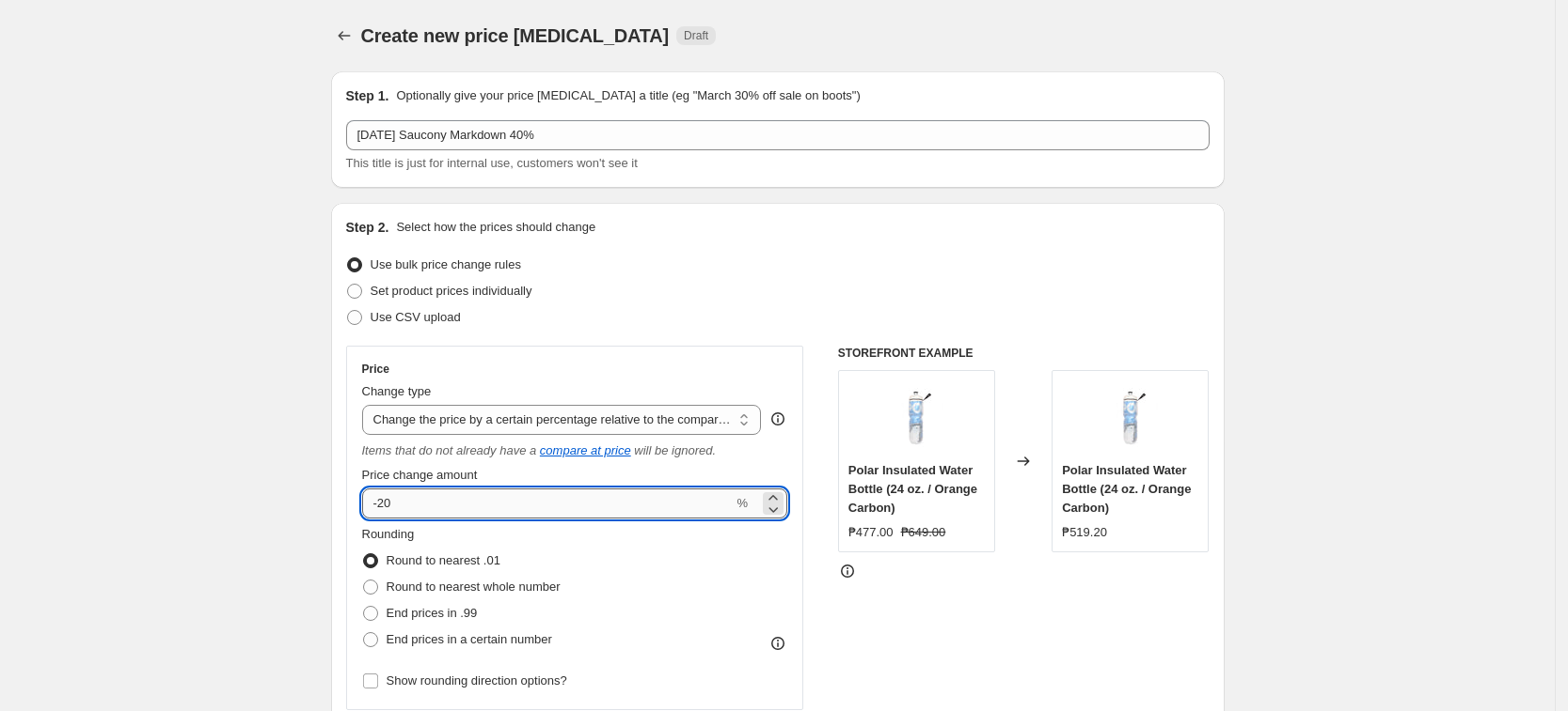
click at [401, 515] on input "-20" at bounding box center [548, 503] width 372 height 30
type input "-2"
type input "-40"
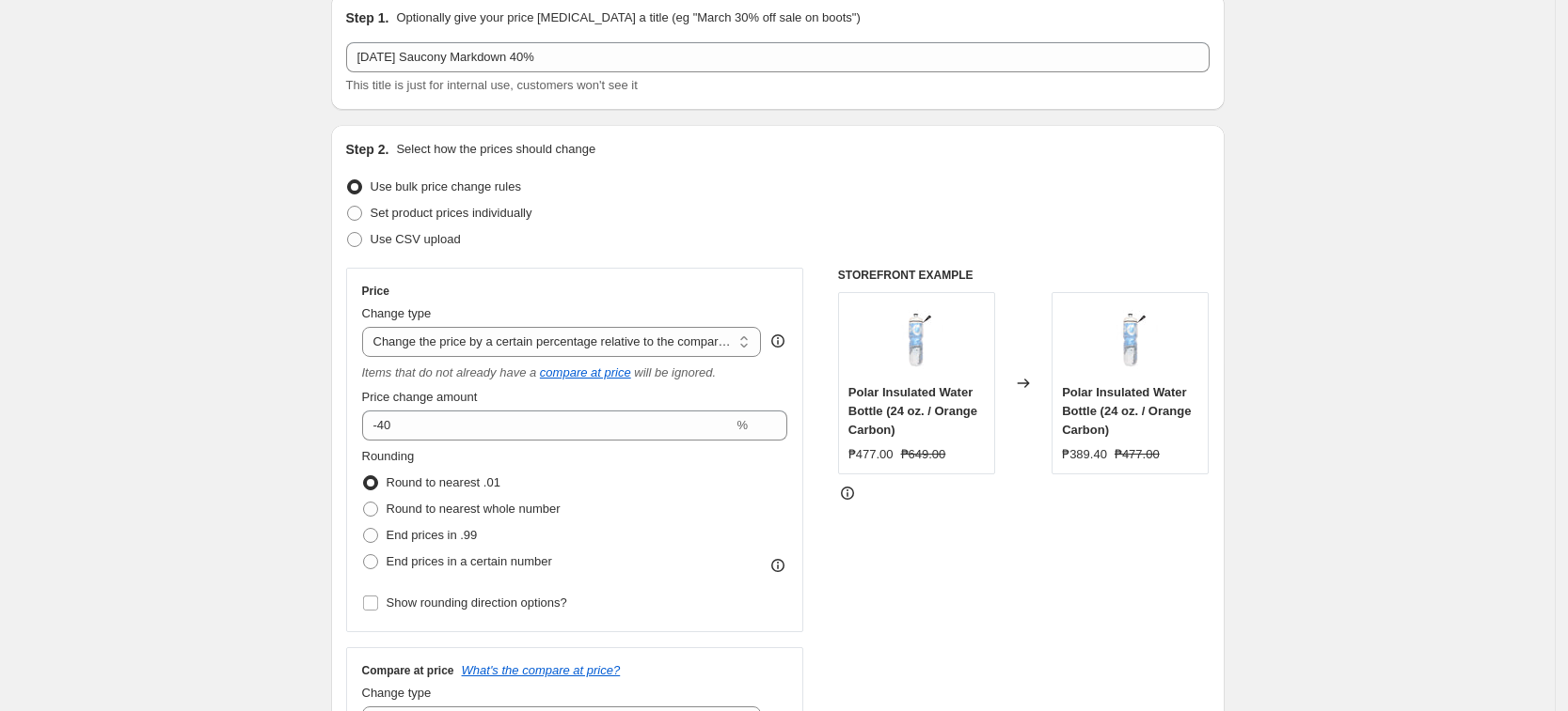
scroll to position [118, 0]
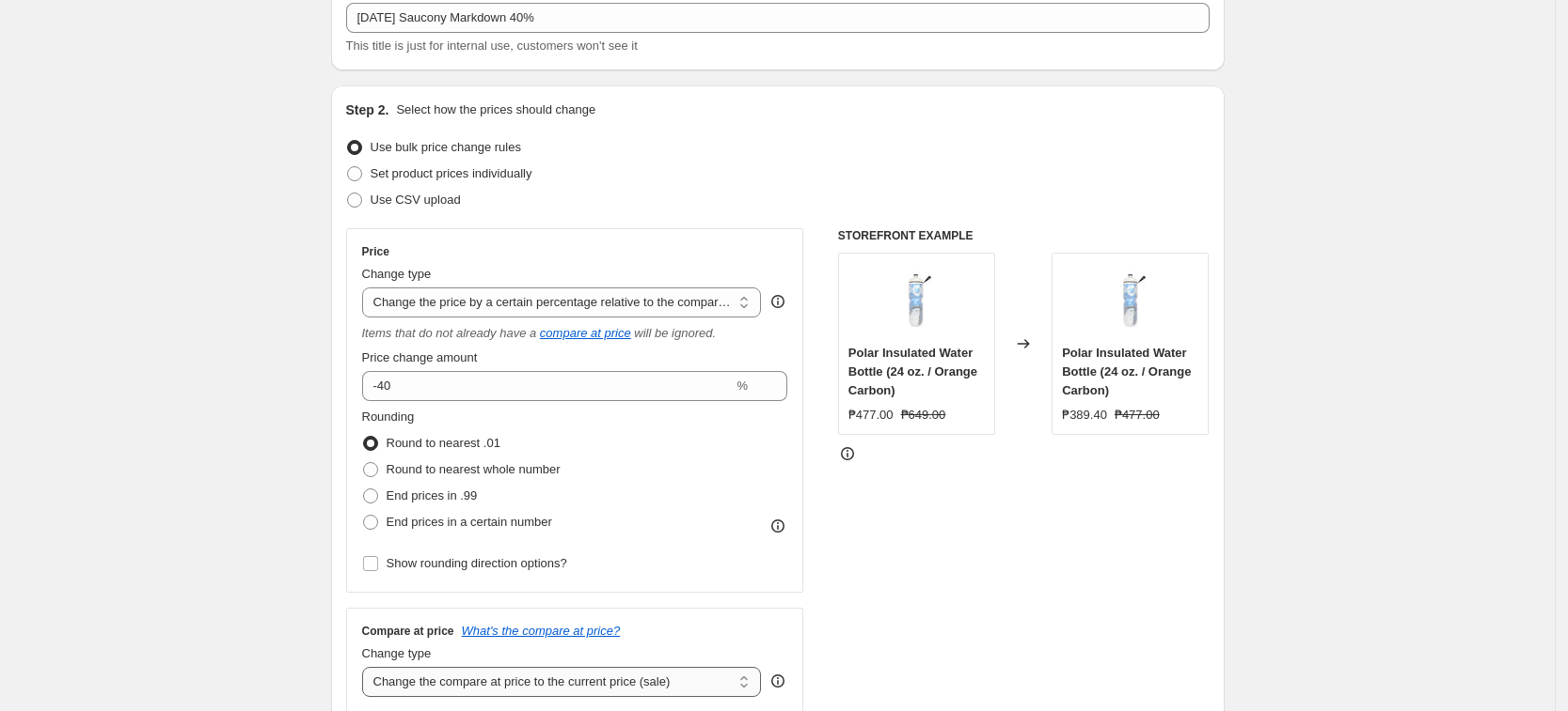
click at [506, 672] on select "Change the compare at price to the current price (sale) Change the compare at p…" at bounding box center [562, 682] width 400 height 30
select select "no_change"
click at [368, 667] on select "Change the compare at price to the current price (sale) Change the compare at p…" at bounding box center [562, 682] width 400 height 30
drag, startPoint x: 362, startPoint y: 619, endPoint x: 348, endPoint y: 619, distance: 14.0
click at [348, 619] on div "Step 2. Select how the prices should change Use bulk price change rules Set pro…" at bounding box center [778, 427] width 893 height 684
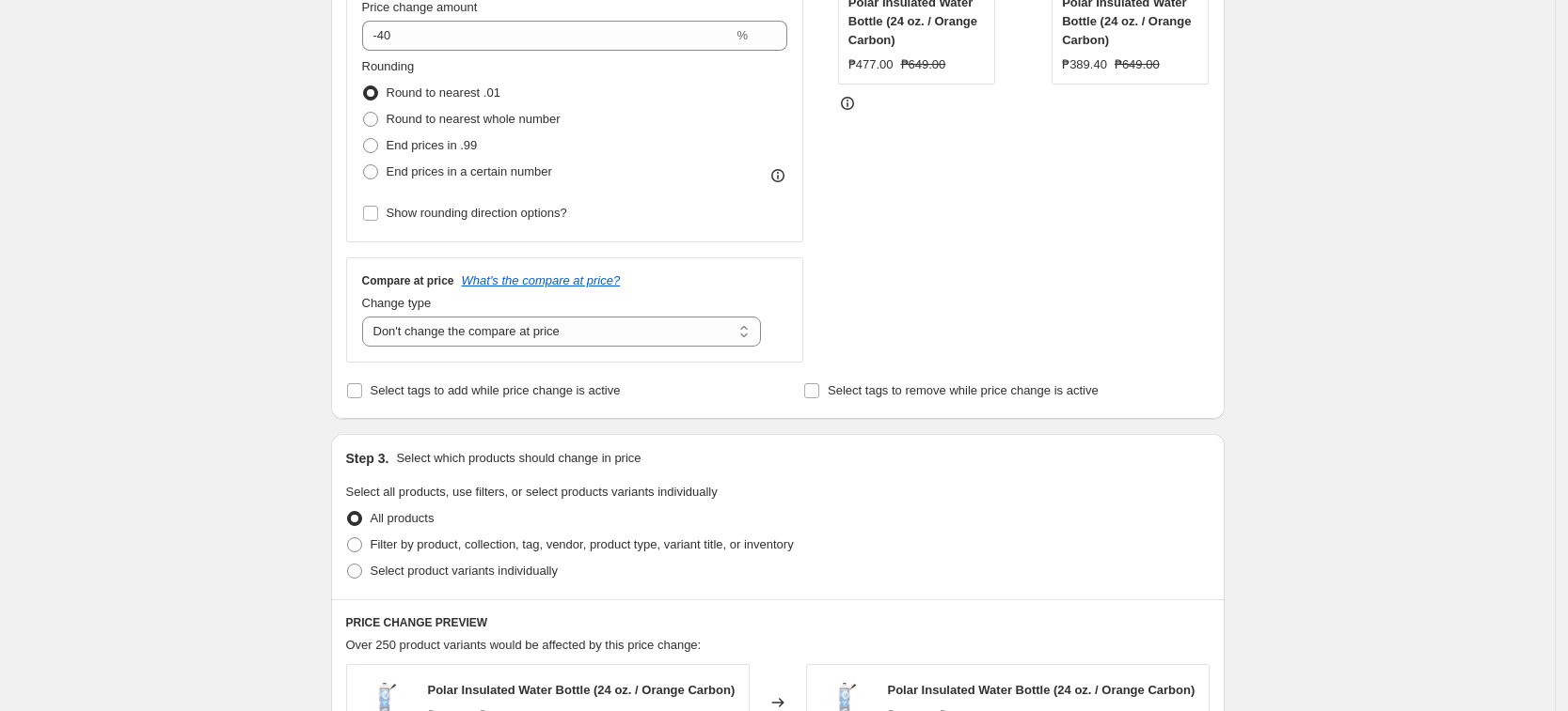
scroll to position [587, 0]
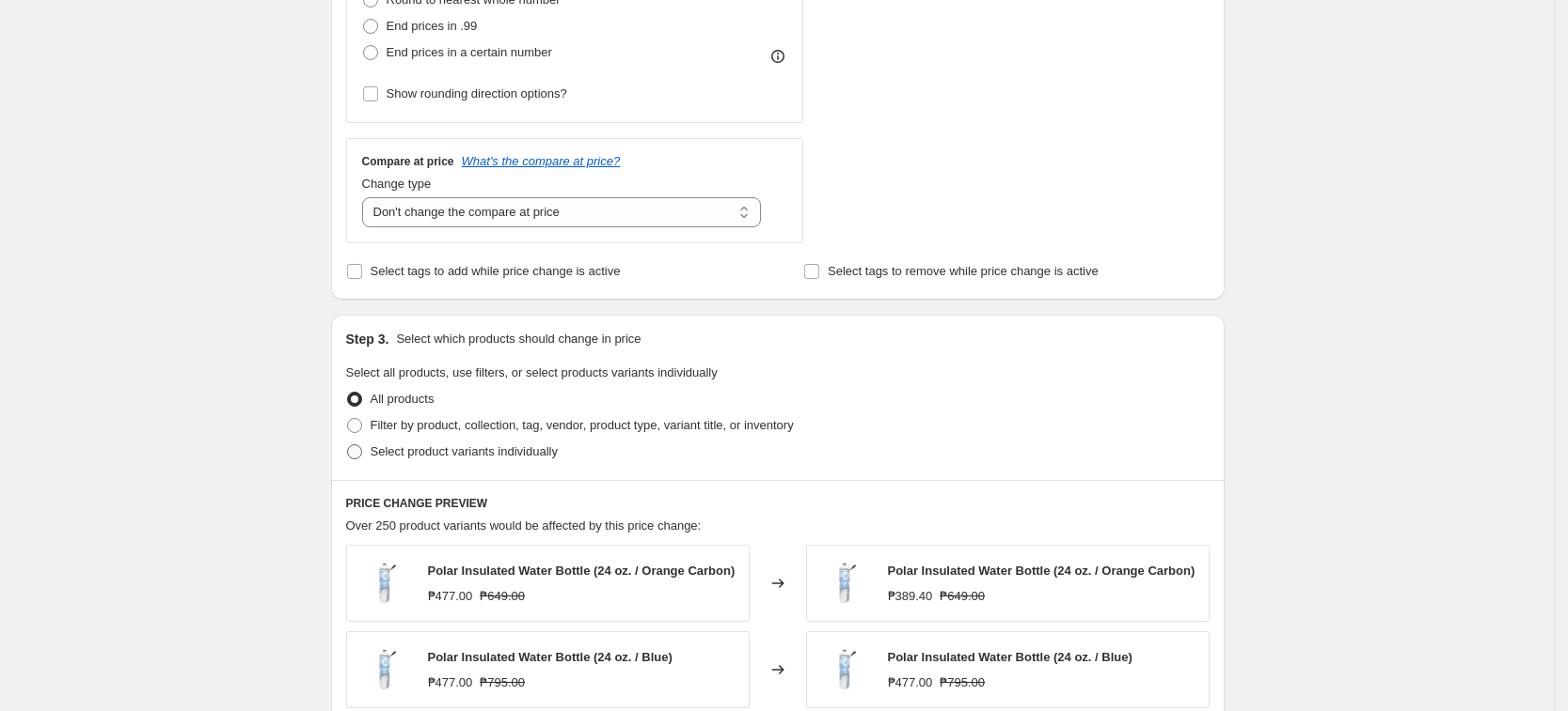
click at [491, 452] on span "Select product variants individually" at bounding box center [464, 451] width 187 height 14
click at [348, 445] on input "Select product variants individually" at bounding box center [347, 444] width 1 height 1
radio input "true"
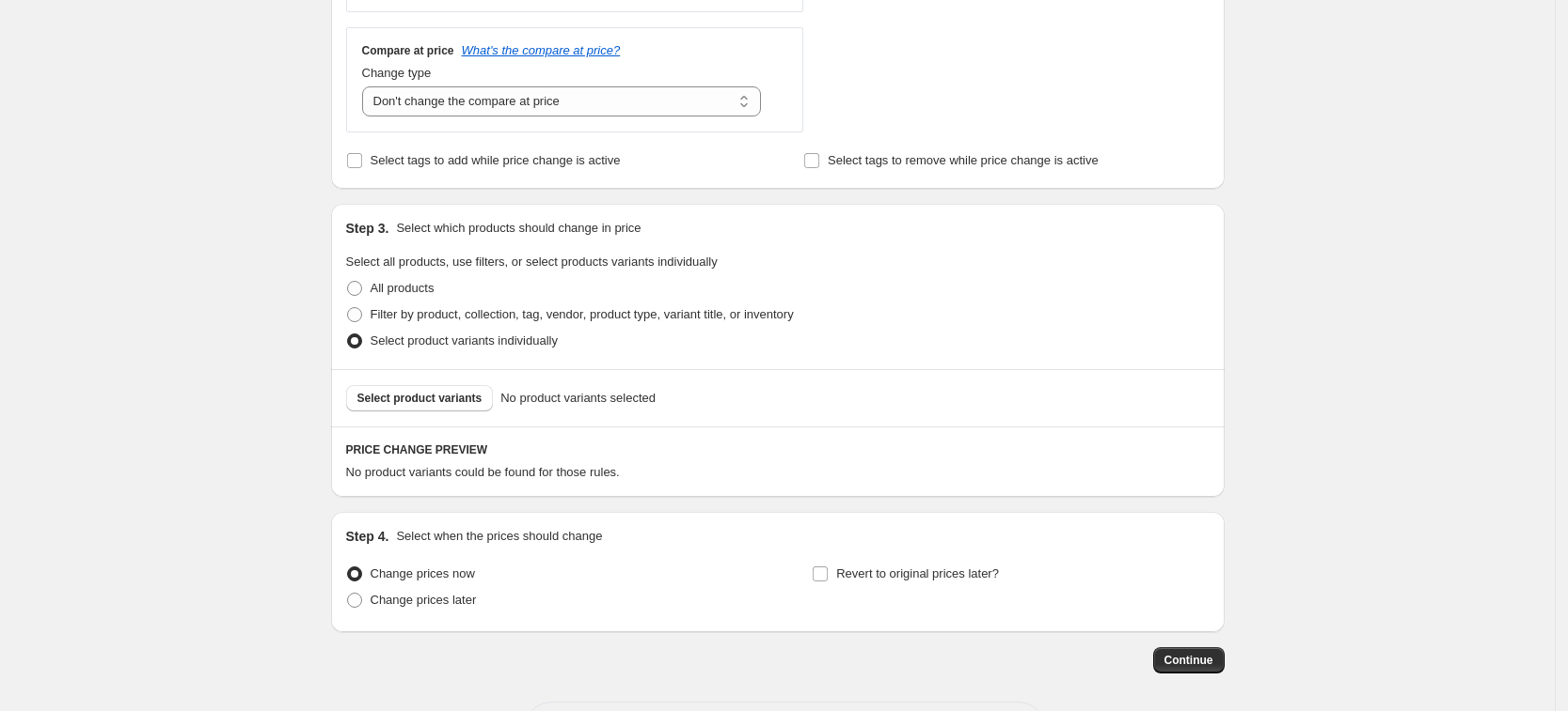
scroll to position [705, 0]
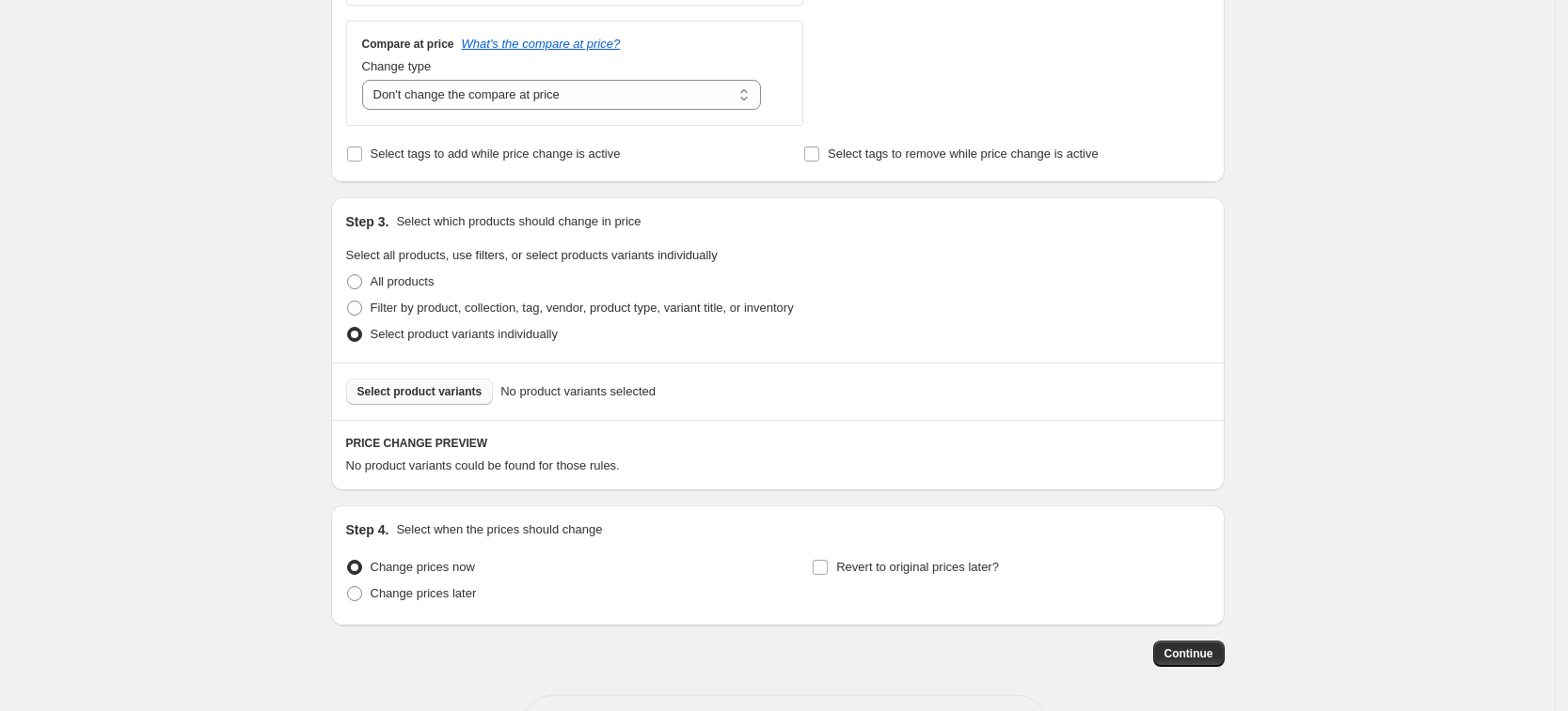
click at [377, 398] on span "Select product variants" at bounding box center [419, 391] width 126 height 15
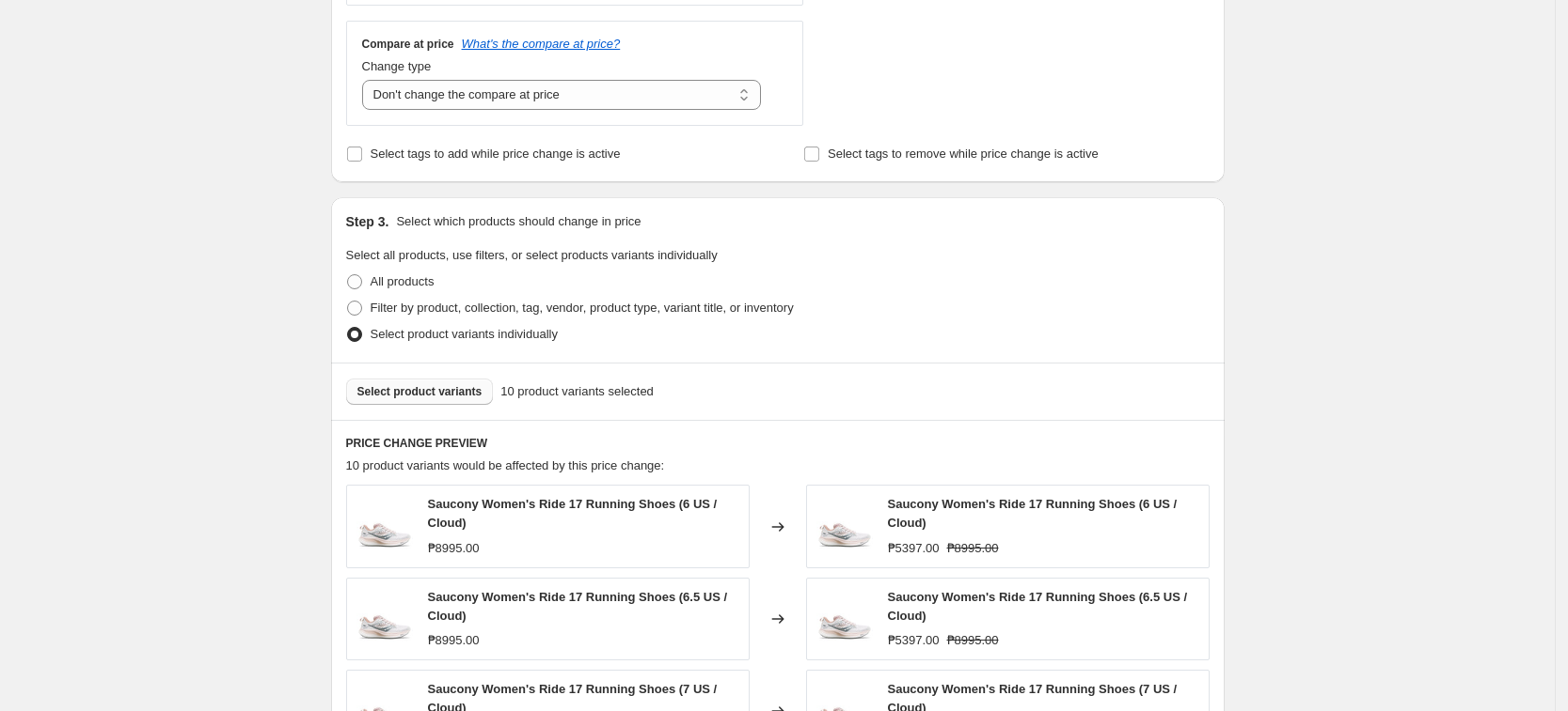
click at [1258, 403] on div "Create new price [MEDICAL_DATA]. This page is ready Create new price [MEDICAL_D…" at bounding box center [777, 290] width 1554 height 1991
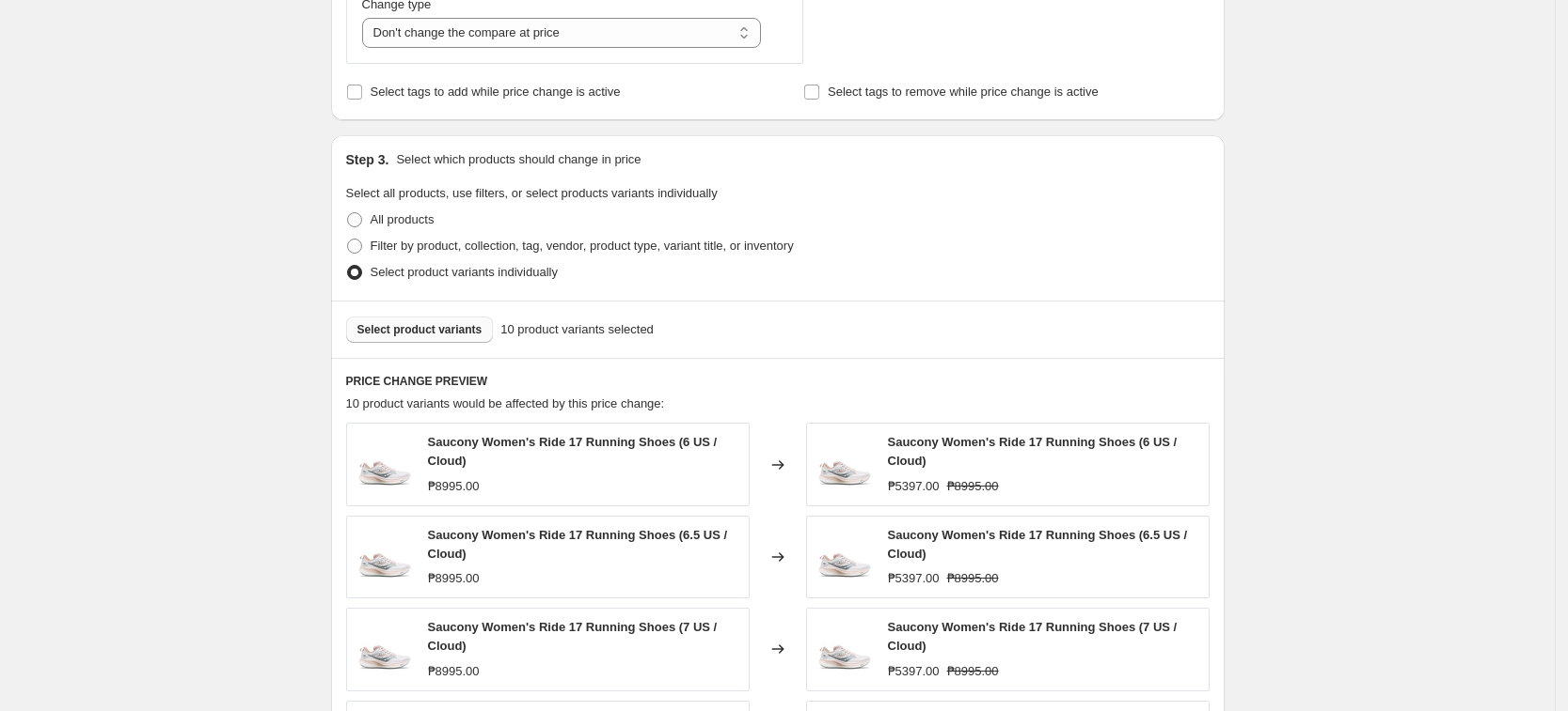
scroll to position [823, 0]
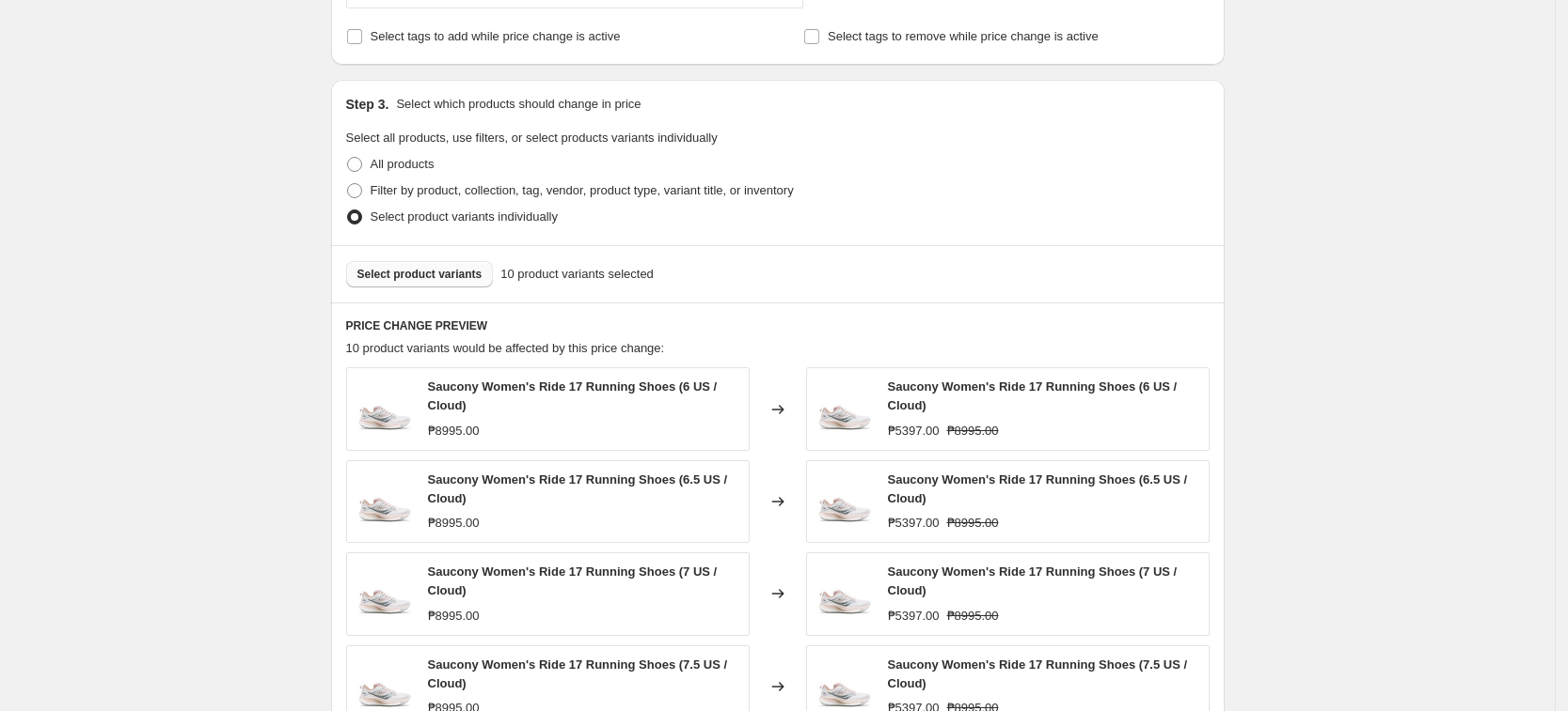
click at [409, 291] on div "Select product variants 10 product variants selected" at bounding box center [778, 273] width 893 height 57
click at [415, 269] on span "Select product variants" at bounding box center [419, 273] width 126 height 15
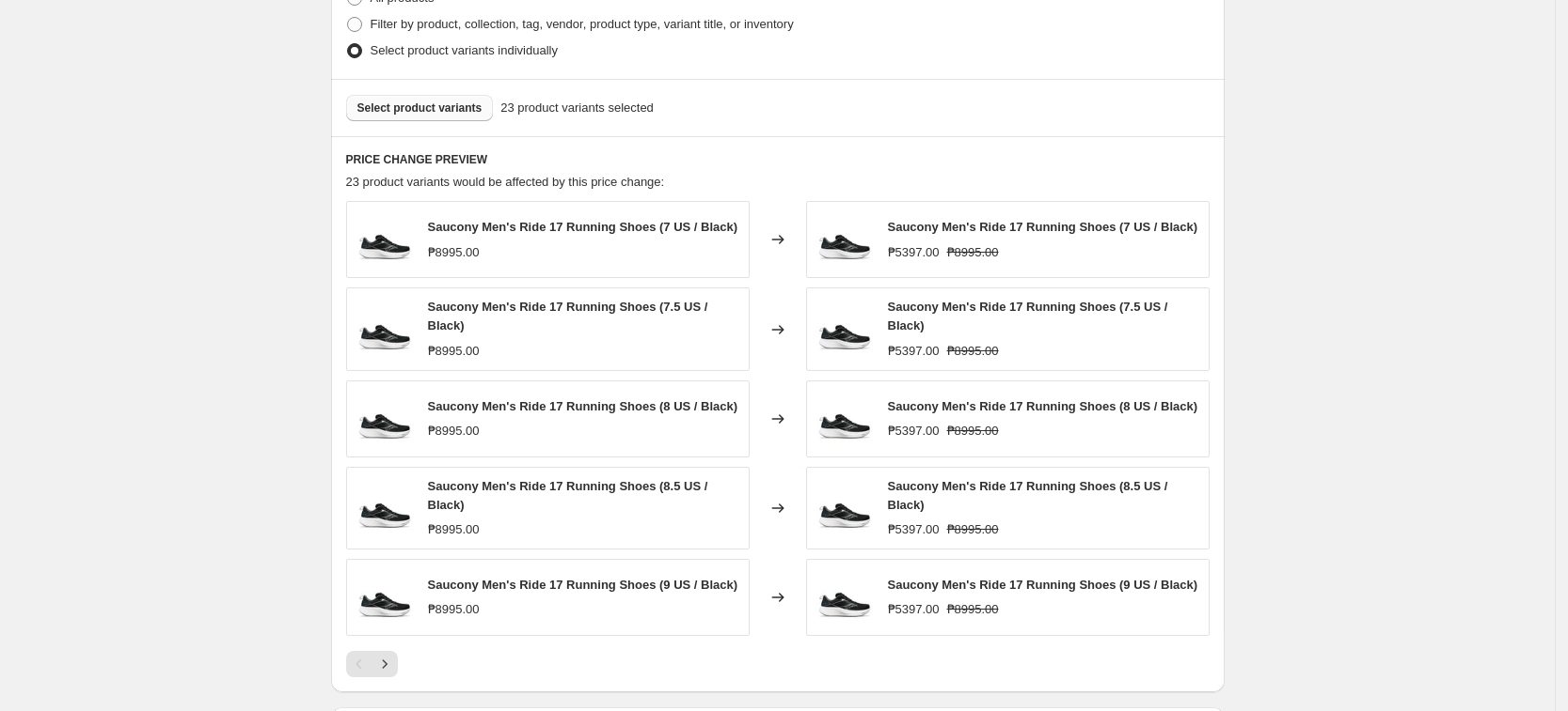
scroll to position [1057, 0]
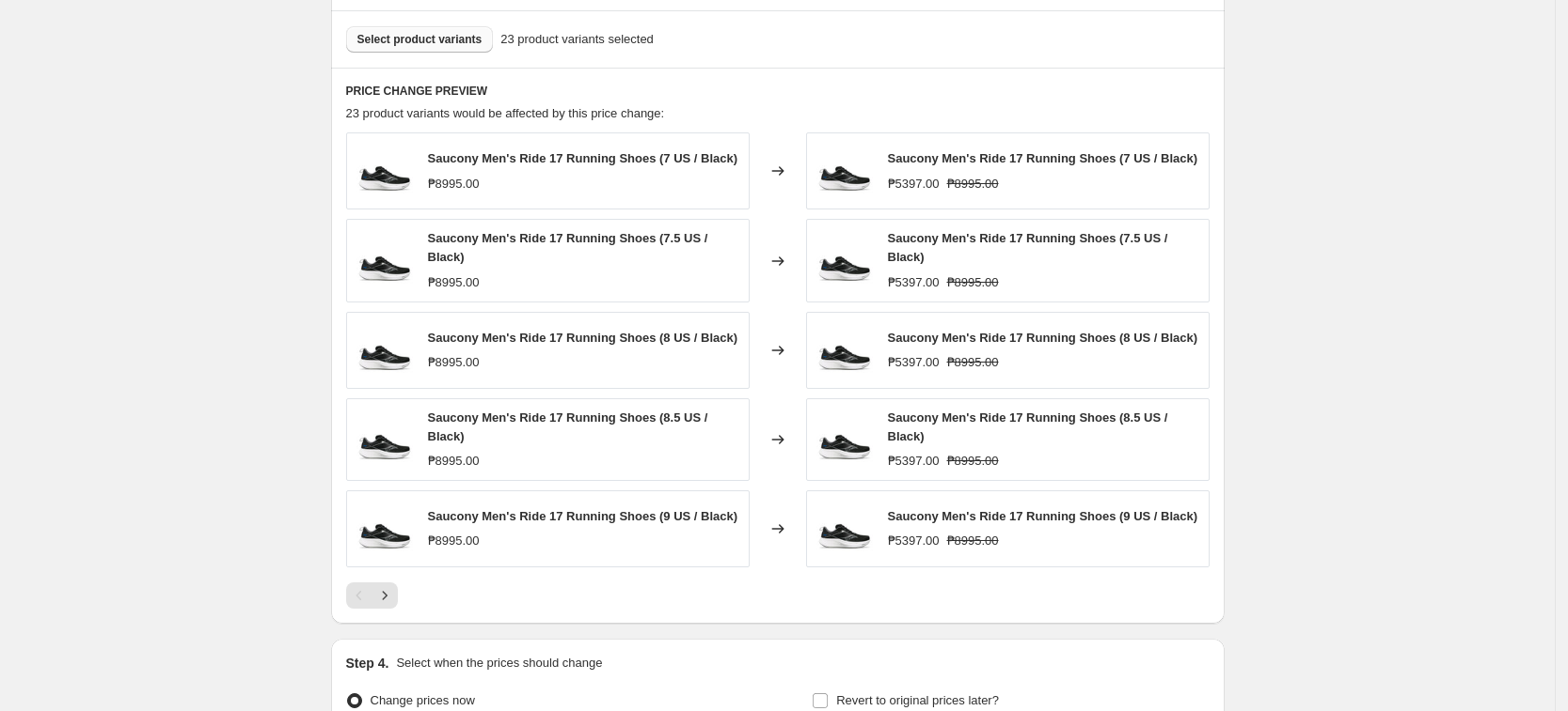
click at [452, 53] on div "Select product variants 23 product variants selected" at bounding box center [778, 39] width 893 height 57
click at [456, 40] on span "Select product variants" at bounding box center [419, 39] width 126 height 15
click at [464, 50] on button "Select product variants" at bounding box center [420, 39] width 148 height 26
click at [388, 599] on icon "Next" at bounding box center [384, 595] width 18 height 18
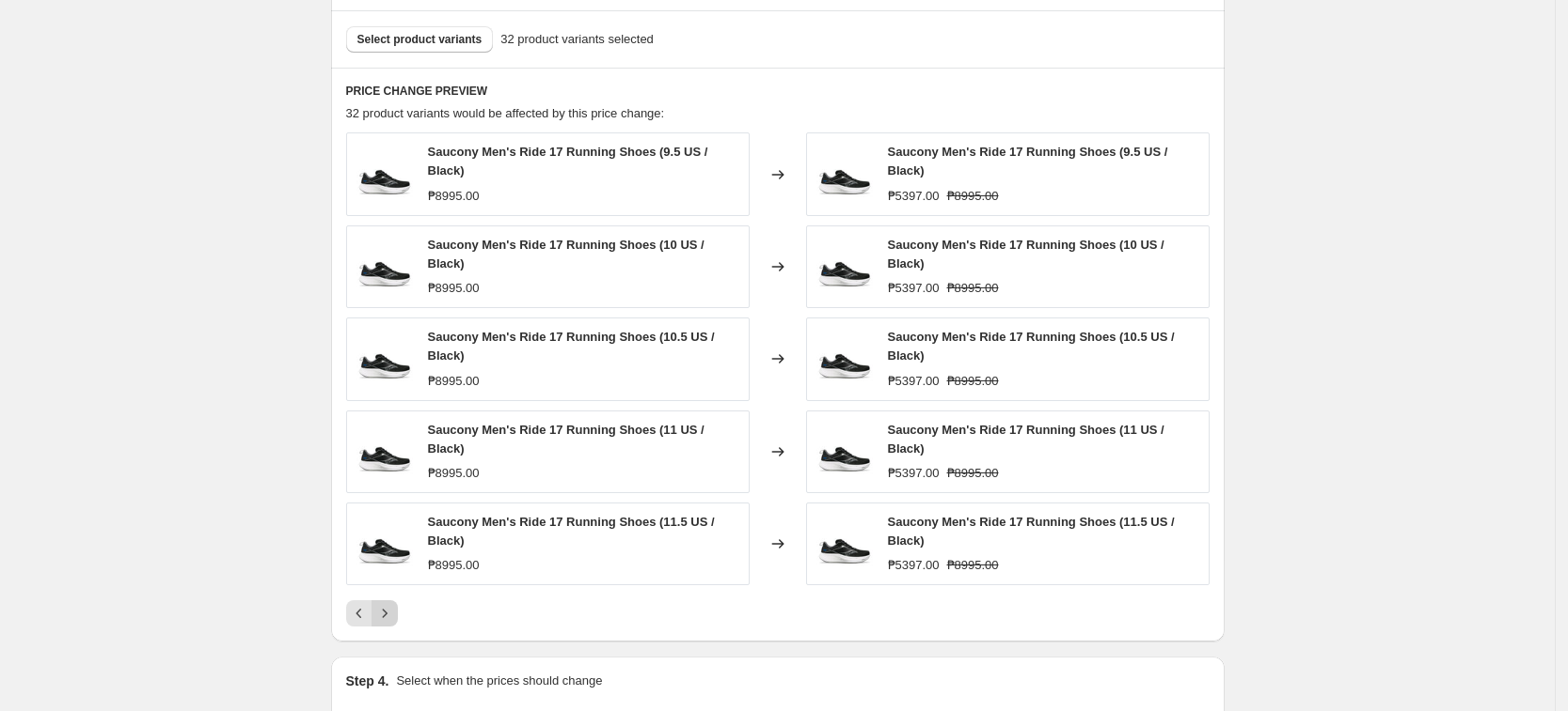
click at [393, 604] on icon "Next" at bounding box center [384, 613] width 18 height 18
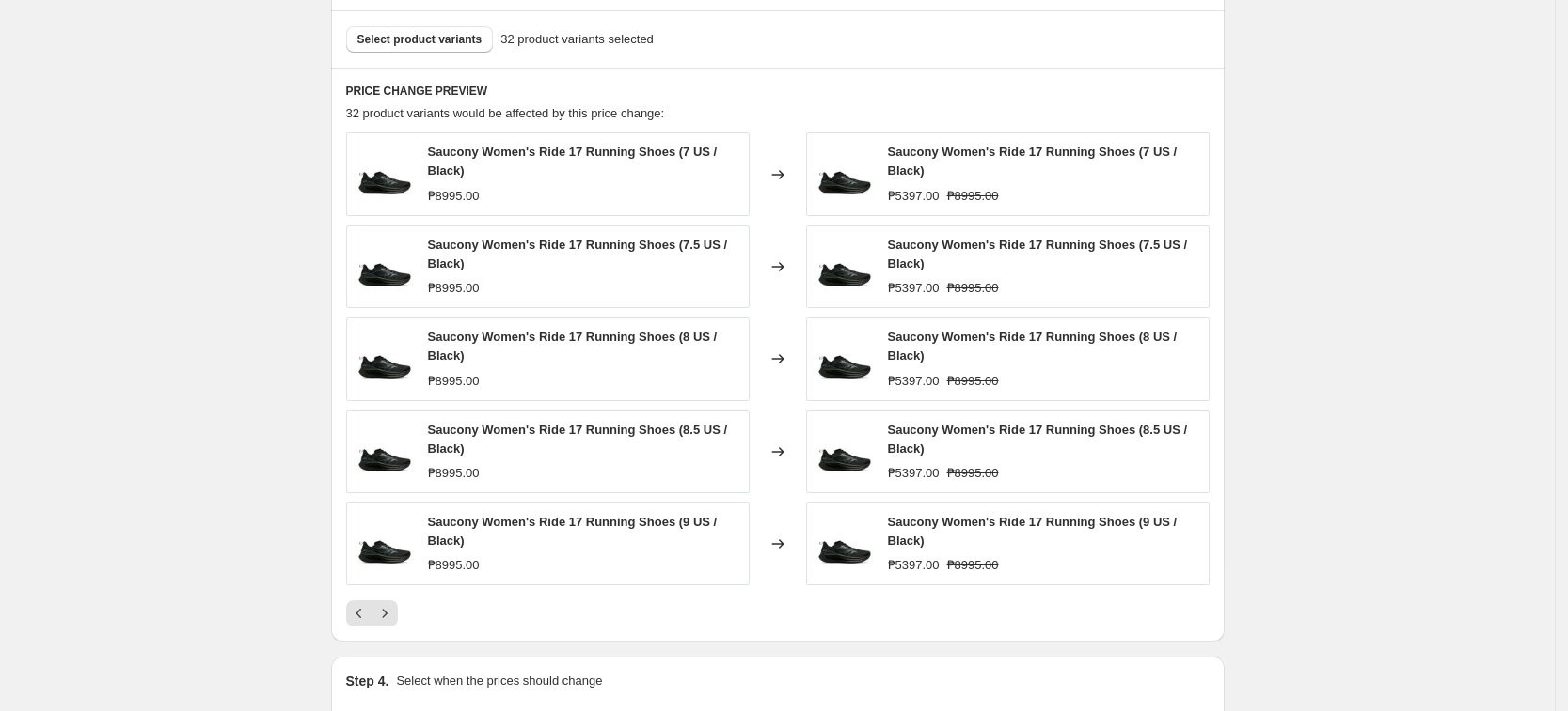
click at [480, 22] on div "Select product variants 32 product variants selected" at bounding box center [778, 39] width 893 height 57
click at [474, 37] on span "Select product variants" at bounding box center [419, 39] width 126 height 15
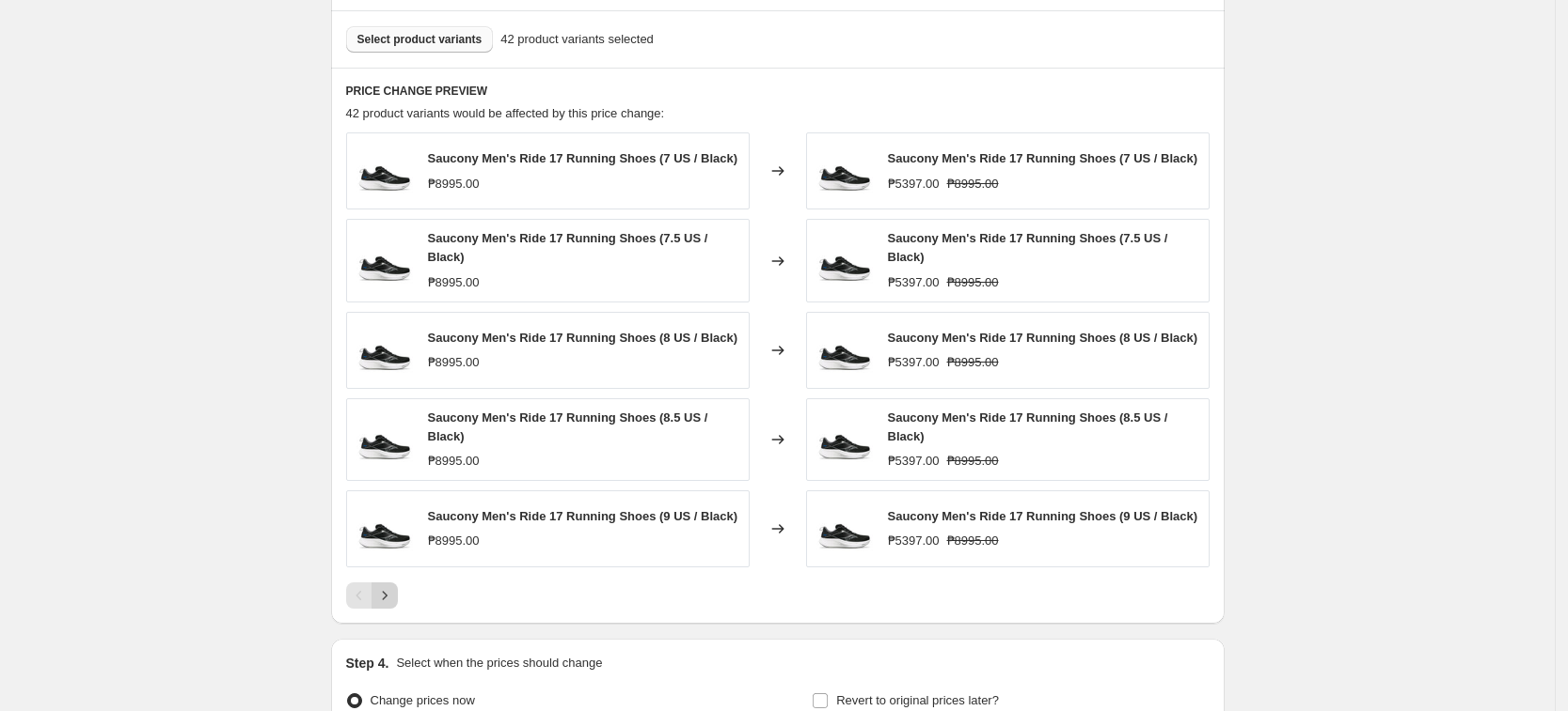
click at [394, 598] on icon "Next" at bounding box center [384, 595] width 18 height 18
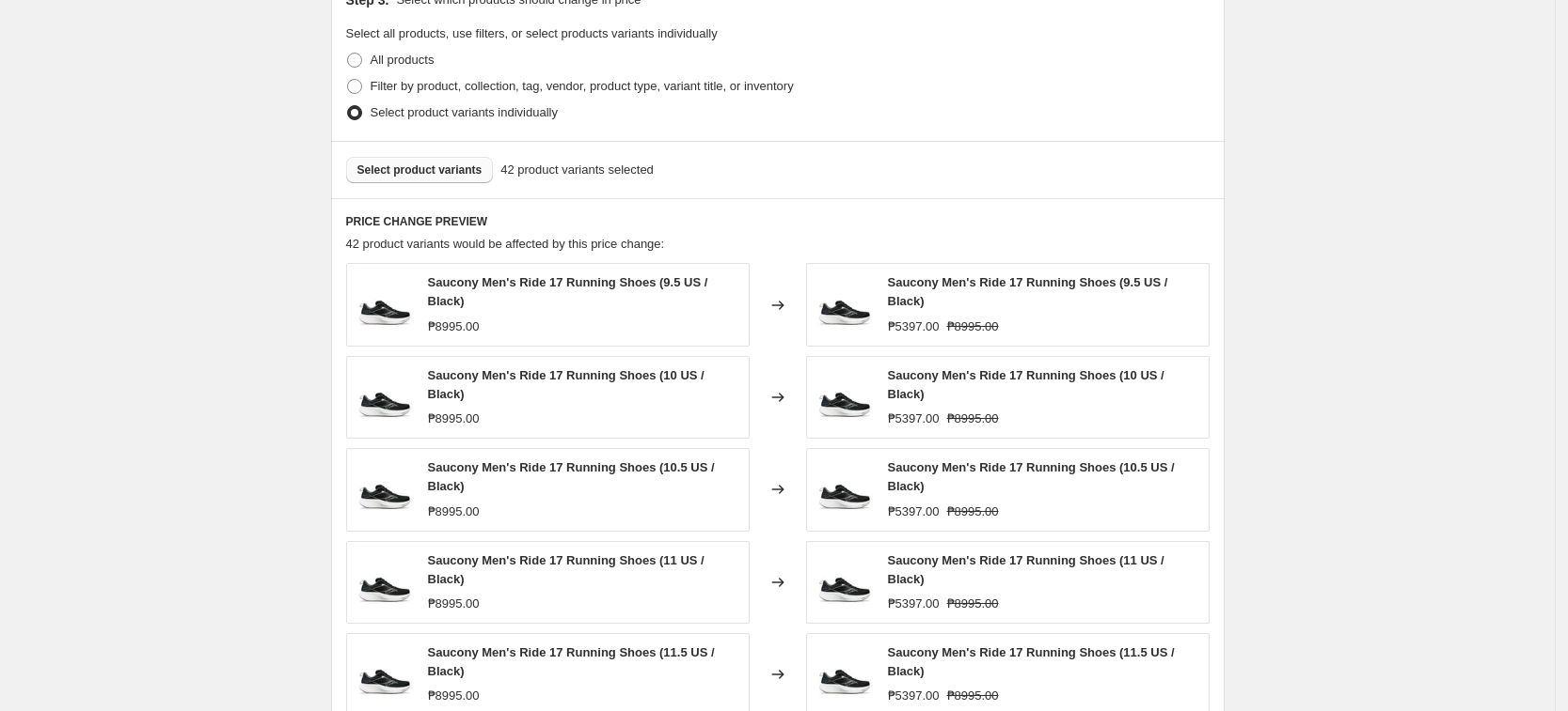
scroll to position [916, 0]
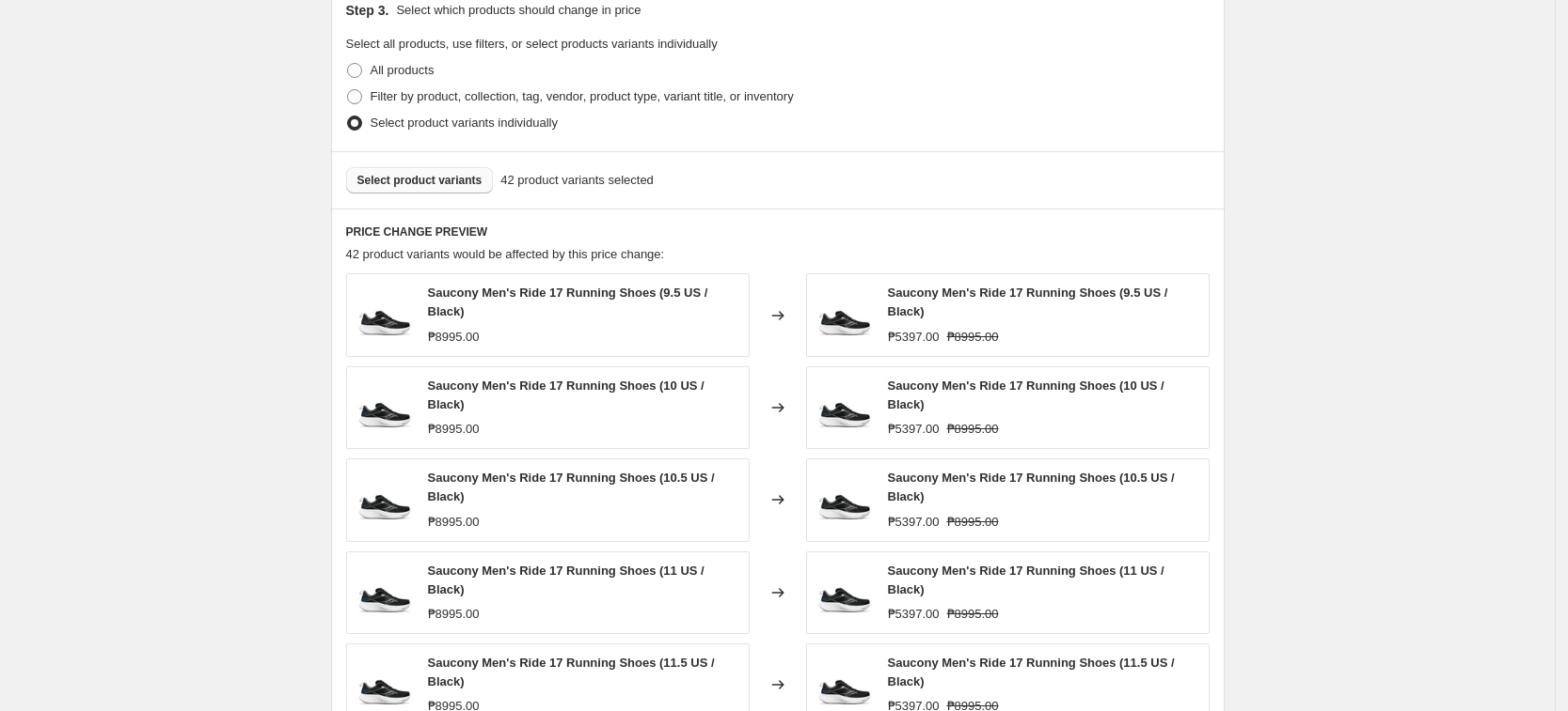
click at [429, 156] on div "Select product variants 42 product variants selected" at bounding box center [778, 180] width 893 height 57
click at [447, 180] on span "Select product variants" at bounding box center [419, 180] width 126 height 15
click at [389, 206] on div "Select product variants 42 product variants selected" at bounding box center [778, 180] width 893 height 57
click at [406, 180] on span "Select product variants" at bounding box center [419, 180] width 126 height 15
click at [446, 189] on button "Select product variants" at bounding box center [420, 180] width 148 height 26
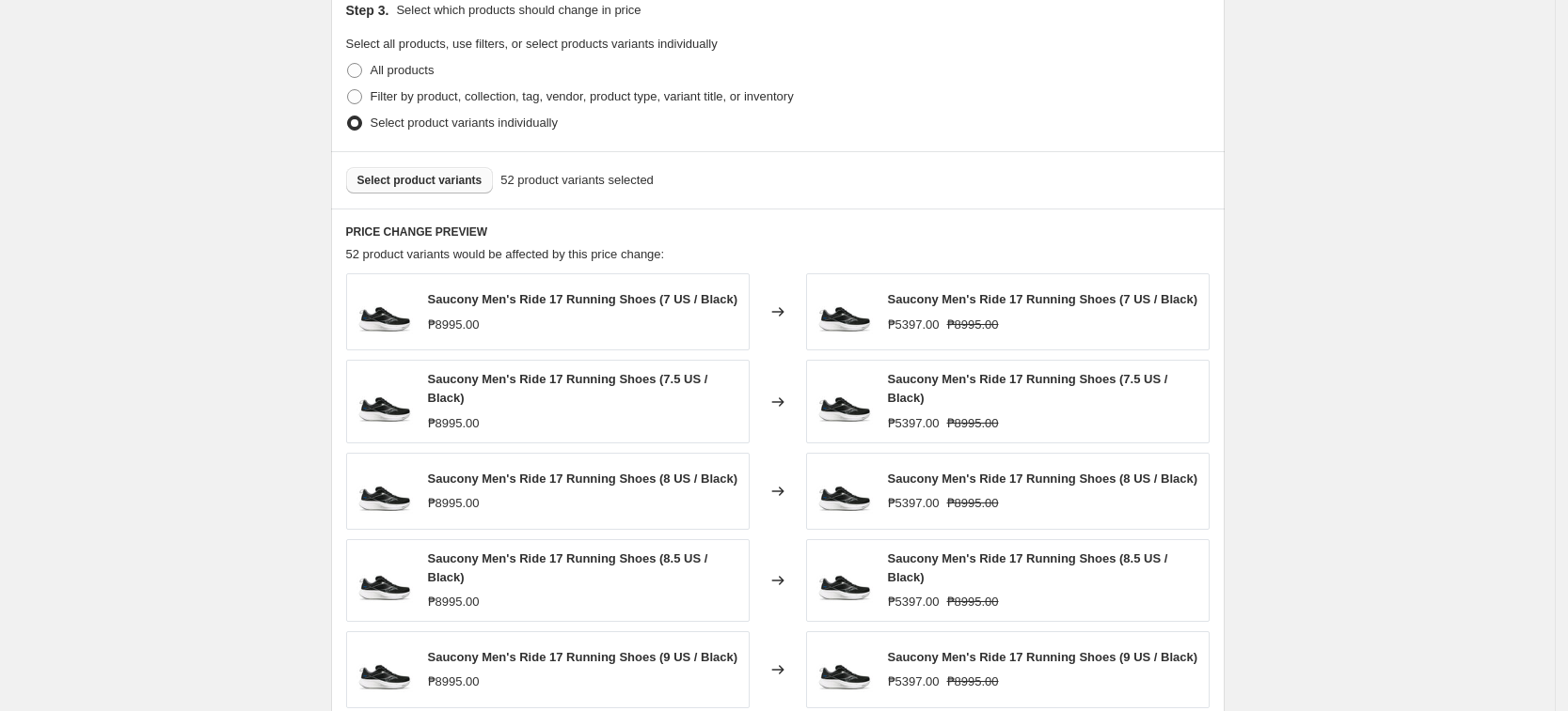
scroll to position [1262, 0]
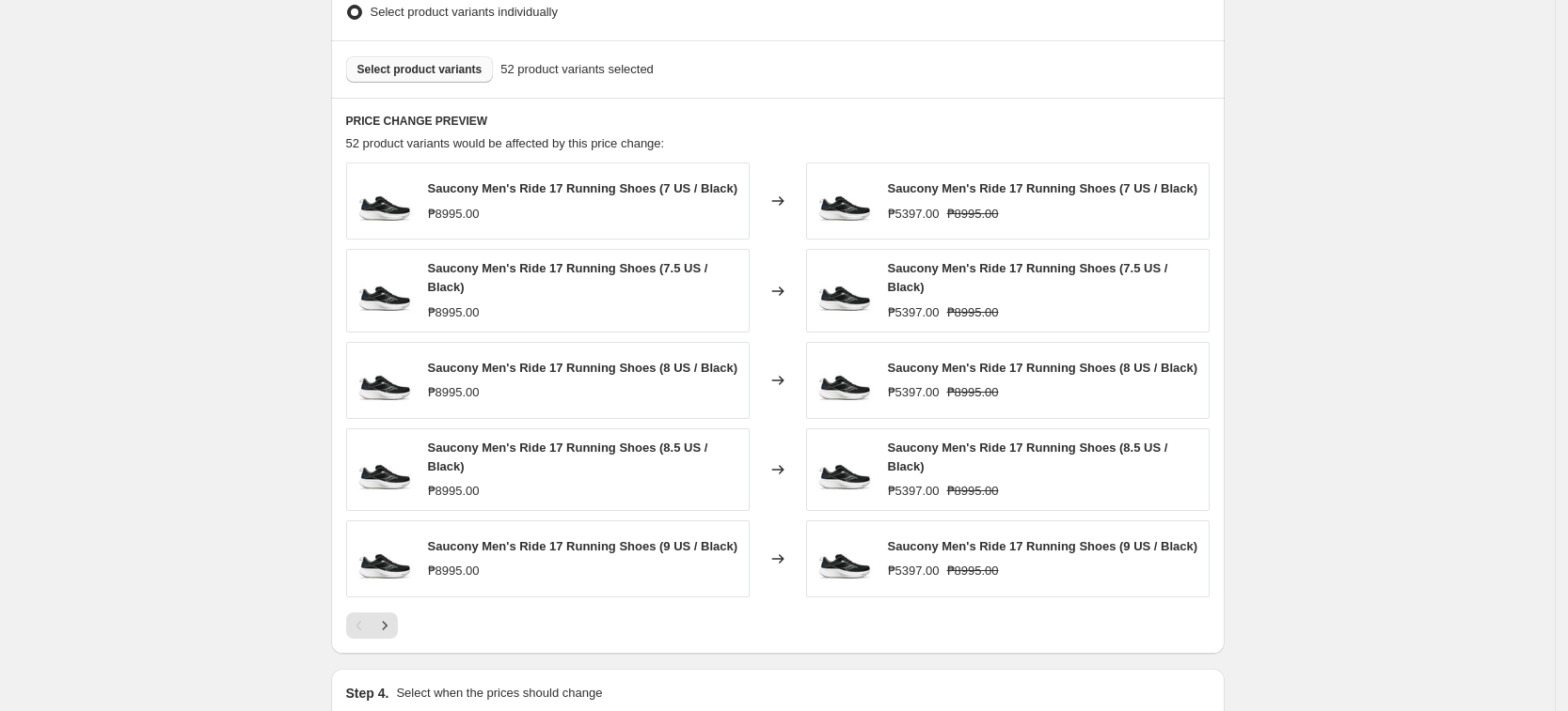
click at [465, 73] on span "Select product variants" at bounding box center [419, 69] width 126 height 15
click at [429, 67] on span "Select product variants" at bounding box center [419, 69] width 126 height 15
click at [378, 79] on button "Select product variants" at bounding box center [420, 69] width 148 height 26
click at [493, 60] on div "Select product variants 71 product variants selected" at bounding box center [778, 69] width 863 height 26
click at [451, 76] on span "Select product variants" at bounding box center [419, 69] width 126 height 15
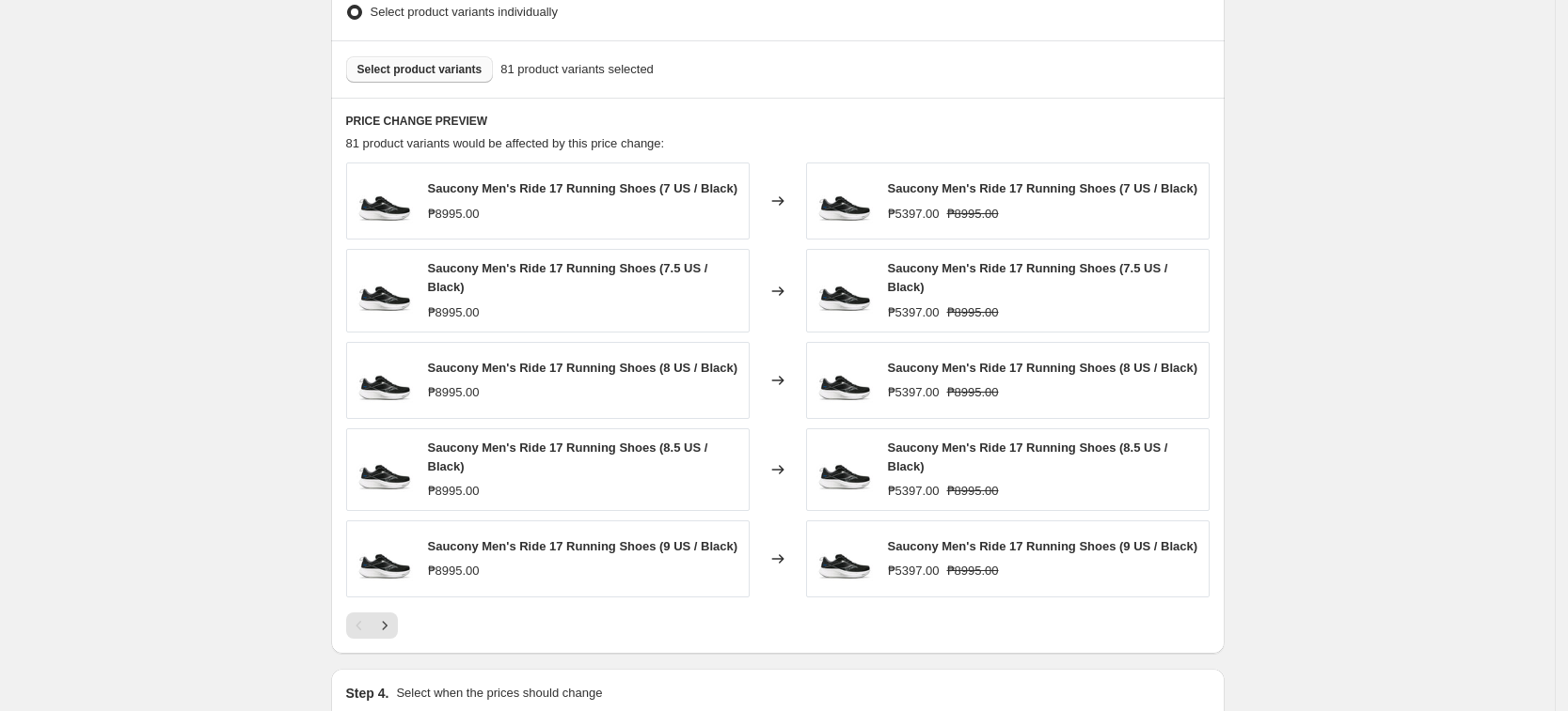
click at [446, 83] on button "Select product variants" at bounding box center [420, 69] width 148 height 26
click at [468, 79] on button "Select product variants" at bounding box center [420, 69] width 148 height 26
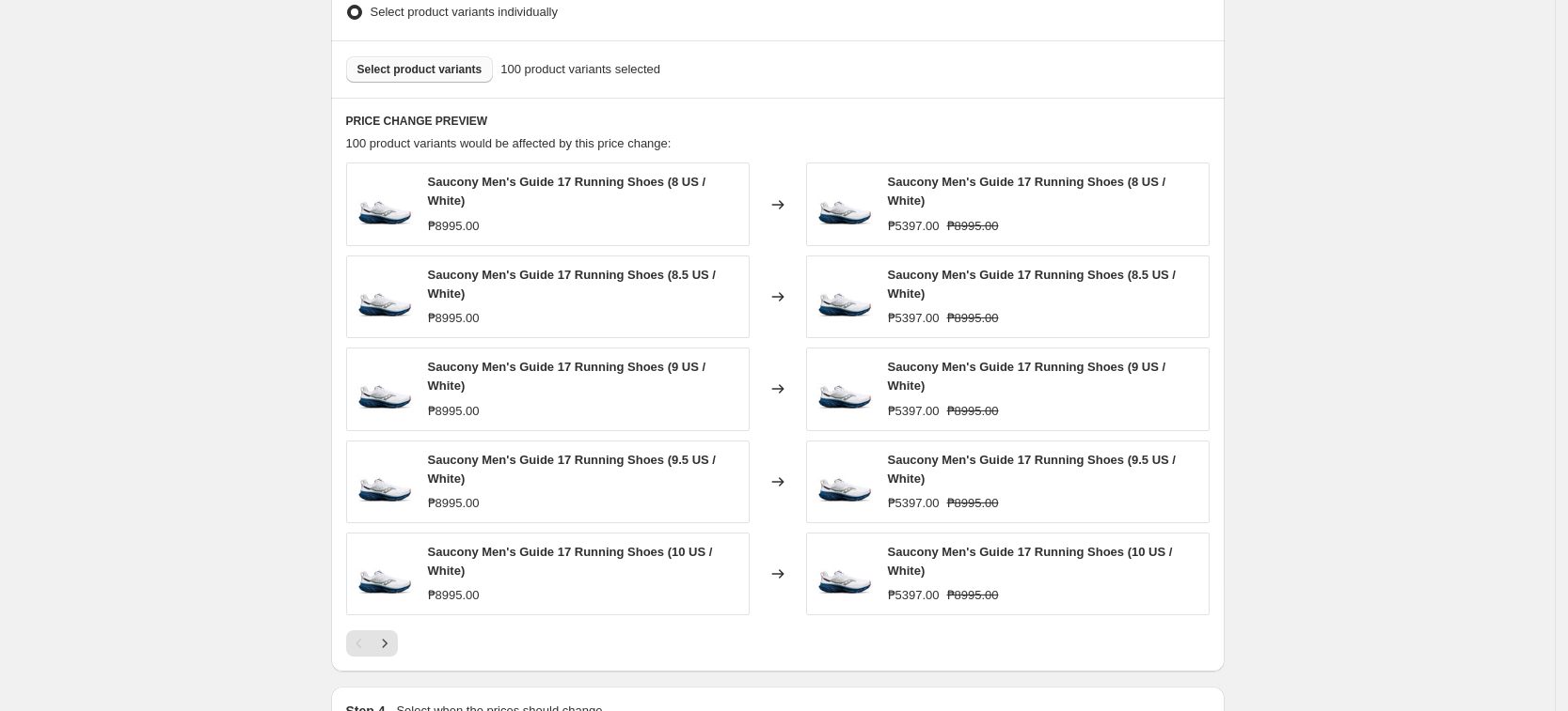
click at [436, 76] on span "Select product variants" at bounding box center [419, 69] width 126 height 15
click at [445, 72] on span "Select product variants" at bounding box center [419, 69] width 126 height 15
click at [385, 89] on div "Select product variants 121 product variants selected" at bounding box center [778, 69] width 893 height 57
click at [389, 73] on span "Select product variants" at bounding box center [419, 69] width 126 height 15
click at [497, 46] on div "Select product variants 121 product variants selected" at bounding box center [778, 69] width 893 height 57
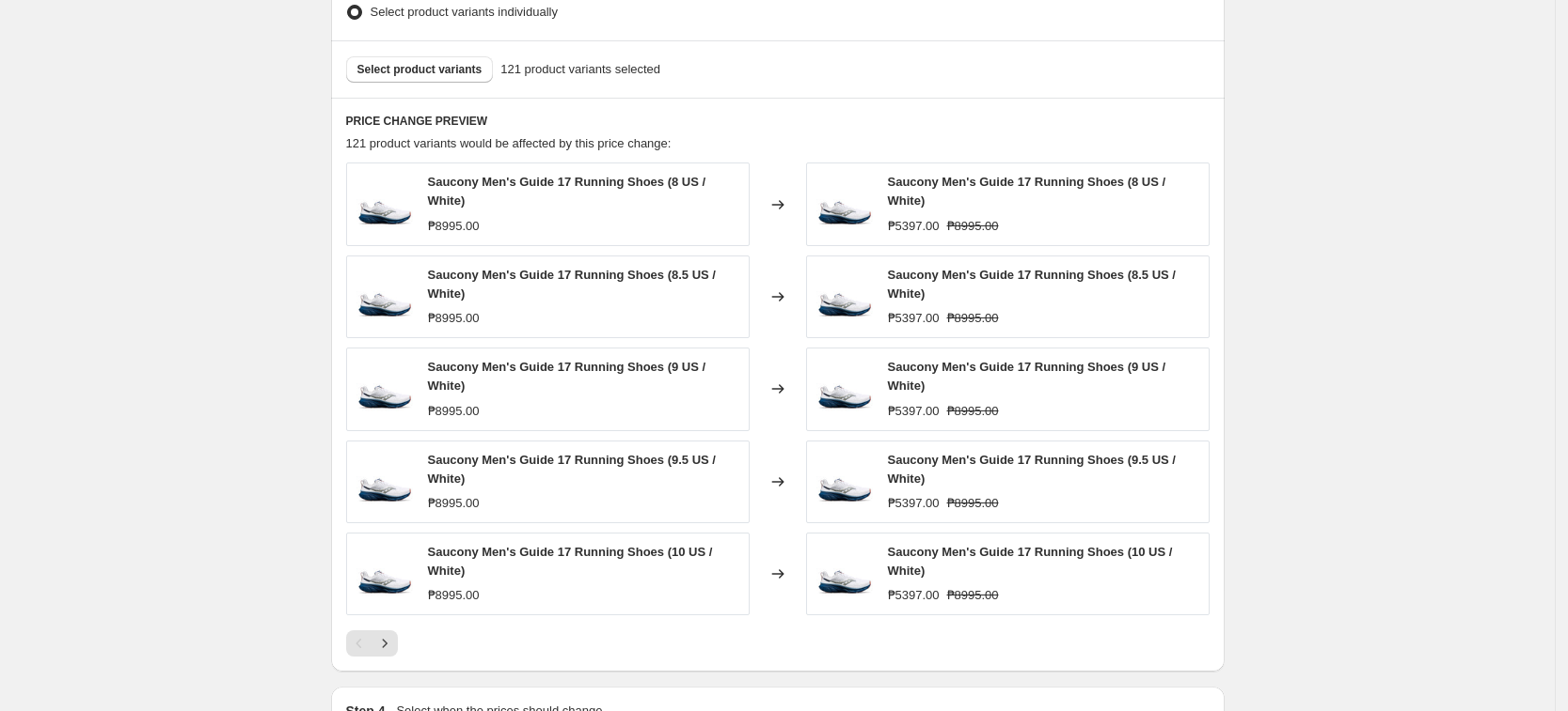
click at [453, 97] on div "PRICE CHANGE PREVIEW 121 product variants would be affected by this price chang…" at bounding box center [778, 384] width 893 height 574
click at [454, 77] on span "Select product variants" at bounding box center [419, 69] width 126 height 15
click at [427, 57] on button "Select product variants" at bounding box center [420, 69] width 148 height 26
click at [382, 70] on span "Select product variants" at bounding box center [419, 69] width 126 height 15
click at [434, 67] on span "Select product variants" at bounding box center [419, 69] width 126 height 15
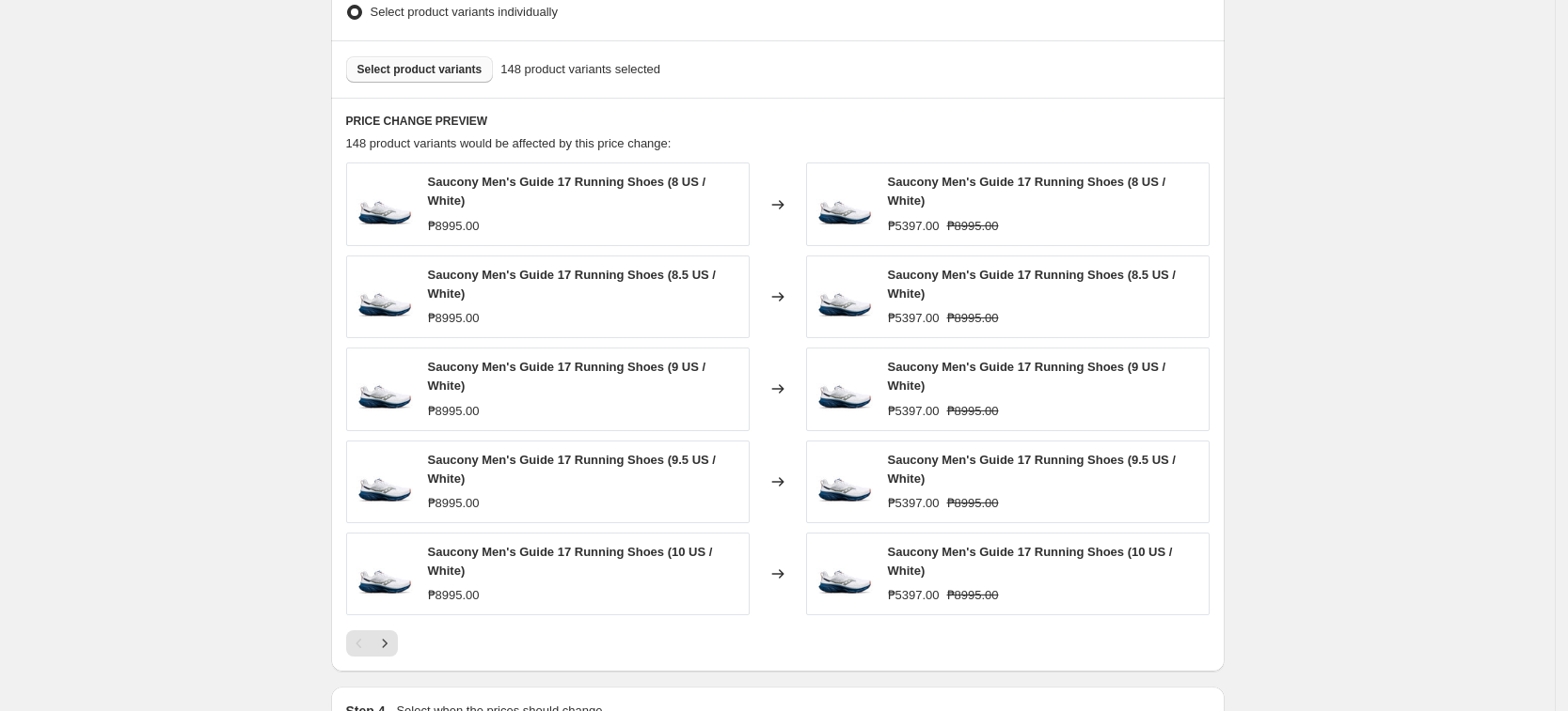
click at [444, 82] on button "Select product variants" at bounding box center [420, 69] width 148 height 26
click at [419, 59] on button "Select product variants" at bounding box center [420, 69] width 148 height 26
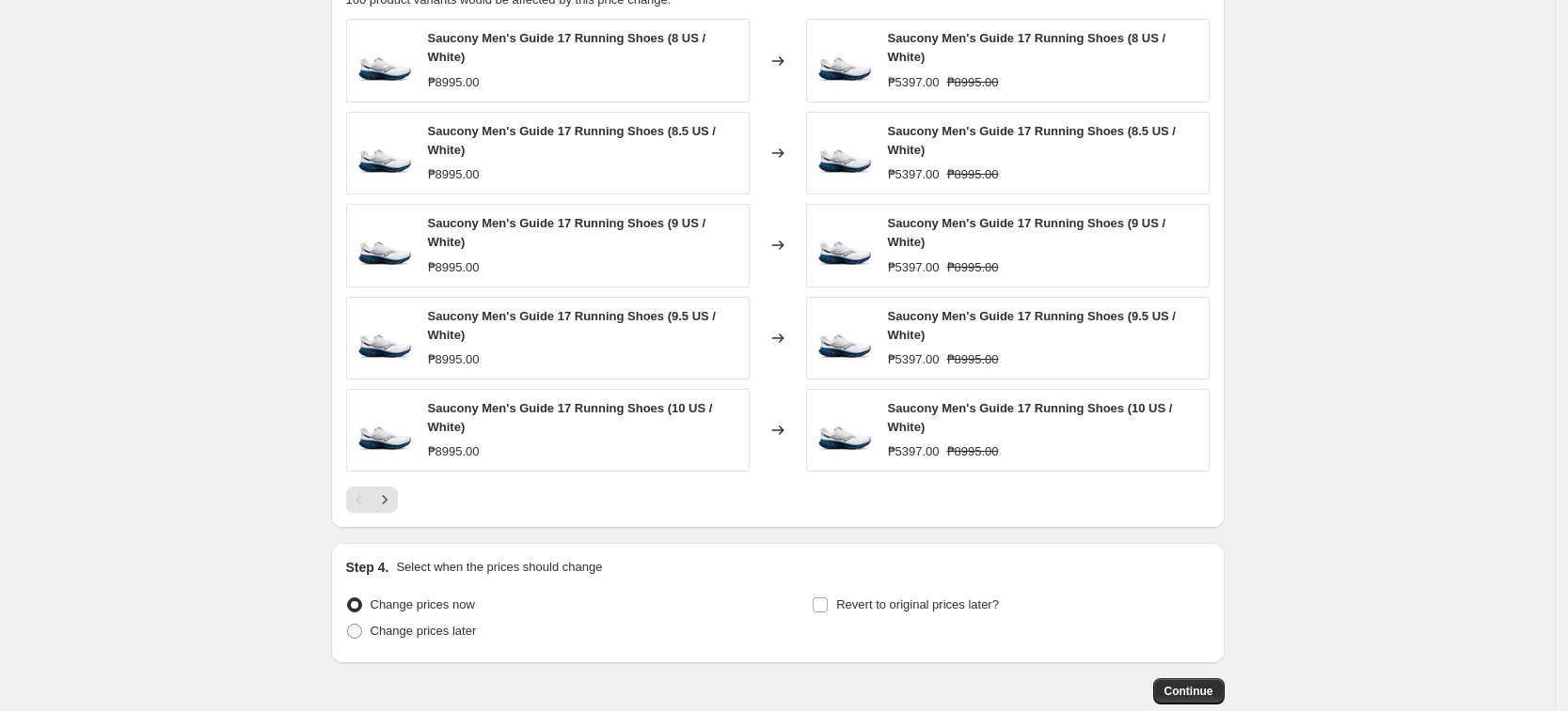
scroll to position [1280, 0]
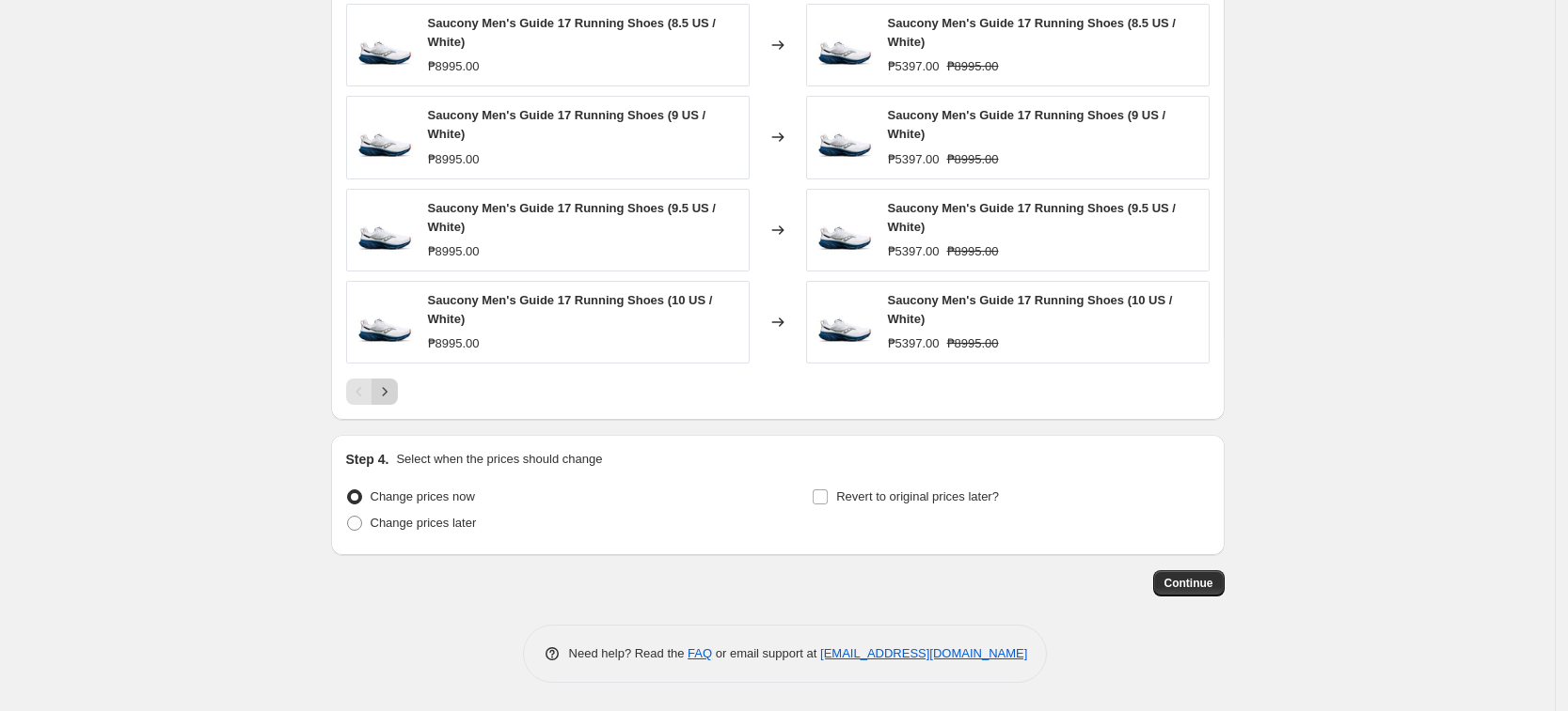
click at [392, 397] on icon "Next" at bounding box center [384, 391] width 18 height 18
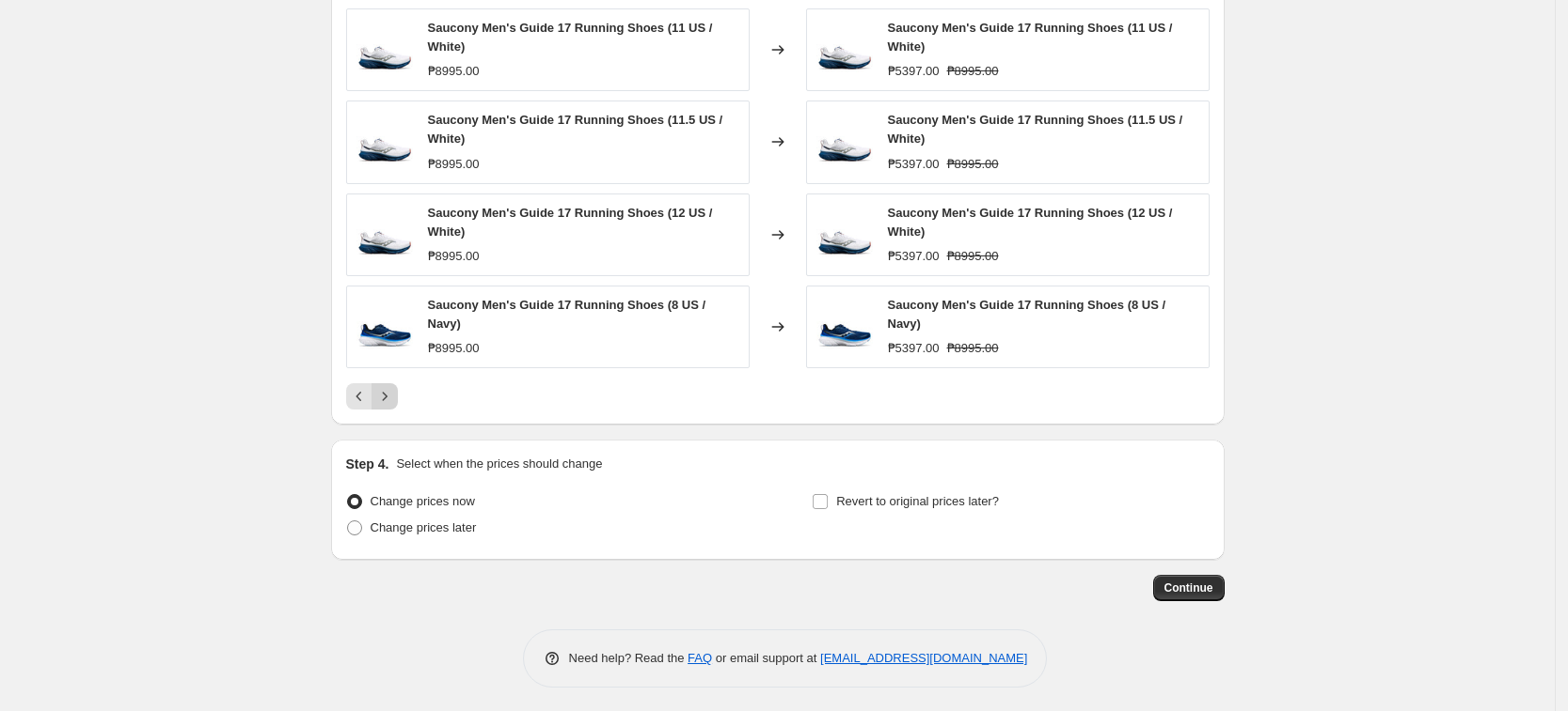
click at [393, 401] on icon "Next" at bounding box center [384, 396] width 18 height 18
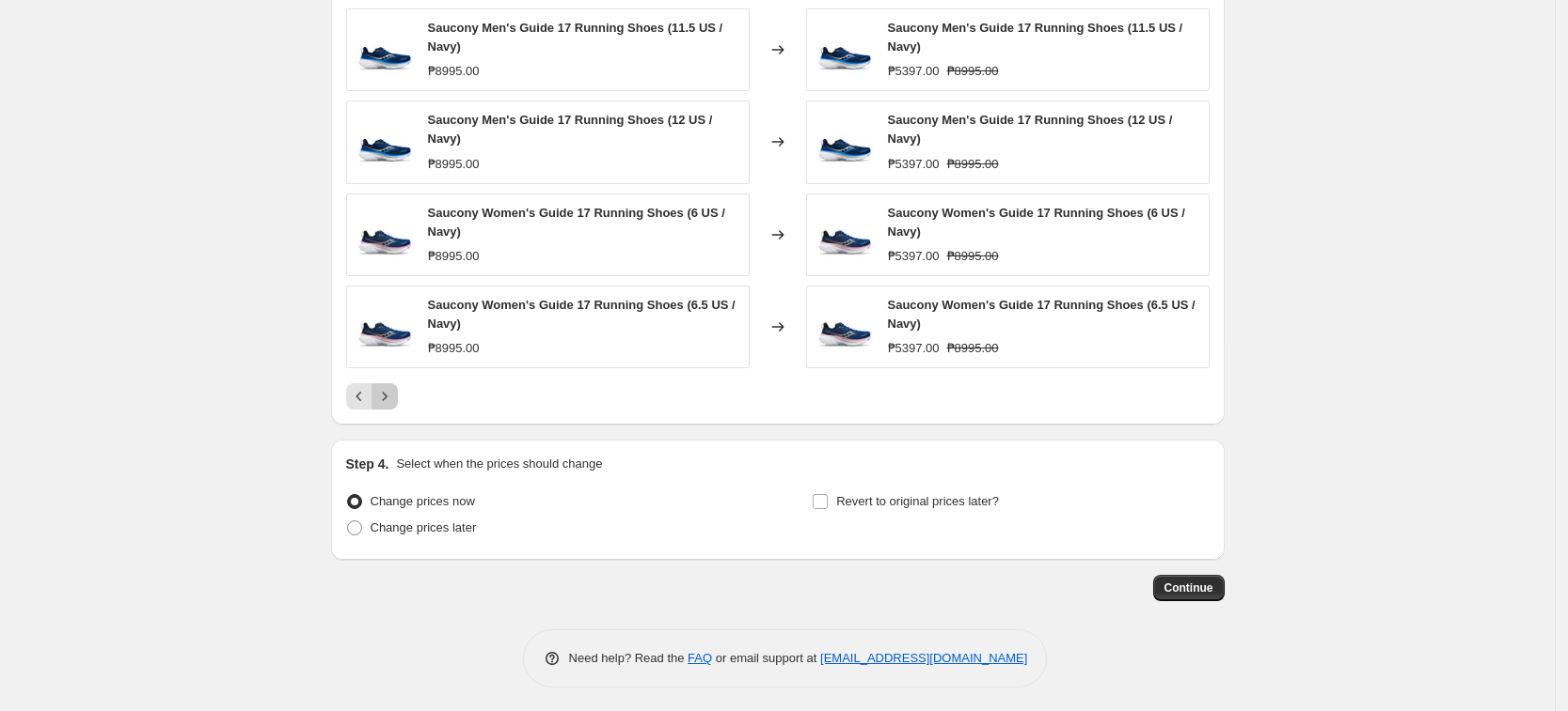
click at [393, 401] on icon "Next" at bounding box center [384, 396] width 18 height 18
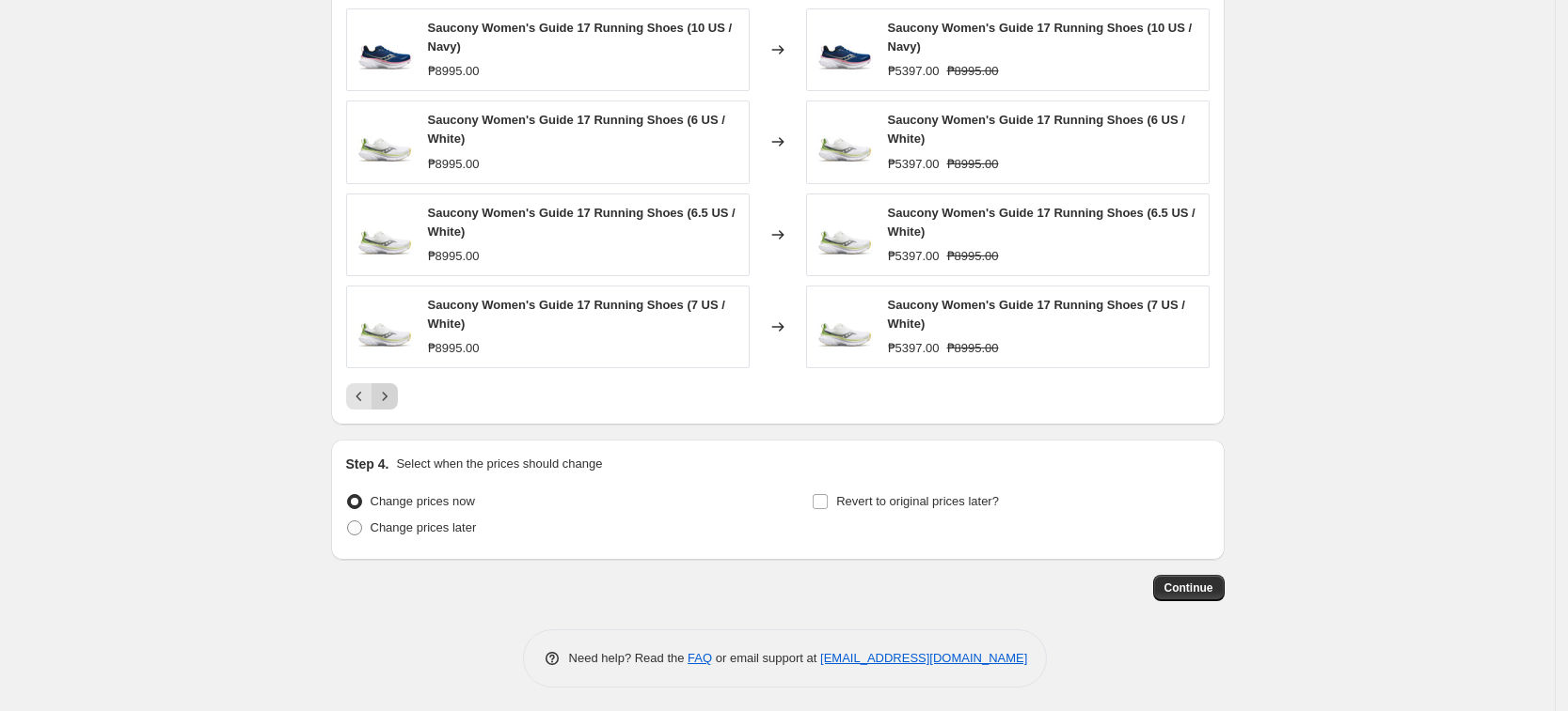
click at [393, 401] on icon "Next" at bounding box center [384, 396] width 18 height 18
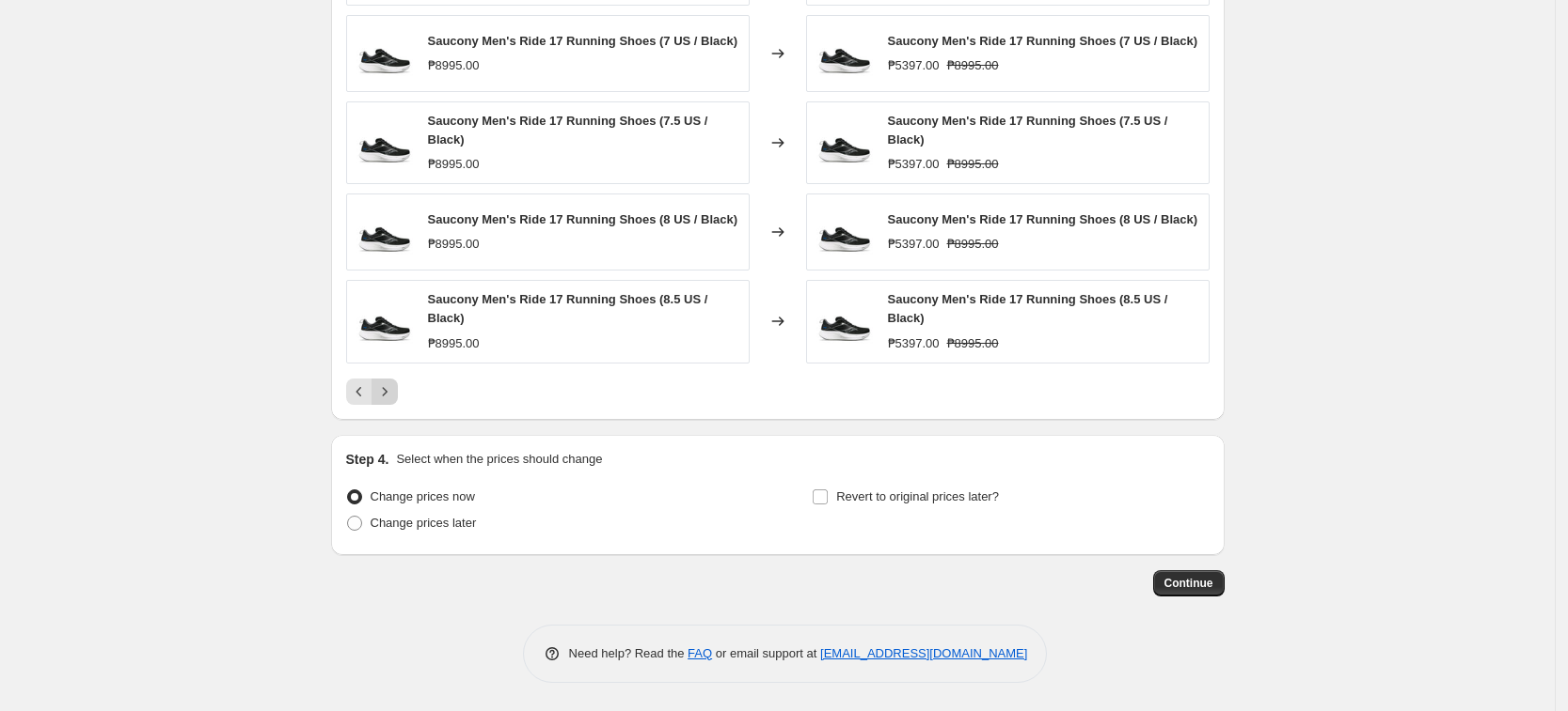
click at [393, 401] on button "Next" at bounding box center [384, 391] width 26 height 26
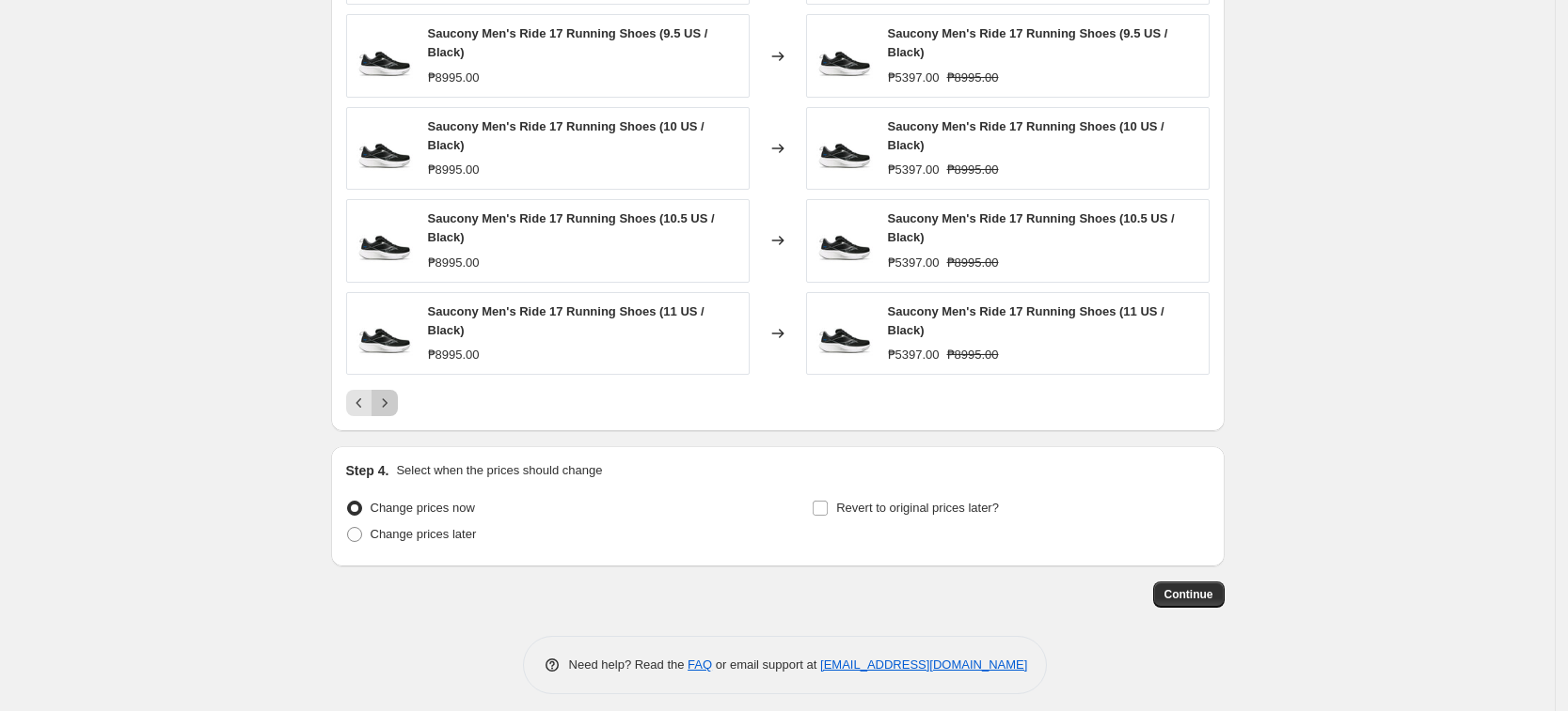
click at [393, 401] on icon "Next" at bounding box center [384, 403] width 18 height 18
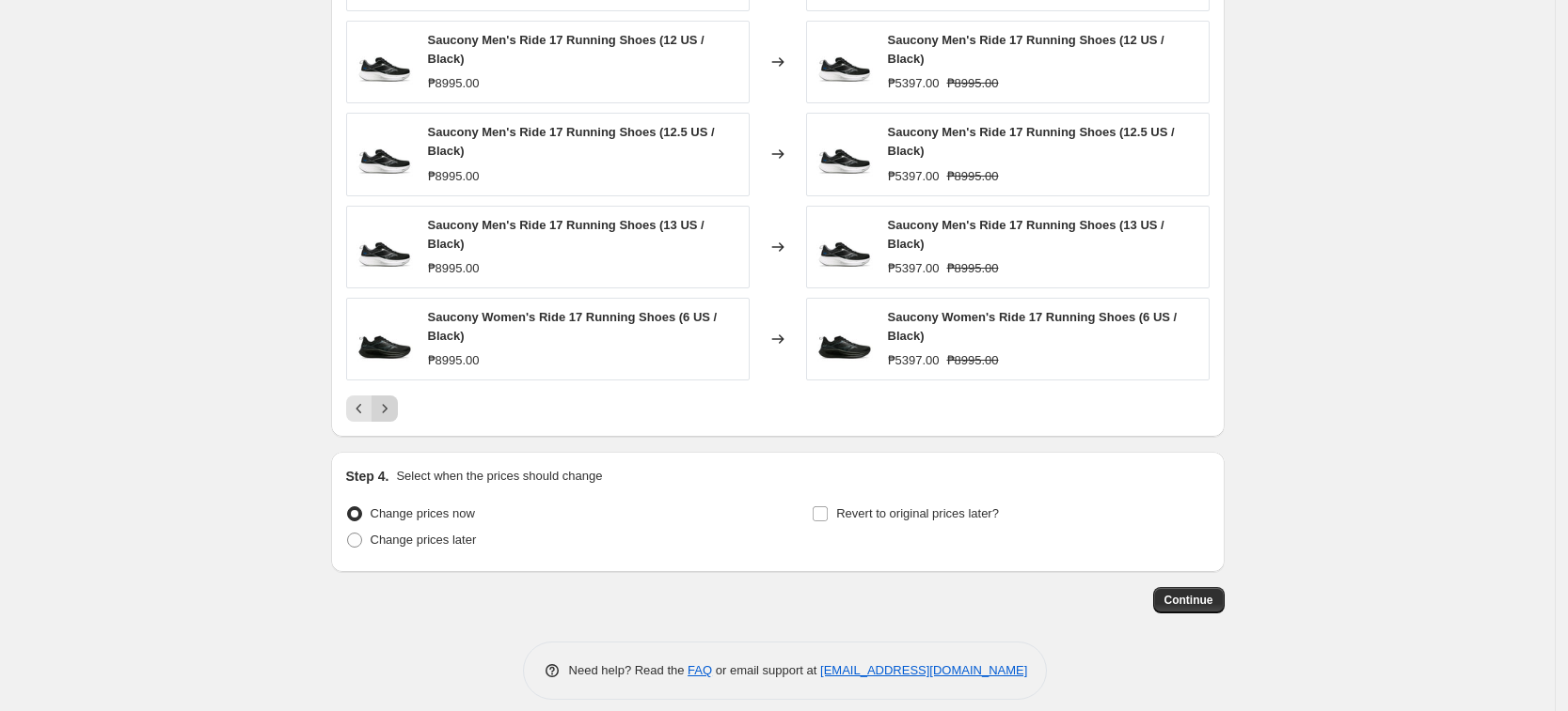
click at [393, 401] on icon "Next" at bounding box center [384, 409] width 18 height 18
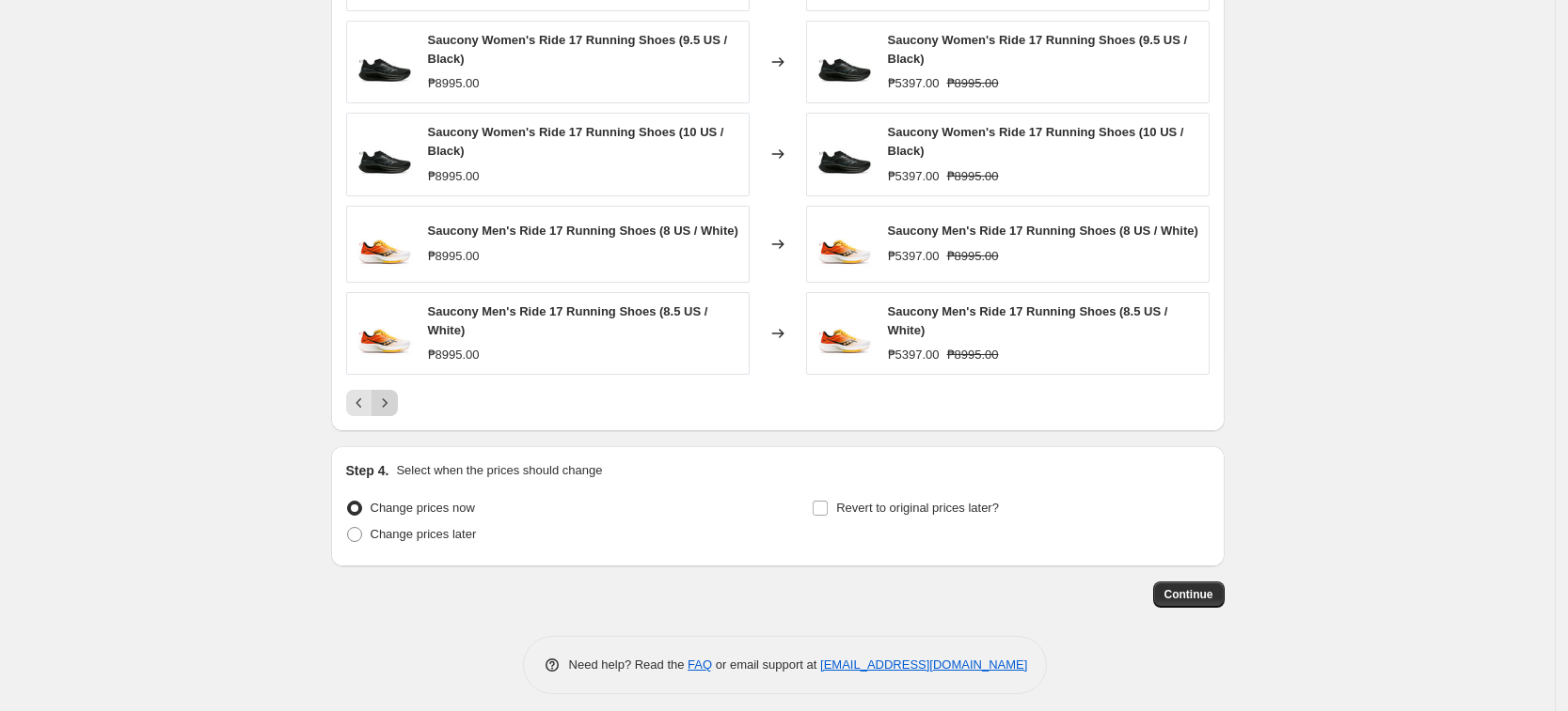
click at [393, 401] on icon "Next" at bounding box center [384, 403] width 18 height 18
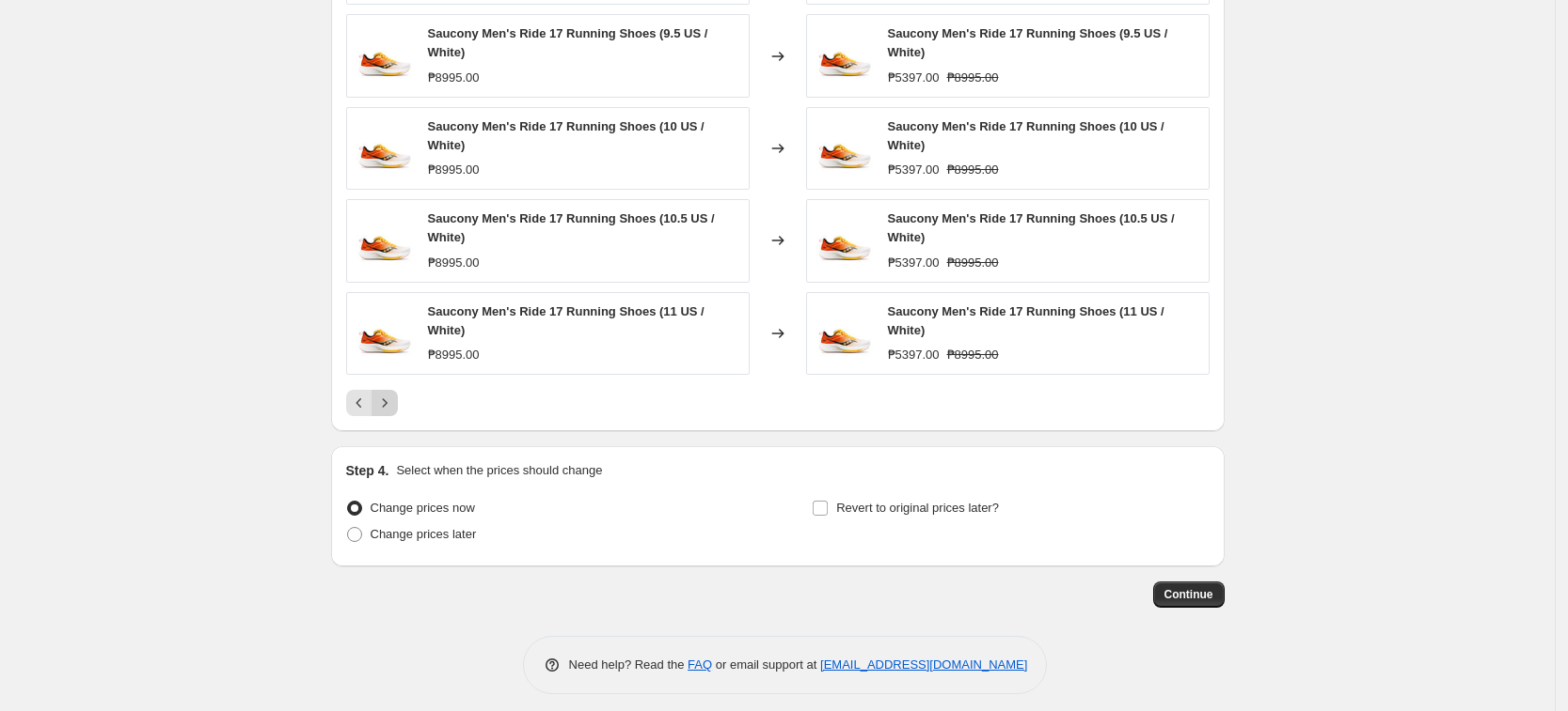
click at [393, 401] on icon "Next" at bounding box center [384, 403] width 18 height 18
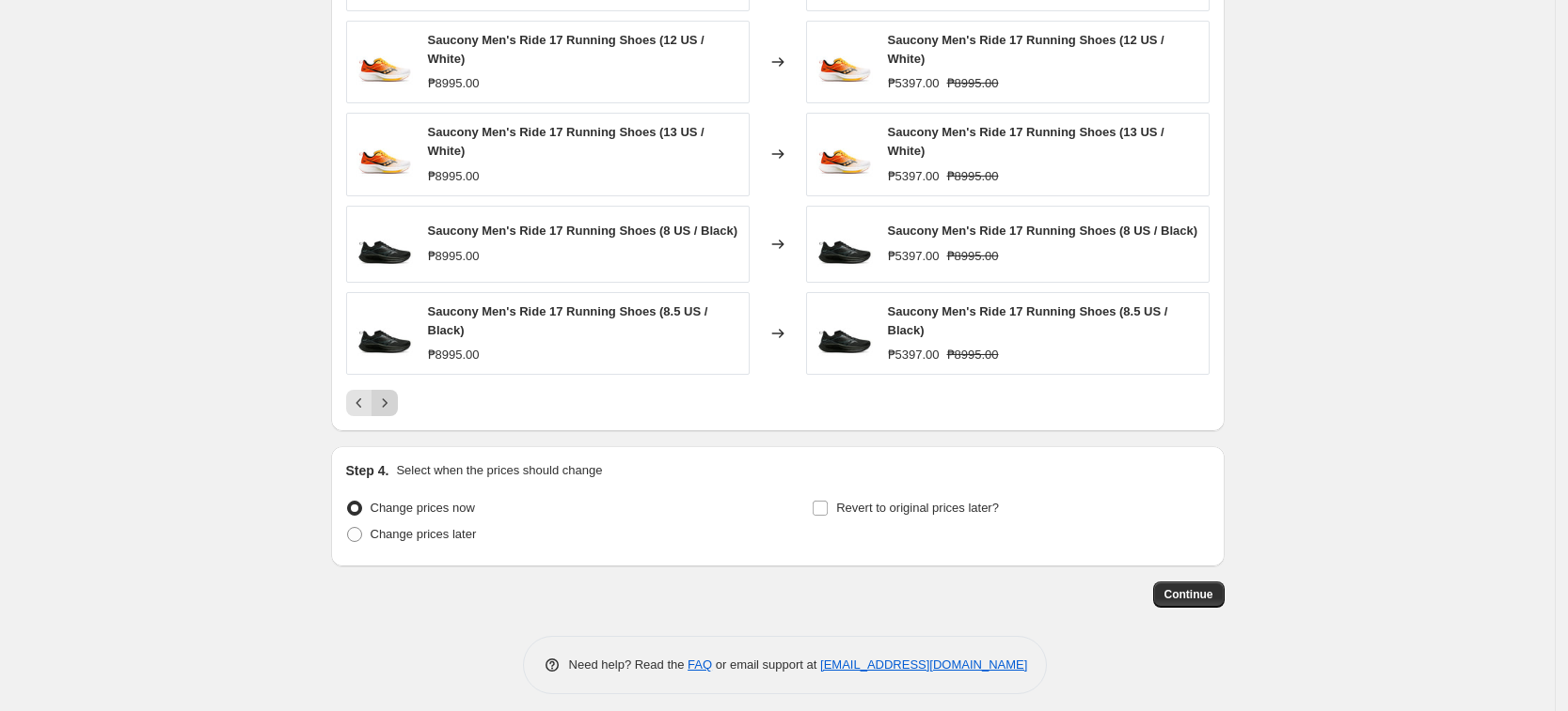
click at [393, 401] on icon "Next" at bounding box center [384, 403] width 18 height 18
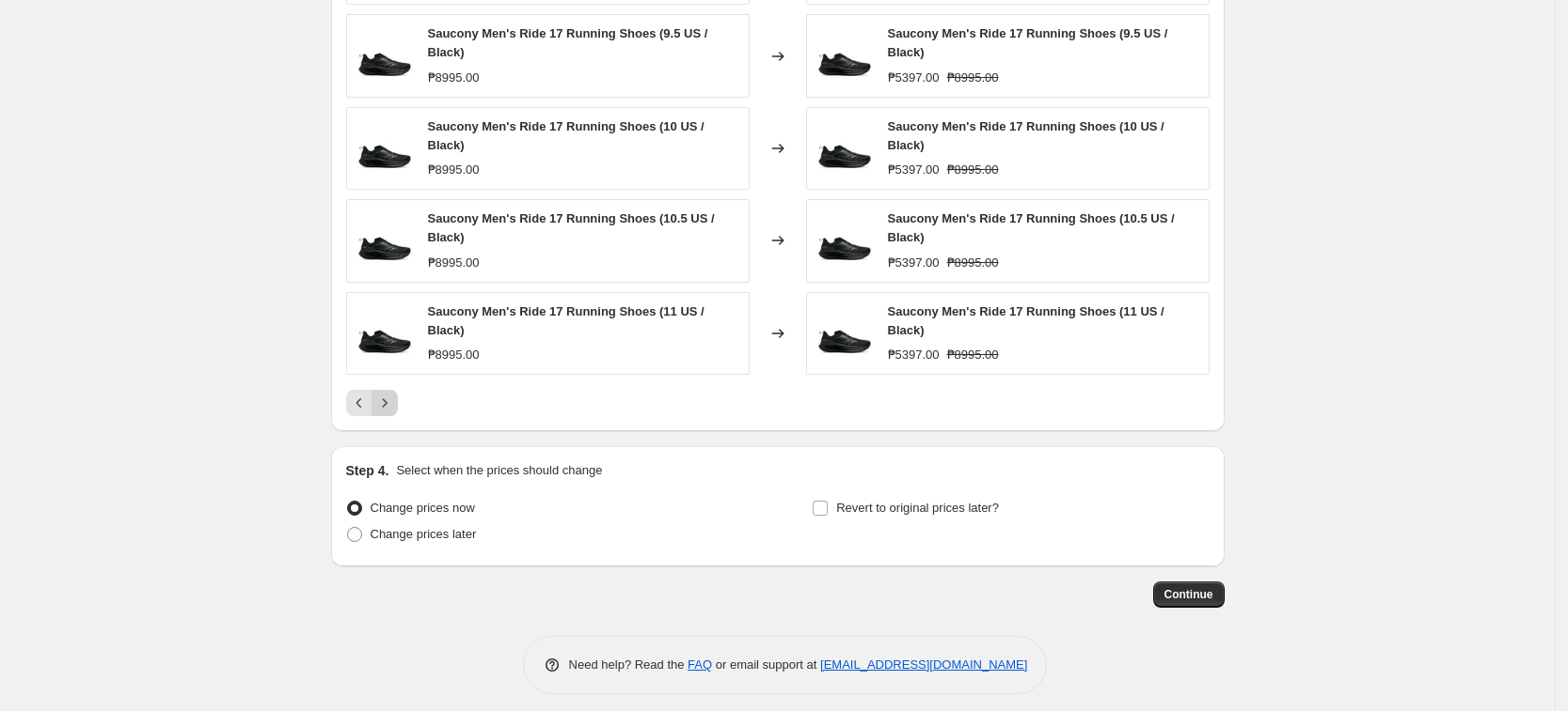
click at [393, 401] on icon "Next" at bounding box center [384, 403] width 18 height 18
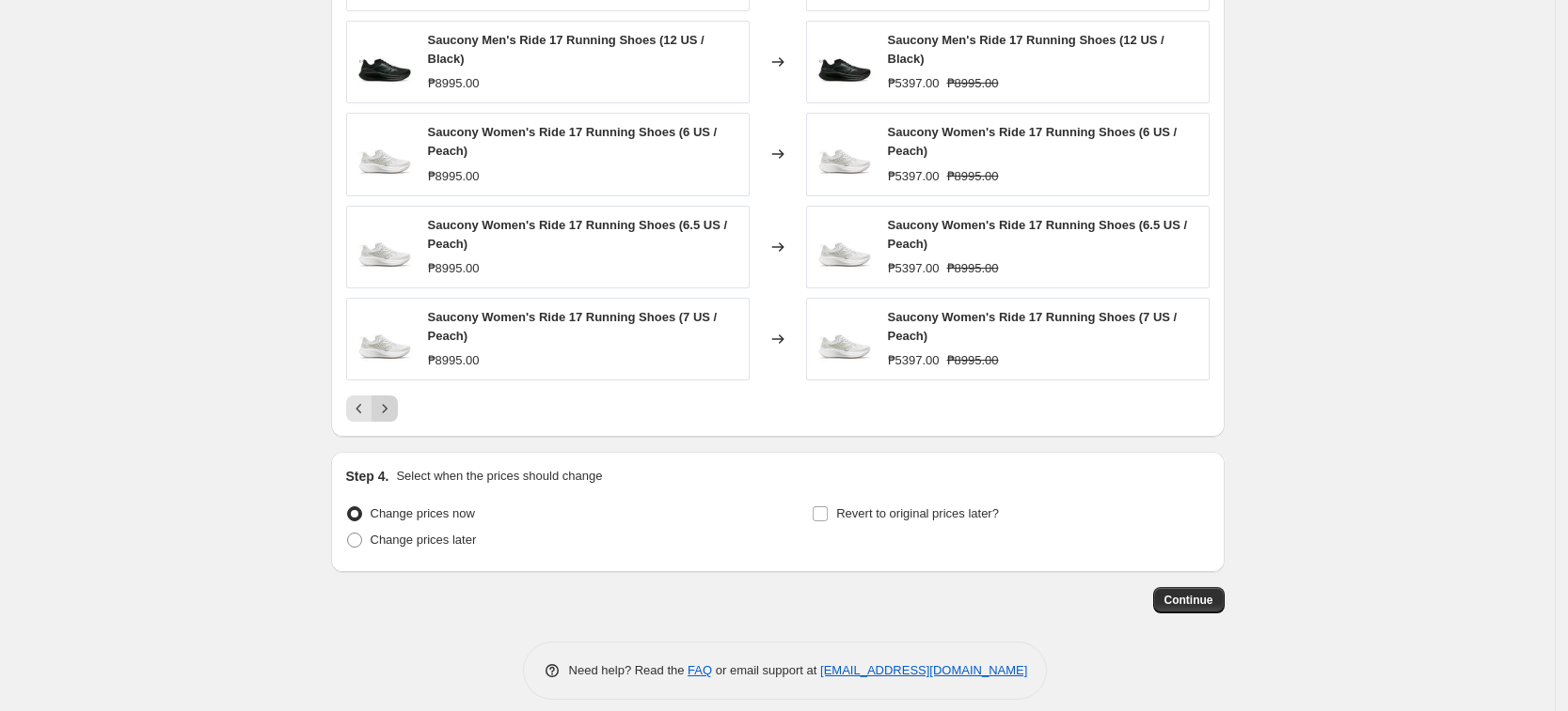
click at [393, 401] on icon "Next" at bounding box center [384, 409] width 18 height 18
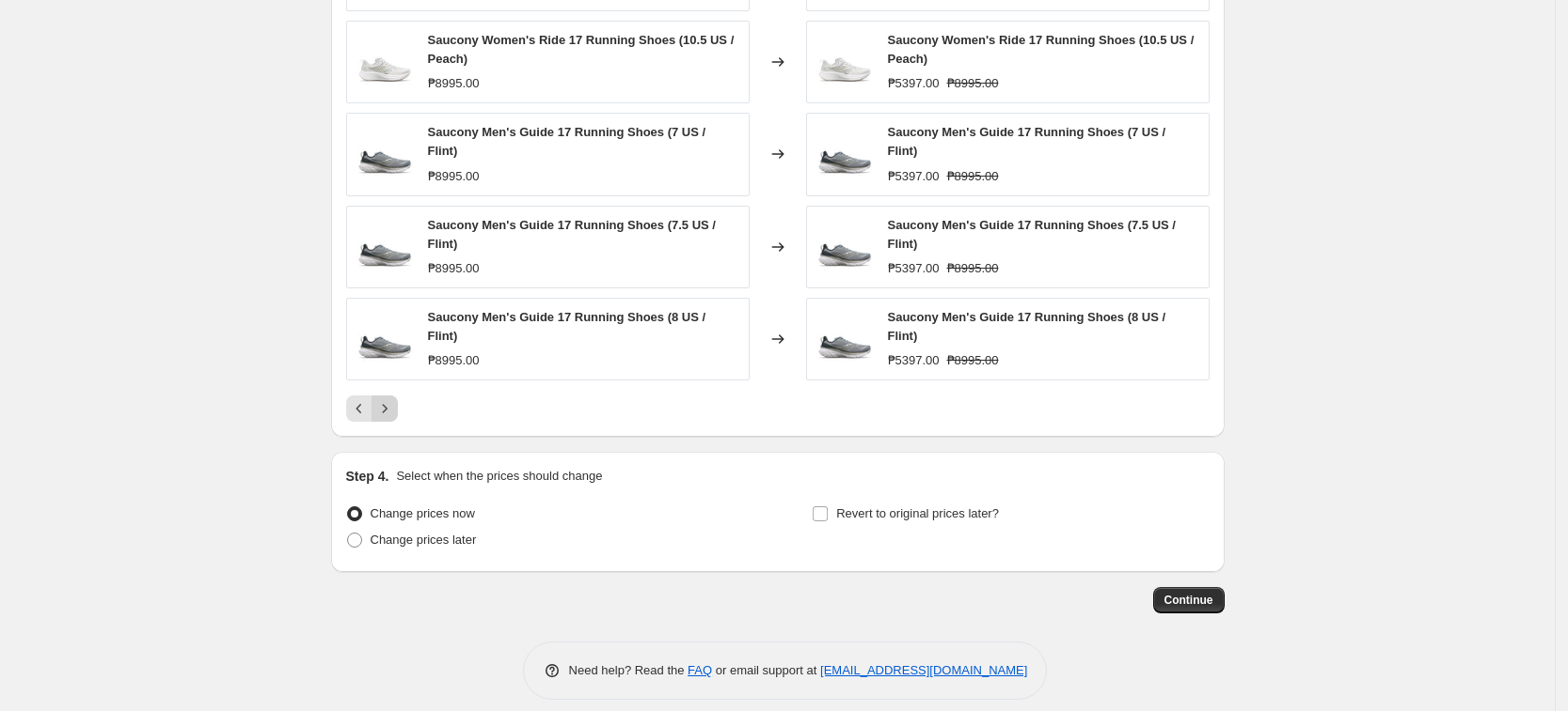
click at [393, 401] on icon "Next" at bounding box center [384, 409] width 18 height 18
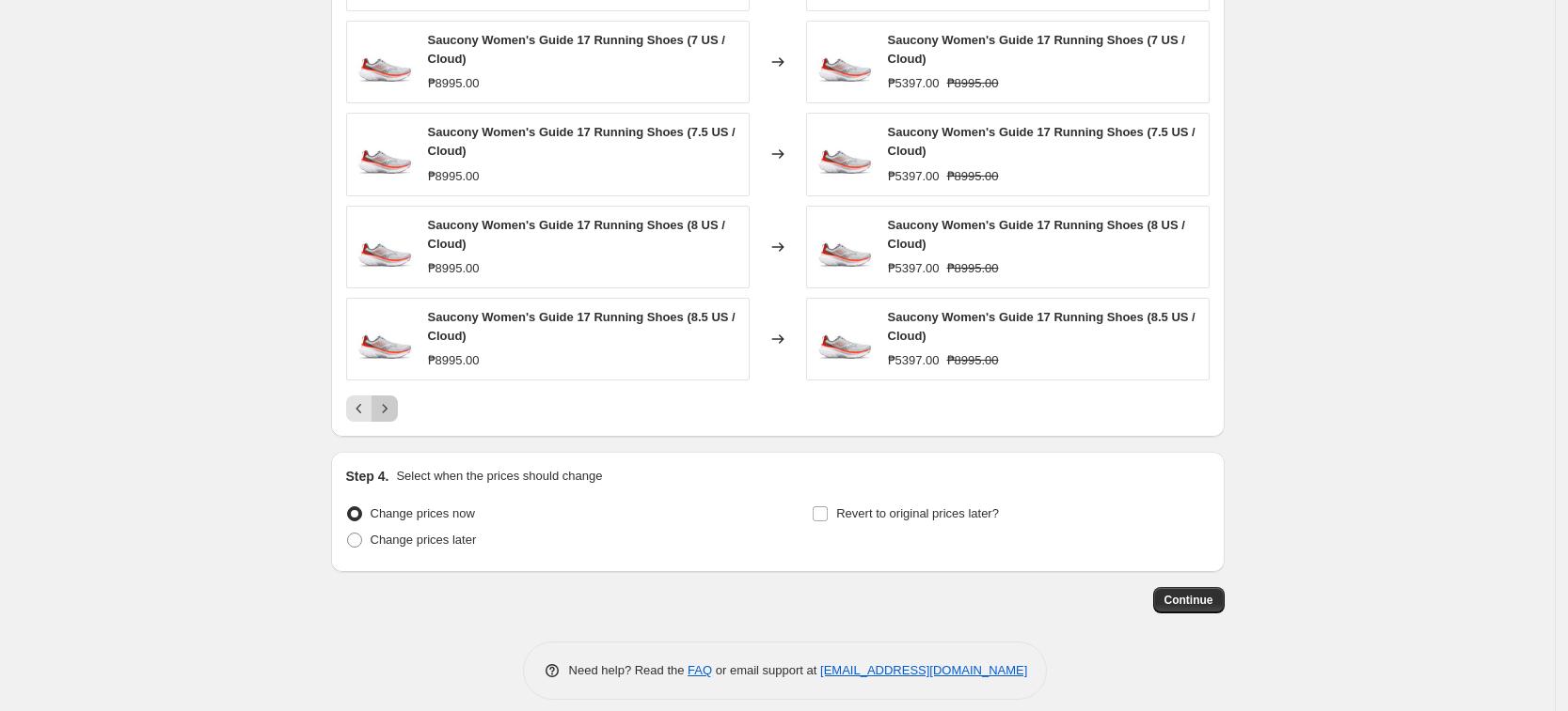
click at [393, 401] on icon "Next" at bounding box center [384, 409] width 18 height 18
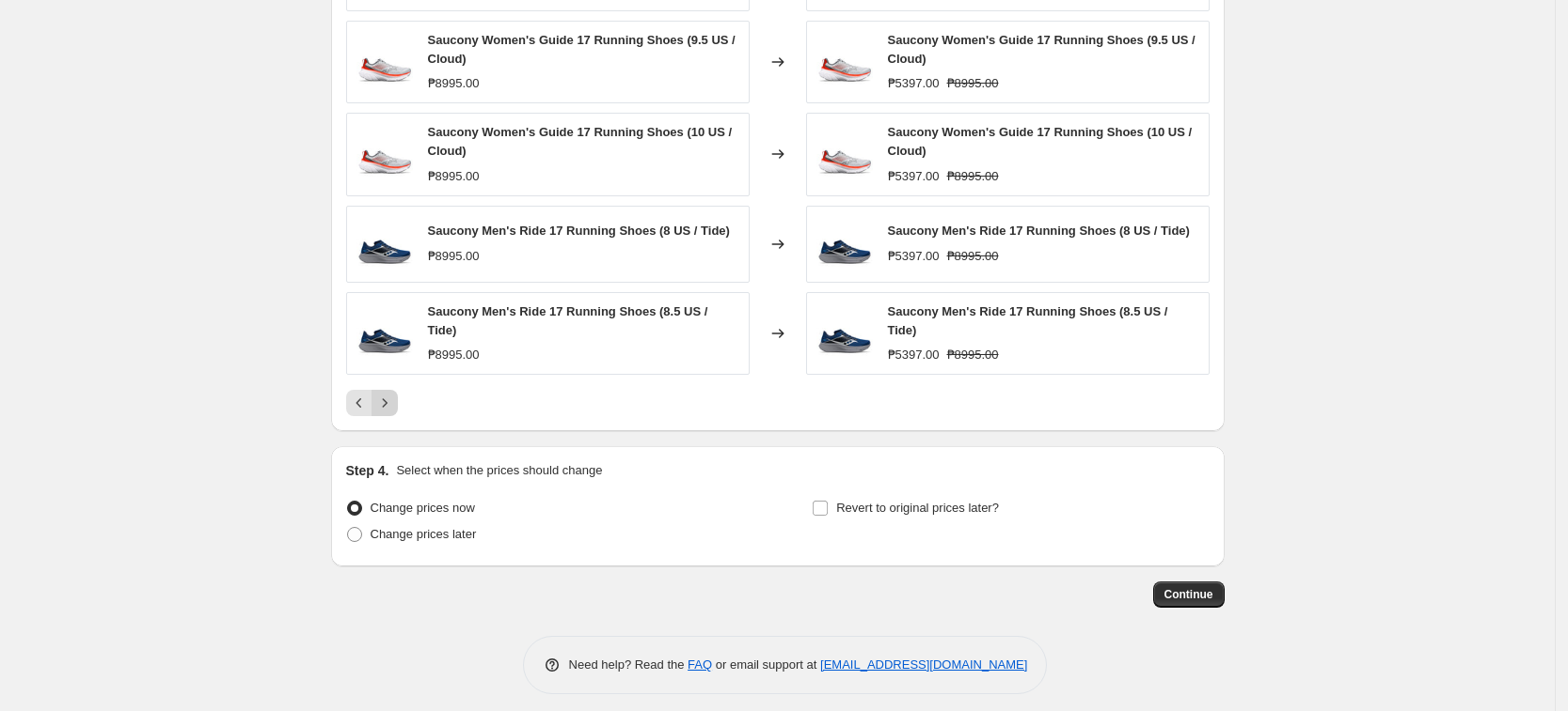
click at [393, 401] on icon "Next" at bounding box center [384, 403] width 18 height 18
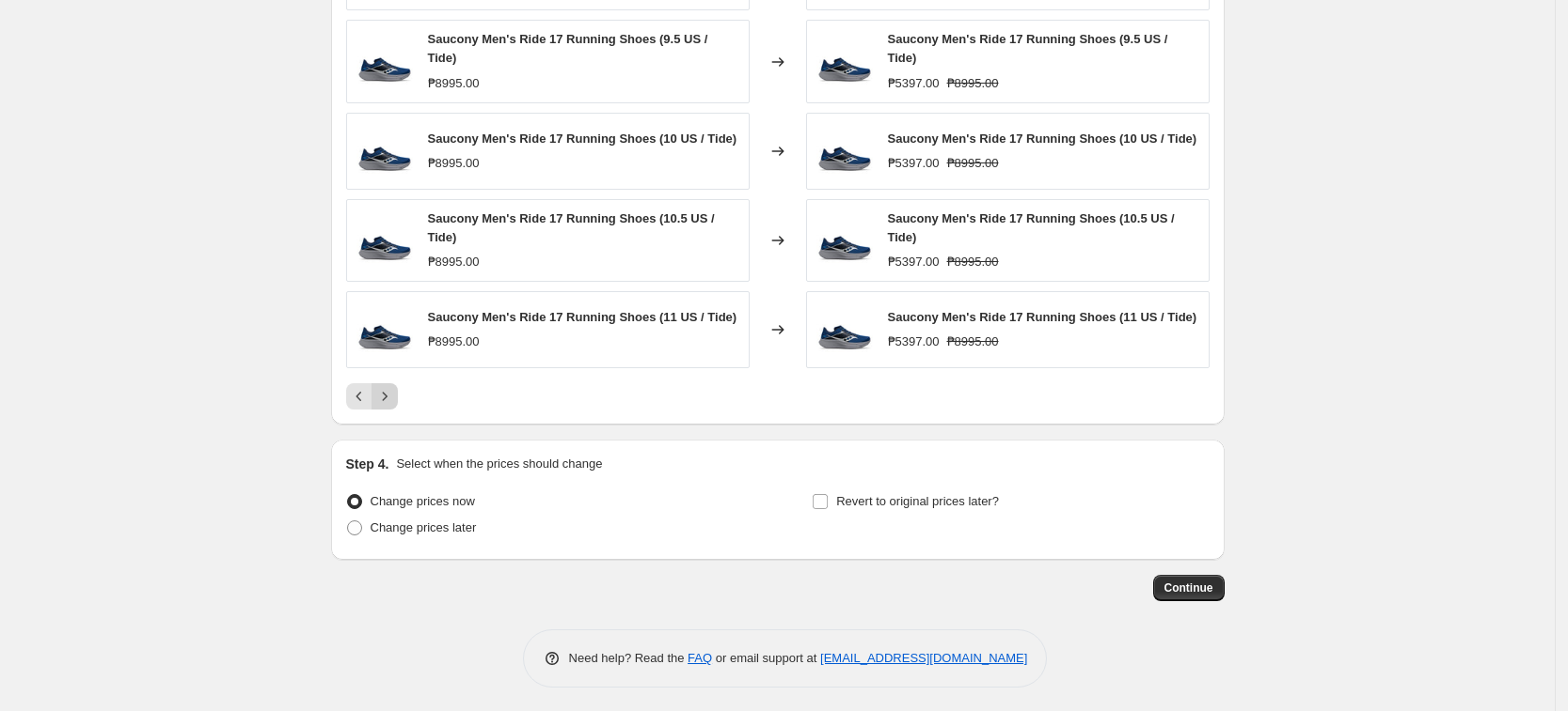
click at [393, 401] on button "Next" at bounding box center [384, 396] width 26 height 26
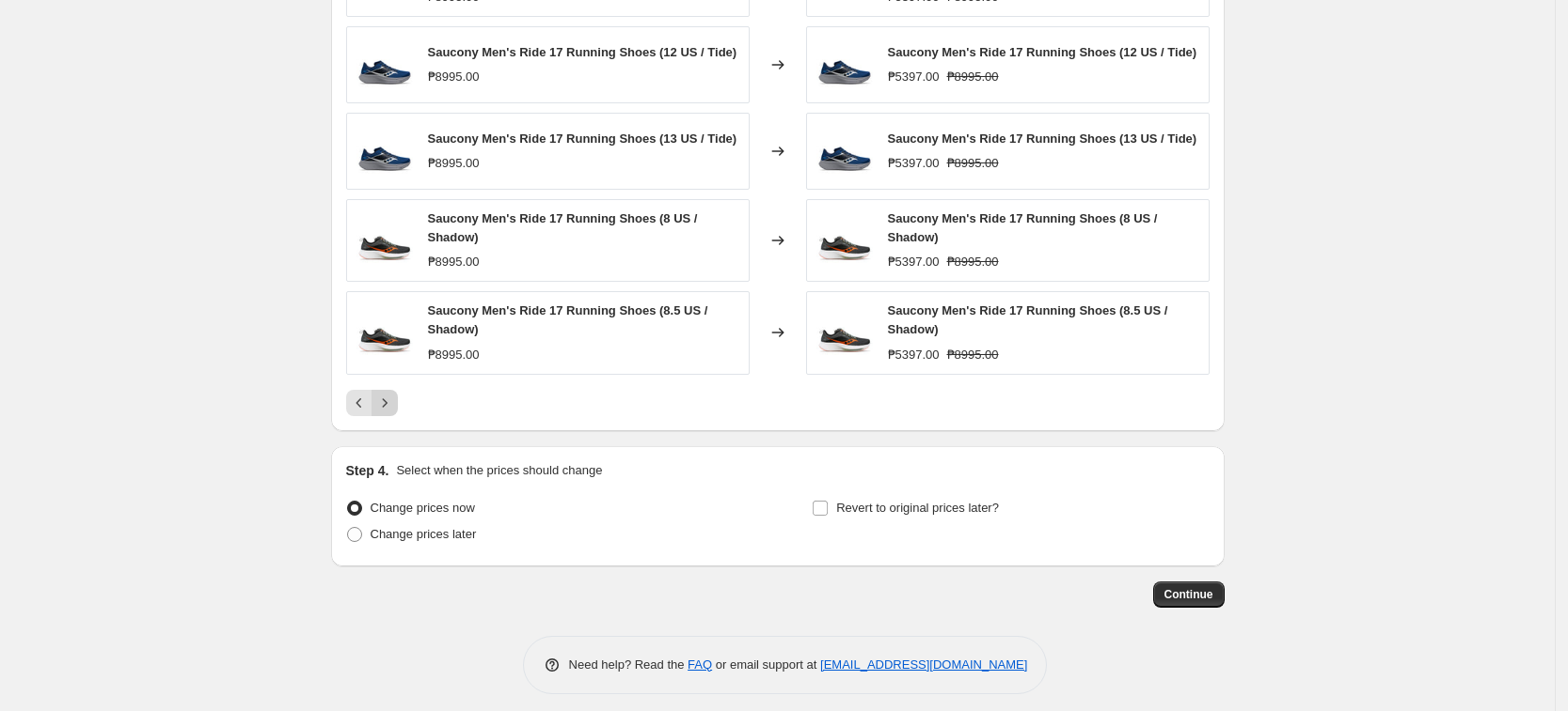
click at [393, 401] on icon "Next" at bounding box center [384, 403] width 18 height 18
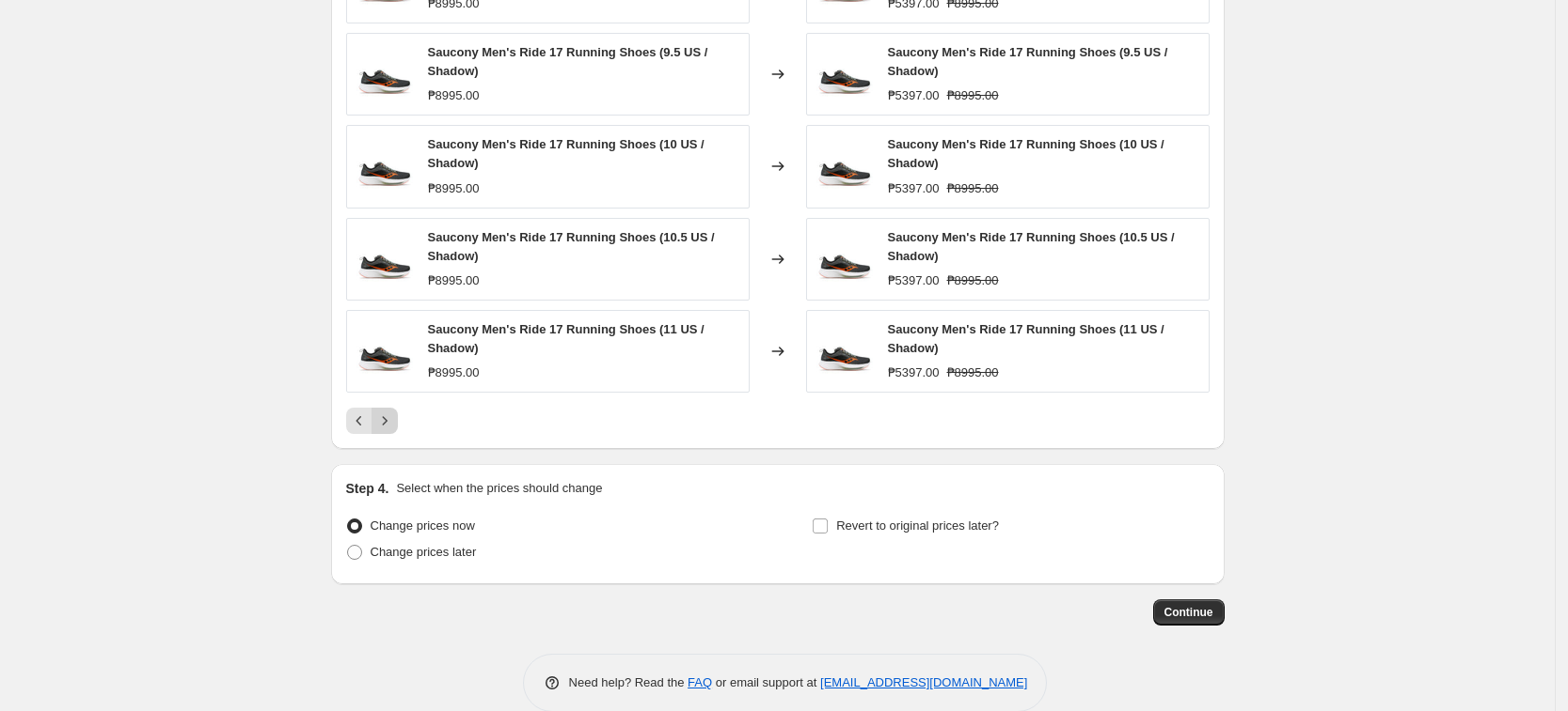
scroll to position [1257, 0]
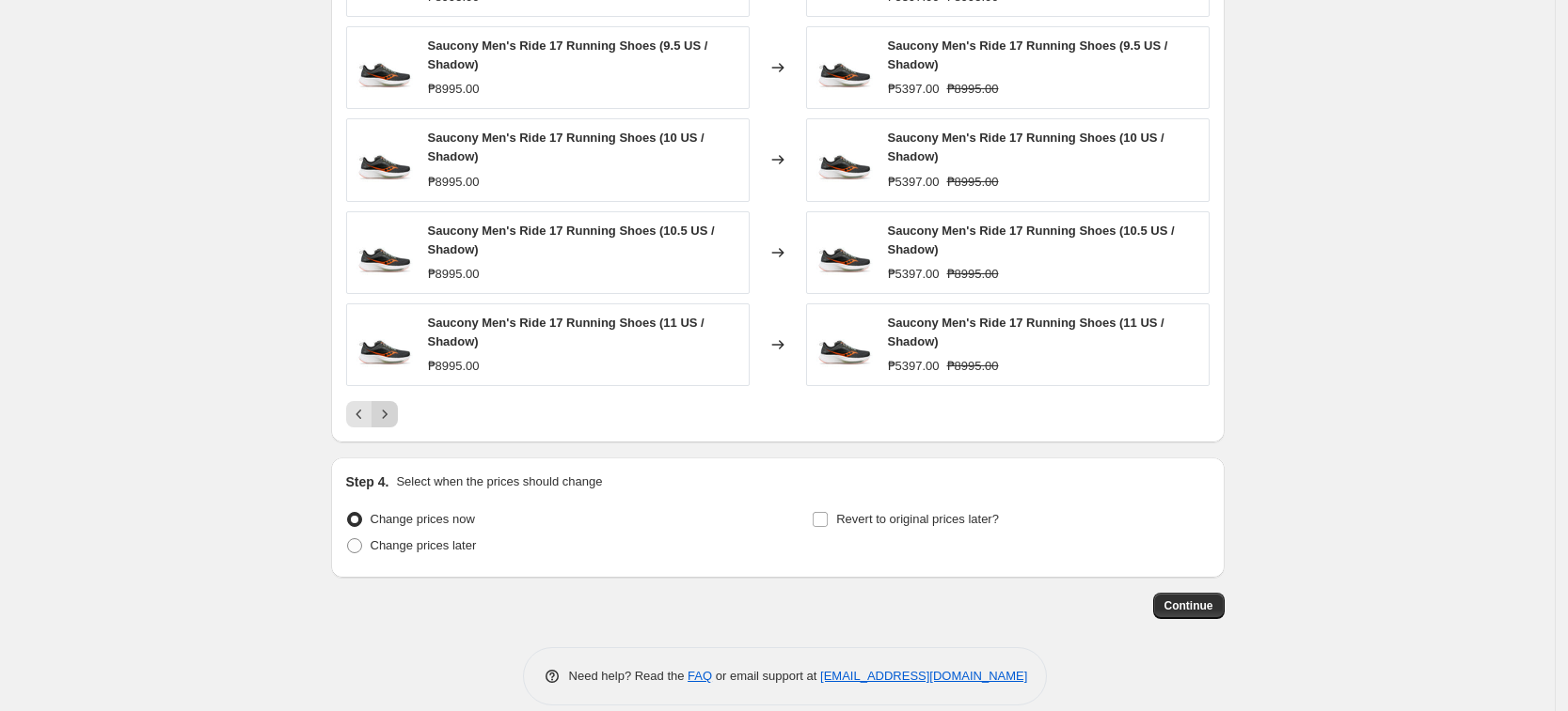
click at [393, 401] on div "Saucony Men's Ride 17 Running Shoes (9 US / Shadow) ₱8995.00 Changed to Saucony…" at bounding box center [778, 180] width 863 height 494
click at [395, 409] on div at bounding box center [778, 414] width 863 height 26
click at [394, 409] on icon "Next" at bounding box center [384, 413] width 18 height 18
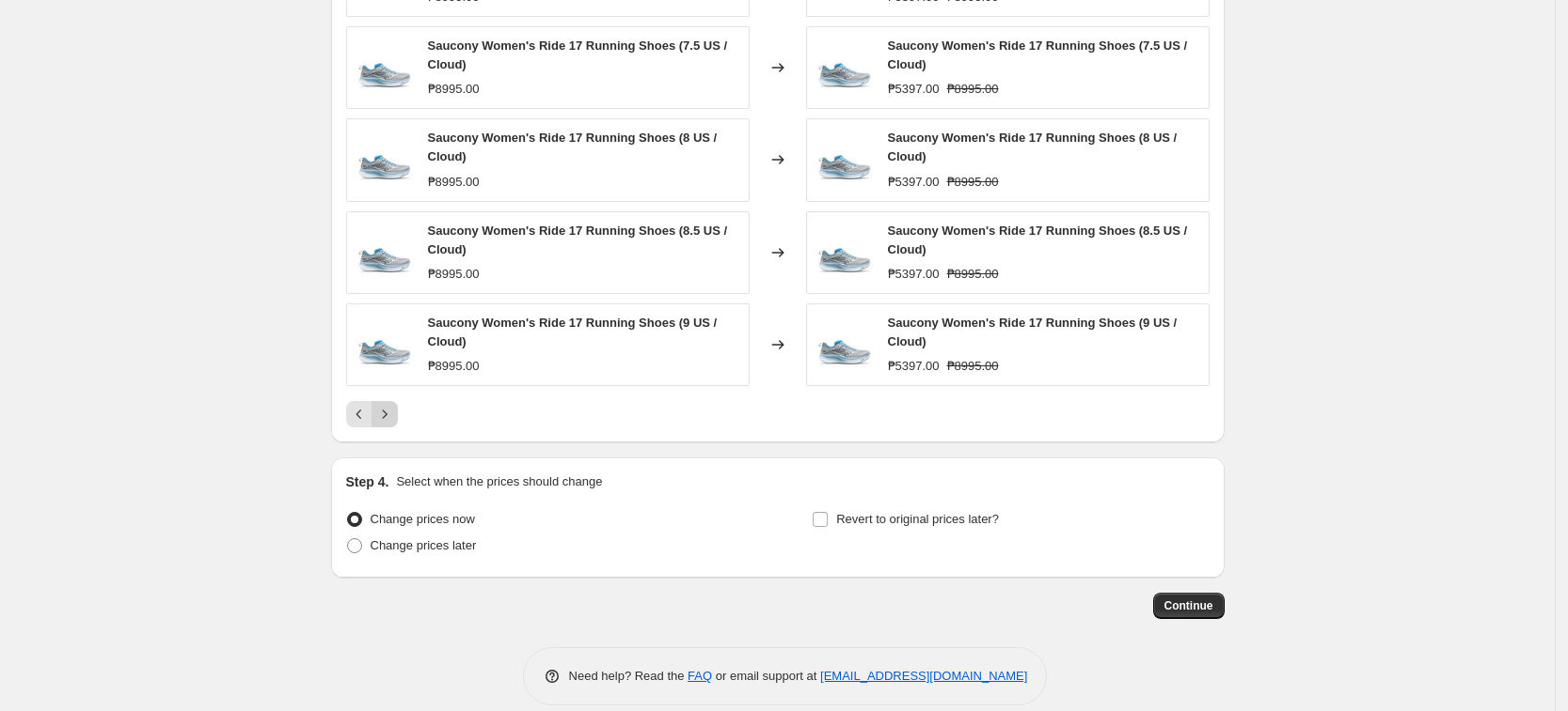
click at [394, 409] on icon "Next" at bounding box center [384, 413] width 18 height 18
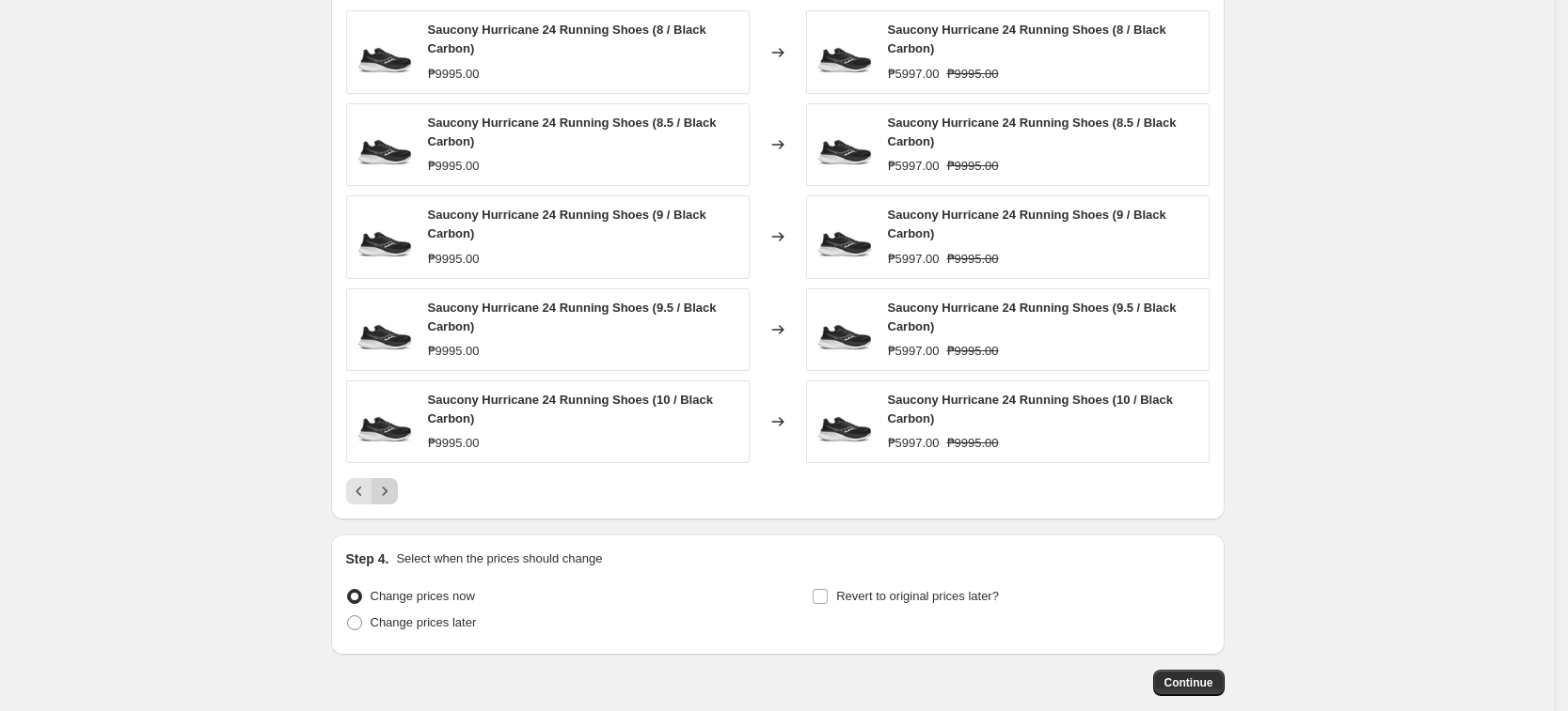
scroll to position [1139, 0]
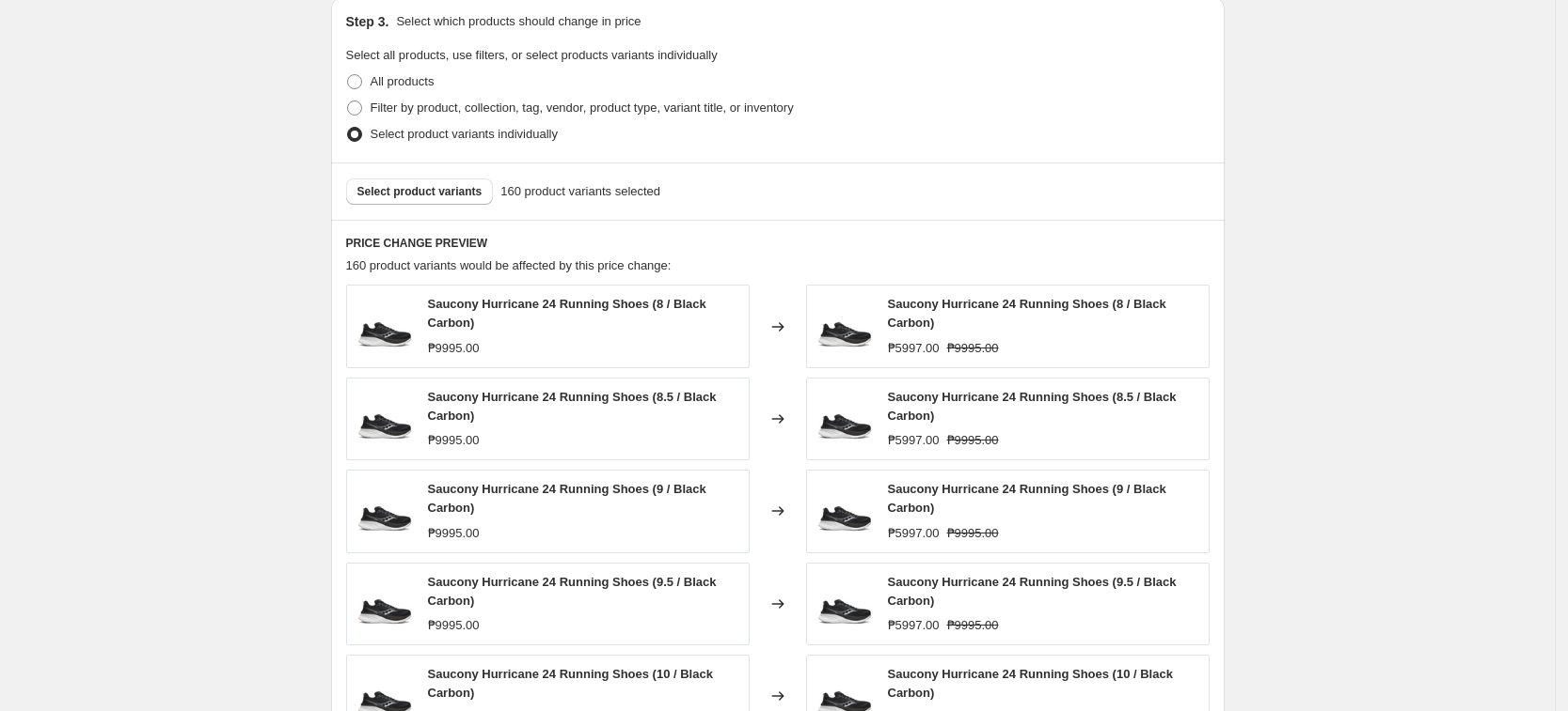
scroll to position [905, 0]
click at [456, 198] on span "Select product variants" at bounding box center [419, 192] width 126 height 15
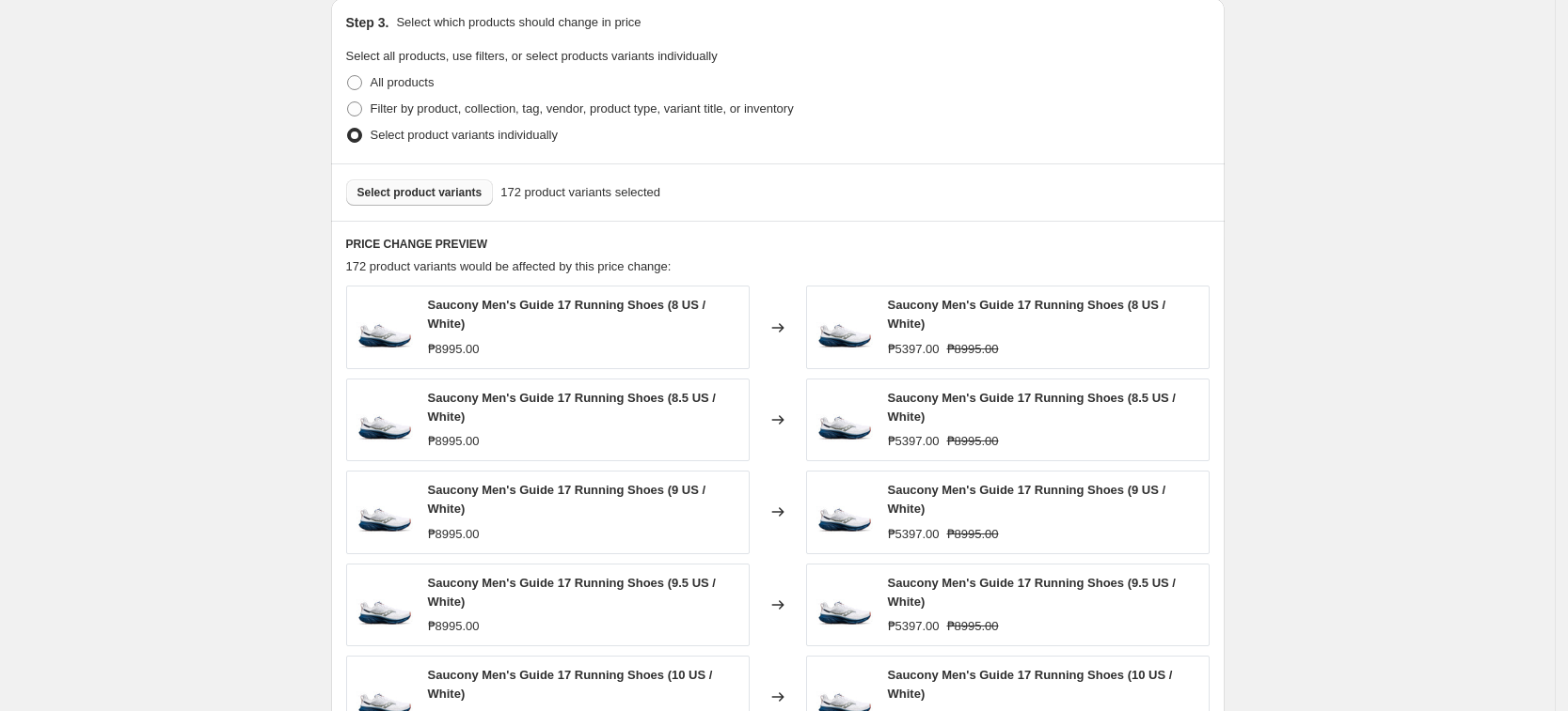
click at [421, 195] on span "Select product variants" at bounding box center [419, 192] width 126 height 15
click at [471, 191] on span "Select product variants" at bounding box center [419, 192] width 126 height 15
click at [183, 436] on div "Create new price [MEDICAL_DATA]. This page is ready Create new price [MEDICAL_D…" at bounding box center [777, 90] width 1554 height 1991
click at [447, 181] on button "Select product variants" at bounding box center [420, 193] width 148 height 26
click at [464, 188] on span "Select product variants" at bounding box center [419, 192] width 126 height 15
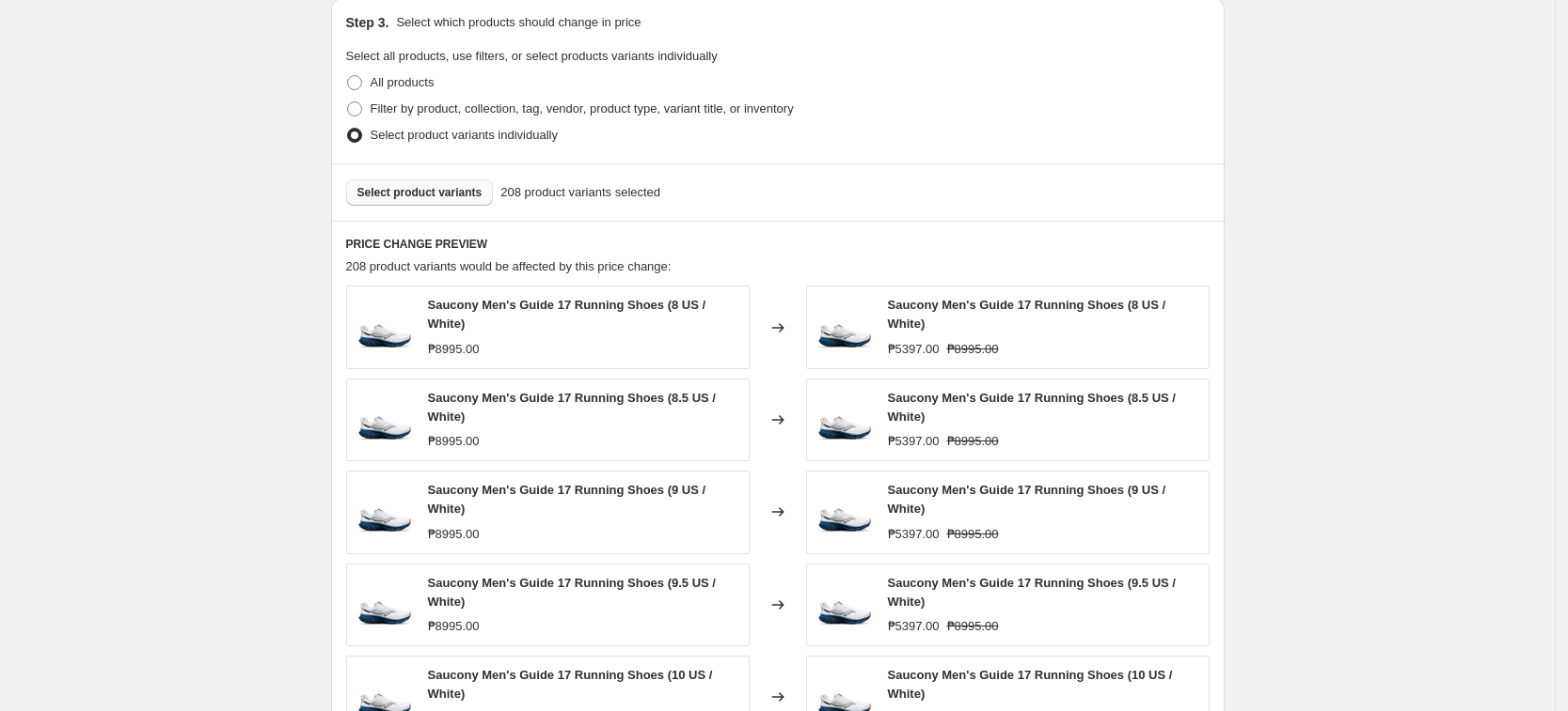
click at [416, 191] on span "Select product variants" at bounding box center [419, 192] width 126 height 15
click at [446, 185] on button "Select product variants" at bounding box center [420, 193] width 148 height 26
click at [436, 184] on button "Select product variants" at bounding box center [420, 193] width 148 height 26
click at [475, 210] on div "Select product variants 235 product variants selected" at bounding box center [778, 192] width 893 height 57
click at [428, 198] on span "Select product variants" at bounding box center [419, 192] width 126 height 15
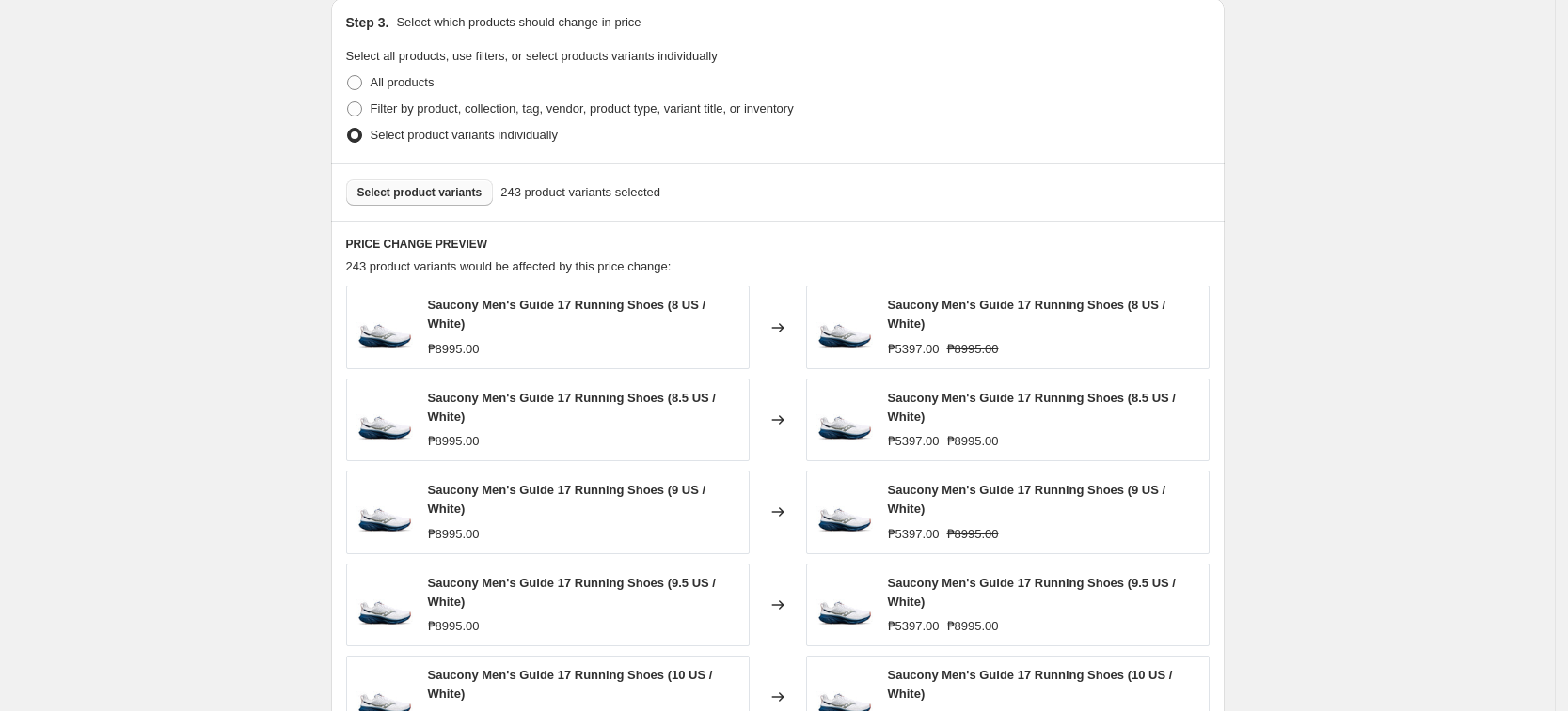
click at [423, 201] on button "Select product variants" at bounding box center [420, 193] width 148 height 26
click at [435, 194] on span "Select product variants" at bounding box center [419, 192] width 126 height 15
click at [427, 200] on button "Select product variants" at bounding box center [420, 193] width 148 height 26
click at [471, 202] on button "Select product variants" at bounding box center [420, 193] width 148 height 26
click at [439, 180] on button "Select product variants" at bounding box center [420, 193] width 148 height 26
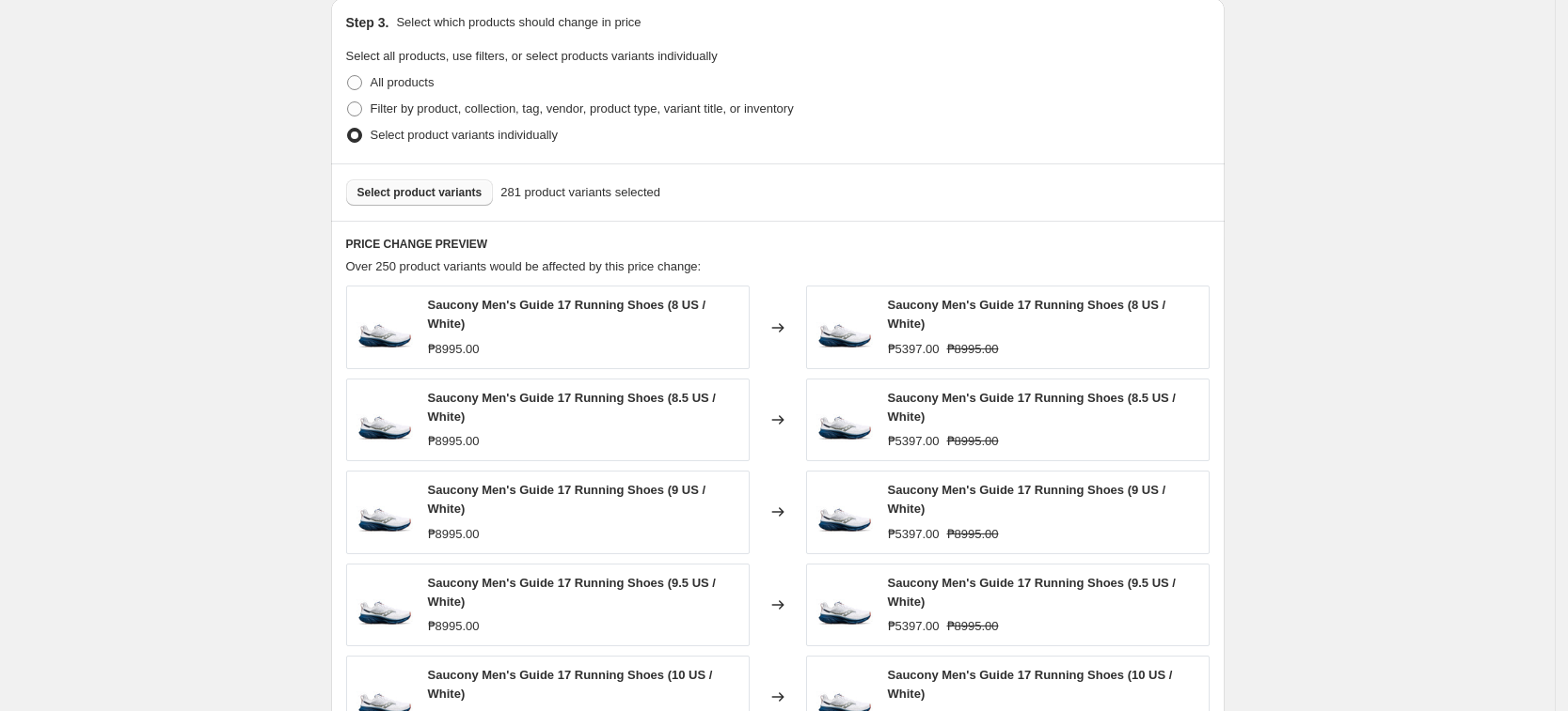
click at [394, 201] on button "Select product variants" at bounding box center [420, 193] width 148 height 26
click at [235, 326] on div "Create new price [MEDICAL_DATA]. This page is ready Create new price [MEDICAL_D…" at bounding box center [777, 90] width 1554 height 1991
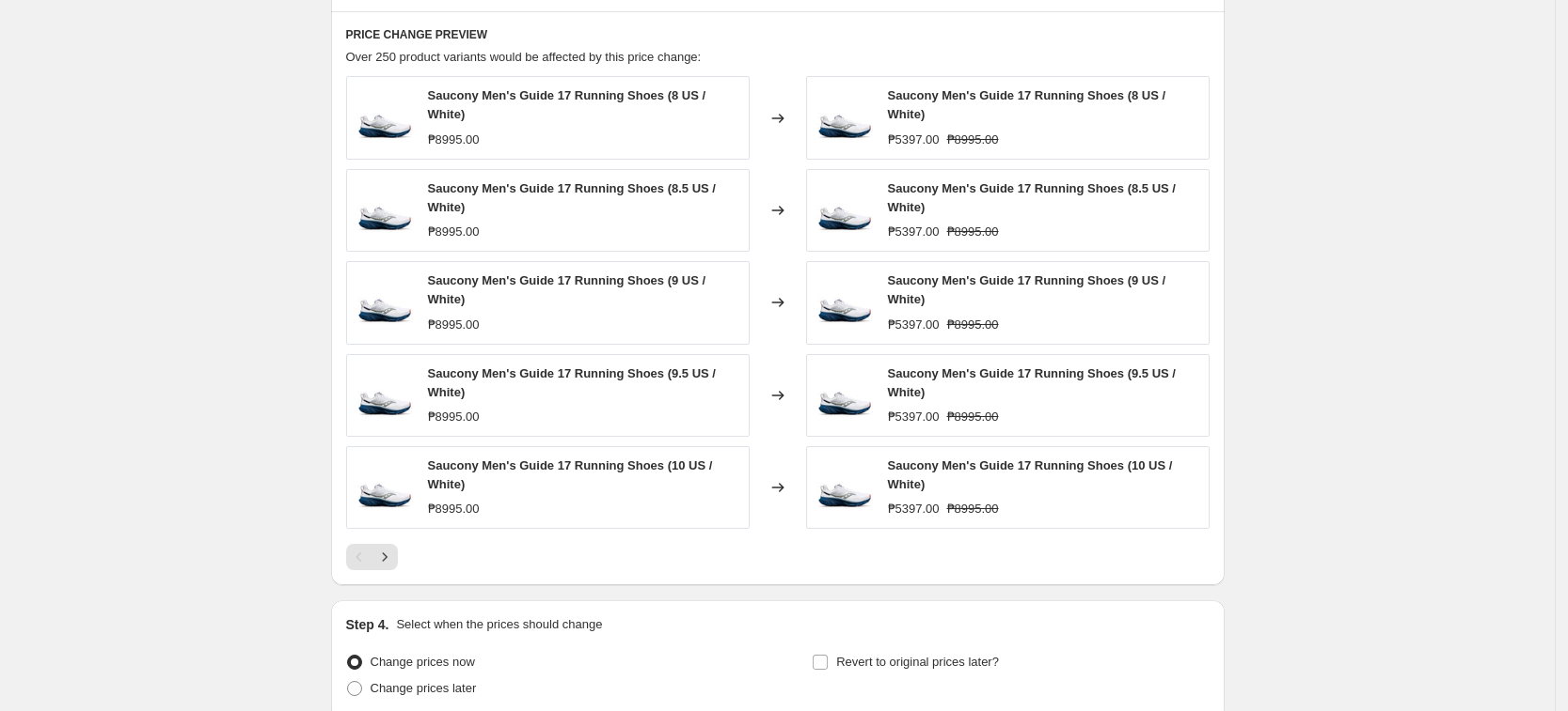
scroll to position [1139, 0]
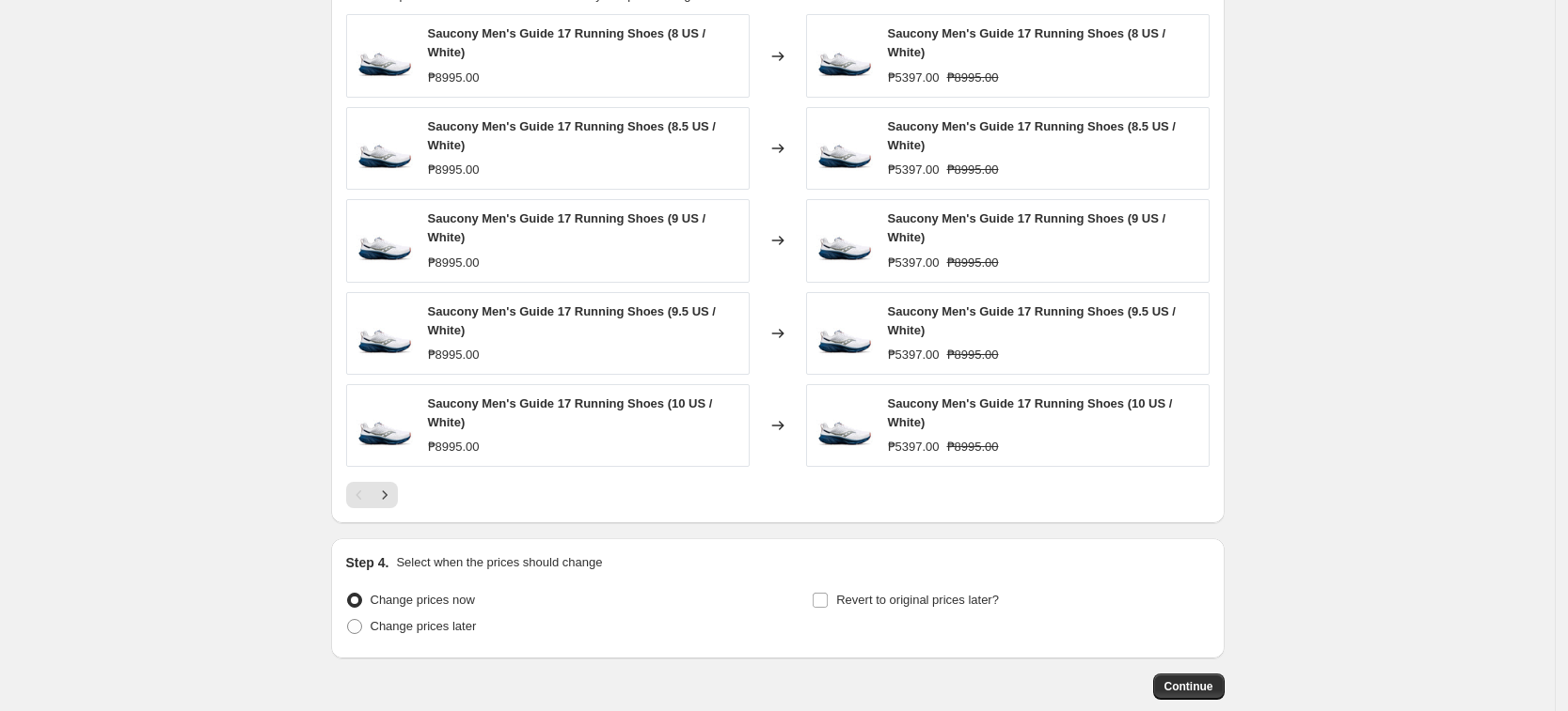
scroll to position [1280, 0]
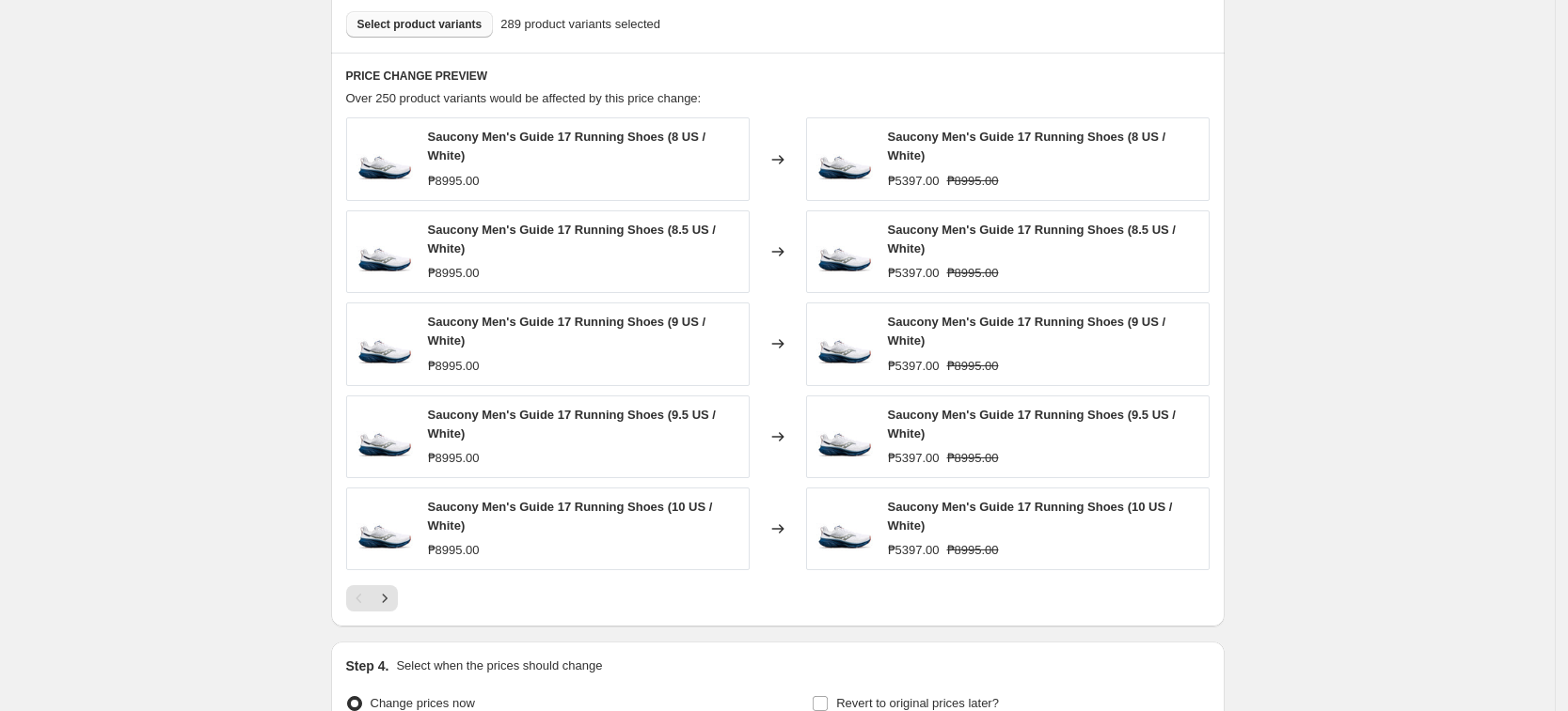
scroll to position [1046, 0]
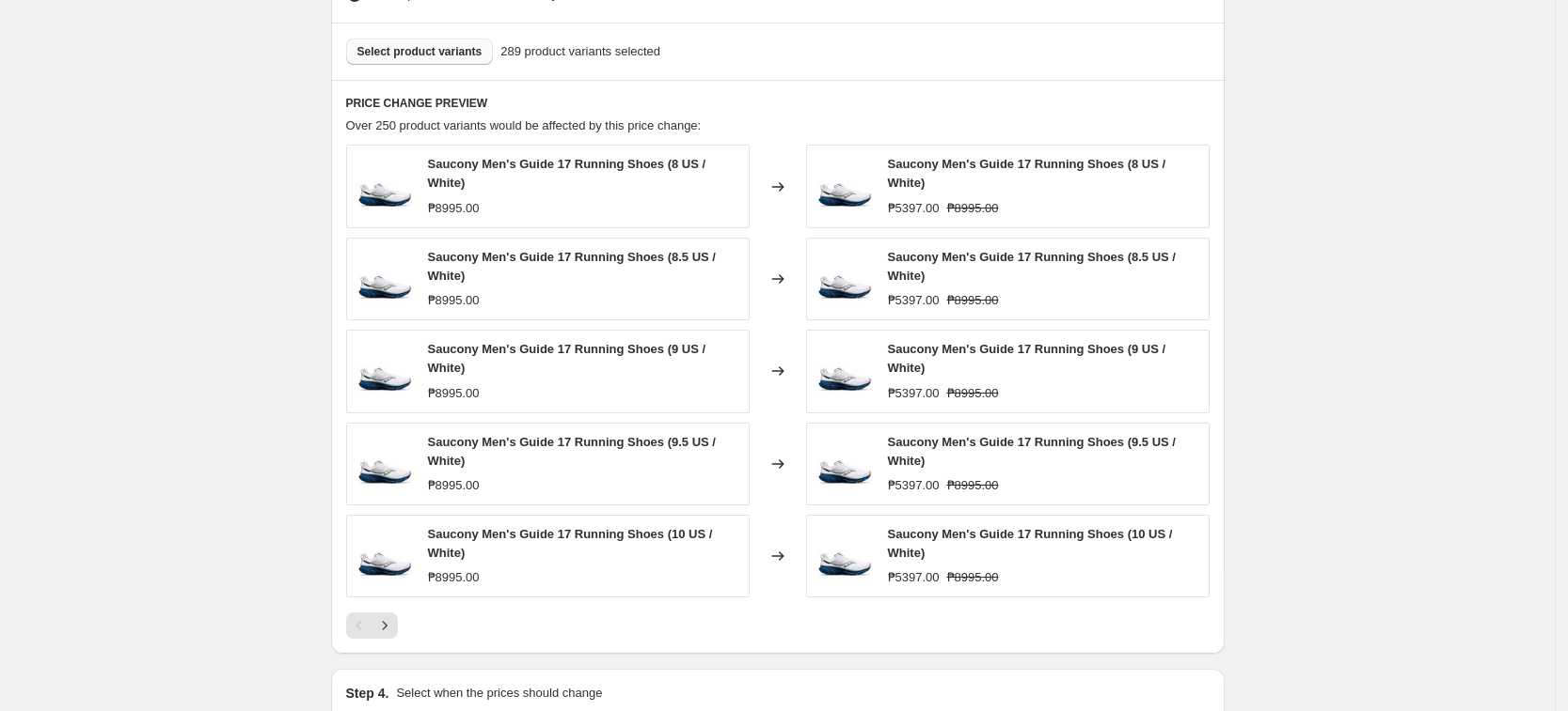
click at [386, 29] on div "Select product variants 289 product variants selected" at bounding box center [778, 51] width 893 height 57
click at [399, 57] on span "Select product variants" at bounding box center [419, 51] width 126 height 15
drag, startPoint x: 1391, startPoint y: 413, endPoint x: 1187, endPoint y: 460, distance: 209.3
click at [398, 626] on button "Next" at bounding box center [384, 625] width 26 height 26
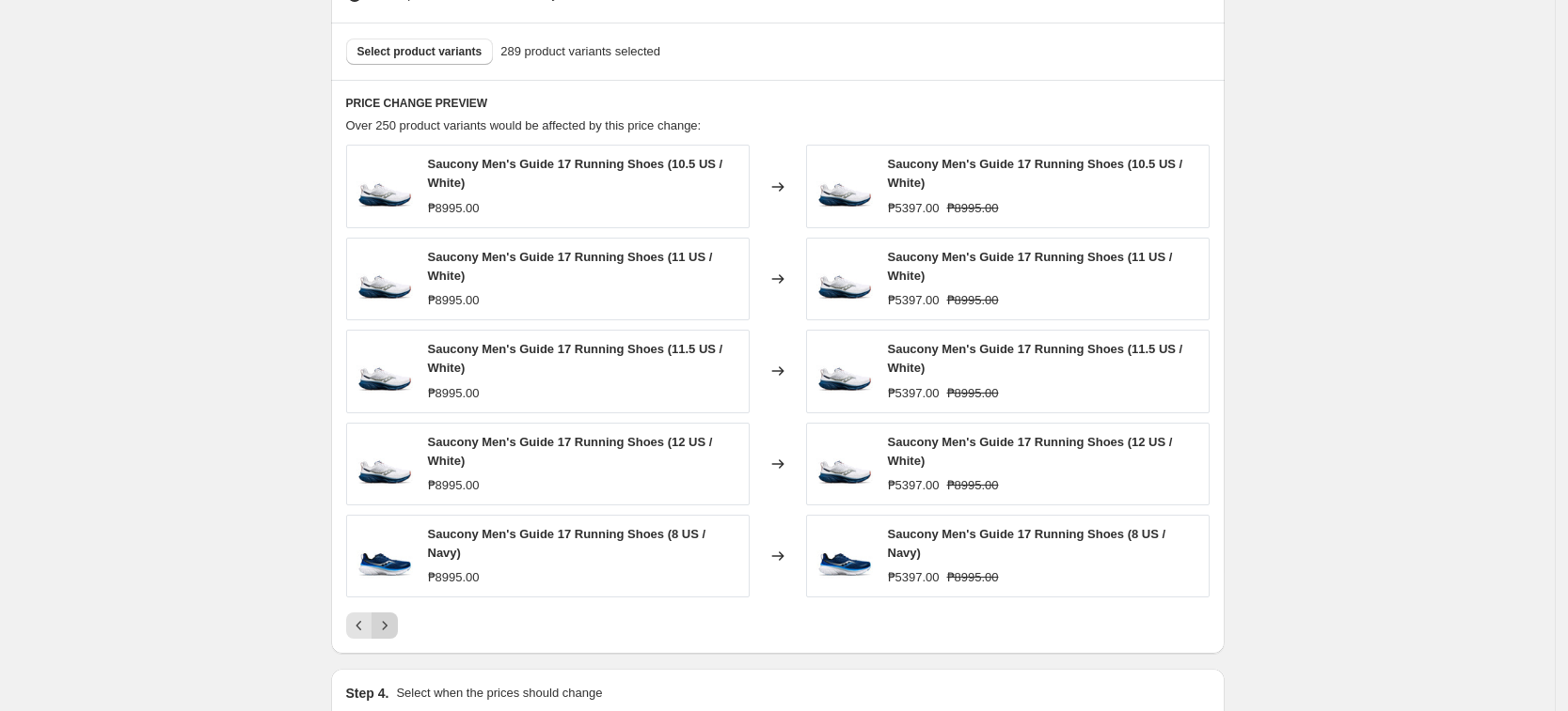
click at [390, 620] on icon "Next" at bounding box center [384, 625] width 18 height 18
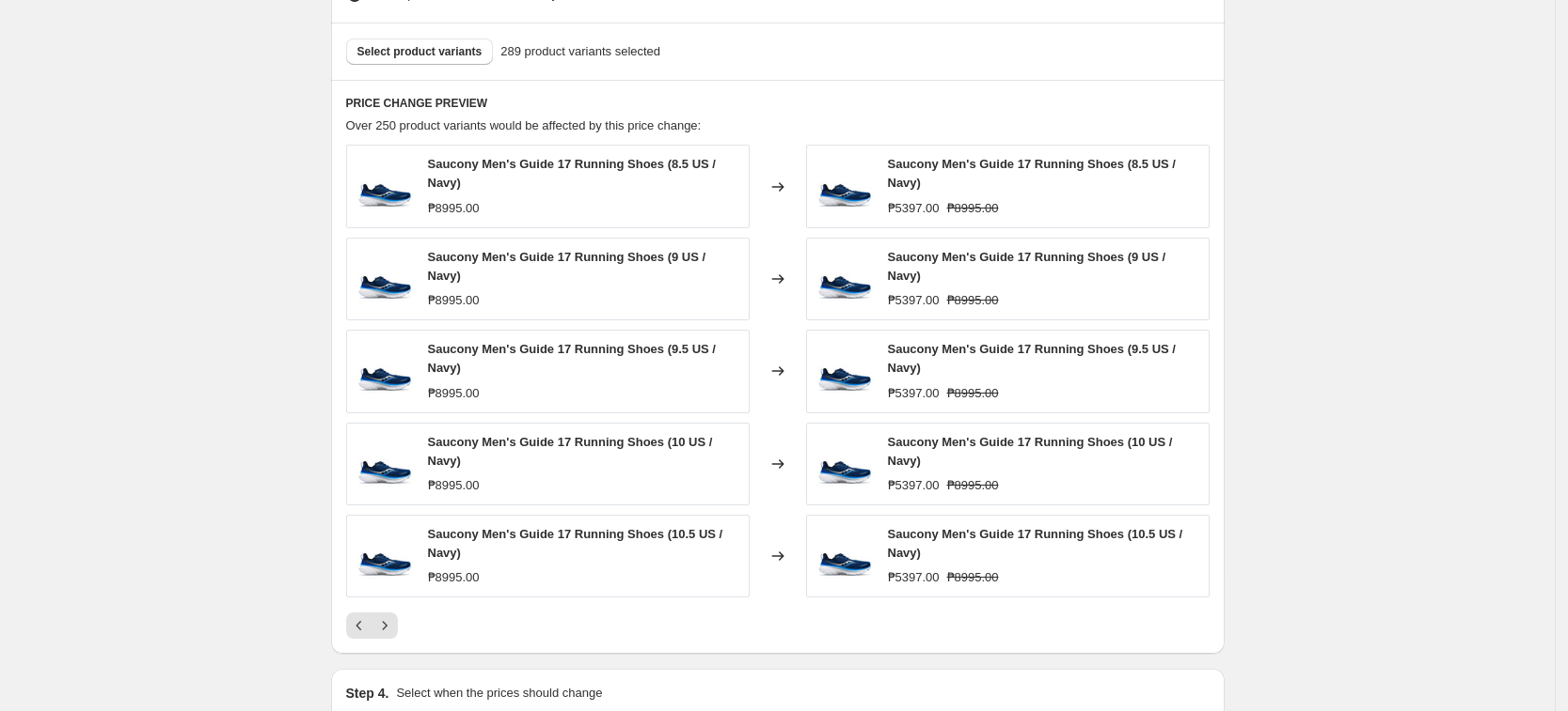
click at [406, 626] on div at bounding box center [778, 625] width 863 height 26
click at [394, 624] on icon "Next" at bounding box center [384, 625] width 18 height 18
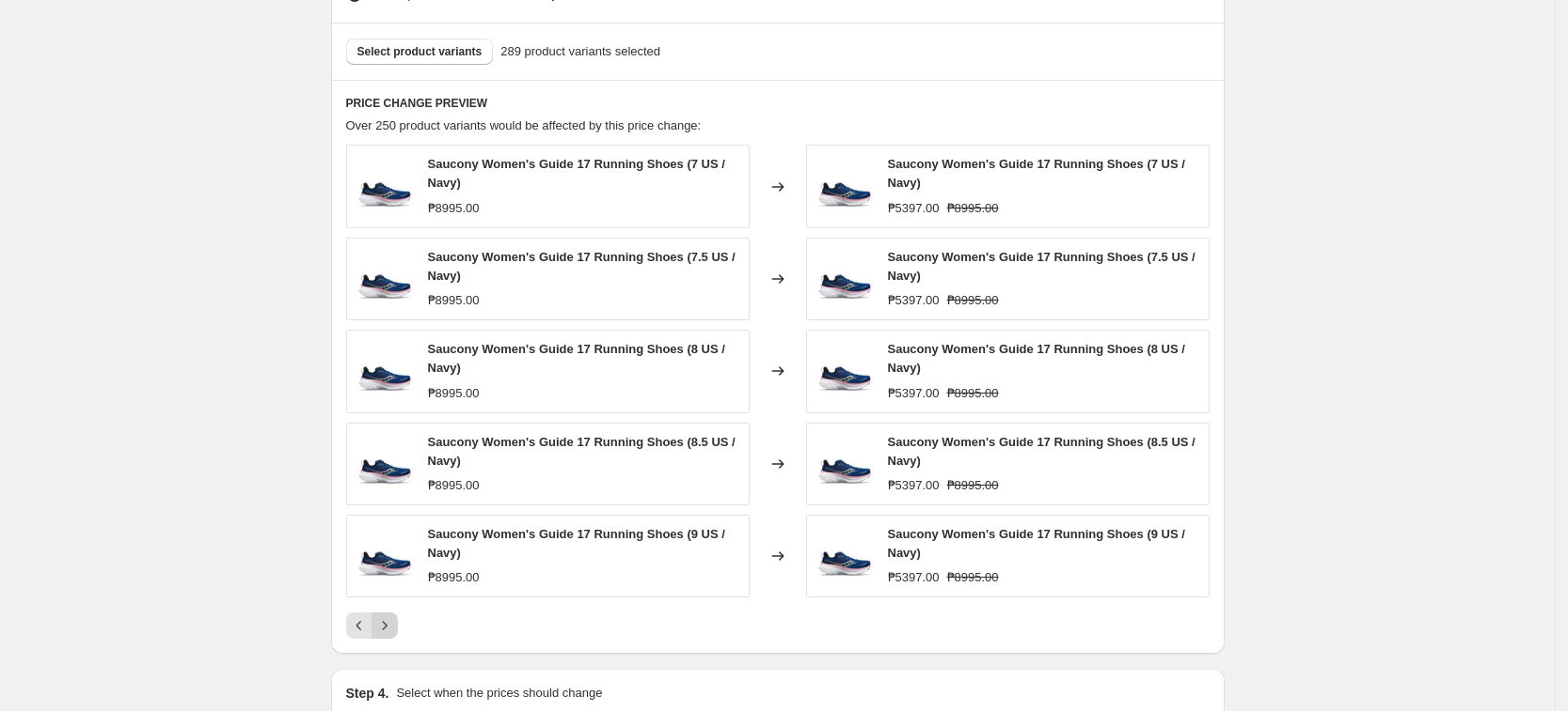
click at [394, 624] on icon "Next" at bounding box center [384, 625] width 18 height 18
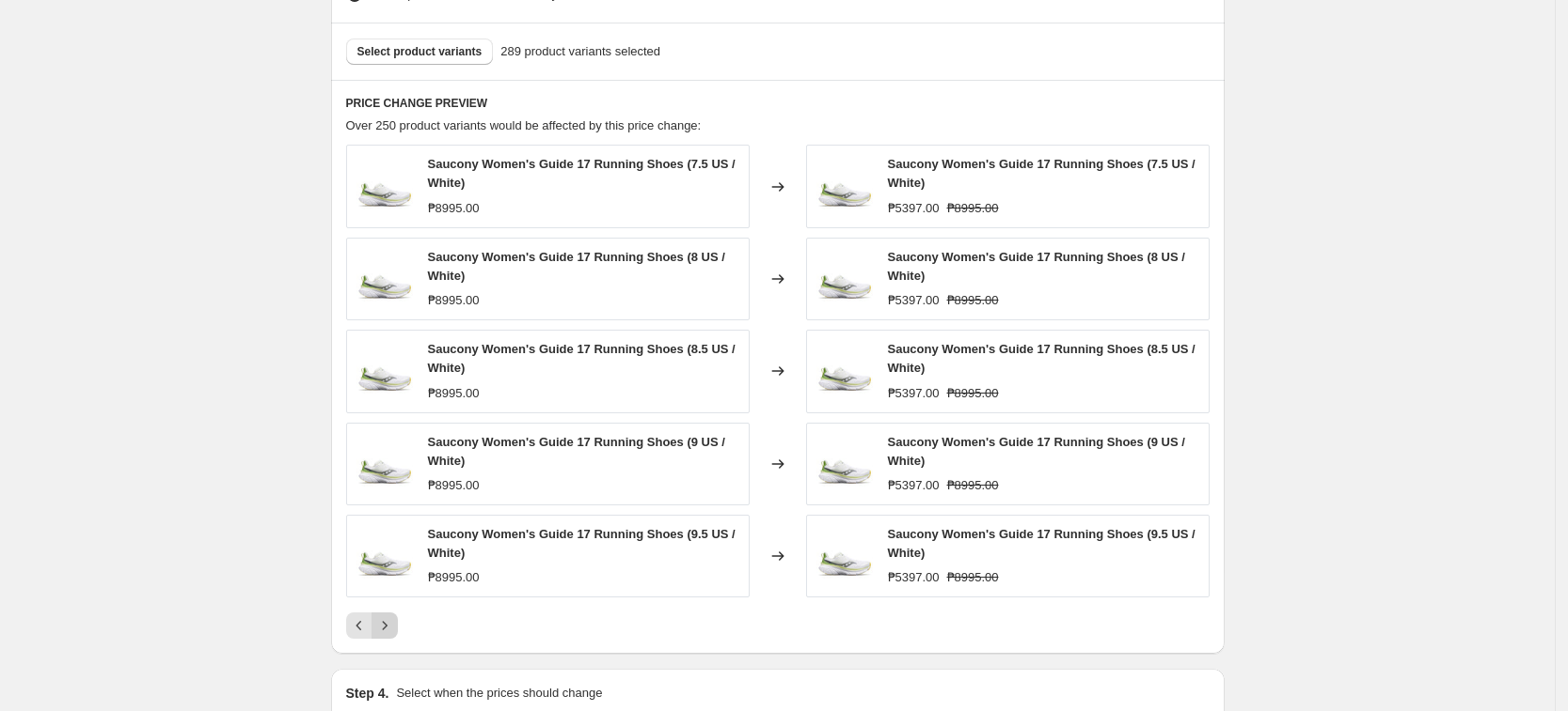
click at [394, 624] on icon "Next" at bounding box center [384, 625] width 18 height 18
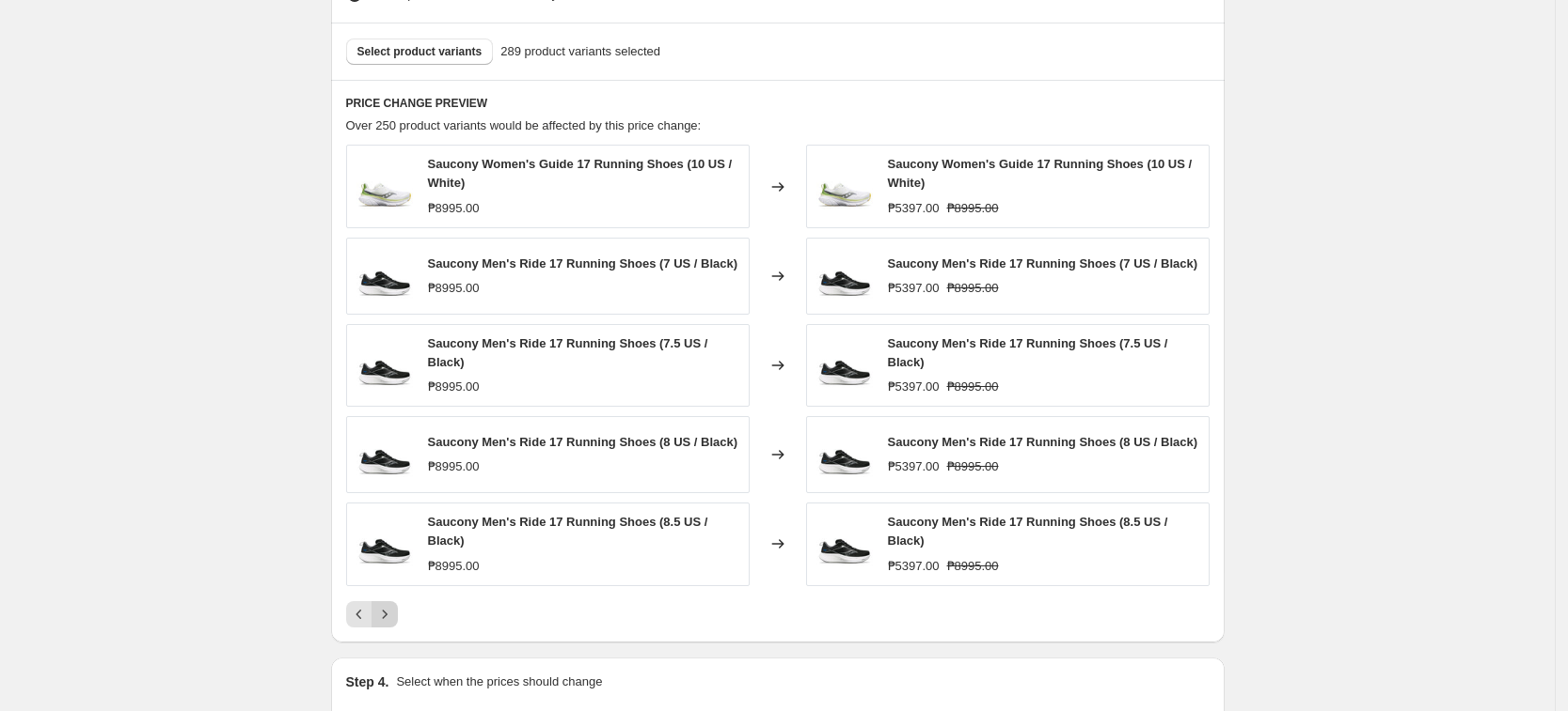
click at [394, 624] on button "Next" at bounding box center [384, 614] width 26 height 26
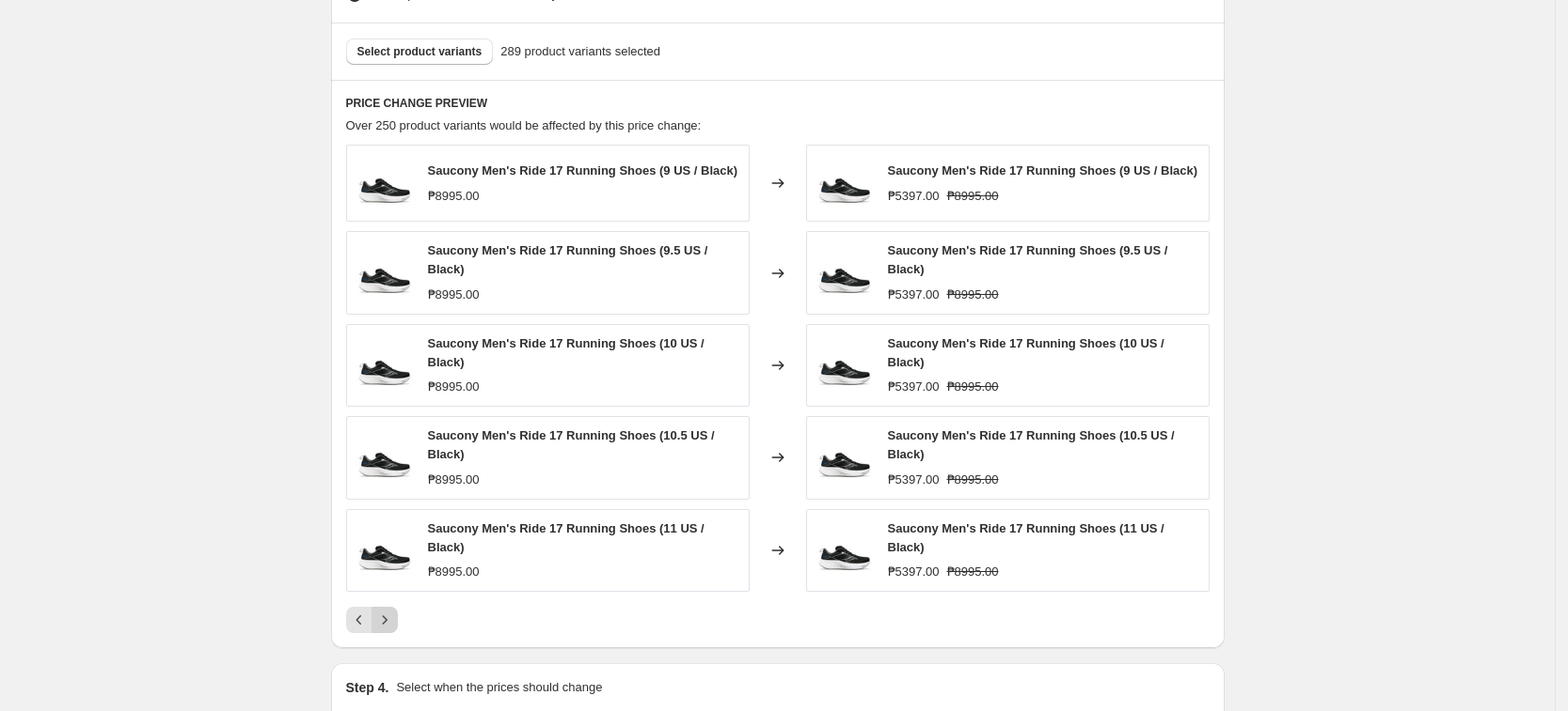
click at [394, 624] on div "PRICE CHANGE PREVIEW Over 250 product variants would be affected by this price …" at bounding box center [778, 364] width 893 height 569
click at [401, 622] on div "PRICE CHANGE PREVIEW Over 250 product variants would be affected by this price …" at bounding box center [778, 364] width 893 height 569
click at [394, 611] on icon "Next" at bounding box center [384, 620] width 18 height 18
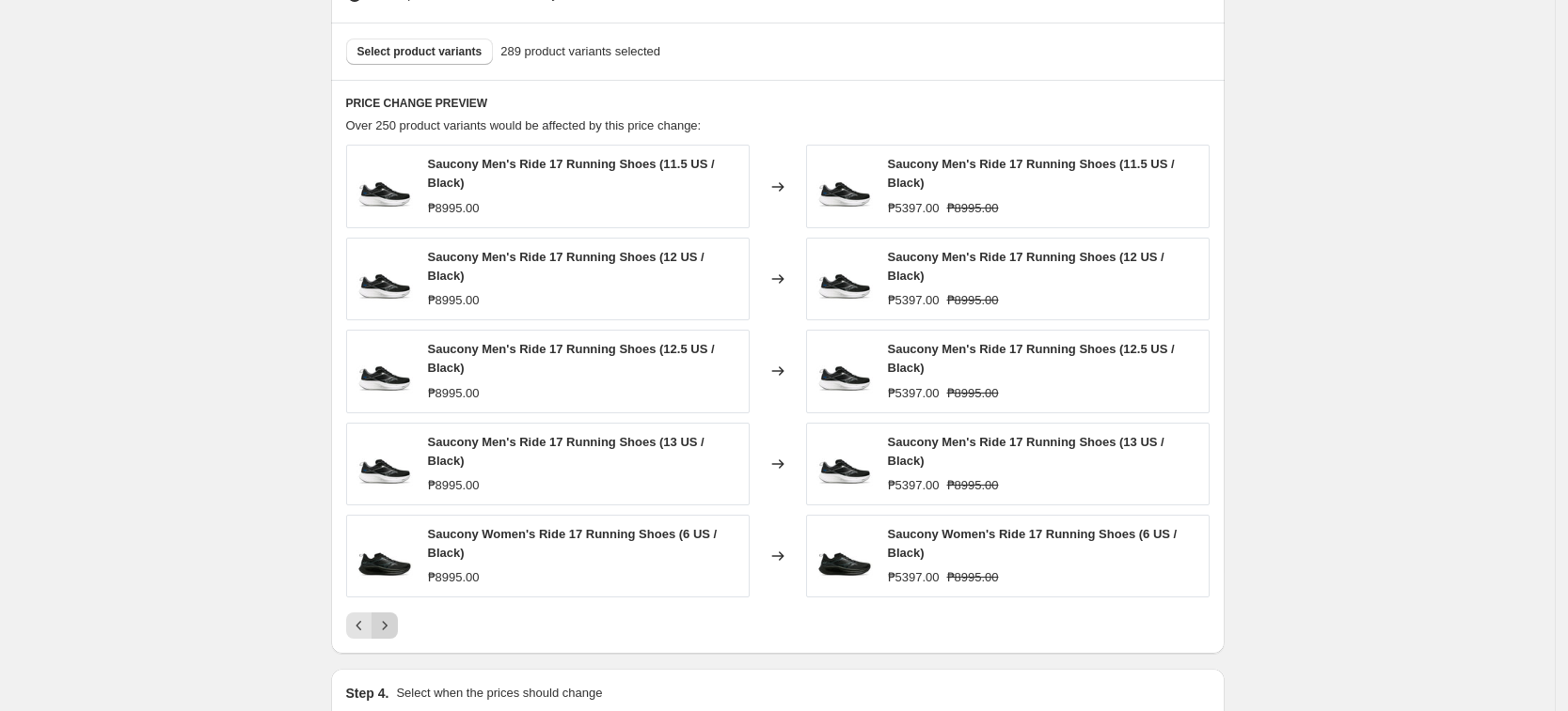
click at [394, 617] on icon "Next" at bounding box center [384, 625] width 18 height 18
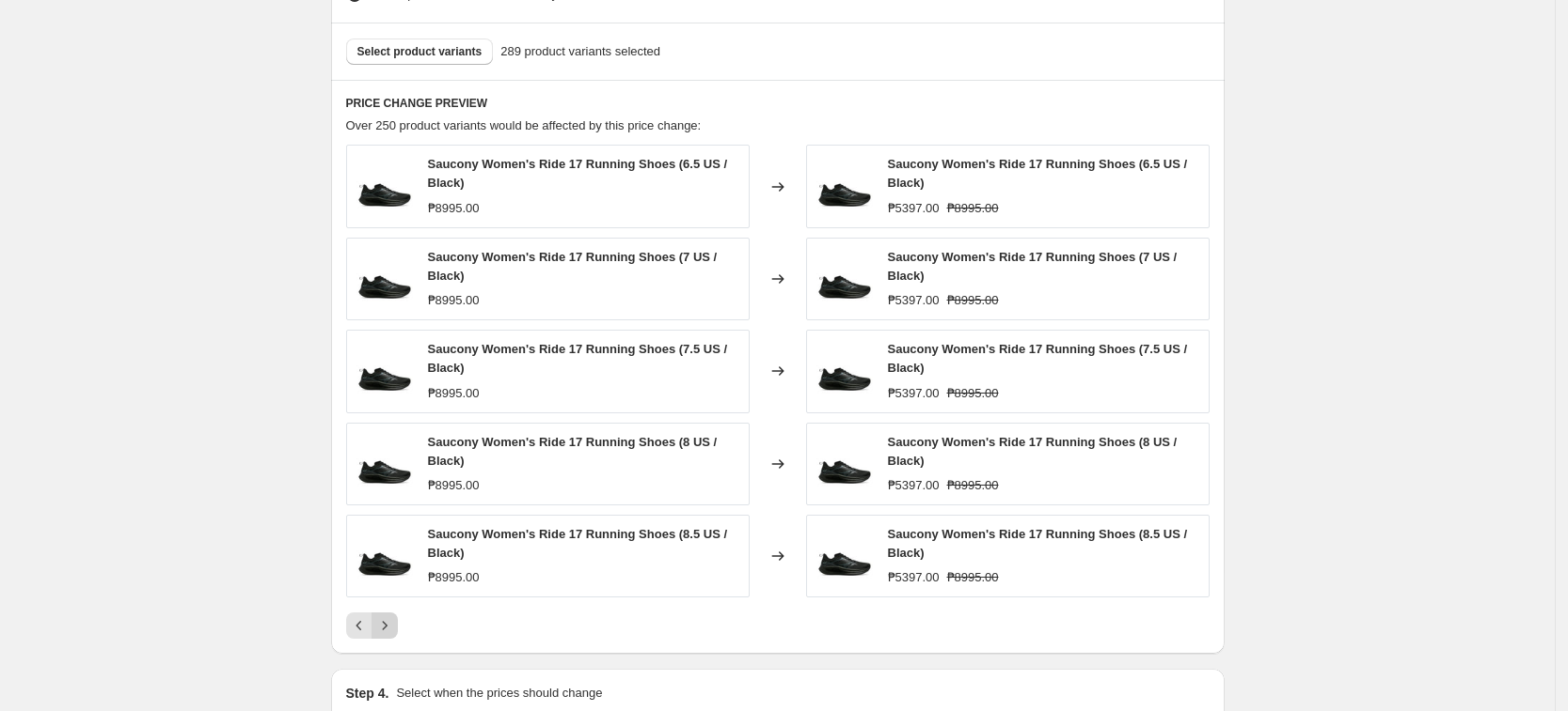
click at [397, 606] on div "Saucony Women's Ride 17 Running Shoes (6.5 US / Black) ₱8995.00 Changed to Sauc…" at bounding box center [778, 392] width 863 height 494
click at [394, 629] on icon "Next" at bounding box center [384, 625] width 18 height 18
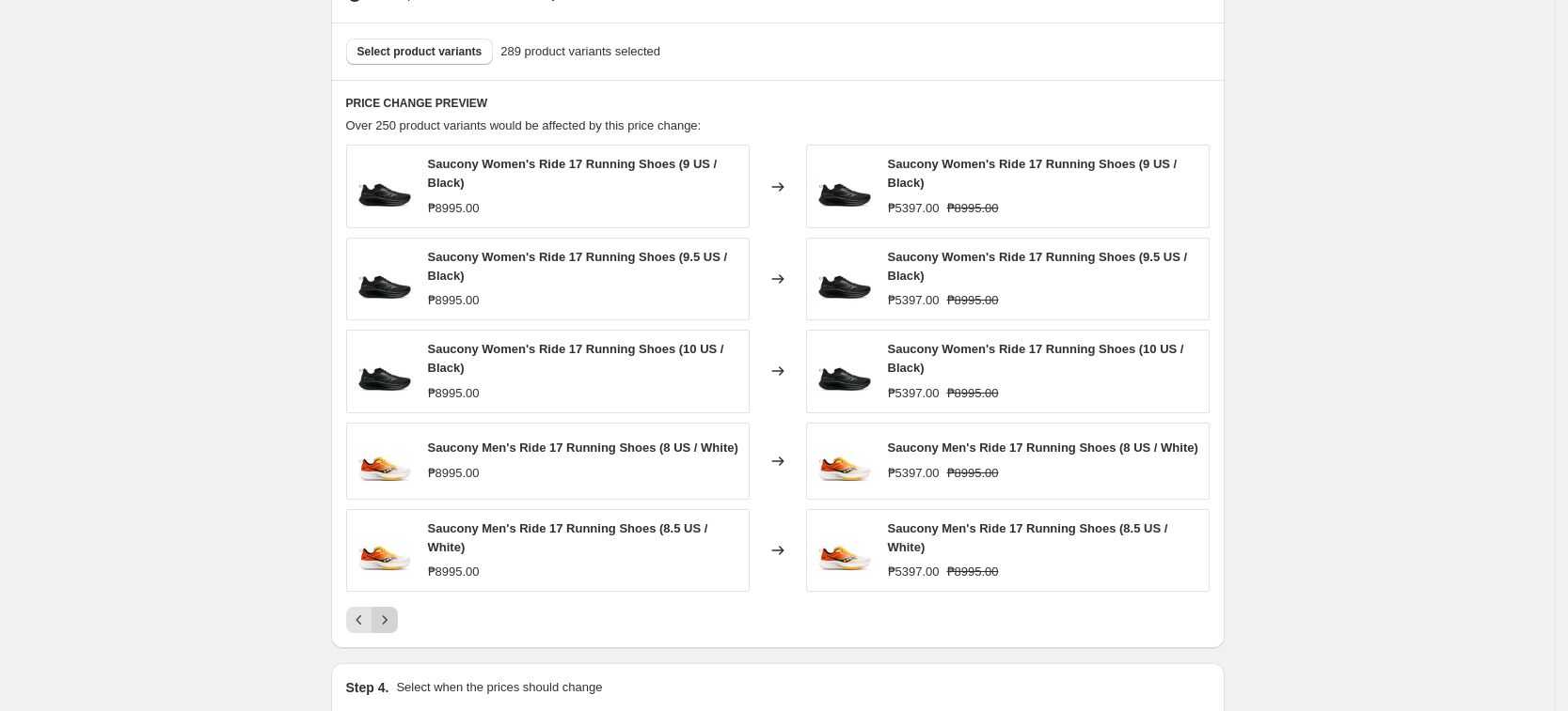
click at [394, 613] on icon "Next" at bounding box center [384, 620] width 18 height 18
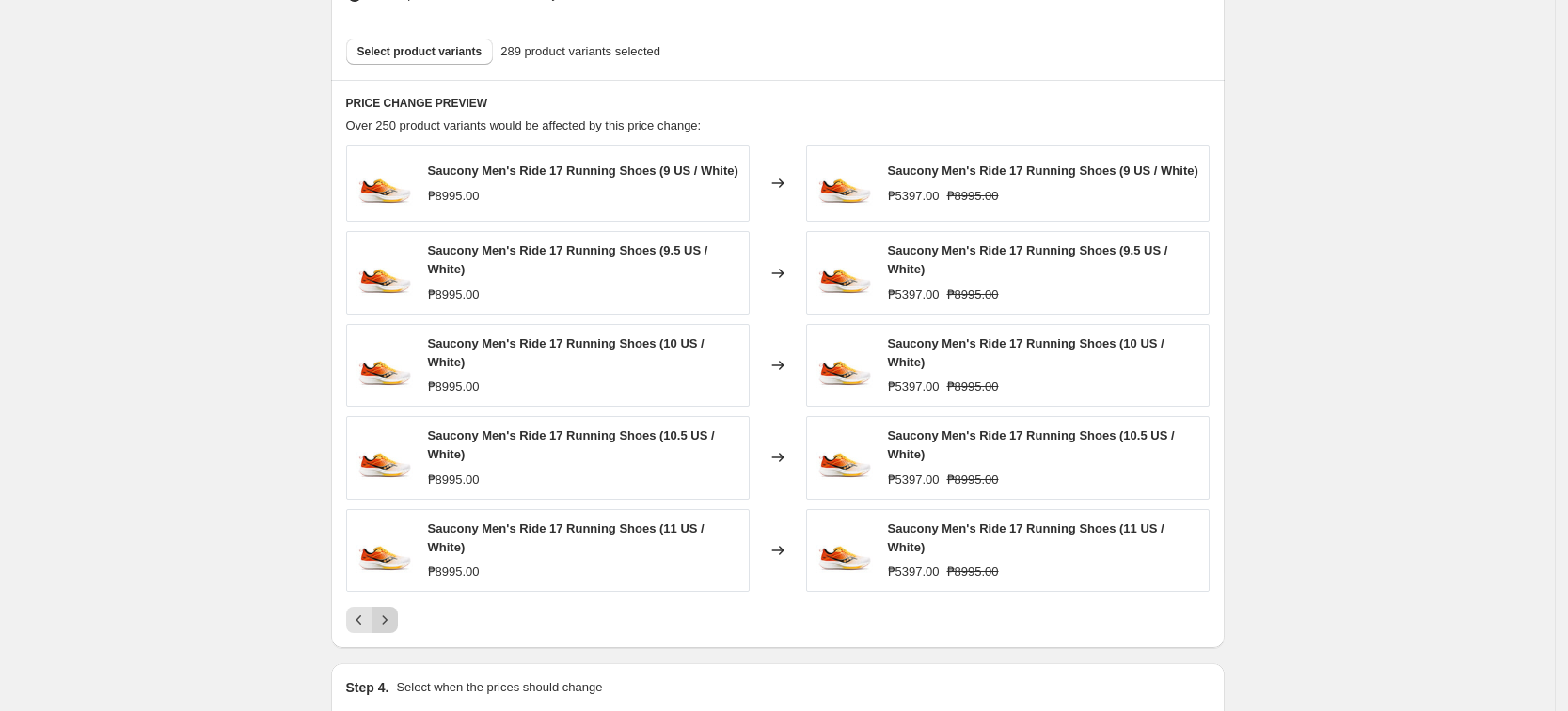
click at [394, 613] on icon "Next" at bounding box center [384, 620] width 18 height 18
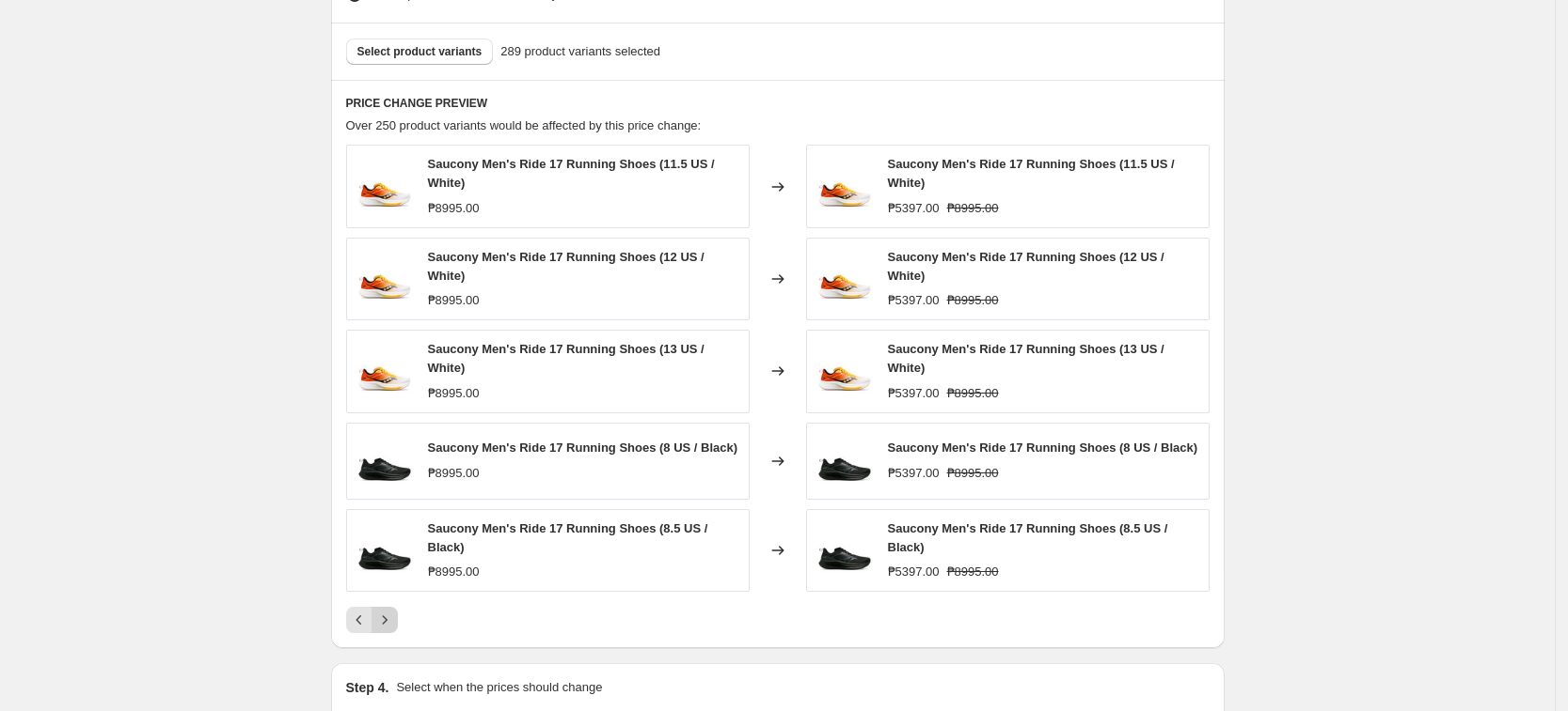
click at [394, 613] on icon "Next" at bounding box center [384, 620] width 18 height 18
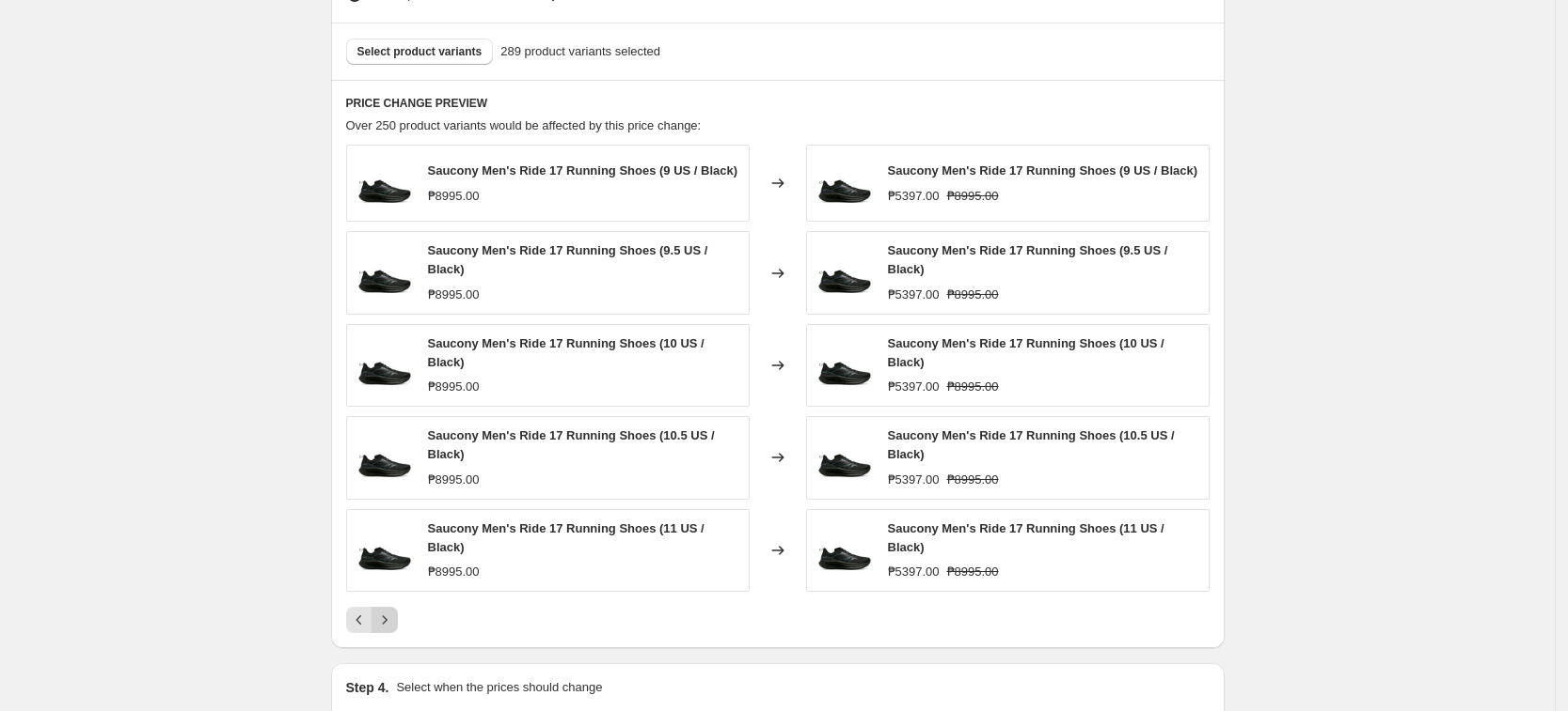
click at [394, 613] on icon "Next" at bounding box center [384, 620] width 18 height 18
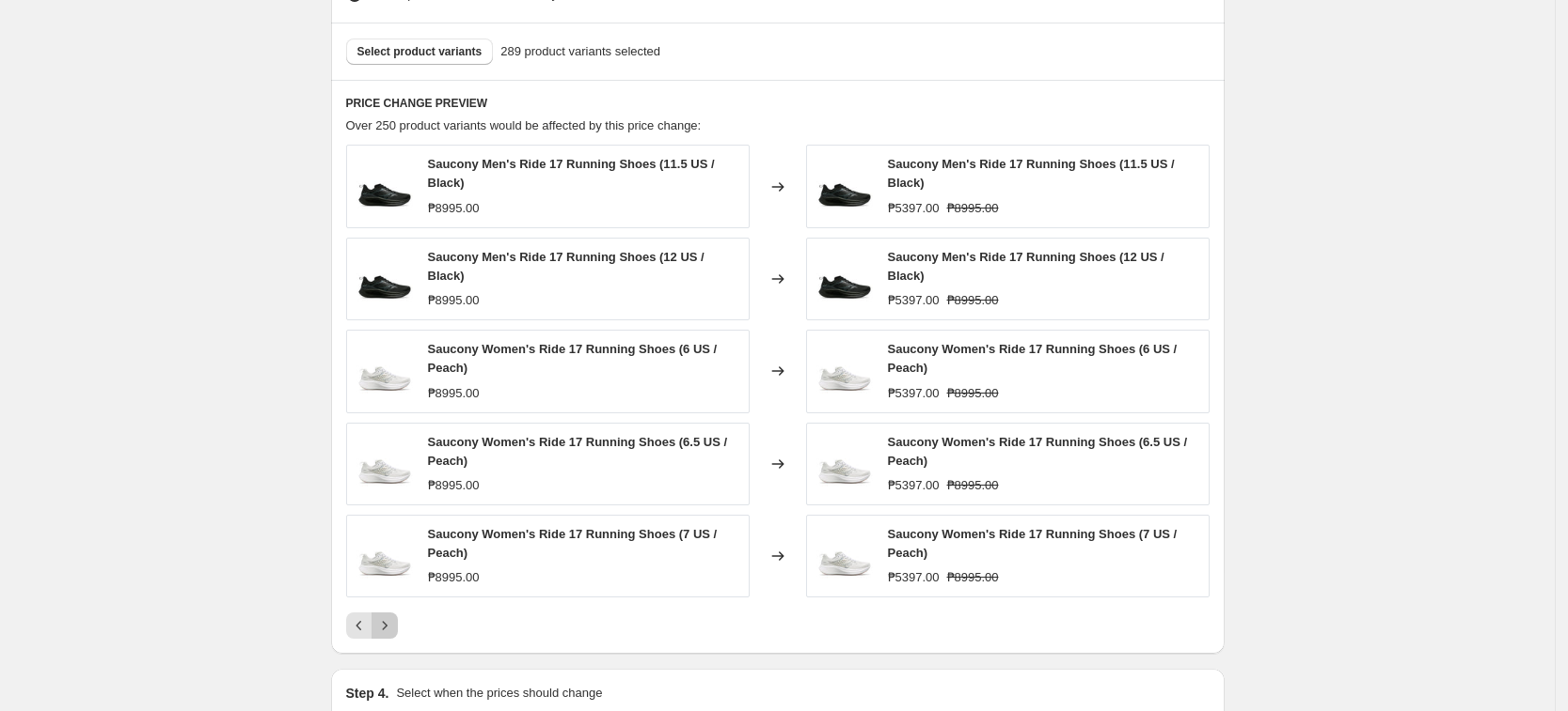
click at [394, 617] on icon "Next" at bounding box center [384, 625] width 18 height 18
click at [395, 613] on button "Next" at bounding box center [384, 625] width 26 height 26
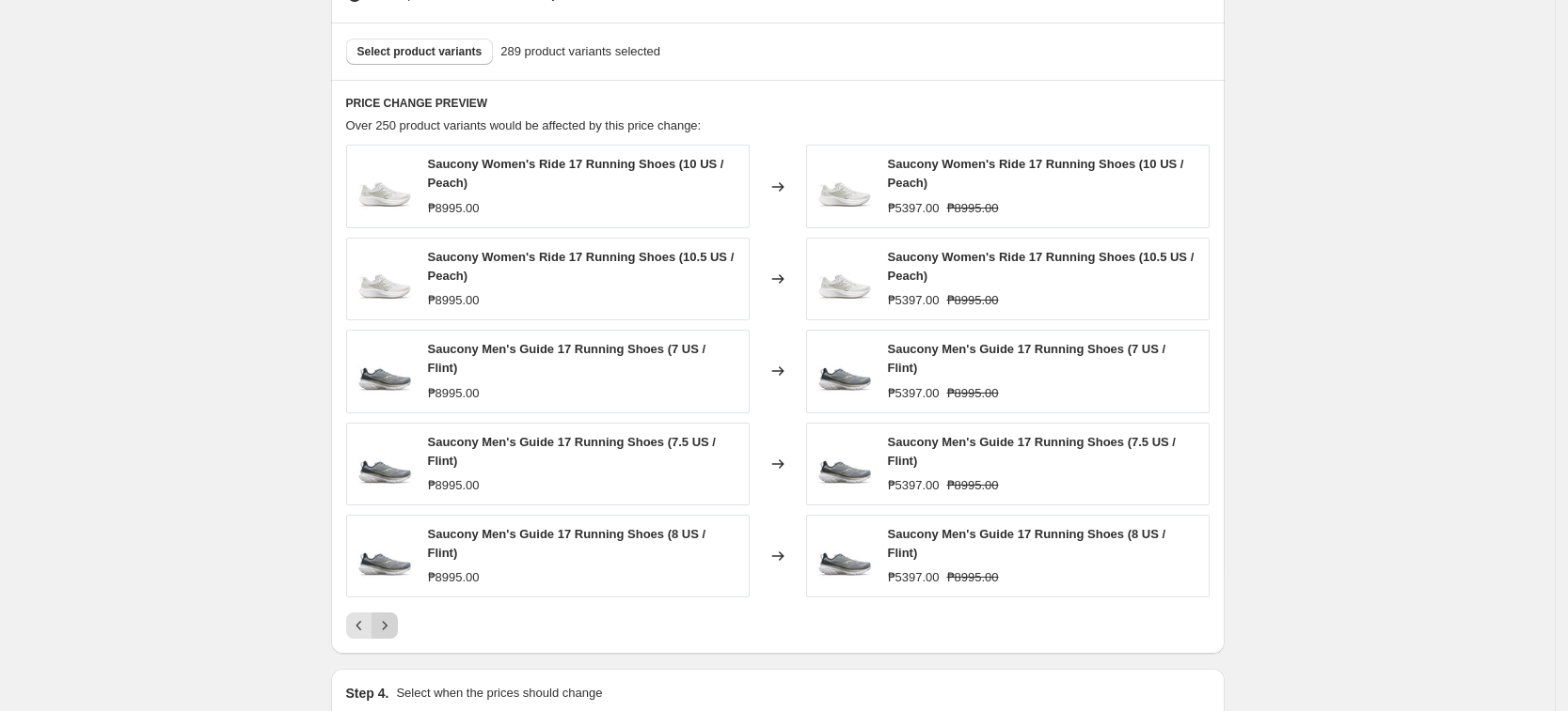
click at [394, 617] on icon "Next" at bounding box center [384, 625] width 18 height 18
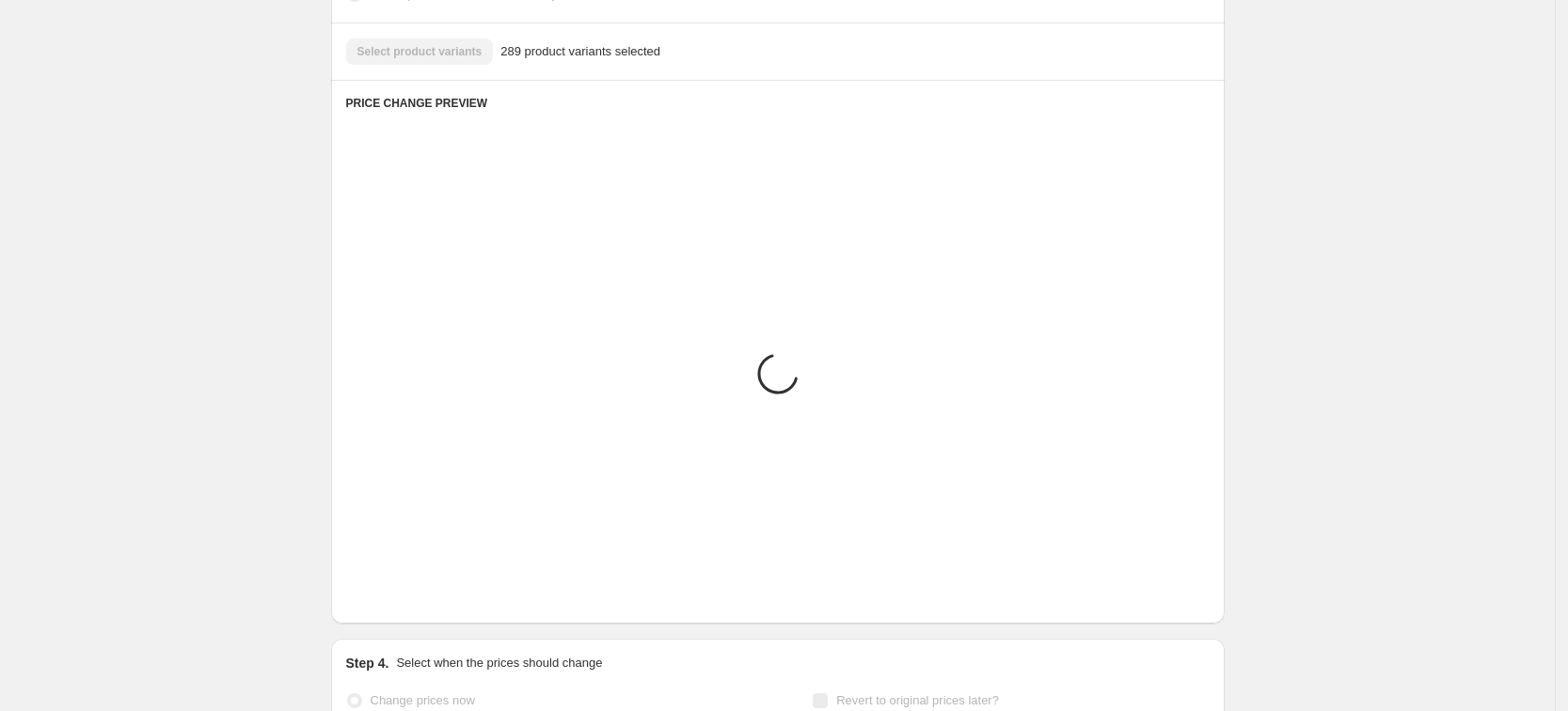
click at [394, 605] on icon "Next" at bounding box center [384, 595] width 18 height 18
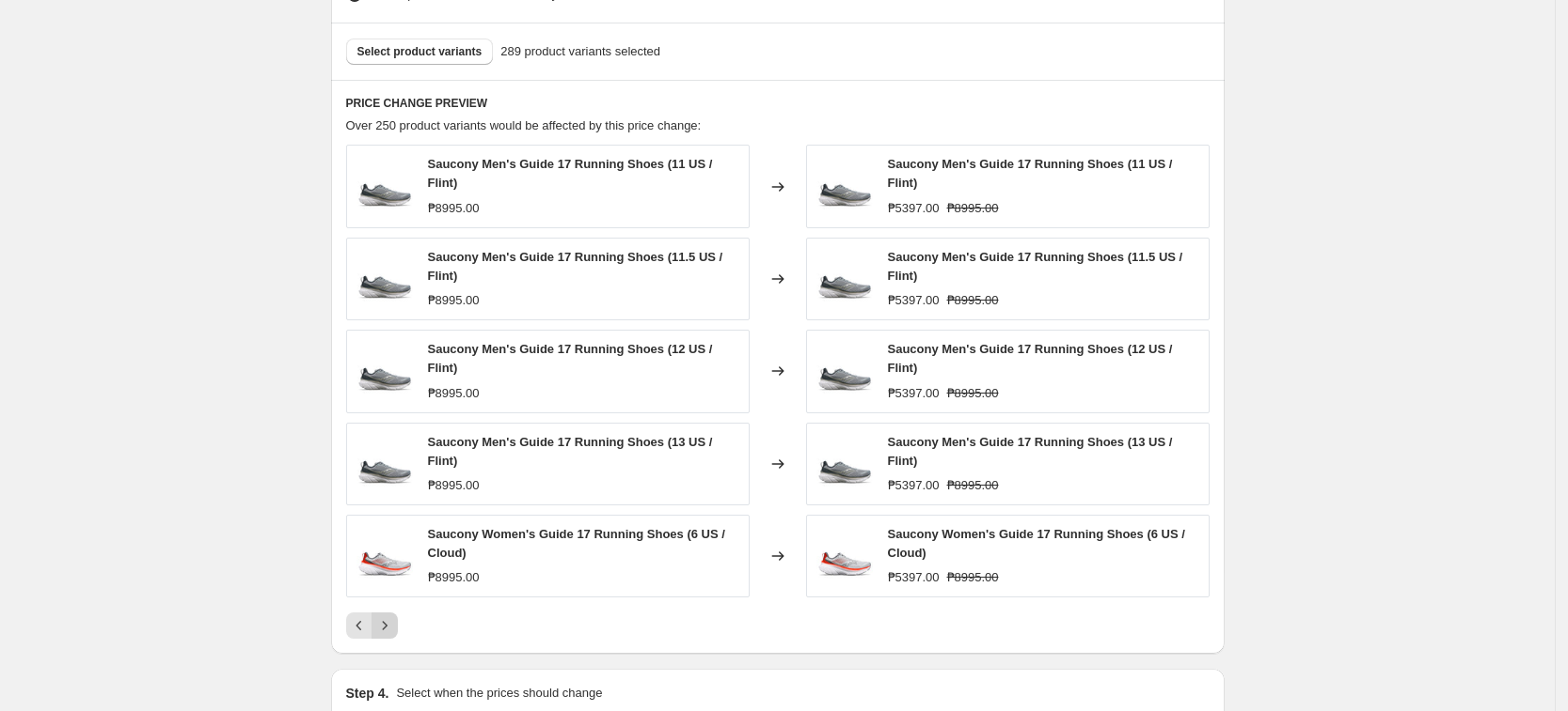
click at [395, 613] on button "Next" at bounding box center [384, 625] width 26 height 26
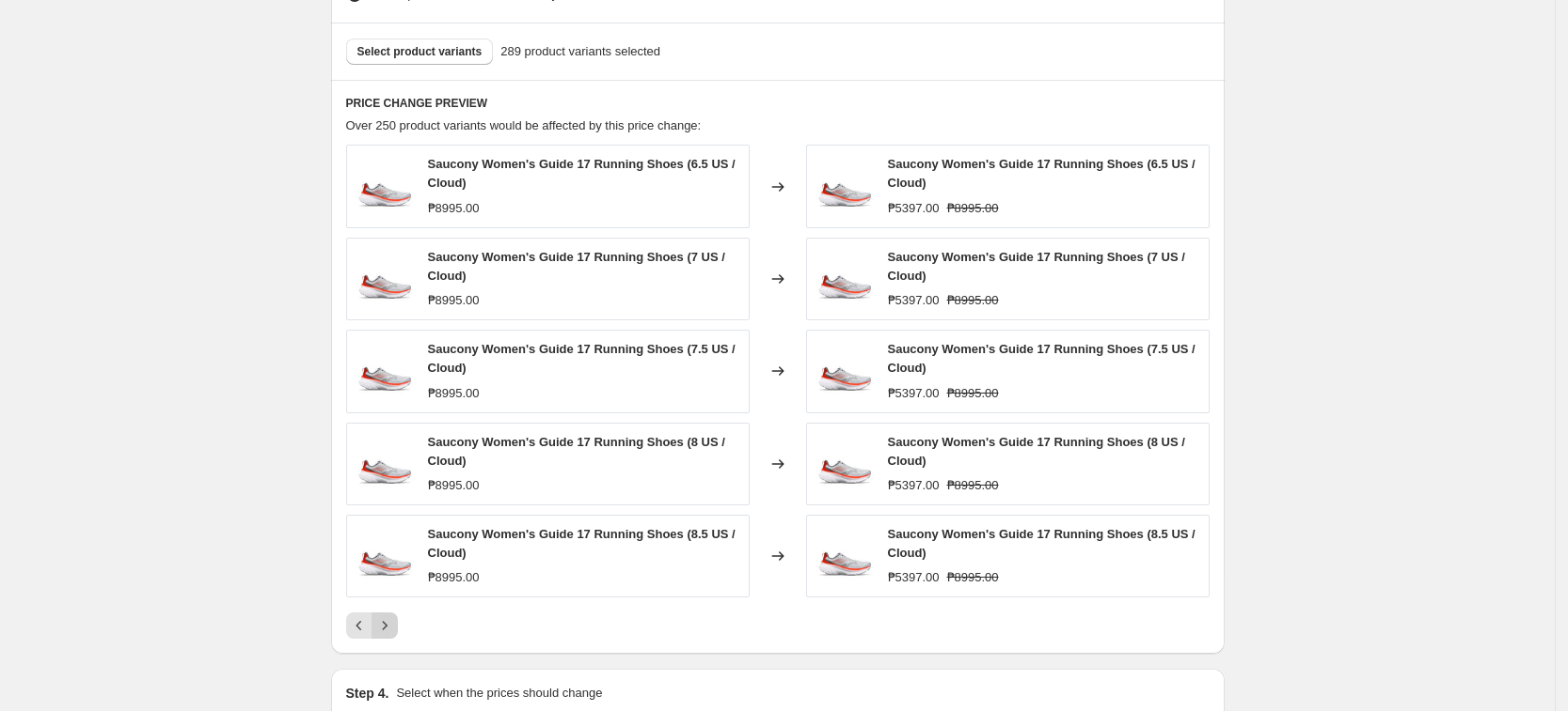
click at [395, 613] on button "Next" at bounding box center [384, 625] width 26 height 26
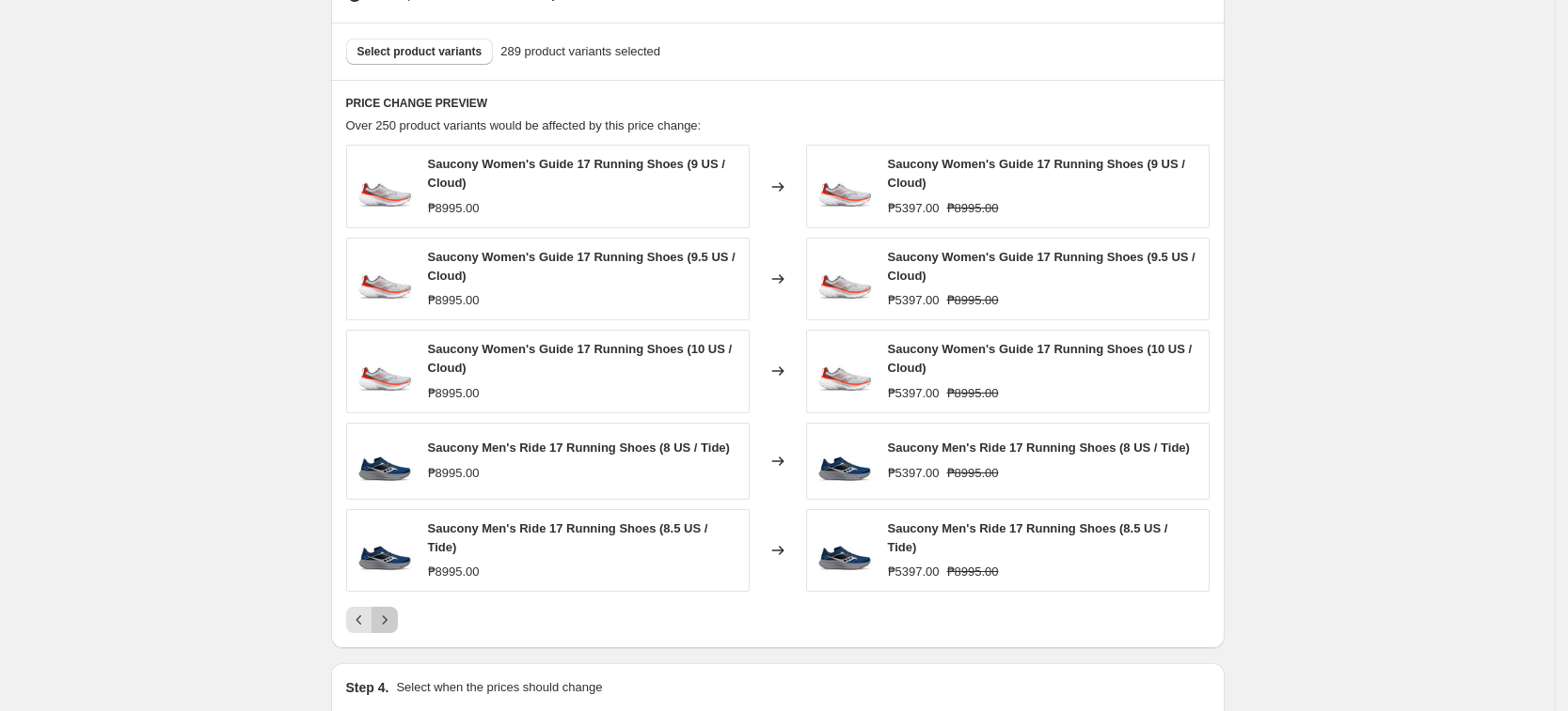
click at [394, 613] on icon "Next" at bounding box center [384, 620] width 18 height 18
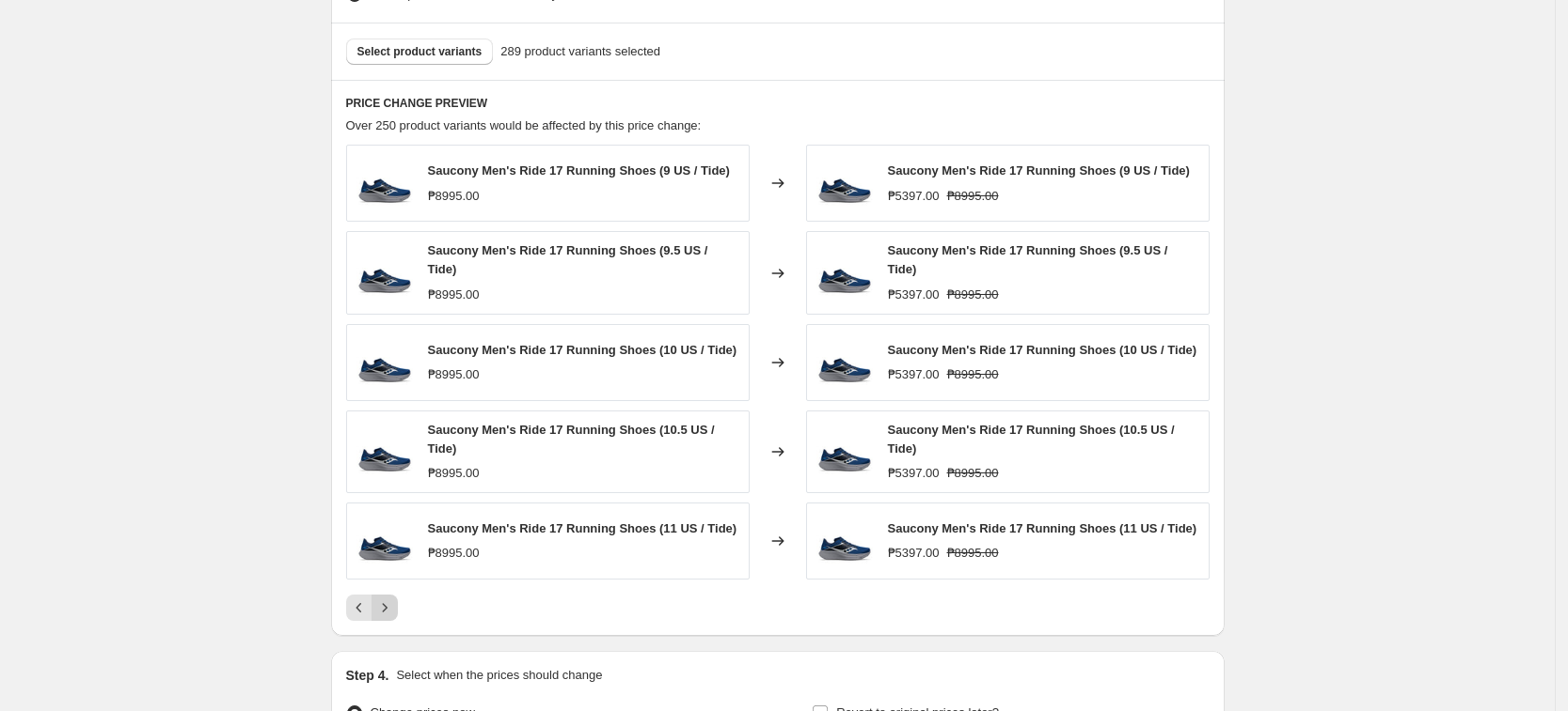
click at [395, 613] on button "Next" at bounding box center [384, 608] width 26 height 26
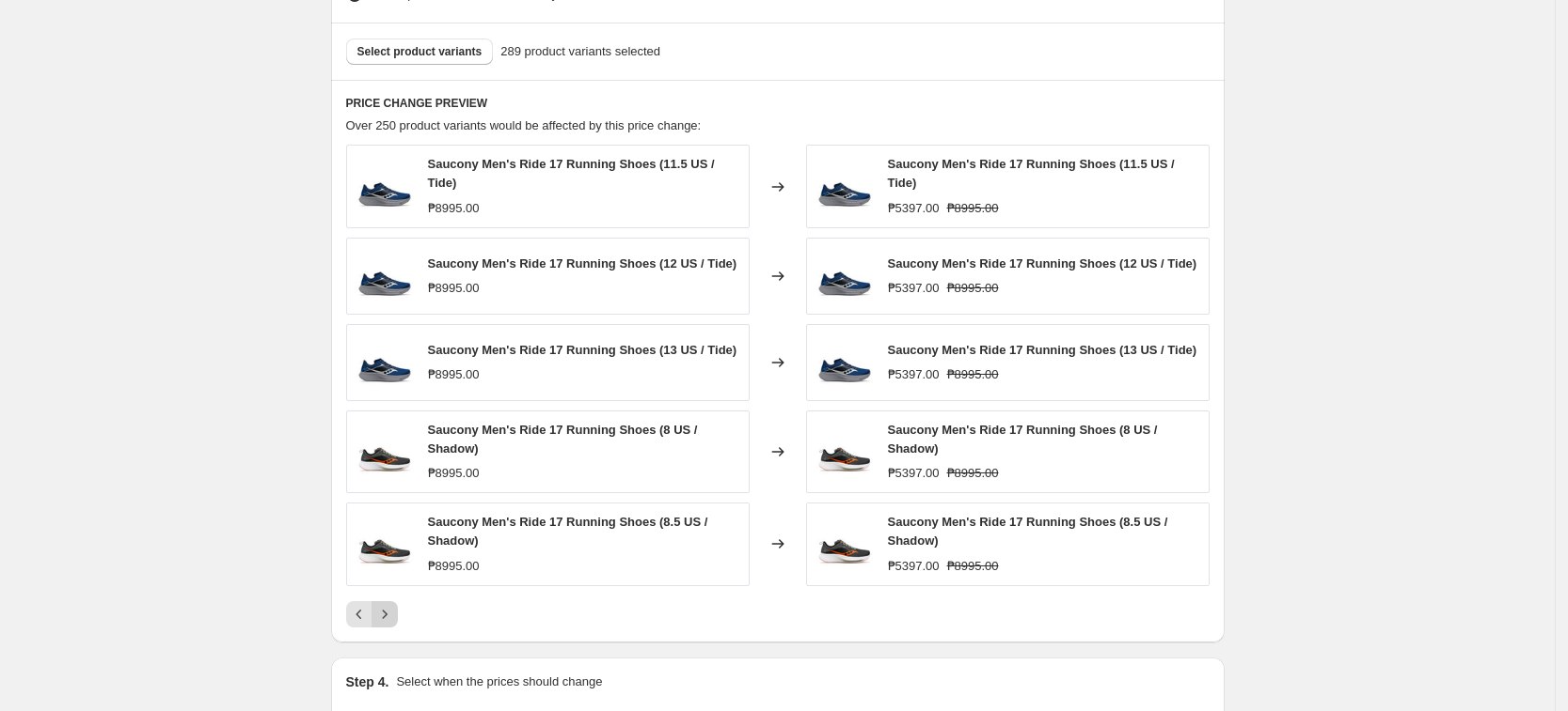
click at [394, 613] on icon "Next" at bounding box center [384, 614] width 18 height 18
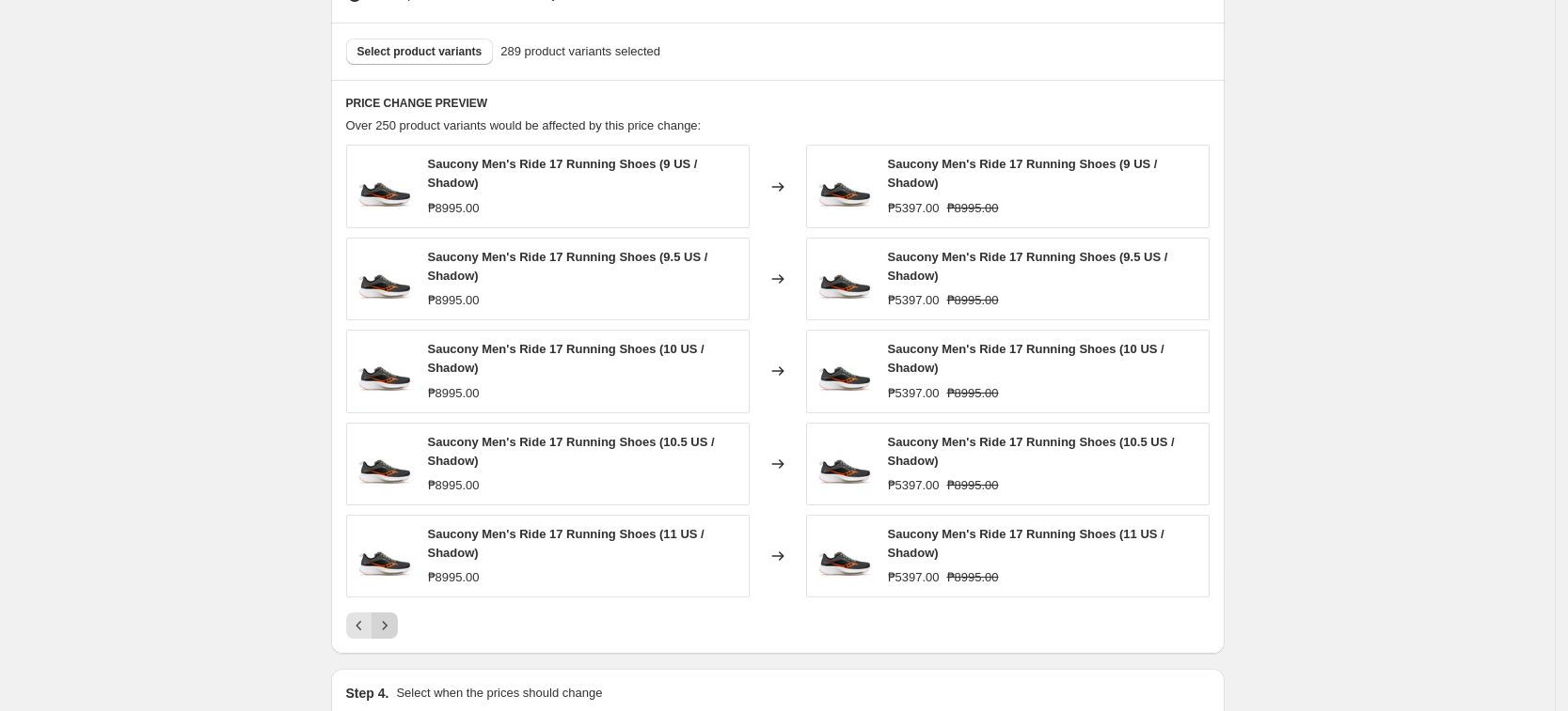
click at [395, 613] on button "Next" at bounding box center [384, 625] width 26 height 26
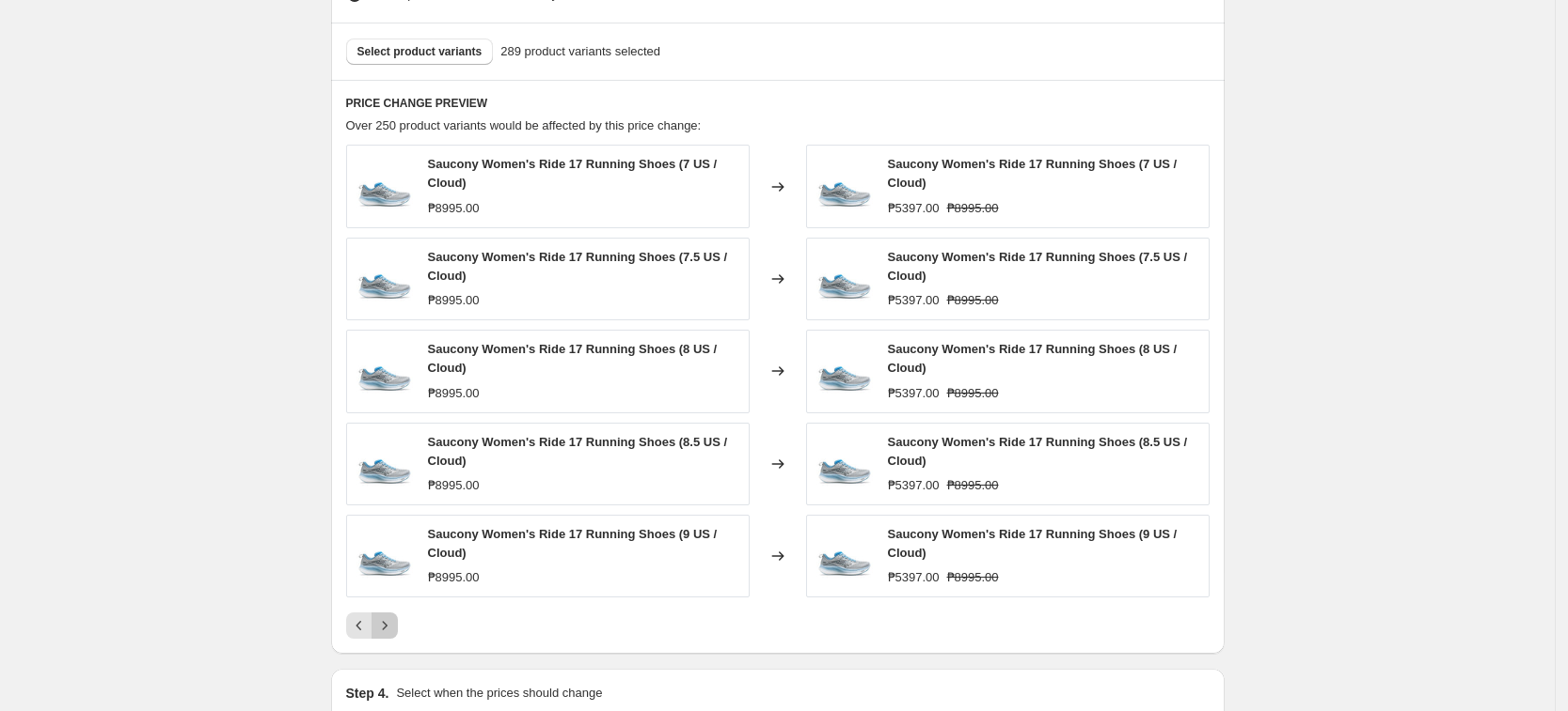
click at [395, 613] on button "Next" at bounding box center [384, 625] width 26 height 26
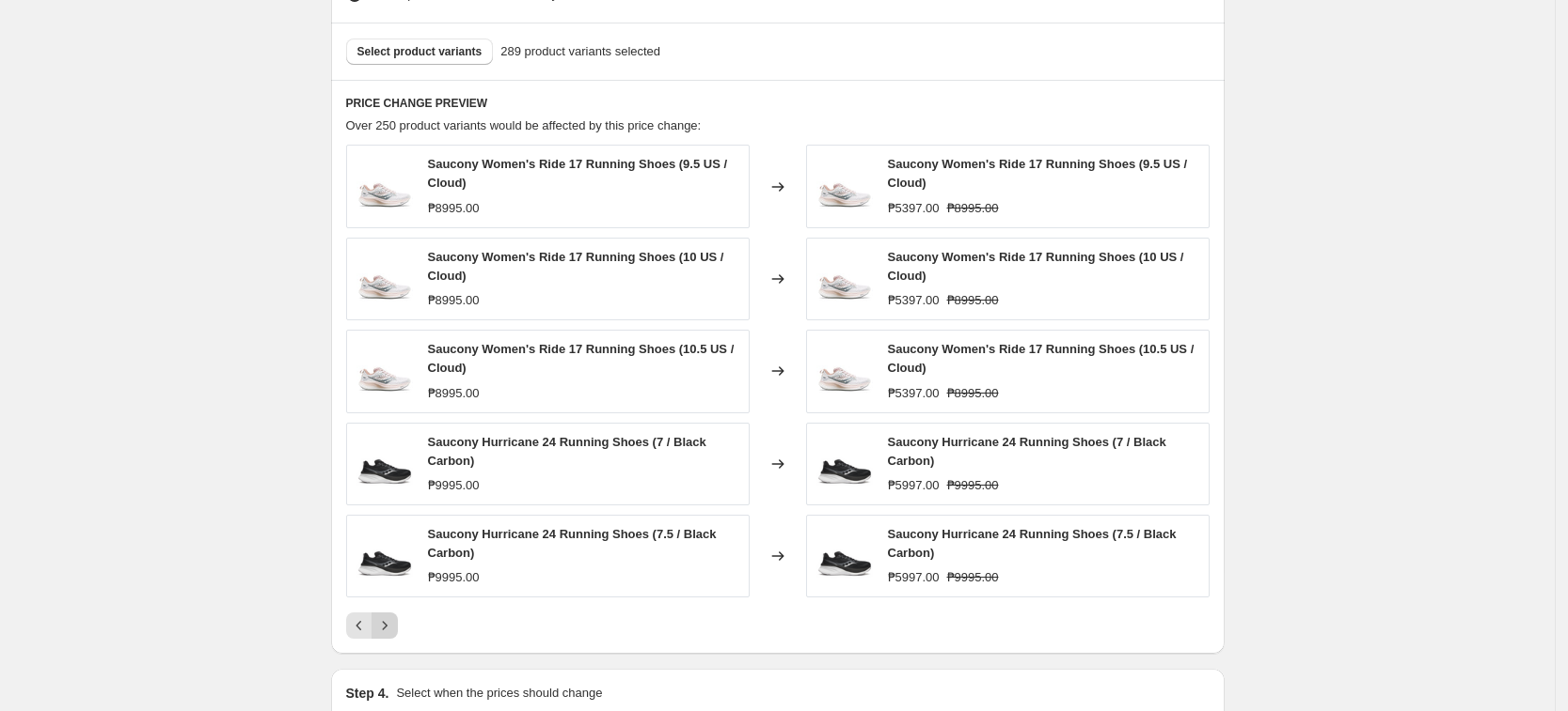
click at [395, 613] on button "Next" at bounding box center [384, 625] width 26 height 26
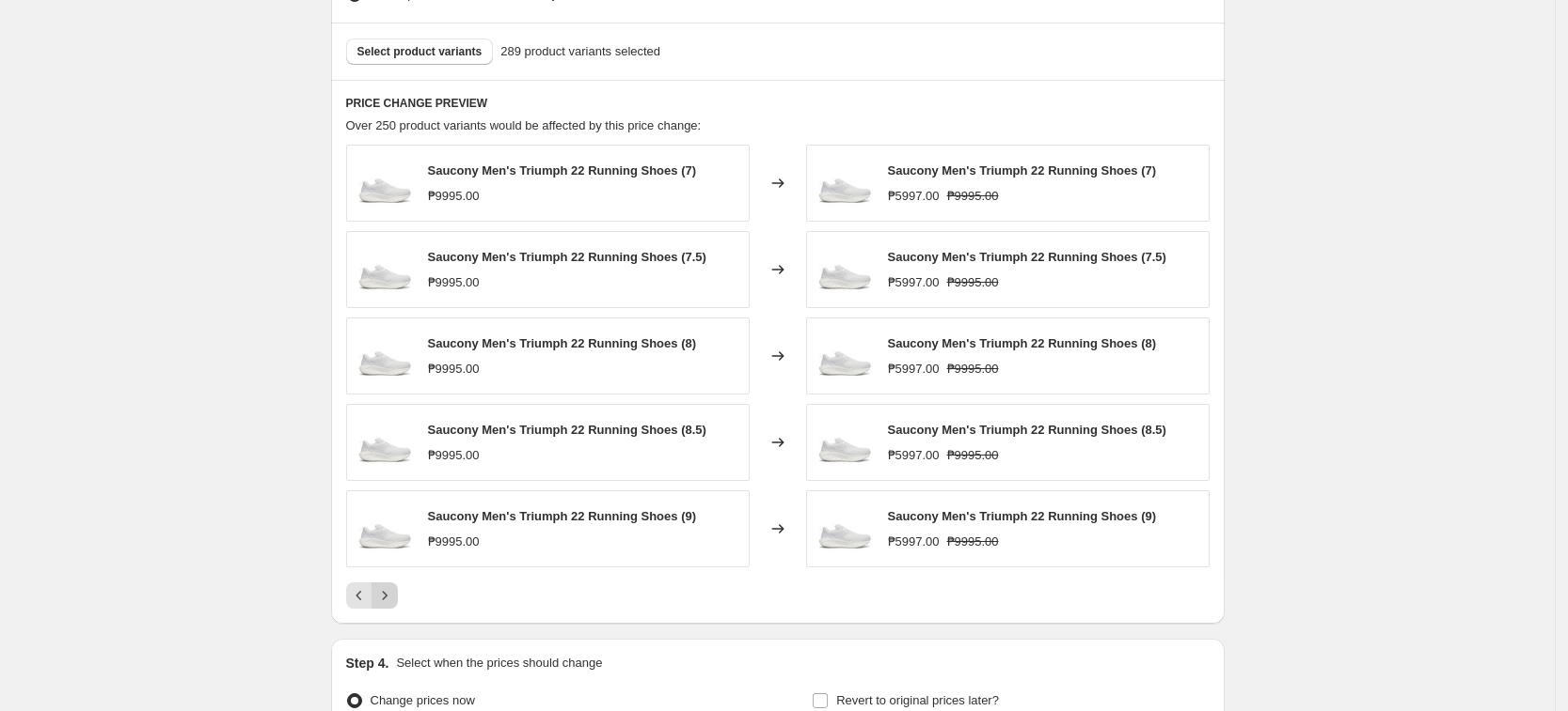
click at [395, 613] on div "PRICE CHANGE PREVIEW Over 250 product variants would be affected by this price …" at bounding box center [778, 351] width 893 height 544
click at [395, 608] on button "Next" at bounding box center [384, 595] width 26 height 26
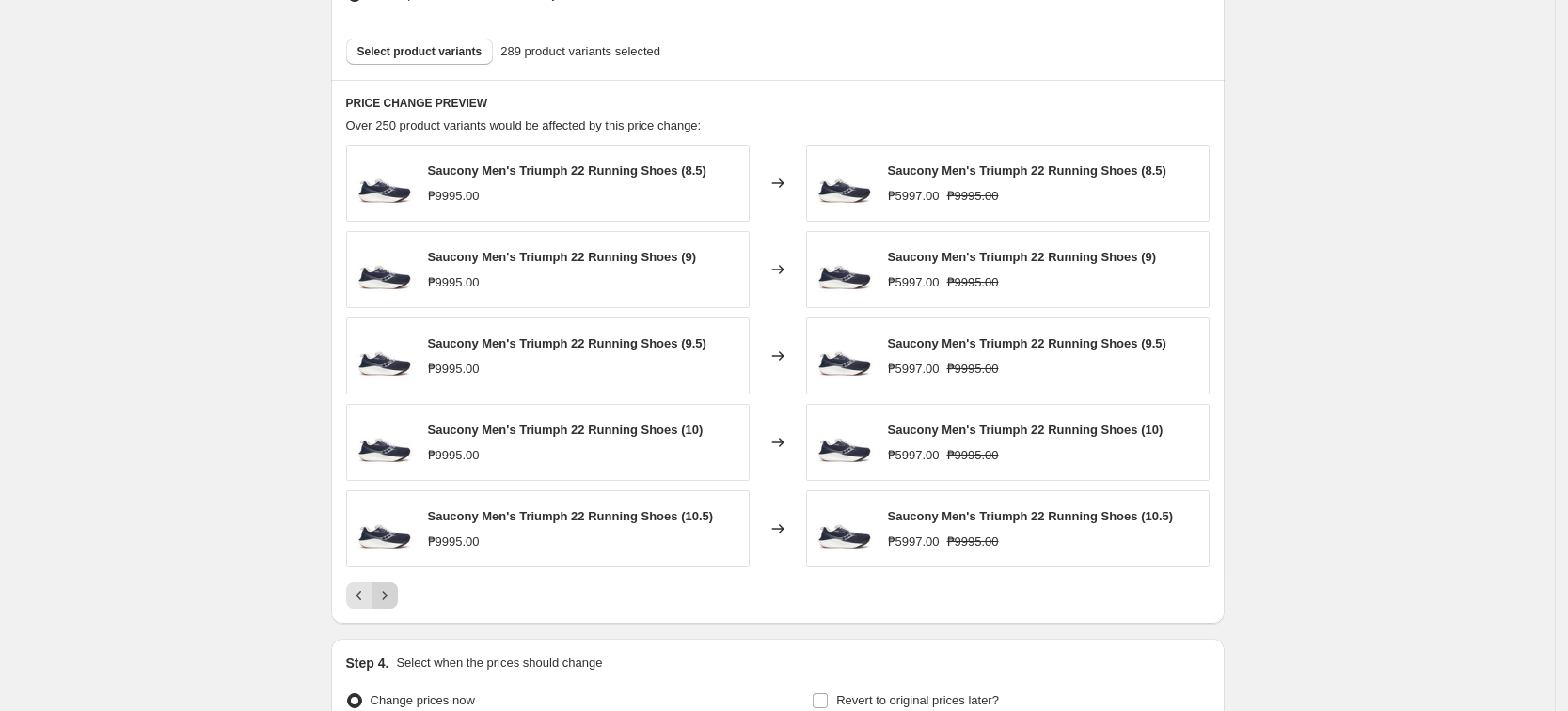
click at [395, 608] on button "Next" at bounding box center [384, 595] width 26 height 26
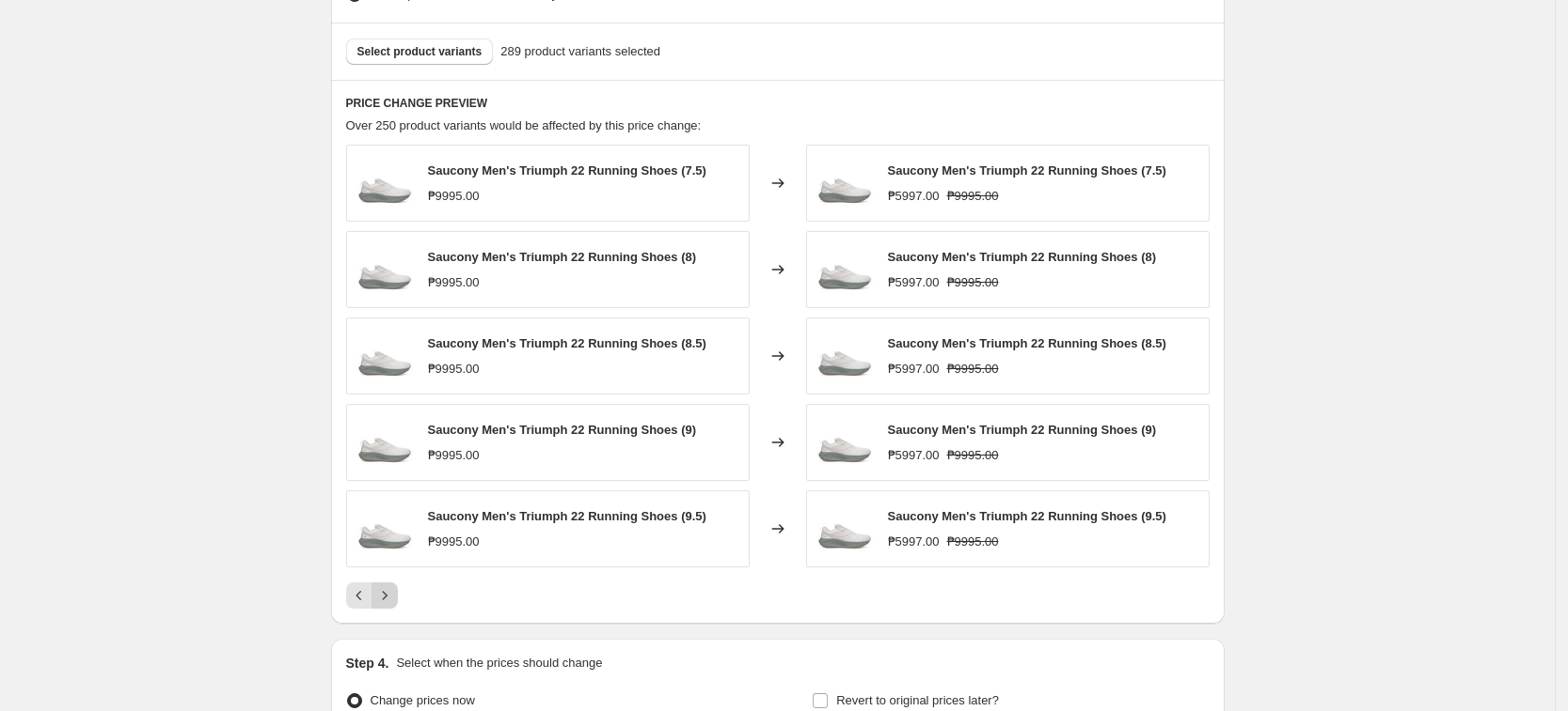
click at [395, 608] on button "Next" at bounding box center [384, 595] width 26 height 26
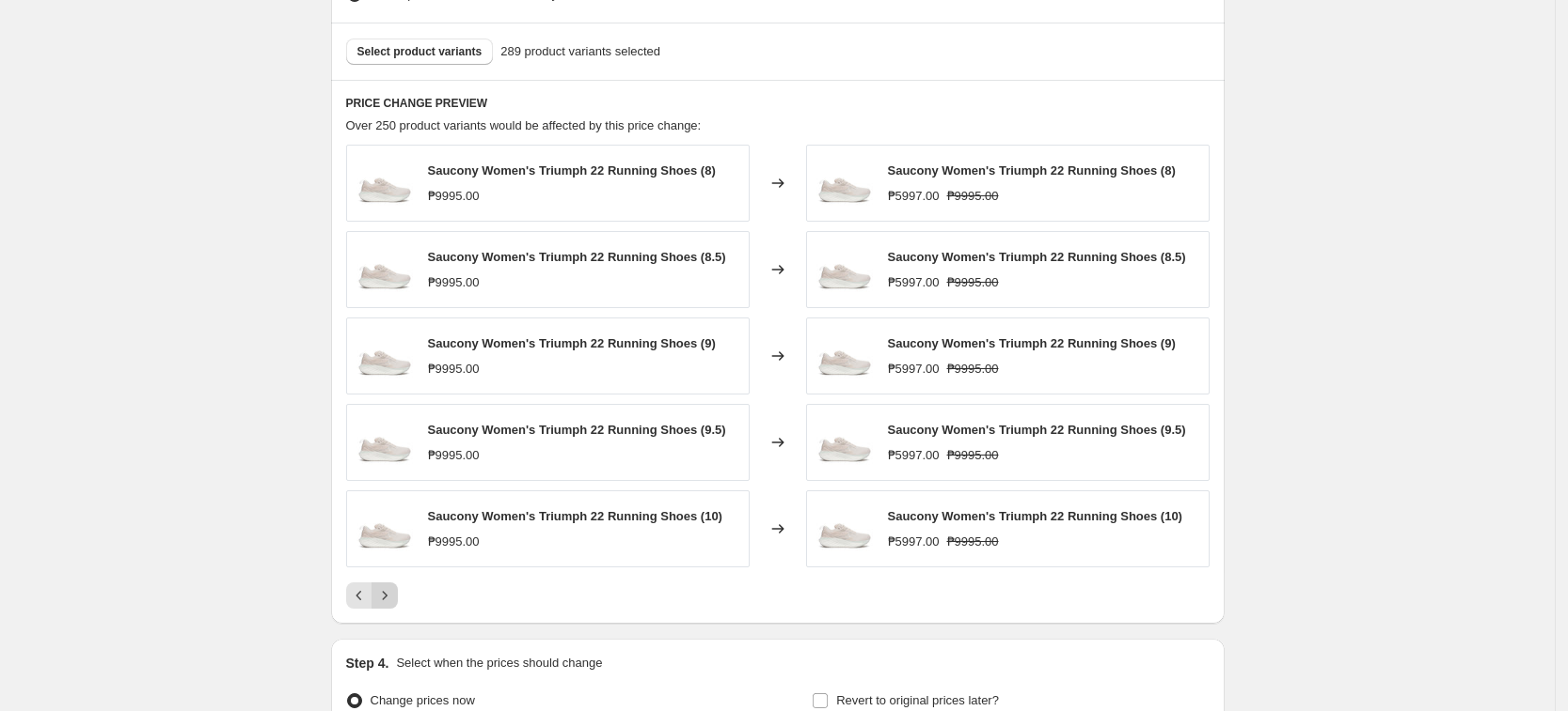
click at [395, 608] on button "Next" at bounding box center [384, 595] width 26 height 26
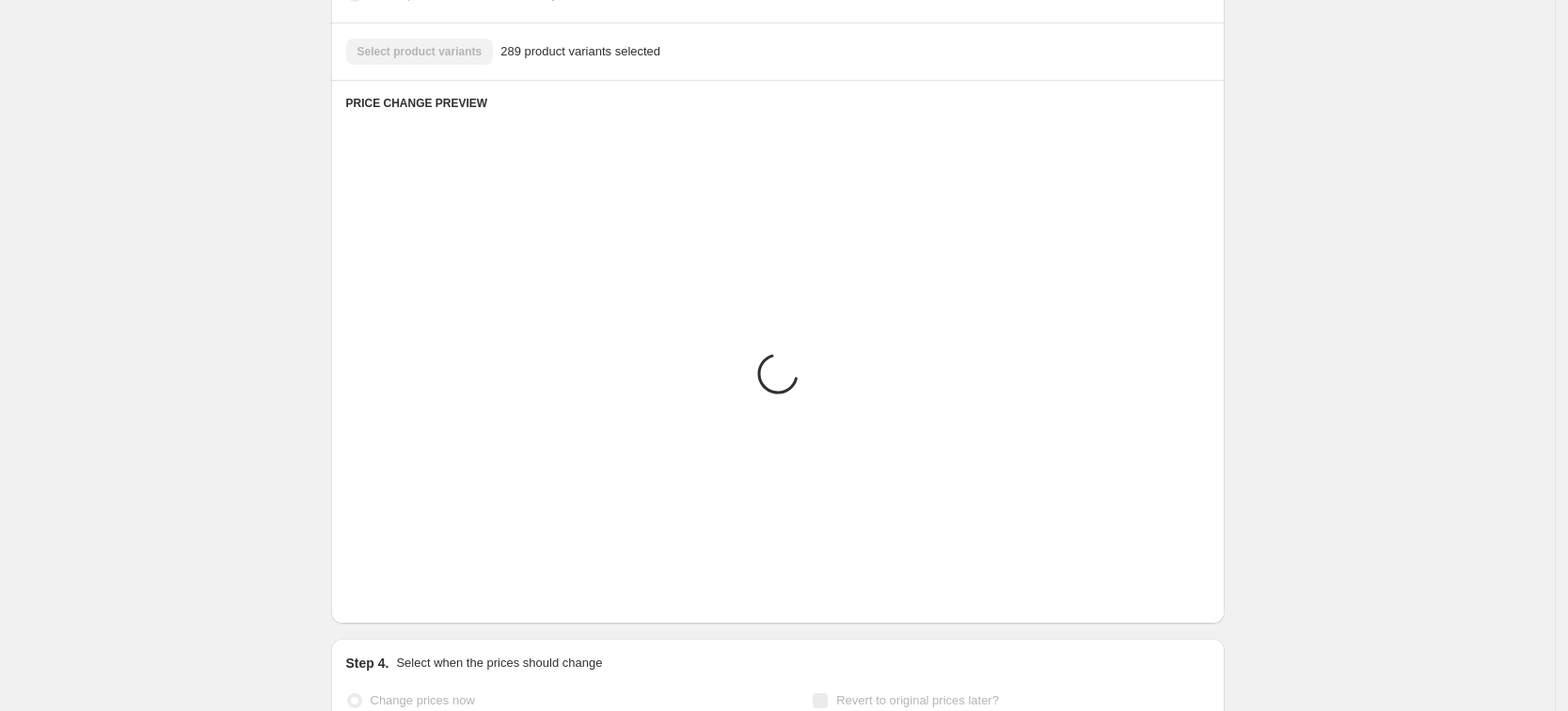
click at [395, 608] on button "Next" at bounding box center [384, 595] width 26 height 26
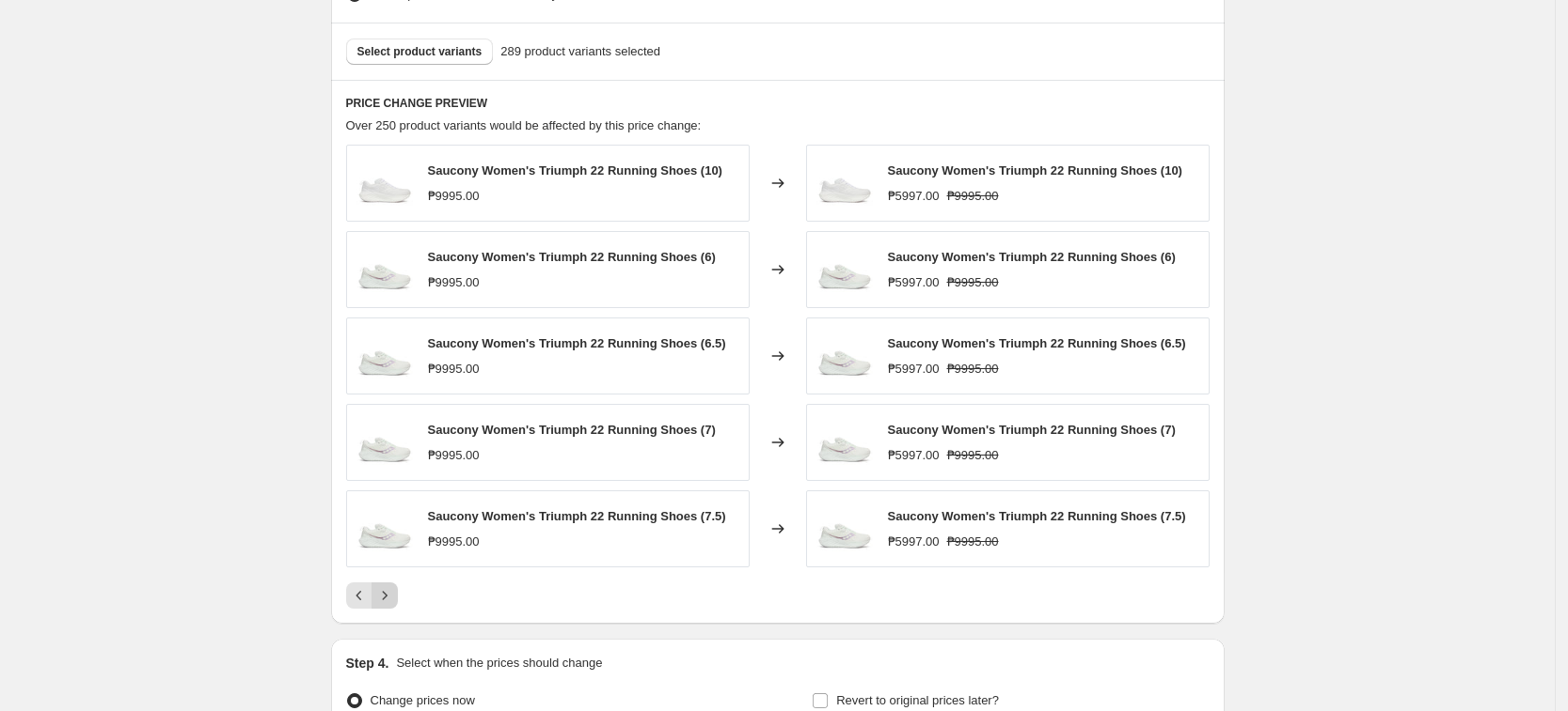
click at [395, 608] on button "Next" at bounding box center [384, 595] width 26 height 26
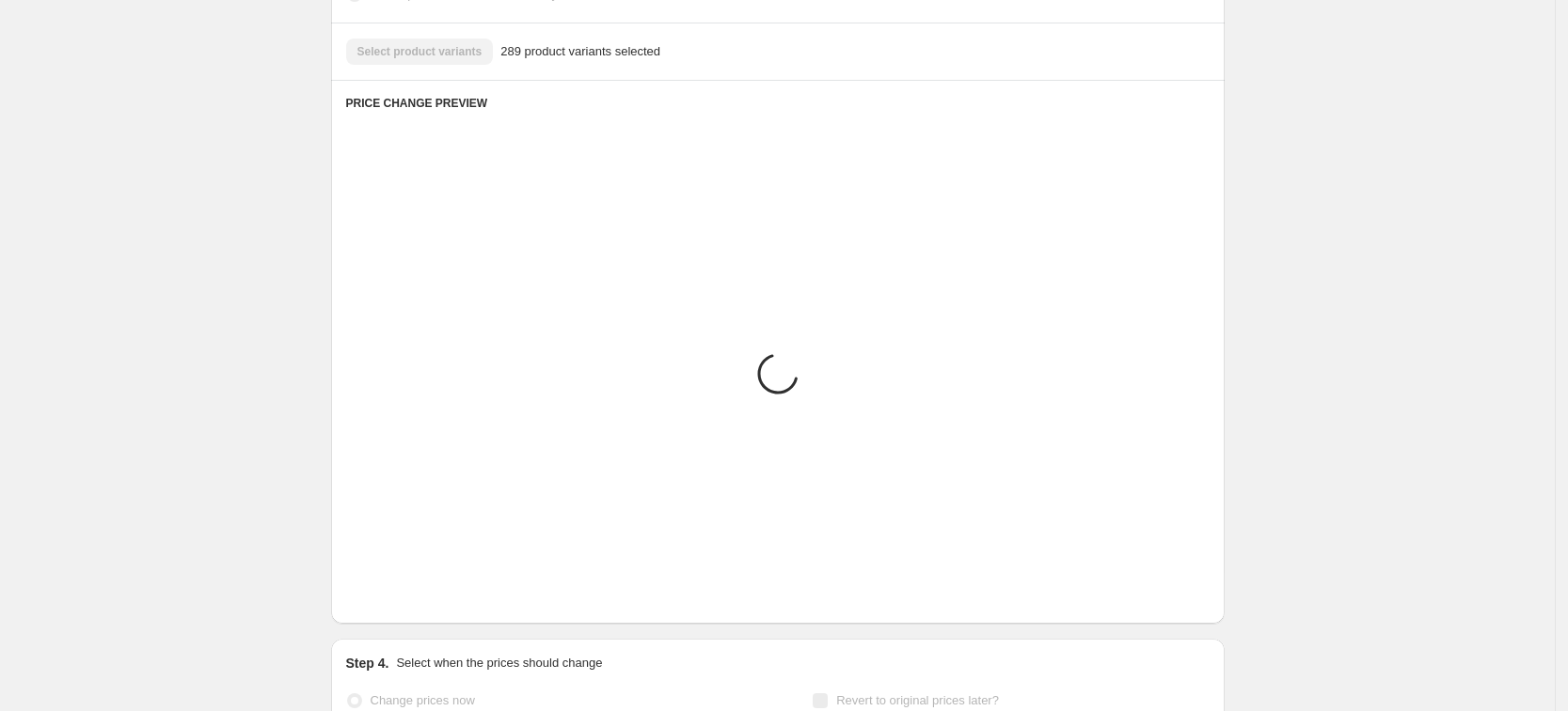
click at [395, 608] on button "Next" at bounding box center [384, 595] width 26 height 26
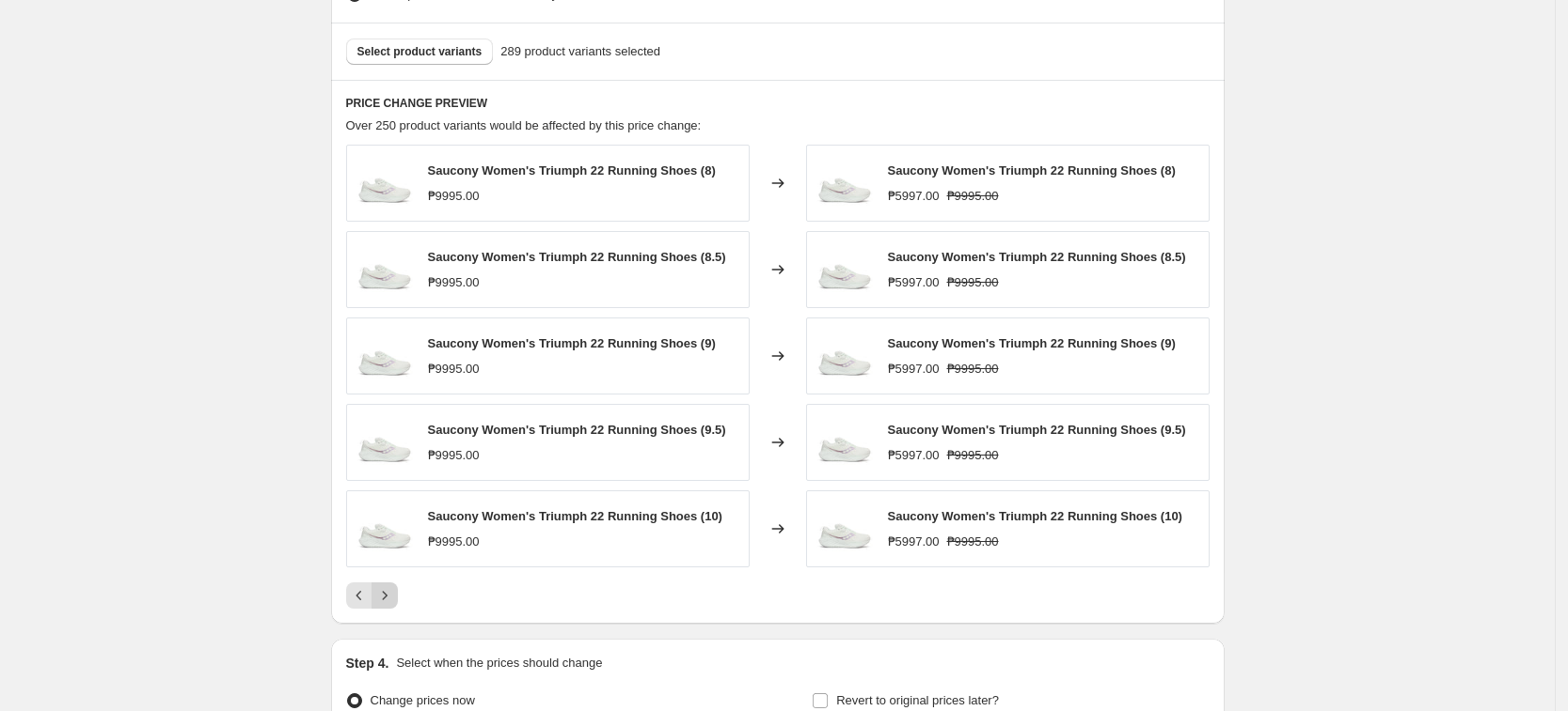
click at [395, 608] on button "Next" at bounding box center [384, 595] width 26 height 26
click at [395, 608] on div "Saucony Women's Triumph 22 Running Shoes (8) ₱9995.00 Changed to Saucony Women'…" at bounding box center [778, 376] width 863 height 464
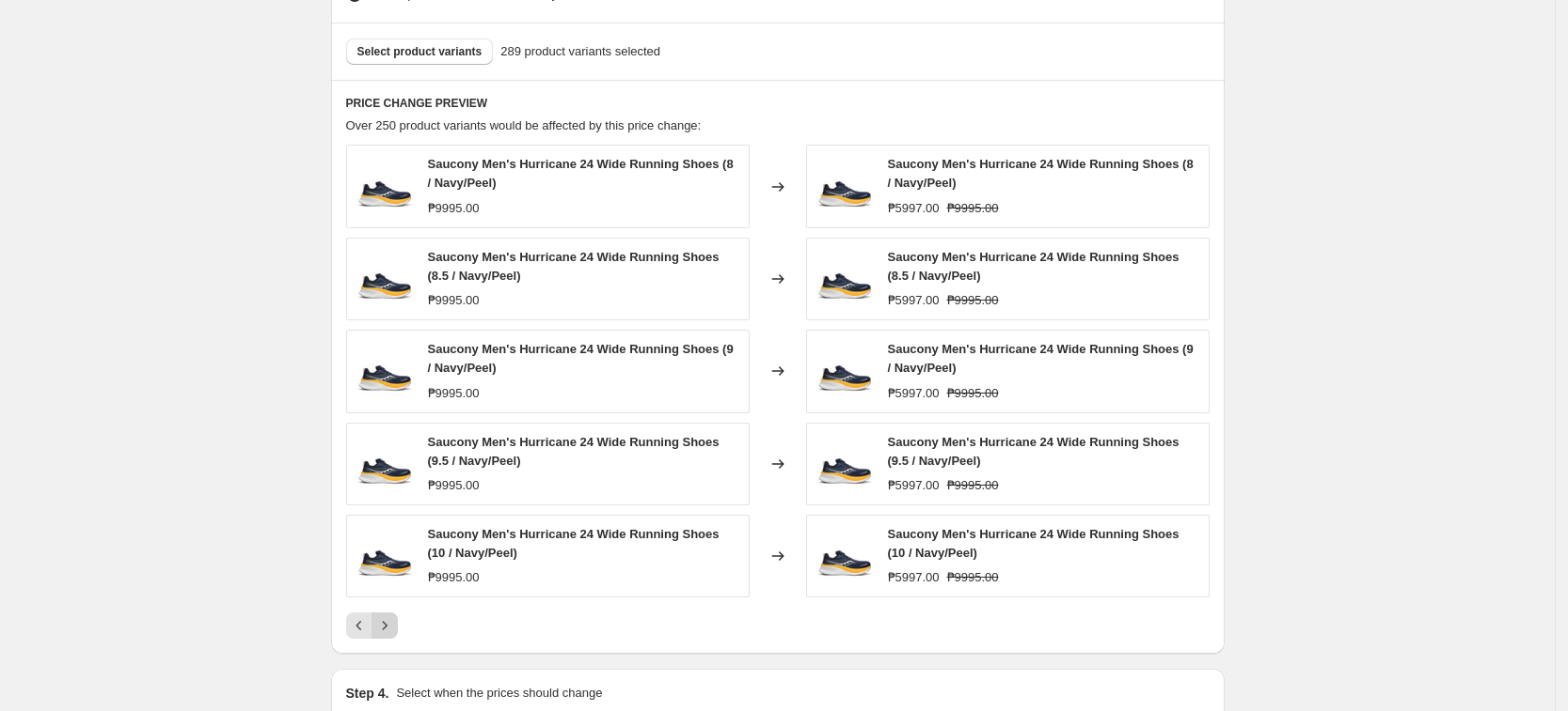
click at [395, 608] on div "Saucony Men's Hurricane 24 Wide Running Shoes (8 / Navy/Peel) ₱9995.00 Changed …" at bounding box center [778, 392] width 863 height 494
click at [394, 624] on icon "Next" at bounding box center [384, 625] width 18 height 18
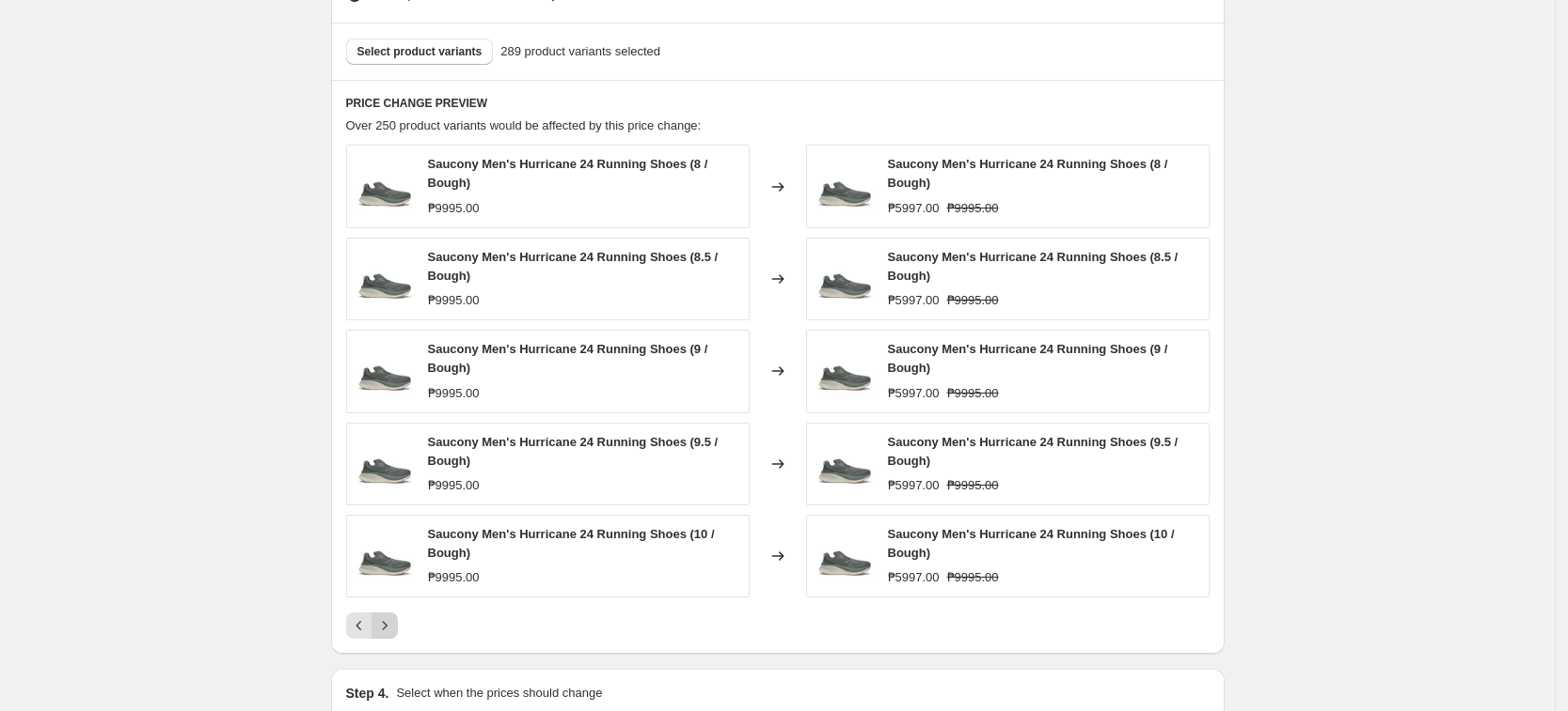
click at [394, 627] on icon "Next" at bounding box center [384, 625] width 18 height 18
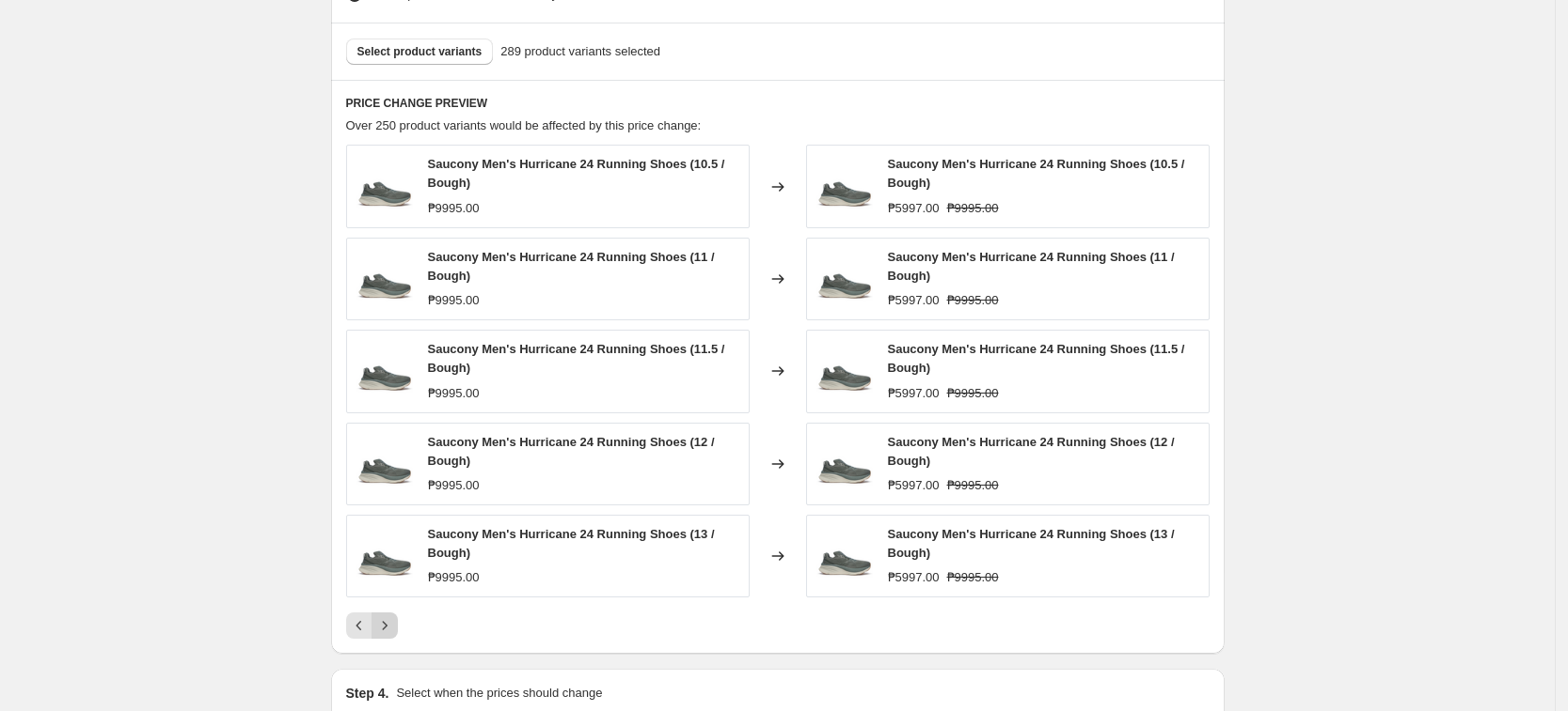
click at [394, 627] on icon "Next" at bounding box center [384, 625] width 18 height 18
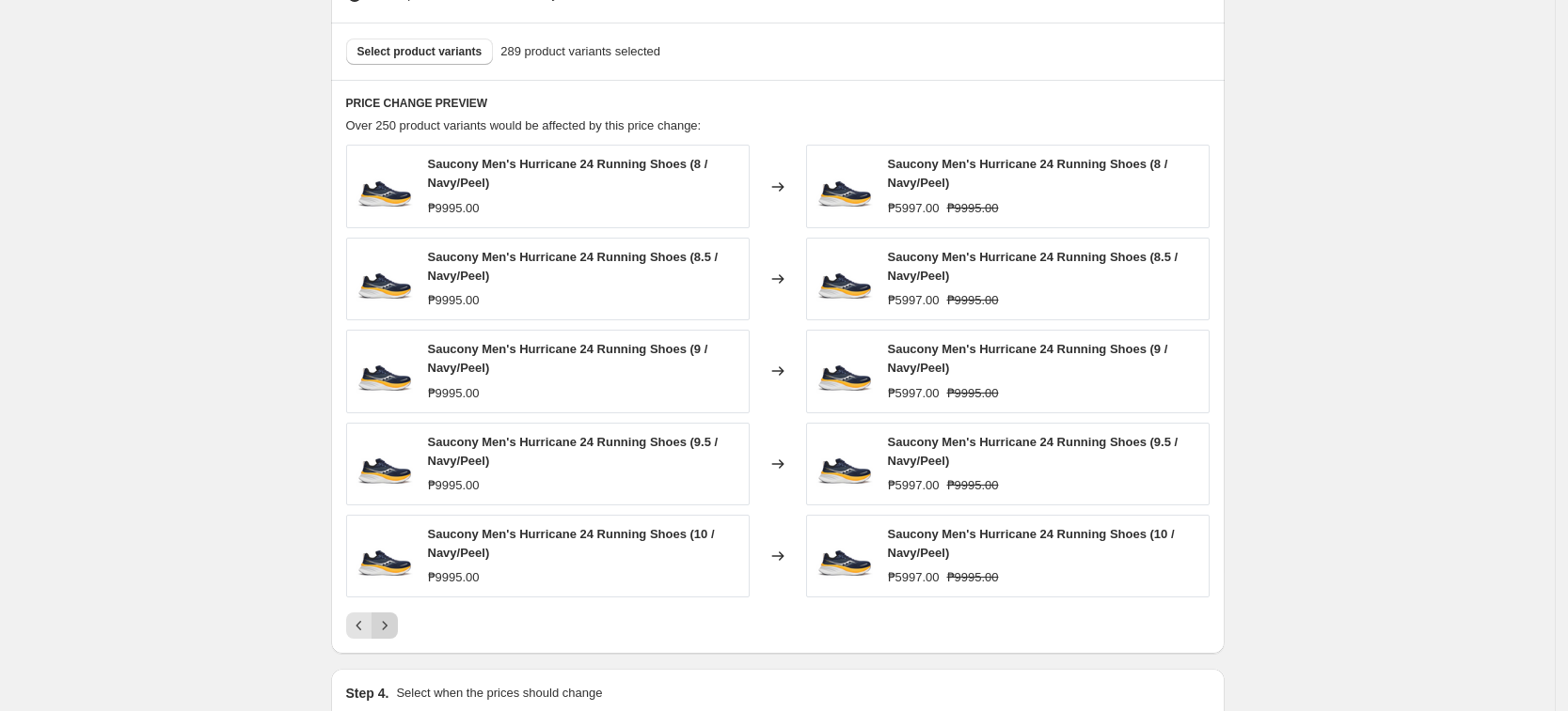
click at [394, 627] on icon "Next" at bounding box center [384, 625] width 18 height 18
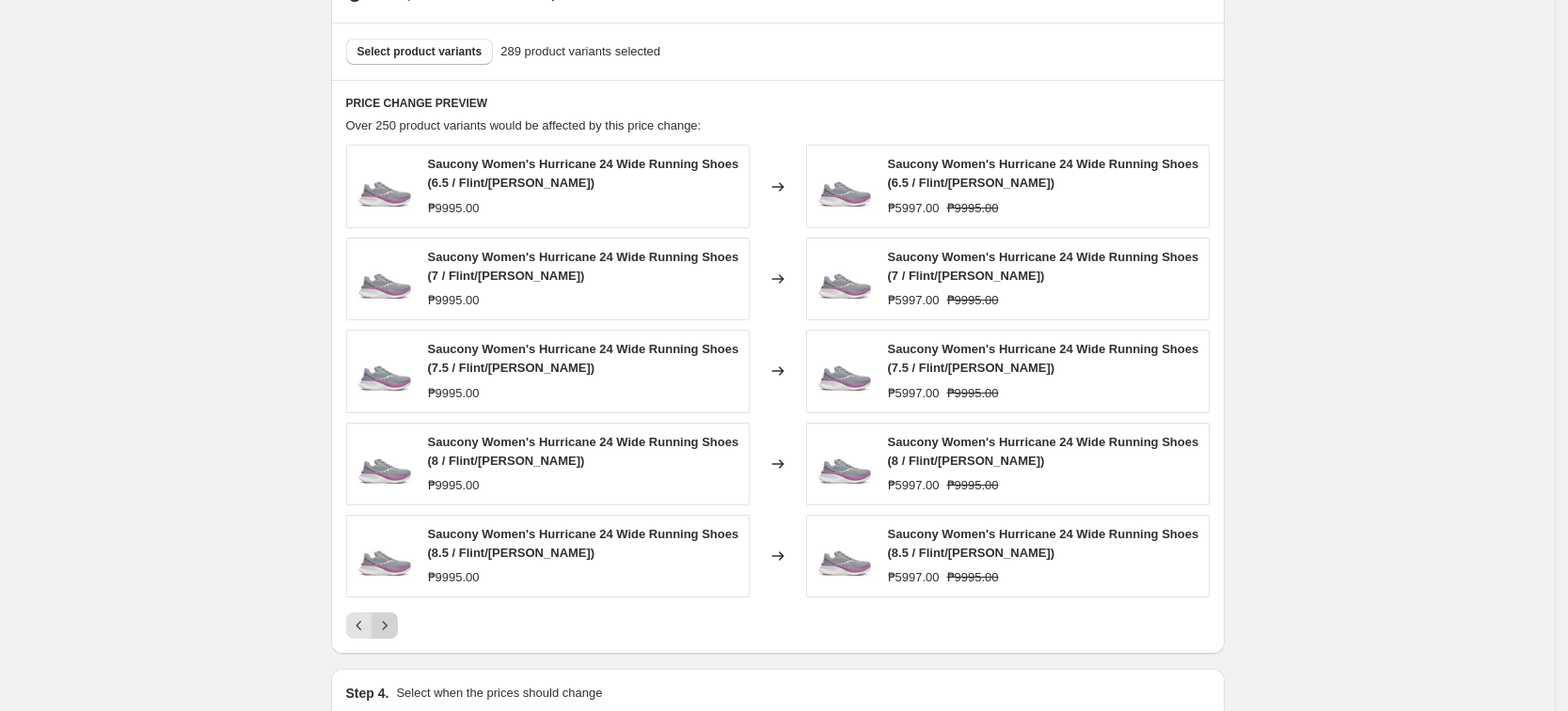
click at [394, 627] on icon "Next" at bounding box center [384, 625] width 18 height 18
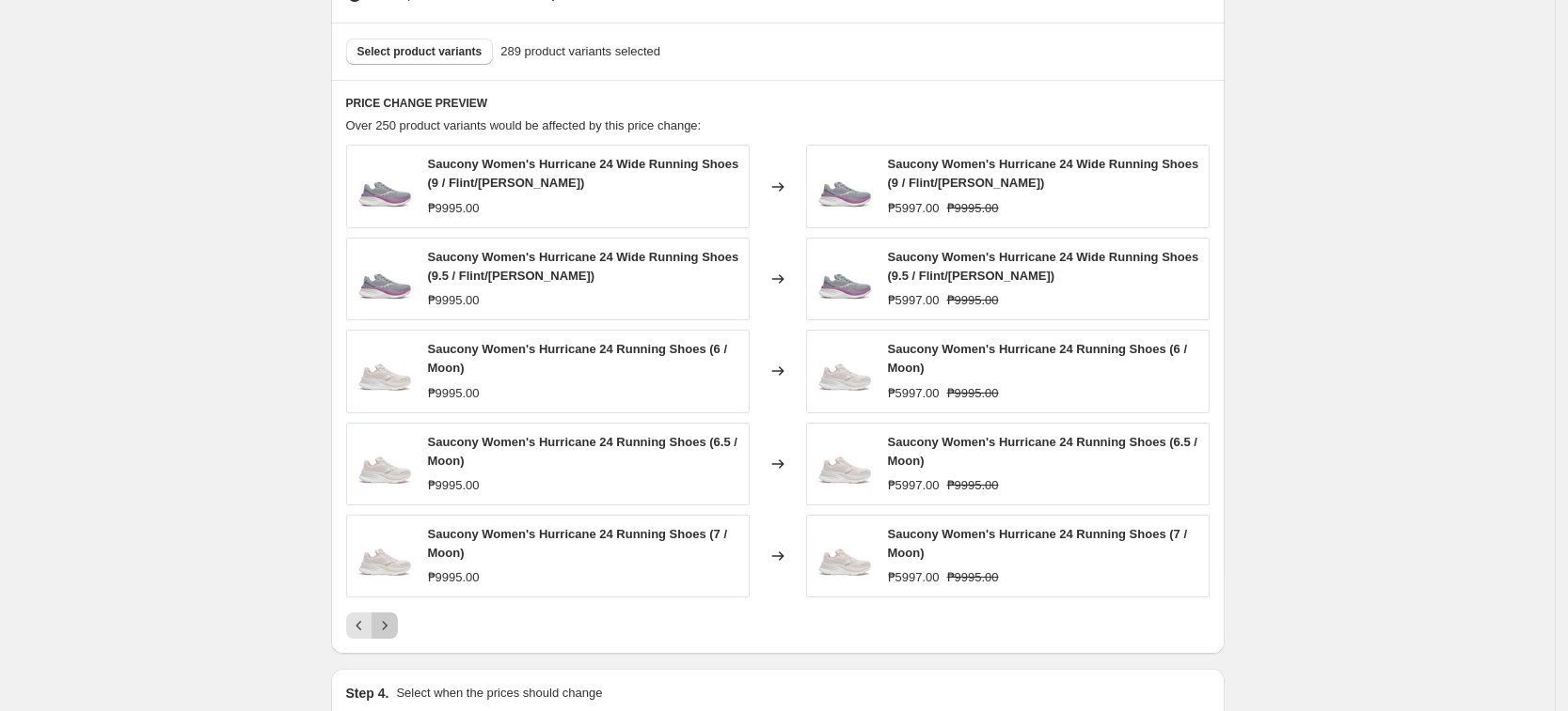
click at [394, 627] on icon "Next" at bounding box center [384, 625] width 18 height 18
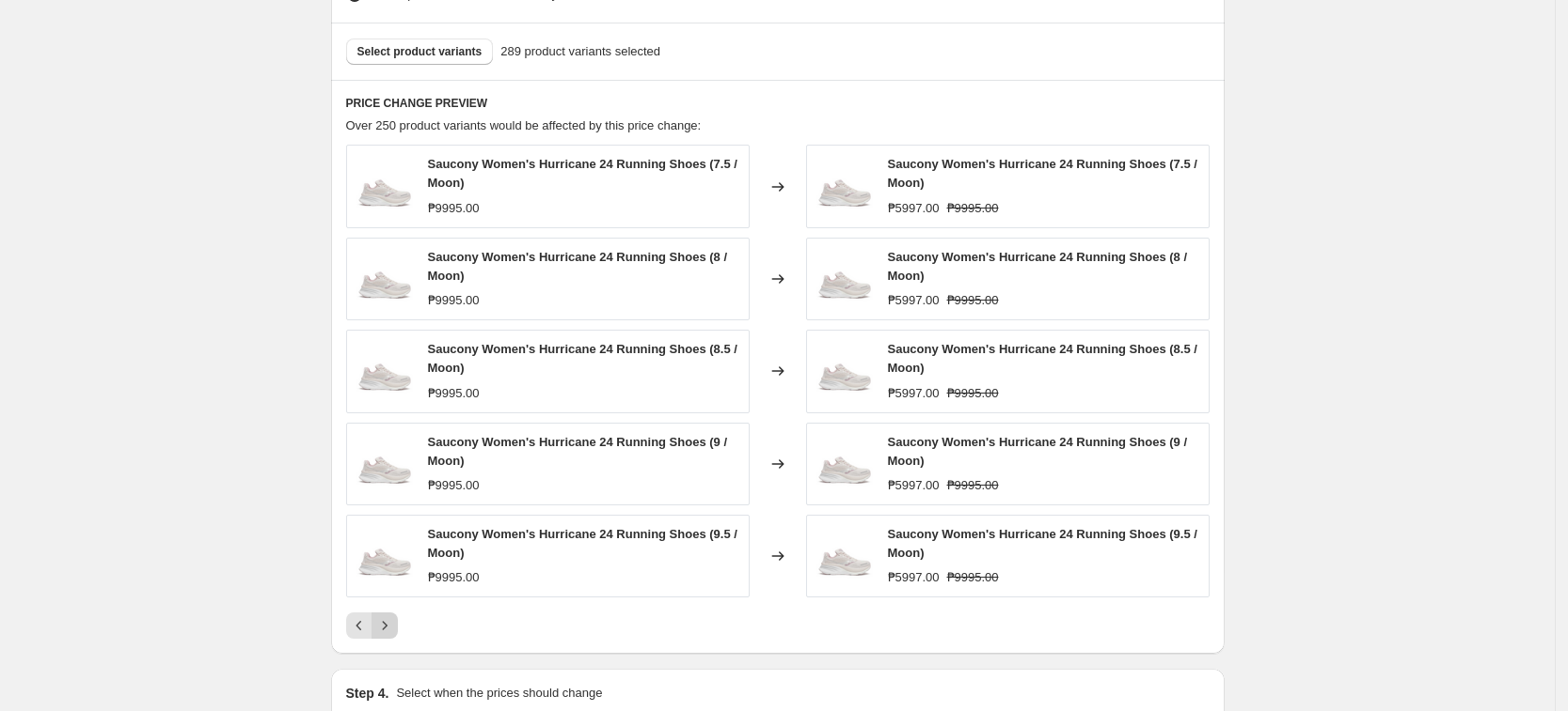
click at [394, 627] on icon "Next" at bounding box center [384, 625] width 18 height 18
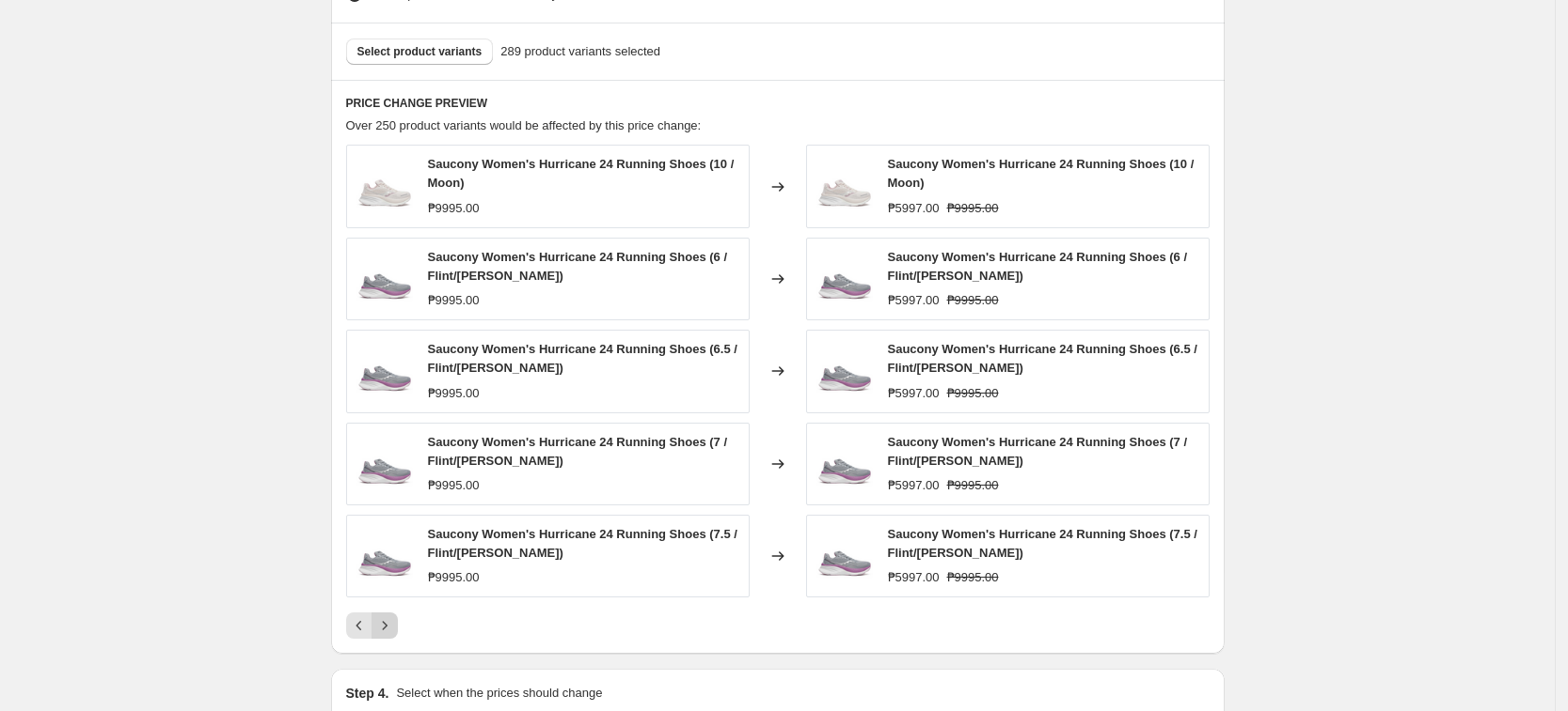
click at [394, 627] on icon "Next" at bounding box center [384, 625] width 18 height 18
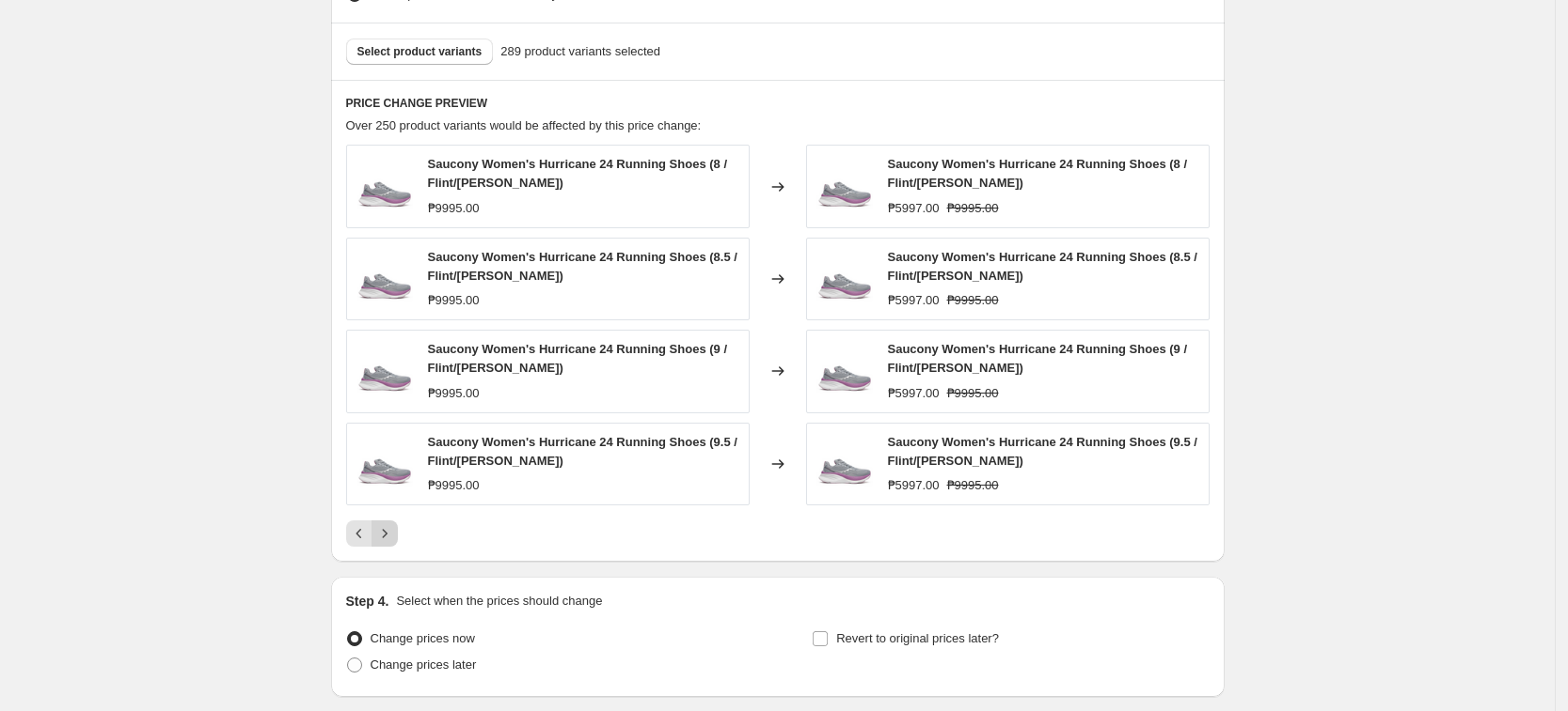
click at [399, 627] on label "Change prices now" at bounding box center [411, 639] width 128 height 26
click at [348, 631] on input "Change prices now" at bounding box center [347, 631] width 1 height 1
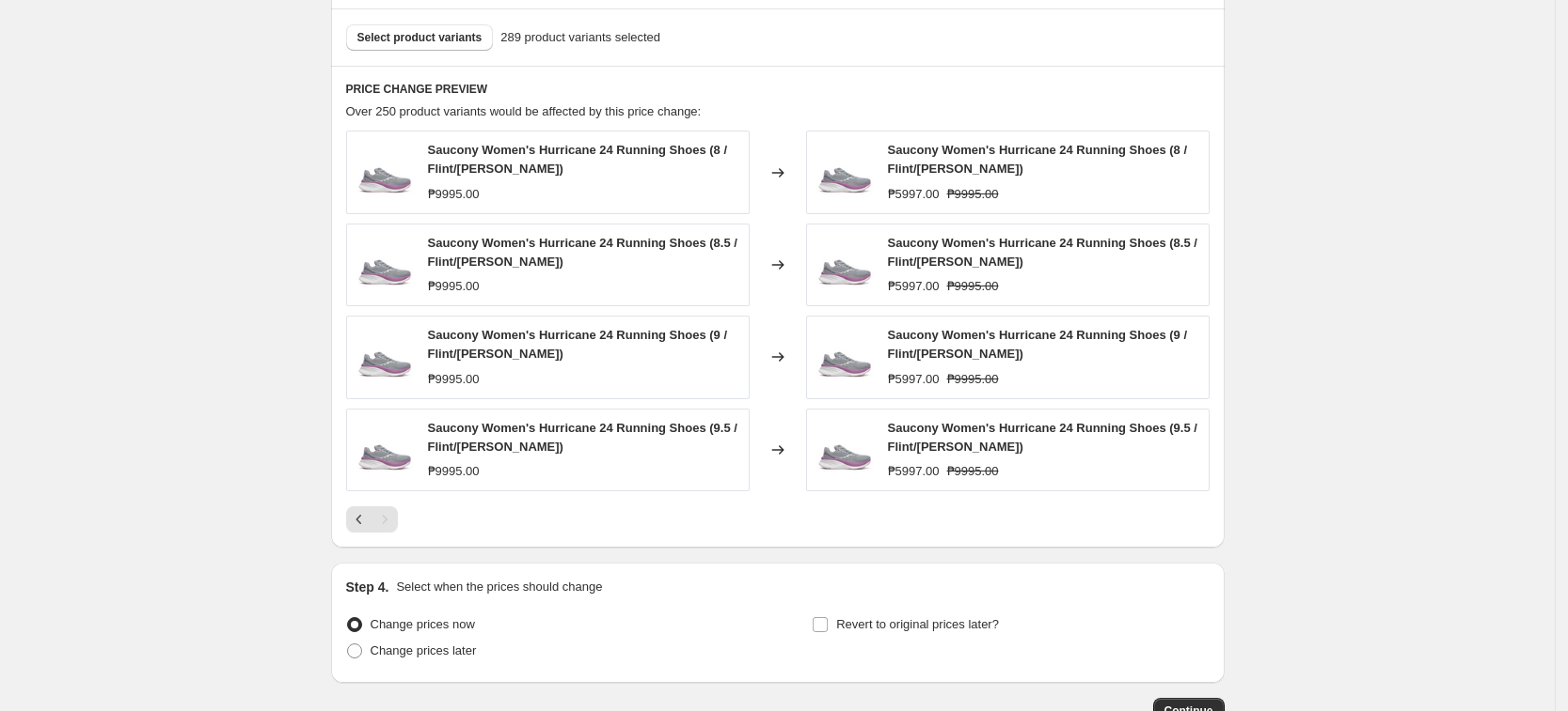
scroll to position [1071, 0]
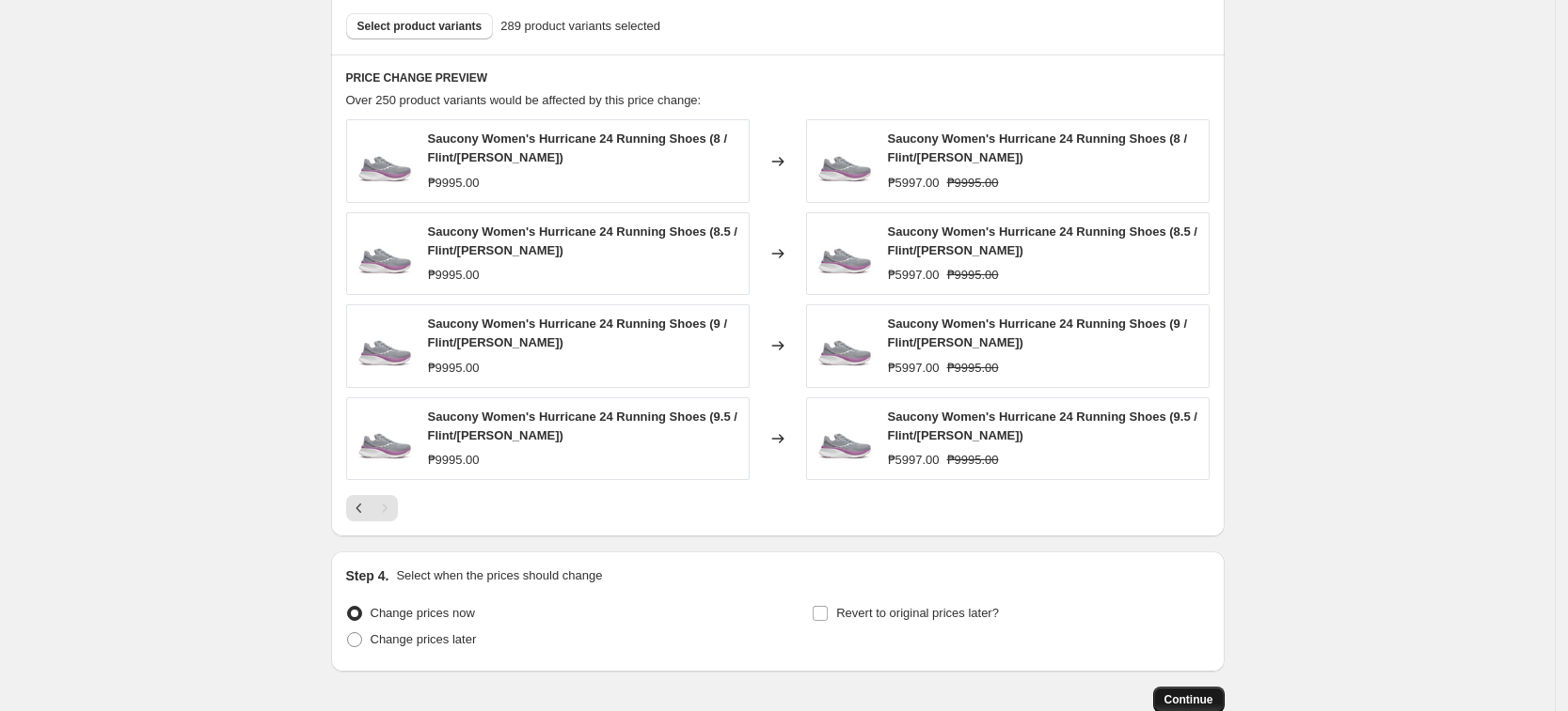
click at [1172, 695] on span "Continue" at bounding box center [1188, 699] width 49 height 15
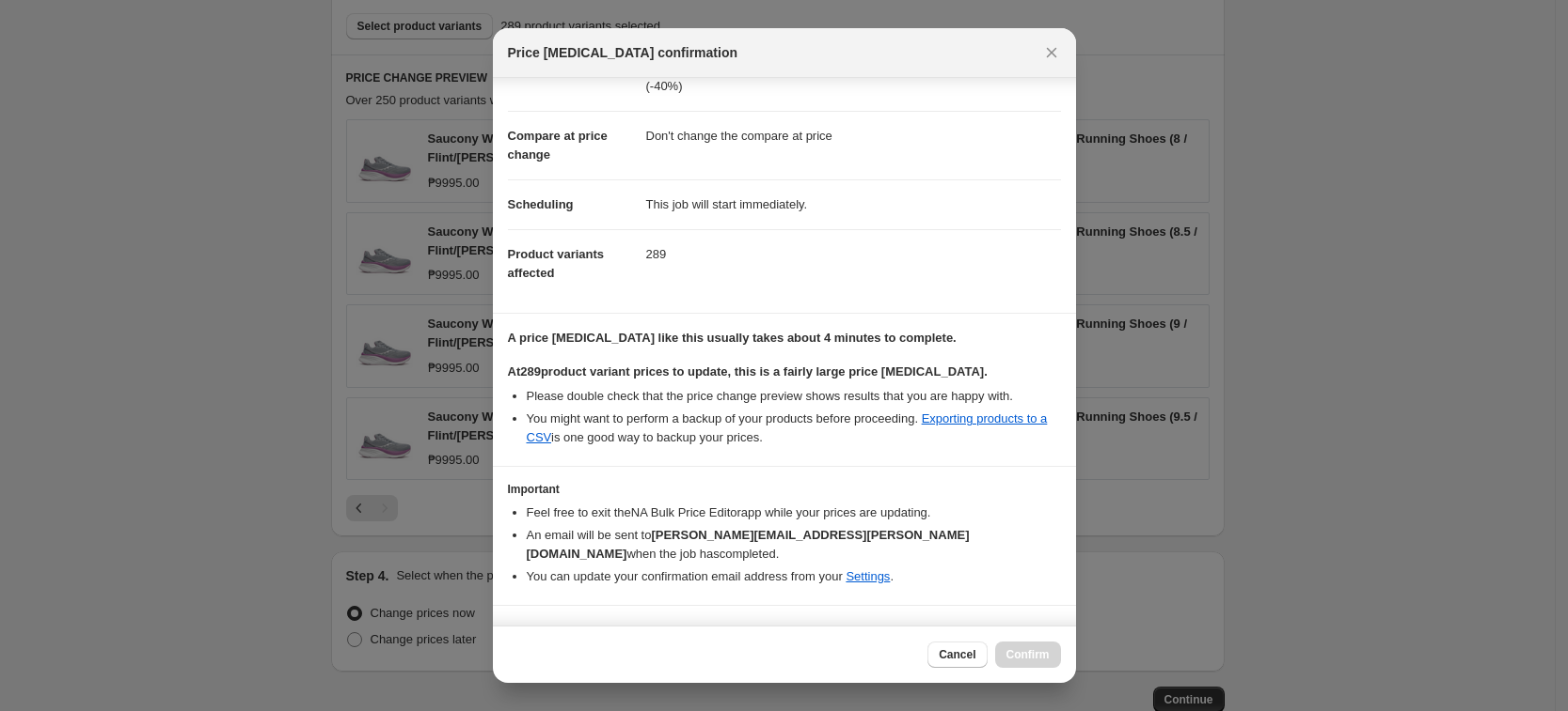
scroll to position [87, 0]
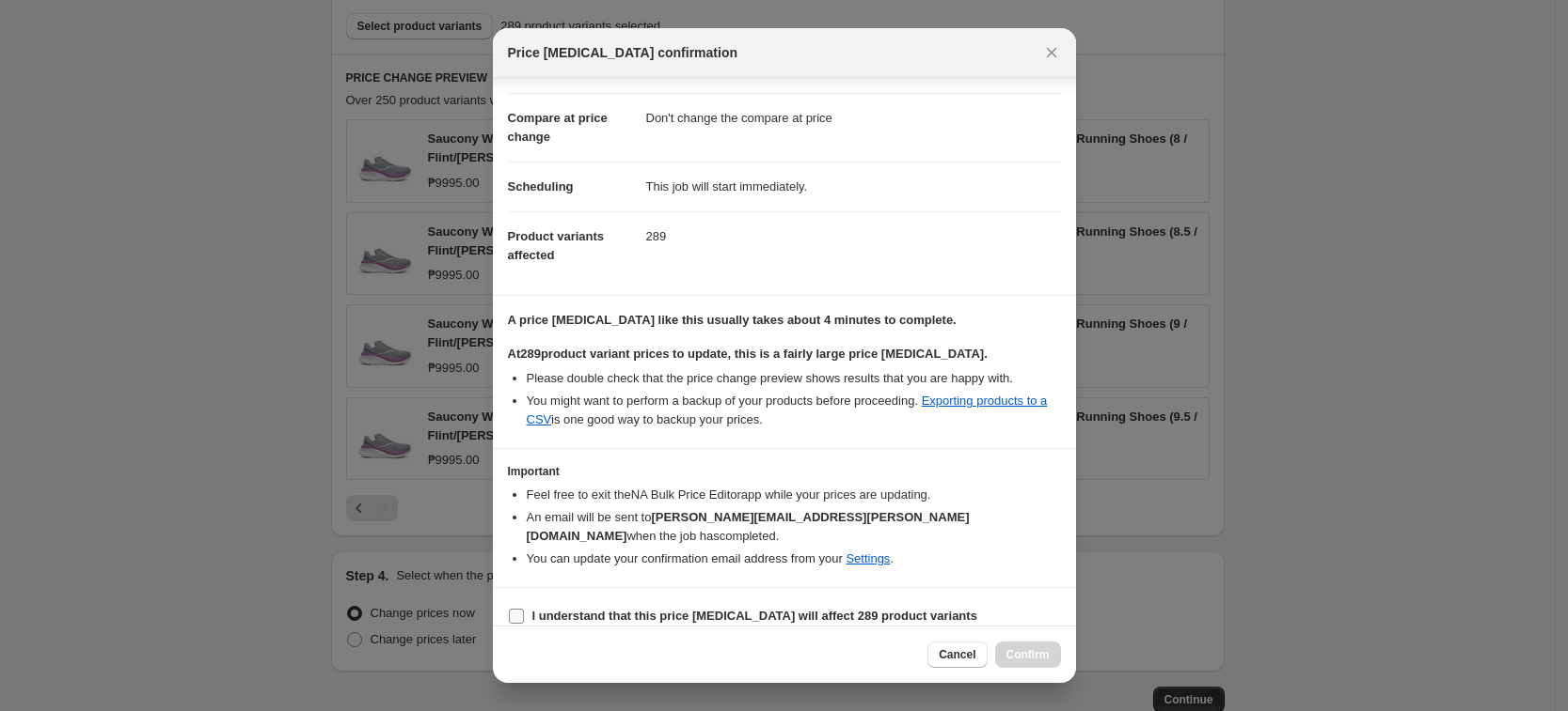
drag, startPoint x: 712, startPoint y: 578, endPoint x: 754, endPoint y: 605, distance: 49.9
click at [712, 588] on section "I understand that this price [MEDICAL_DATA] will affect 289 product variants" at bounding box center [784, 617] width 583 height 56
drag, startPoint x: 775, startPoint y: 593, endPoint x: 934, endPoint y: 620, distance: 161.3
click at [780, 609] on b "I understand that this price [MEDICAL_DATA] will affect 289 product variants" at bounding box center [754, 616] width 445 height 14
click at [913, 609] on b "I understand that this price [MEDICAL_DATA] will affect 289 product variants" at bounding box center [754, 616] width 445 height 14
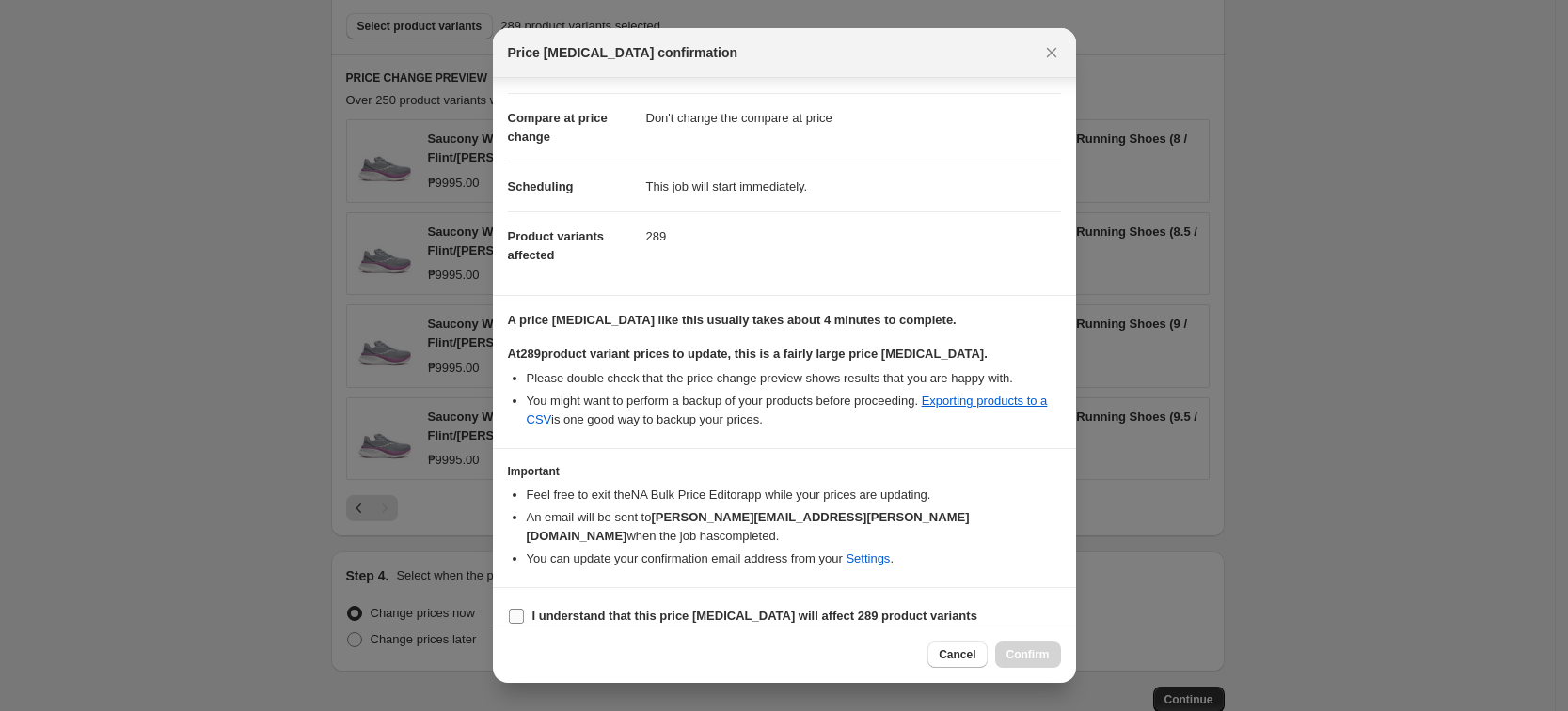
click at [524, 609] on input "I understand that this price [MEDICAL_DATA] will affect 289 product variants" at bounding box center [516, 616] width 15 height 15
checkbox input "true"
click at [1039, 654] on span "Confirm" at bounding box center [1028, 655] width 43 height 15
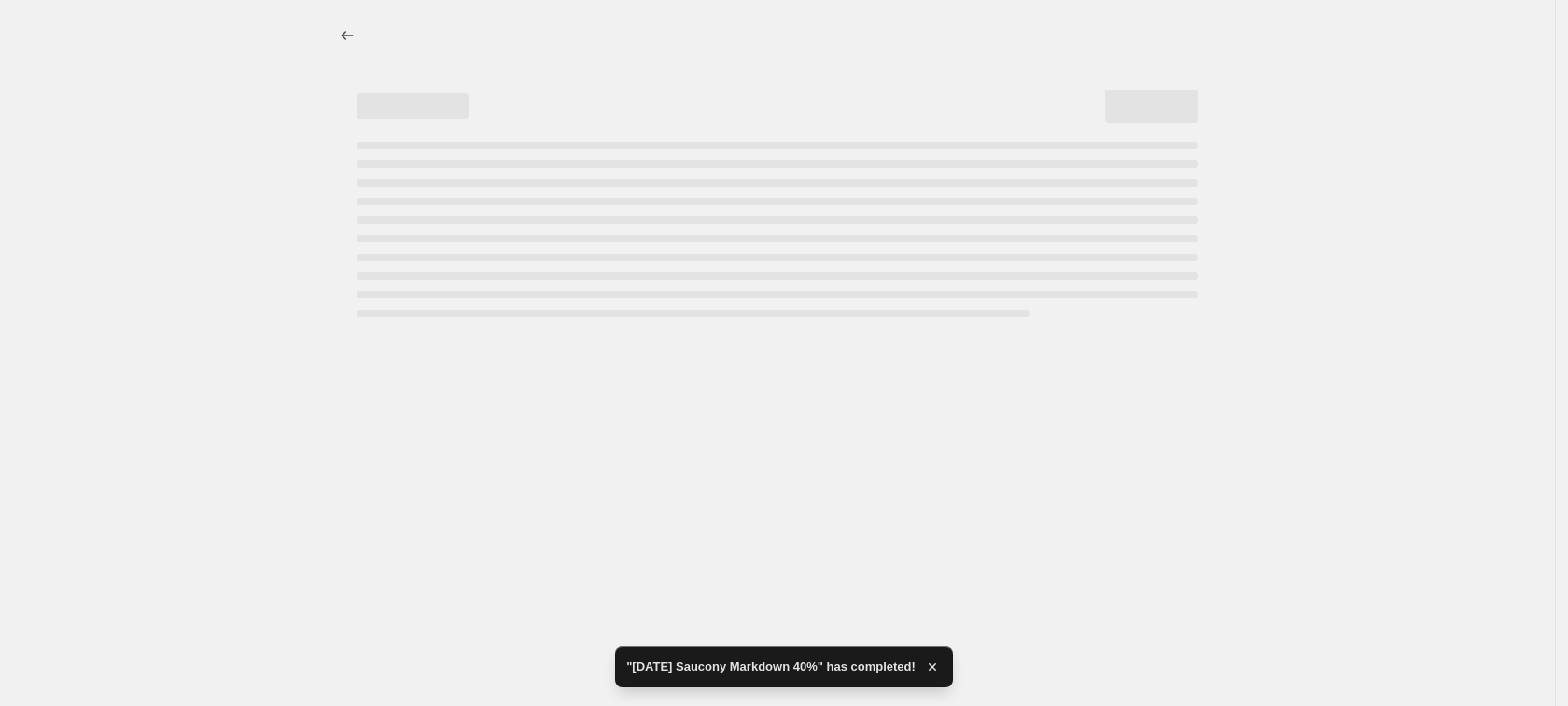
select select "pcap"
select select "no_change"
